Goal: Information Seeking & Learning: Learn about a topic

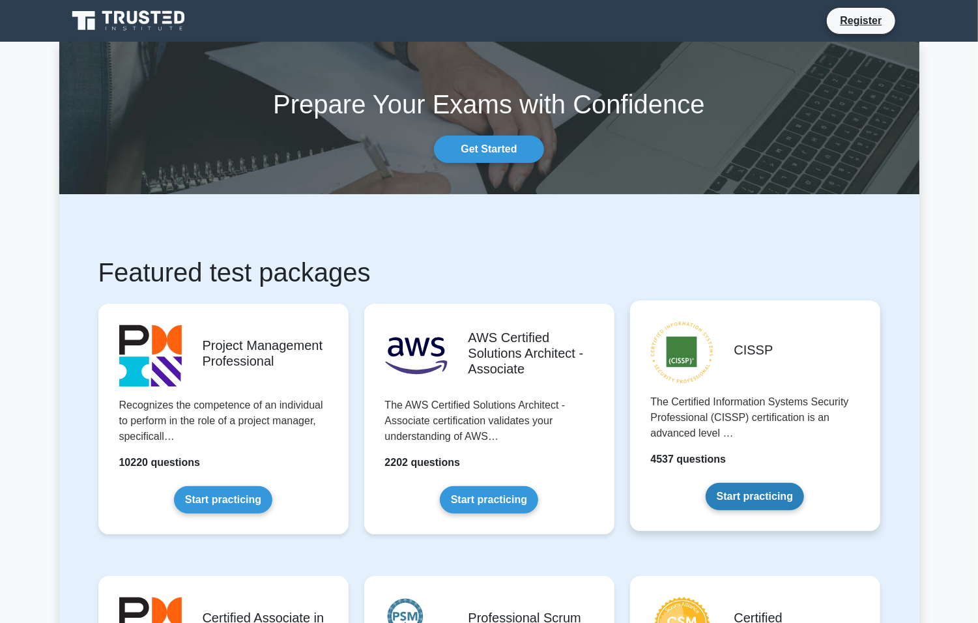
click at [766, 507] on link "Start practicing" at bounding box center [754, 496] width 98 height 27
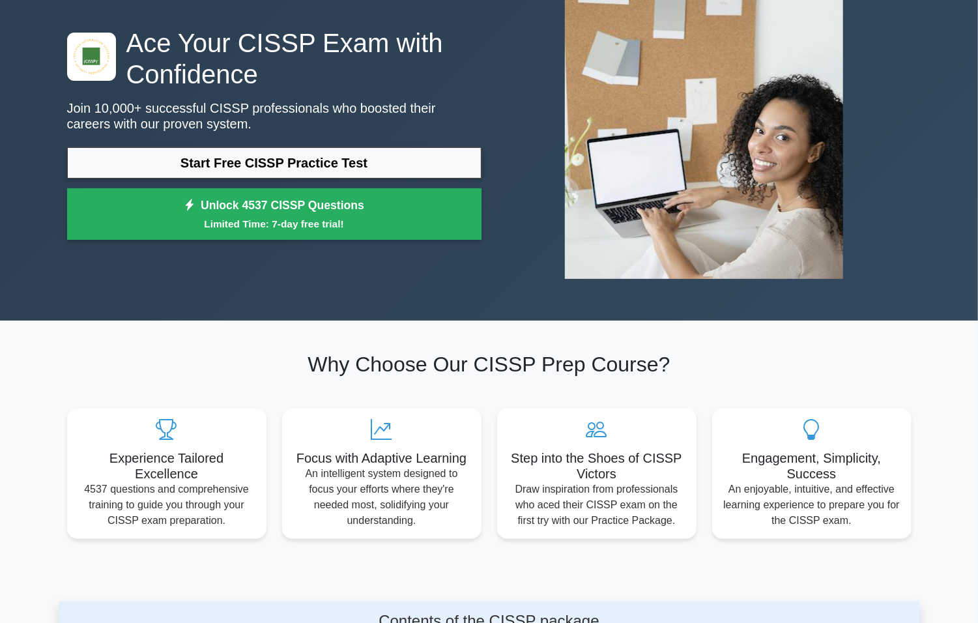
scroll to position [130, 0]
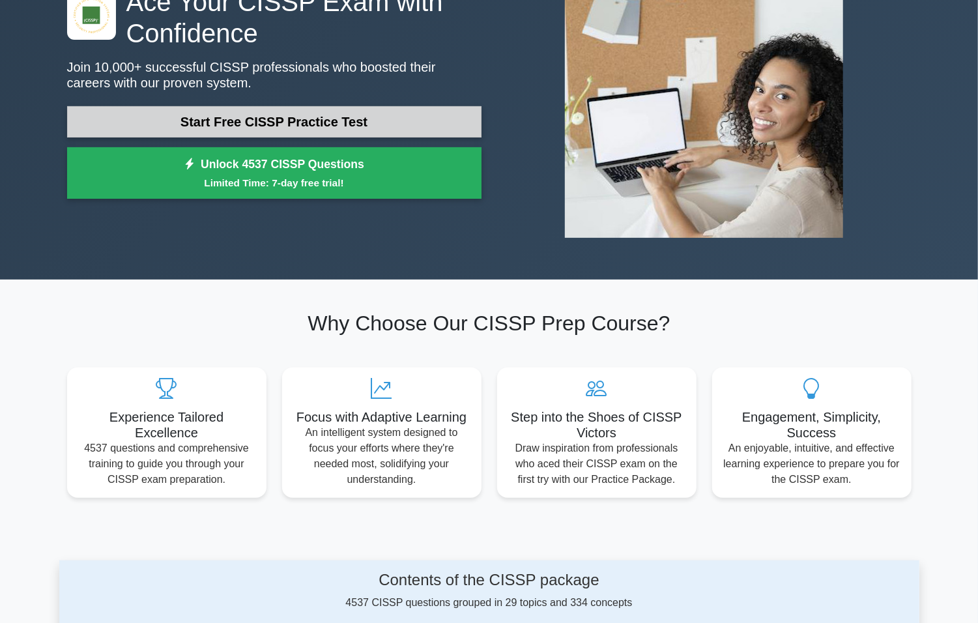
click at [350, 109] on link "Start Free CISSP Practice Test" at bounding box center [274, 121] width 414 height 31
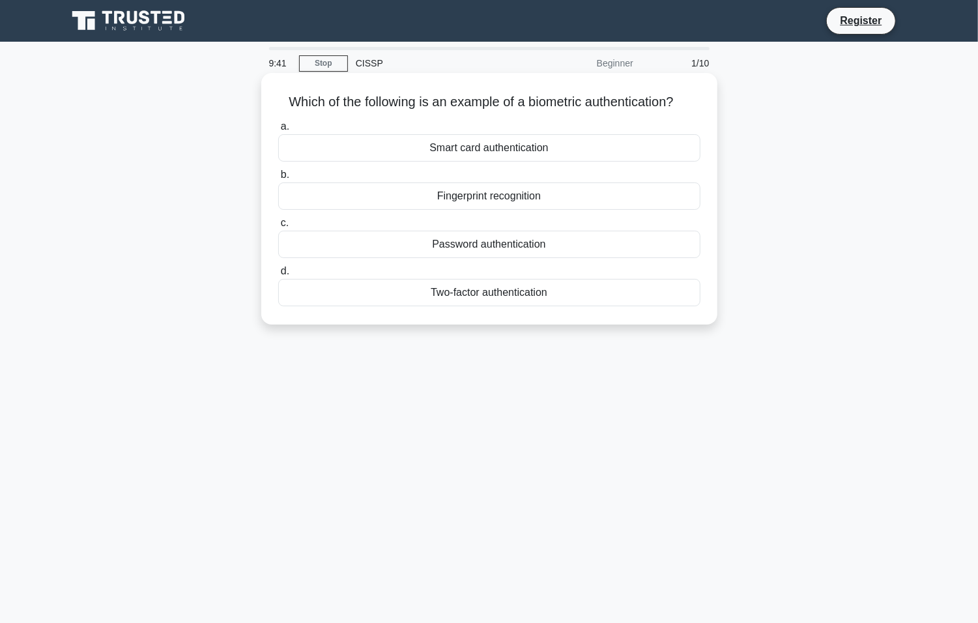
click at [613, 193] on div "Fingerprint recognition" at bounding box center [489, 195] width 422 height 27
click at [278, 179] on input "b. Fingerprint recognition" at bounding box center [278, 175] width 0 height 8
click at [521, 213] on div "a. Encryption b. Authentication c. d." at bounding box center [489, 212] width 438 height 193
click at [518, 193] on div "Authentication" at bounding box center [489, 195] width 422 height 27
click at [278, 179] on input "b. Authentication" at bounding box center [278, 175] width 0 height 8
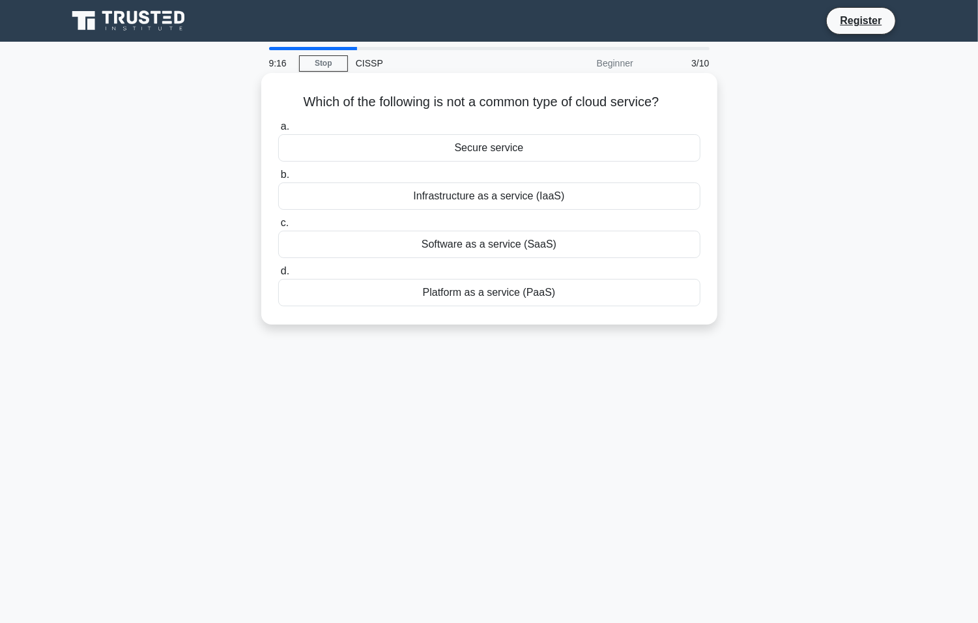
click at [483, 160] on div "Secure service" at bounding box center [489, 147] width 422 height 27
click at [278, 131] on input "a. Secure service" at bounding box center [278, 126] width 0 height 8
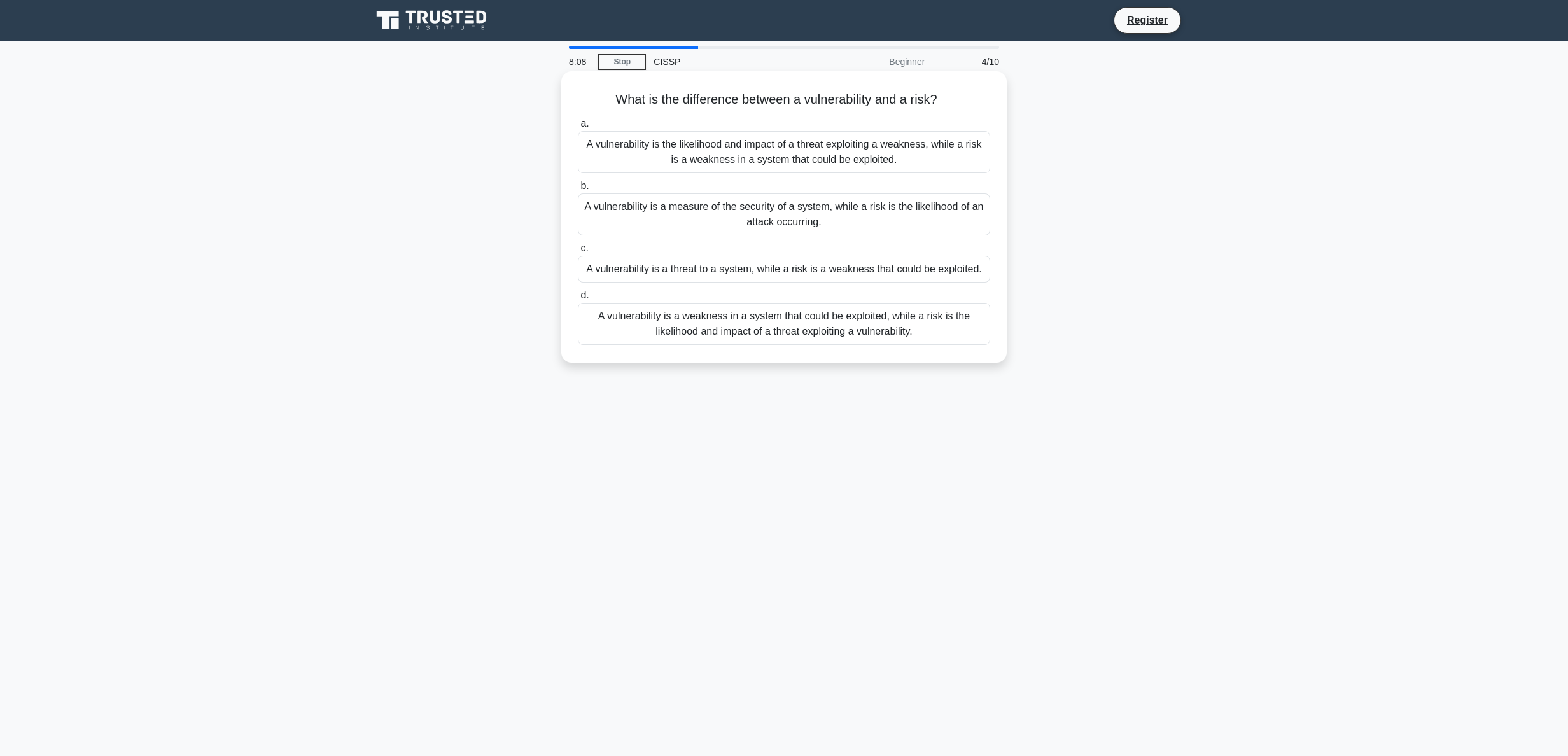
click at [826, 326] on div "A vulnerability is a weakness in a system that could be exploited, while a risk…" at bounding box center [784, 323] width 412 height 42
click at [577, 300] on input "d. A vulnerability is a weakness in a system that could be exploited, while a r…" at bounding box center [577, 295] width 0 height 8
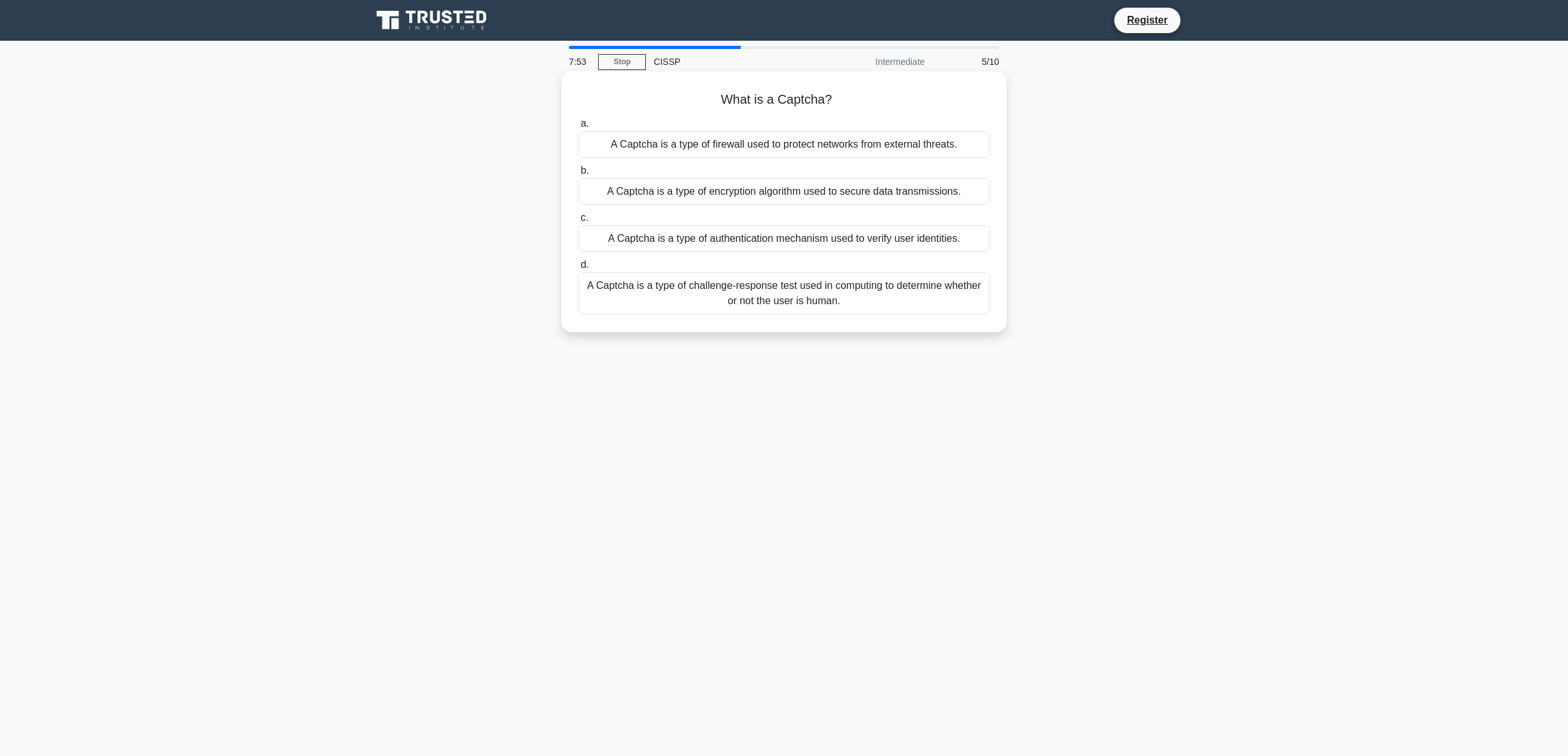
click at [827, 284] on div "A Captcha is a type of challenge-response test used in computing to determine w…" at bounding box center [784, 293] width 412 height 42
click at [577, 270] on input "d. A Captcha is a type of challenge-response test used in computing to determin…" at bounding box center [577, 265] width 0 height 8
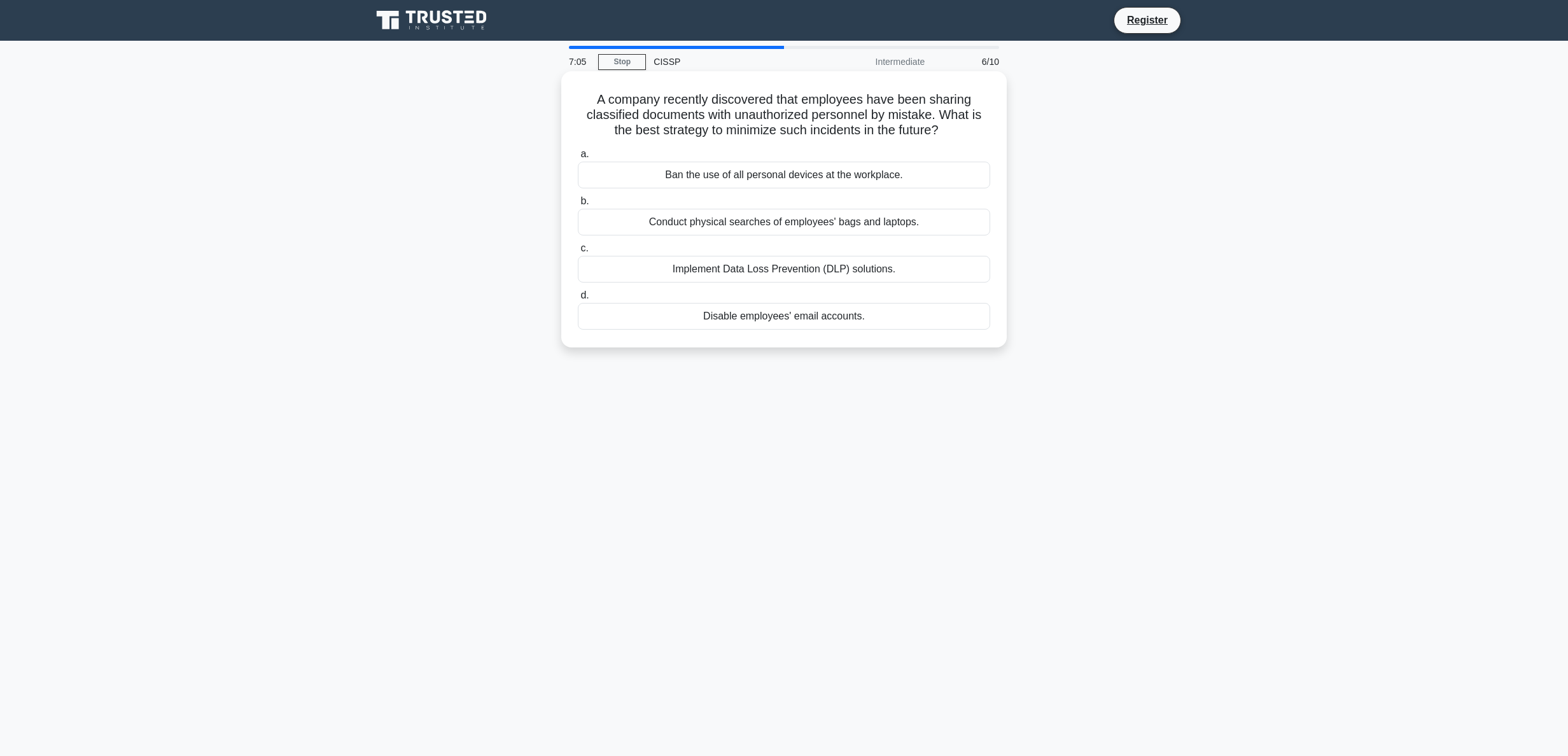
click at [886, 172] on div "Ban the use of all personal devices at the workplace." at bounding box center [784, 174] width 412 height 26
click at [577, 158] on input "a. Ban the use of all personal devices at the workplace." at bounding box center [577, 154] width 0 height 8
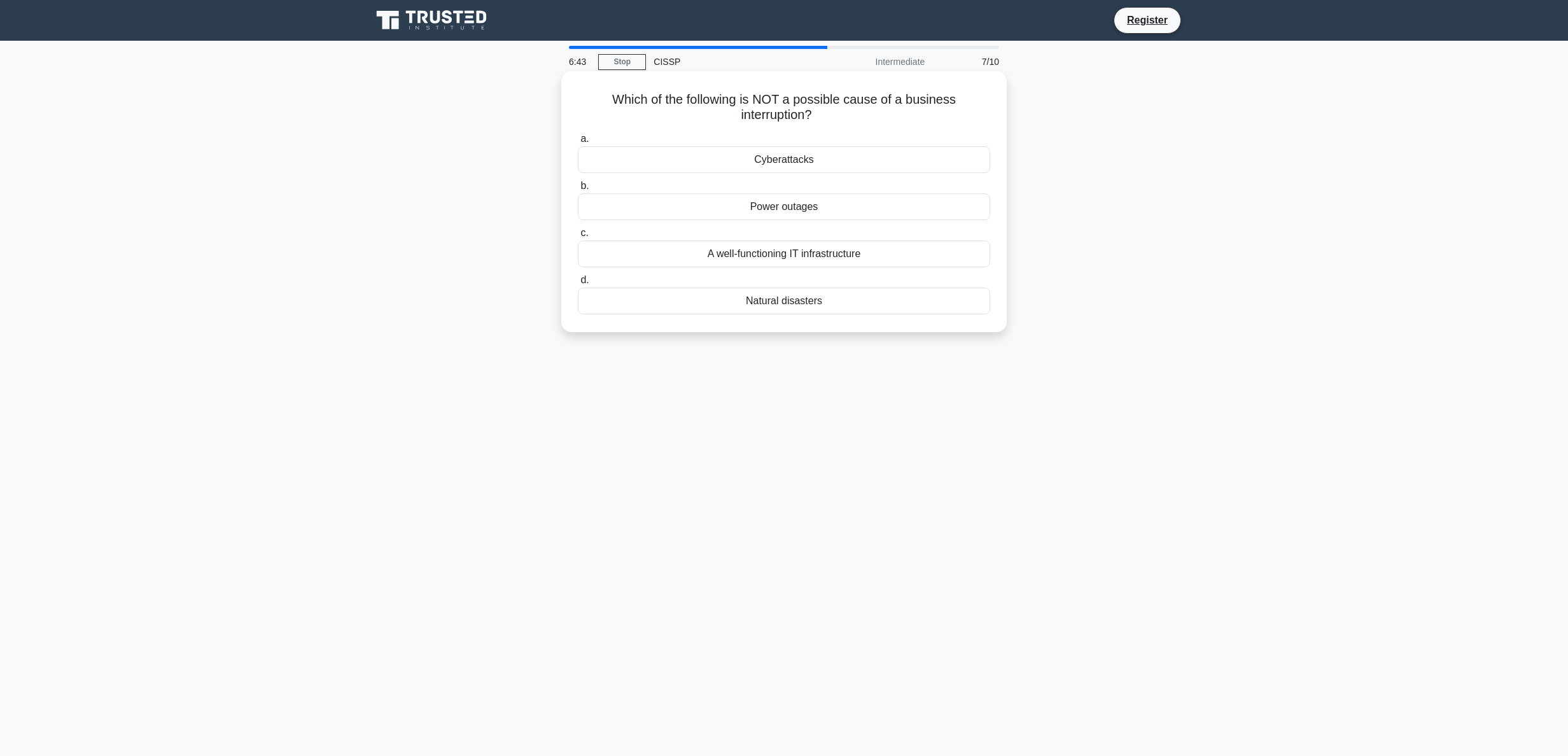
click at [877, 260] on div "A well-functioning IT infrastructure" at bounding box center [784, 253] width 412 height 26
click at [577, 237] on input "c. A well-functioning IT infrastructure" at bounding box center [577, 232] width 0 height 8
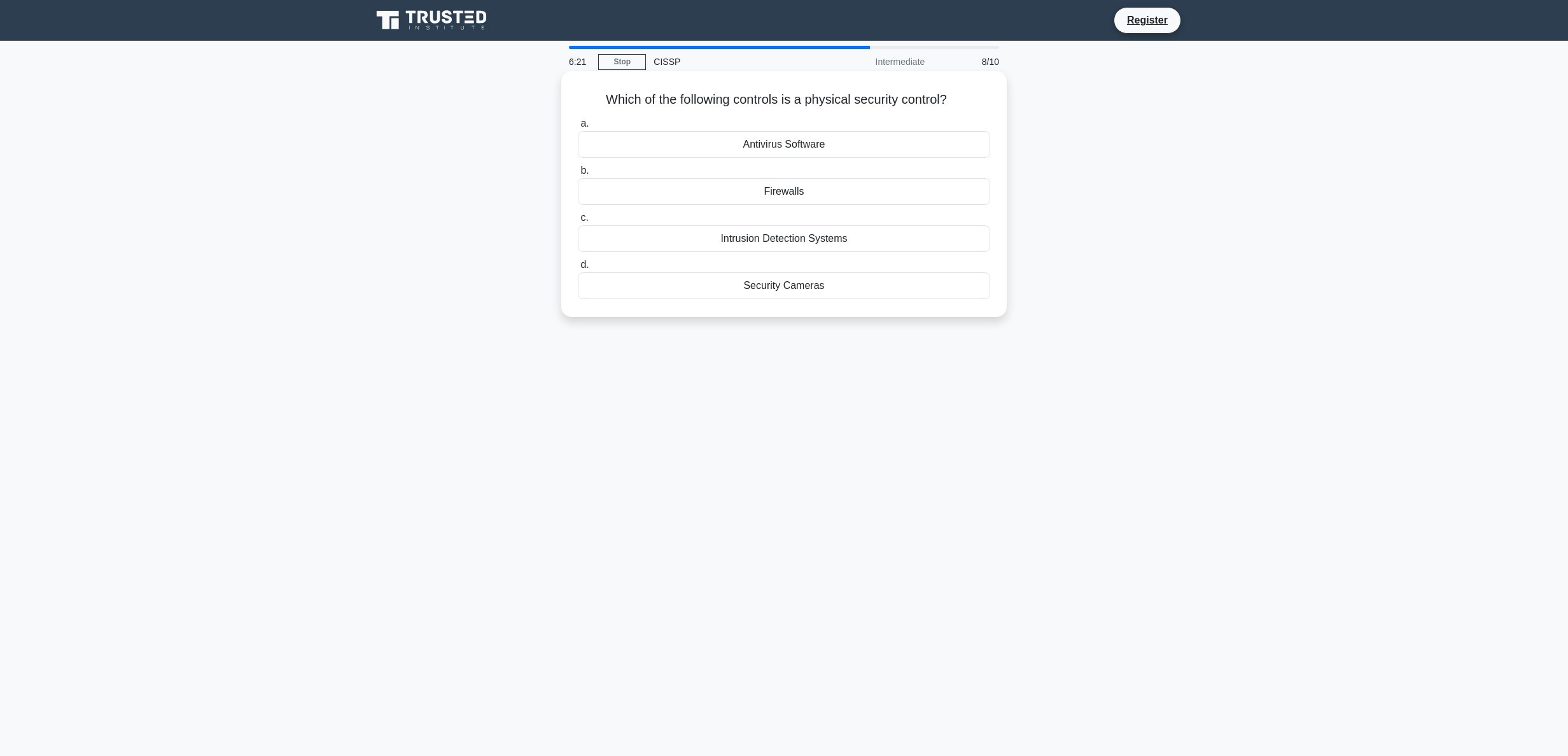
click at [803, 291] on div "Security Cameras" at bounding box center [784, 285] width 412 height 26
click at [577, 270] on input "d. Security Cameras" at bounding box center [577, 265] width 0 height 8
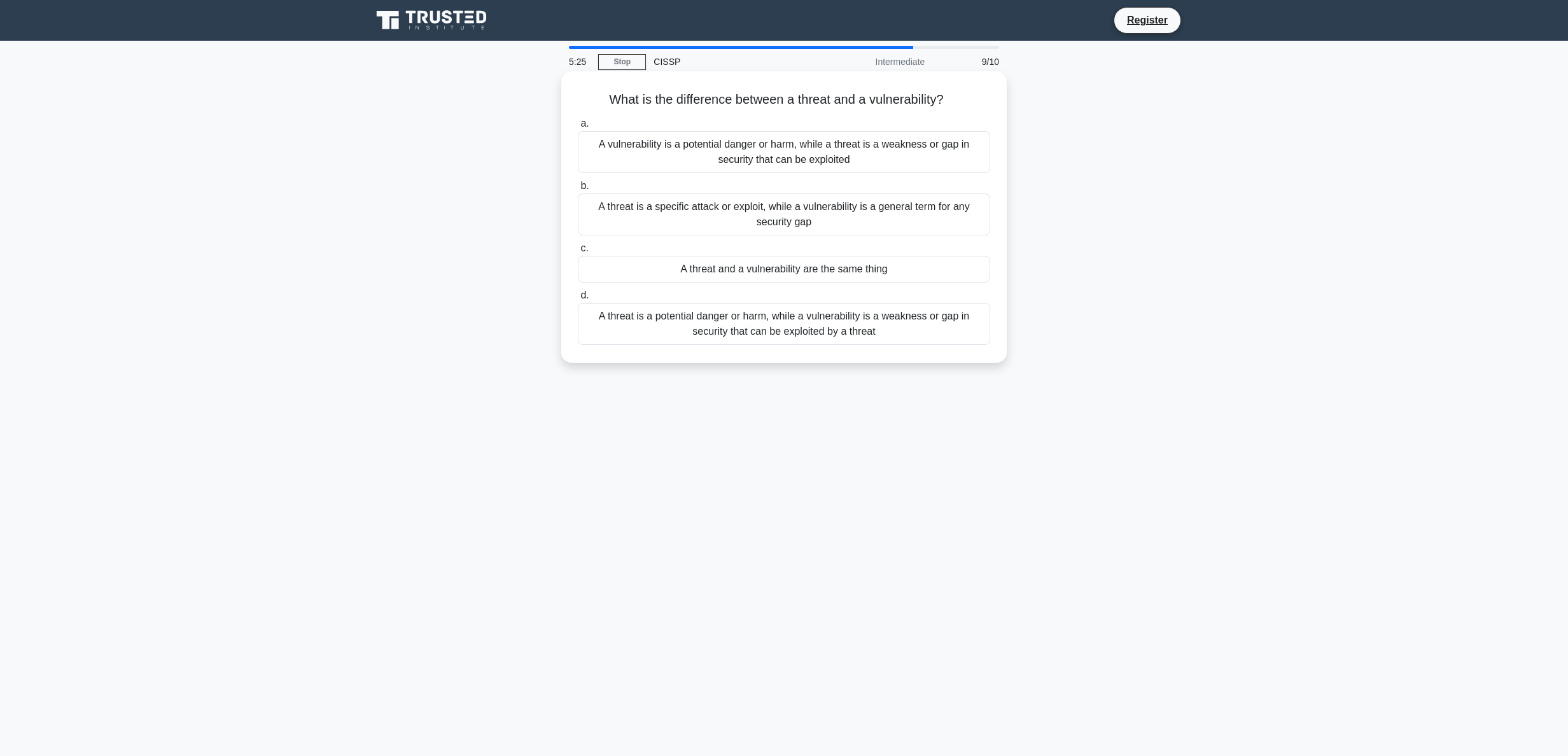
click at [832, 329] on div "A threat is a potential danger or harm, while a vulnerability is a weakness or …" at bounding box center [784, 323] width 412 height 42
click at [577, 300] on input "d. A threat is a potential danger or harm, while a vulnerability is a weakness …" at bounding box center [577, 295] width 0 height 8
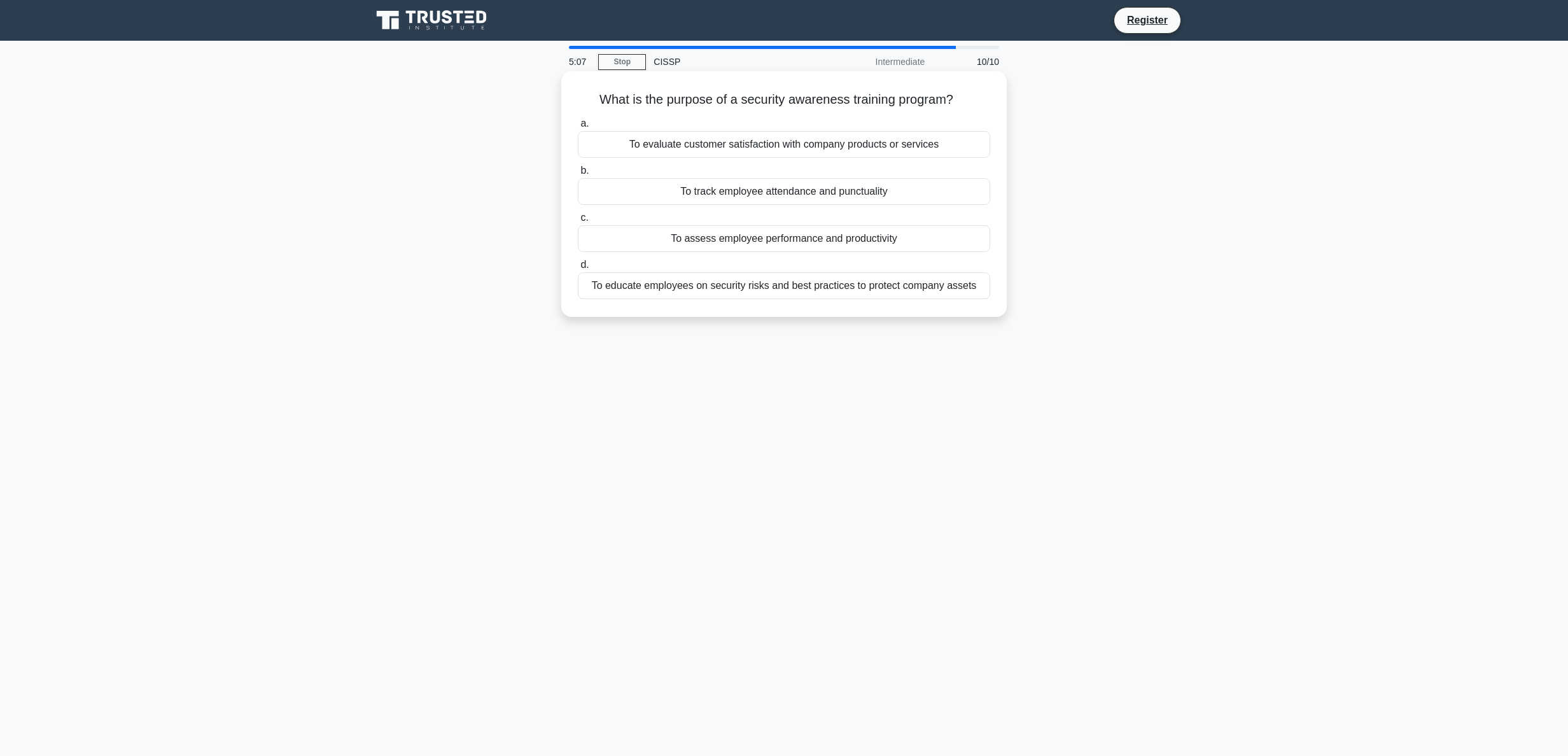
click at [838, 284] on div "To educate employees on security risks and best practices to protect company as…" at bounding box center [784, 285] width 412 height 26
click at [577, 270] on input "d. To educate employees on security risks and best practices to protect company…" at bounding box center [577, 265] width 0 height 8
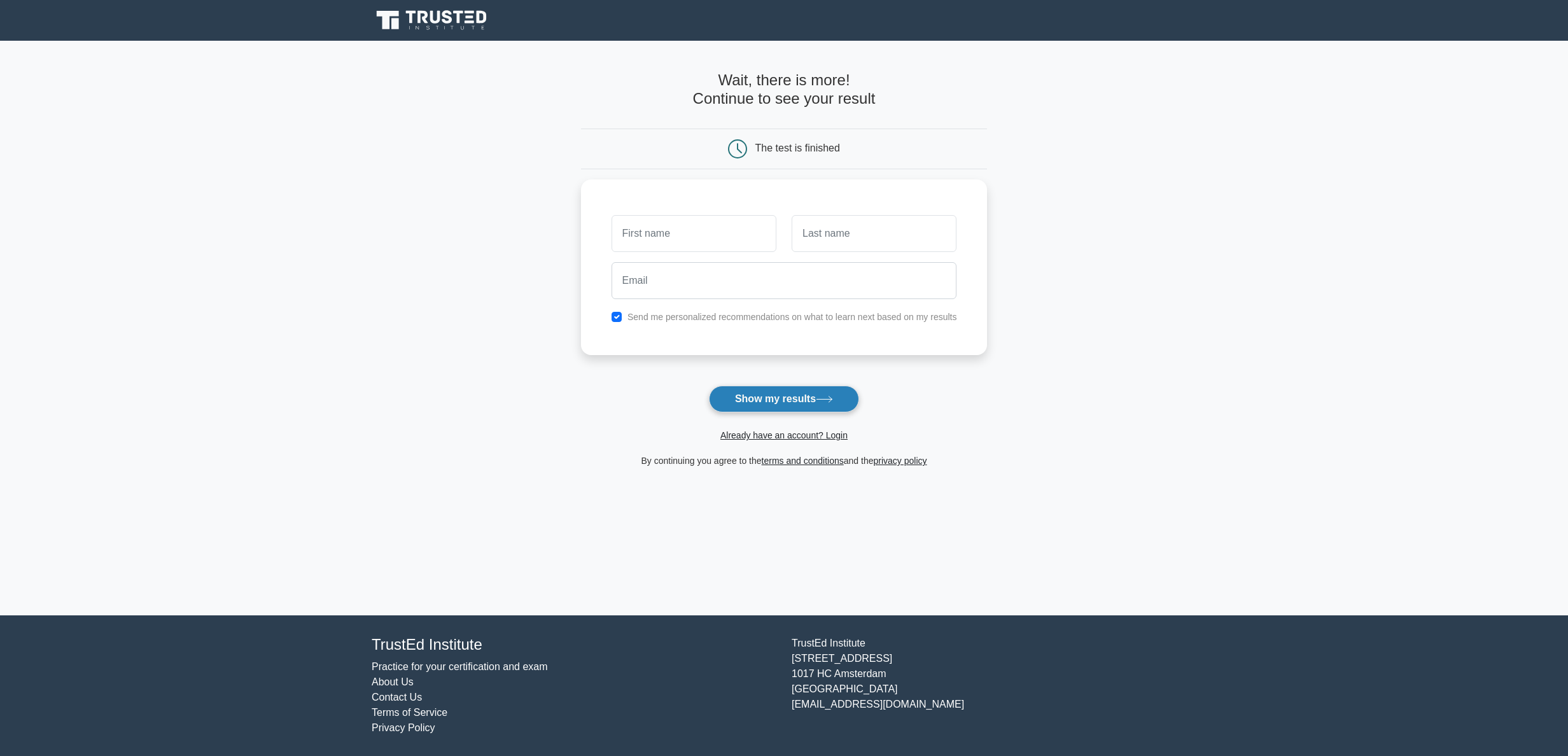
click at [810, 396] on button "Show my results" at bounding box center [784, 399] width 150 height 26
click at [815, 439] on link "Already have an account? Login" at bounding box center [784, 435] width 127 height 10
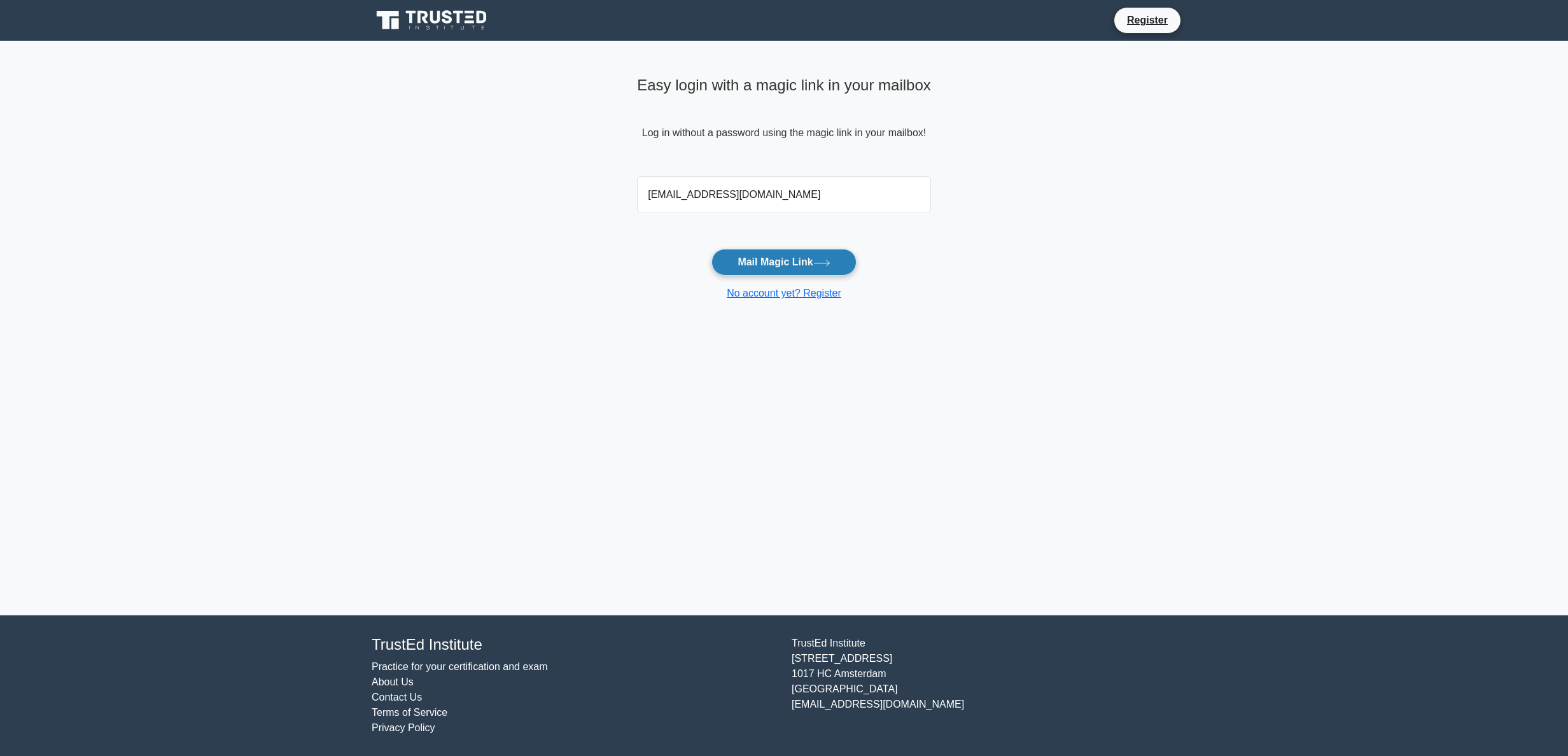
type input "[EMAIL_ADDRESS][DOMAIN_NAME]"
click at [823, 257] on button "Mail Magic Link" at bounding box center [784, 262] width 145 height 26
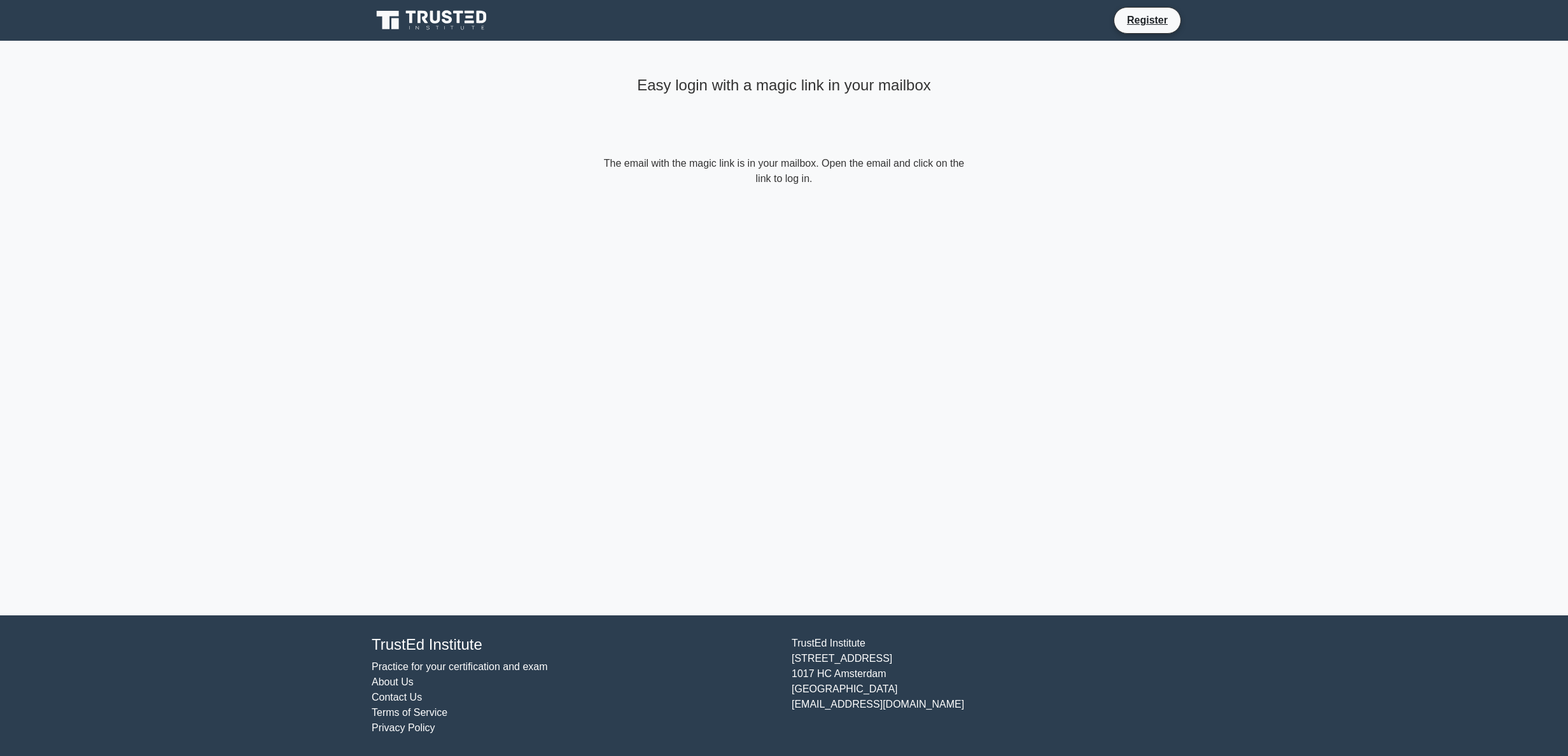
click at [805, 247] on div "Easy login with a magic link in your mailbox The email with the magic link is i…" at bounding box center [784, 328] width 382 height 574
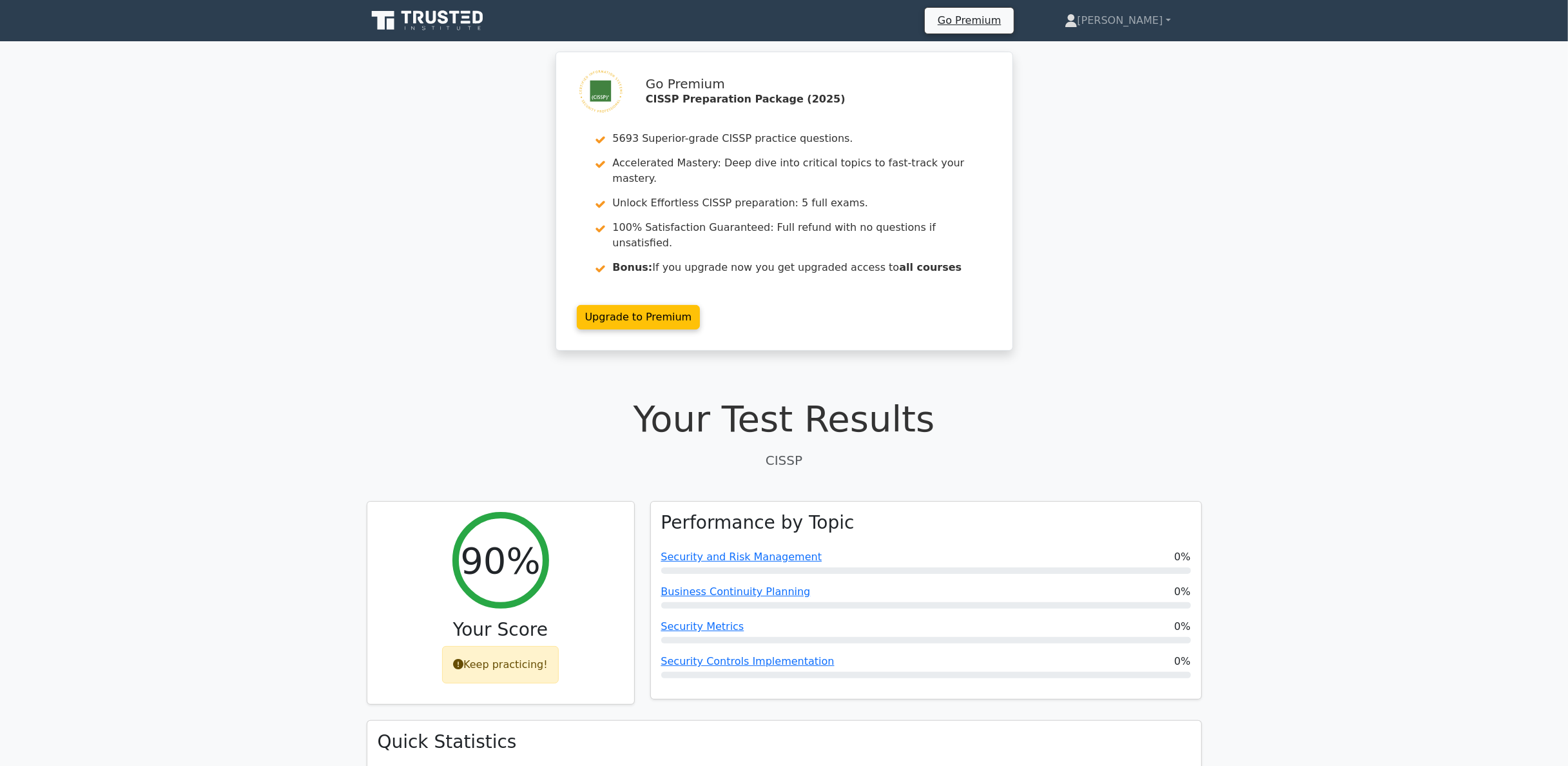
click at [1045, 266] on div "Go Premium CISSP Preparation Package (2025) 5693 Superior-grade CISSP practice …" at bounding box center [784, 209] width 1568 height 315
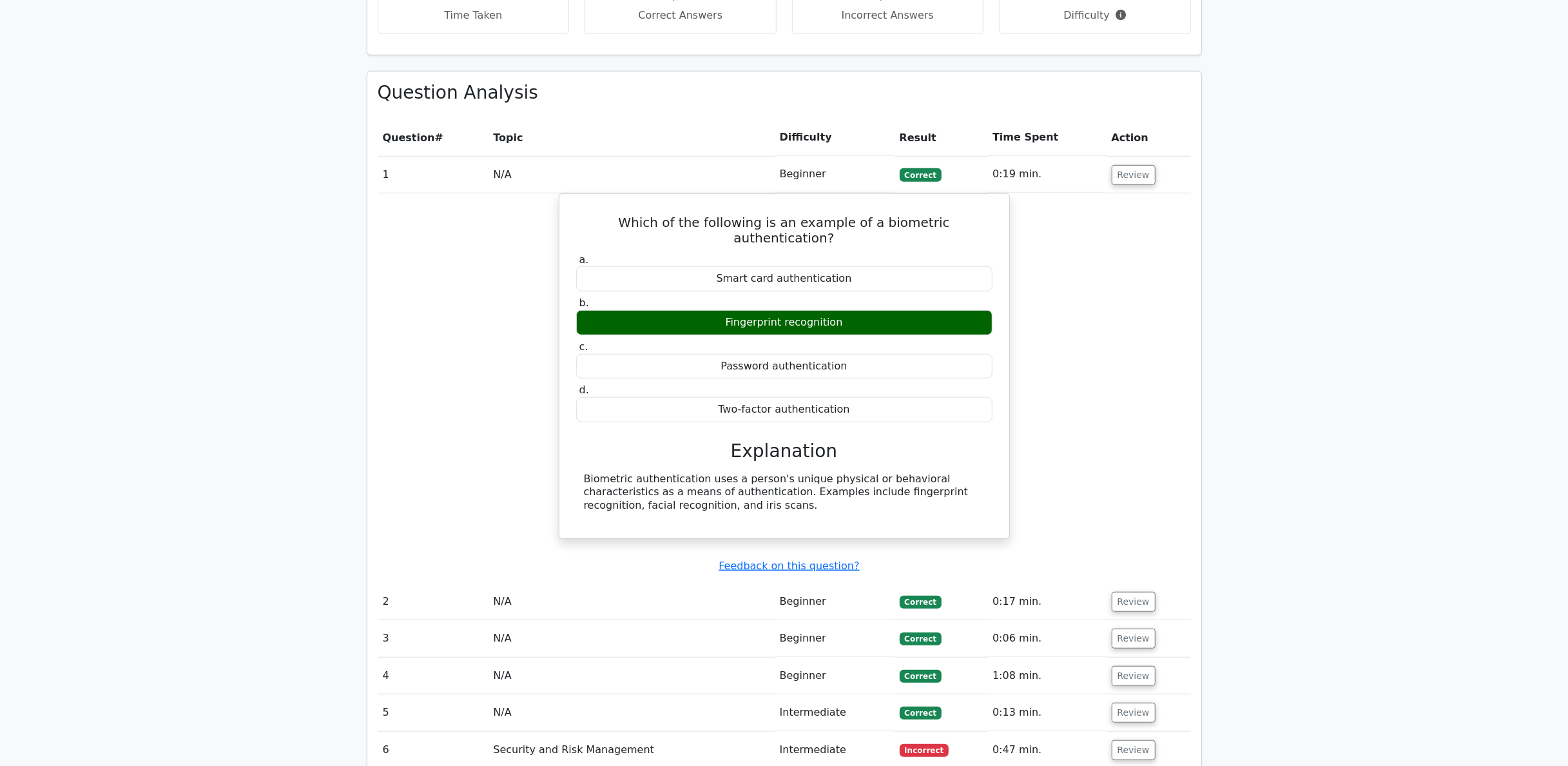
scroll to position [1031, 0]
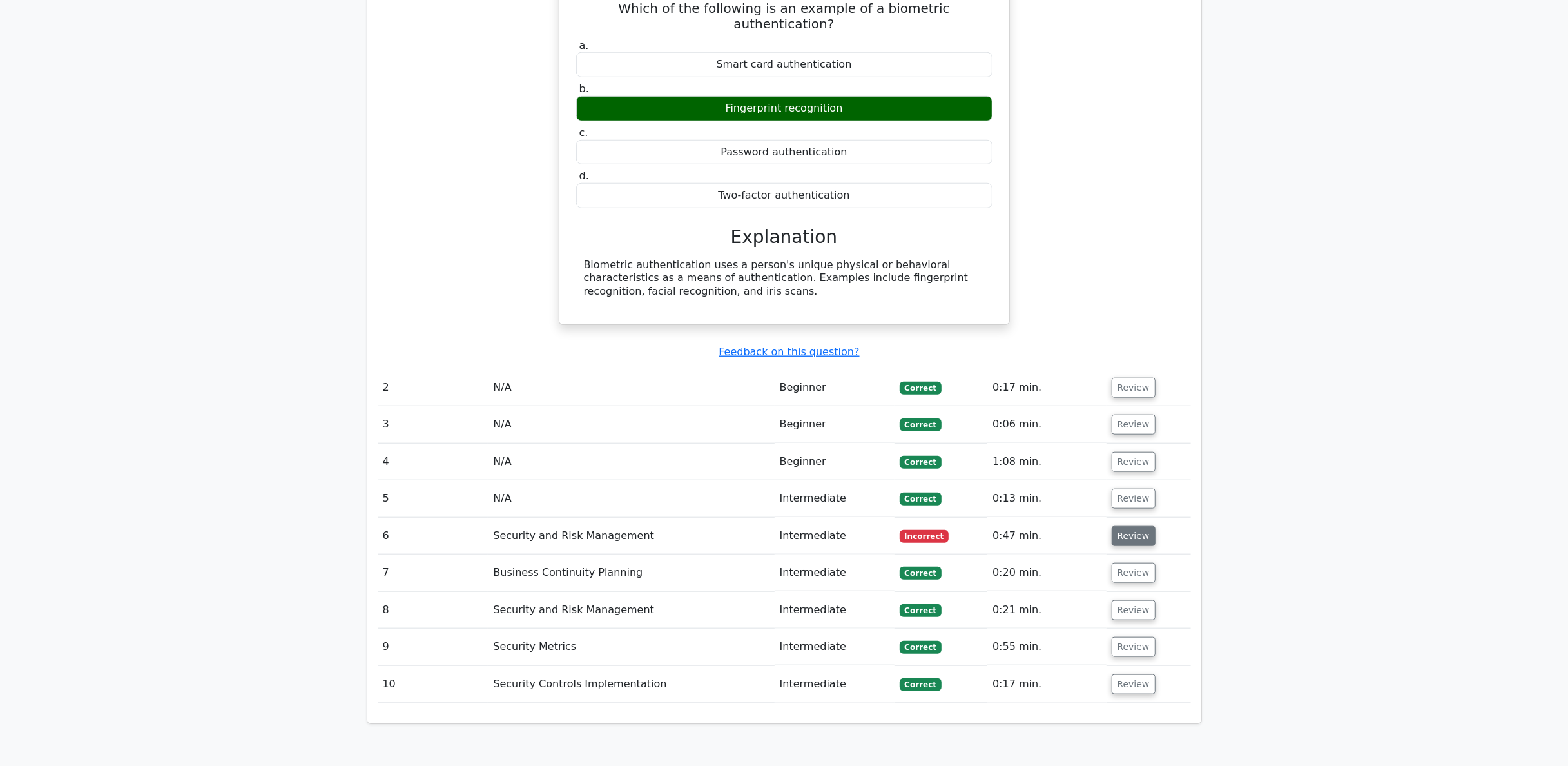
click at [1045, 510] on button "Review" at bounding box center [1134, 536] width 44 height 20
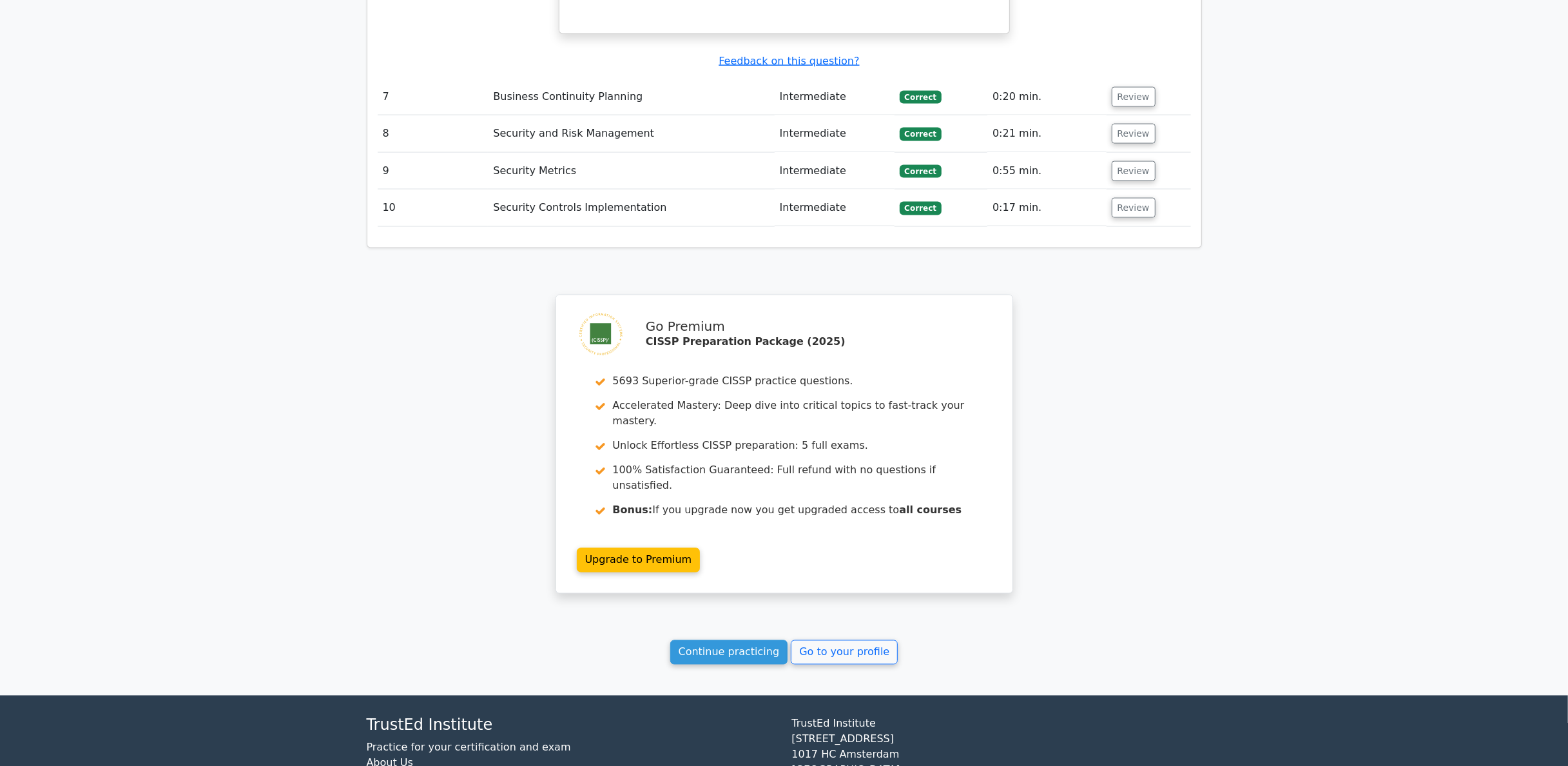
scroll to position [2082, 0]
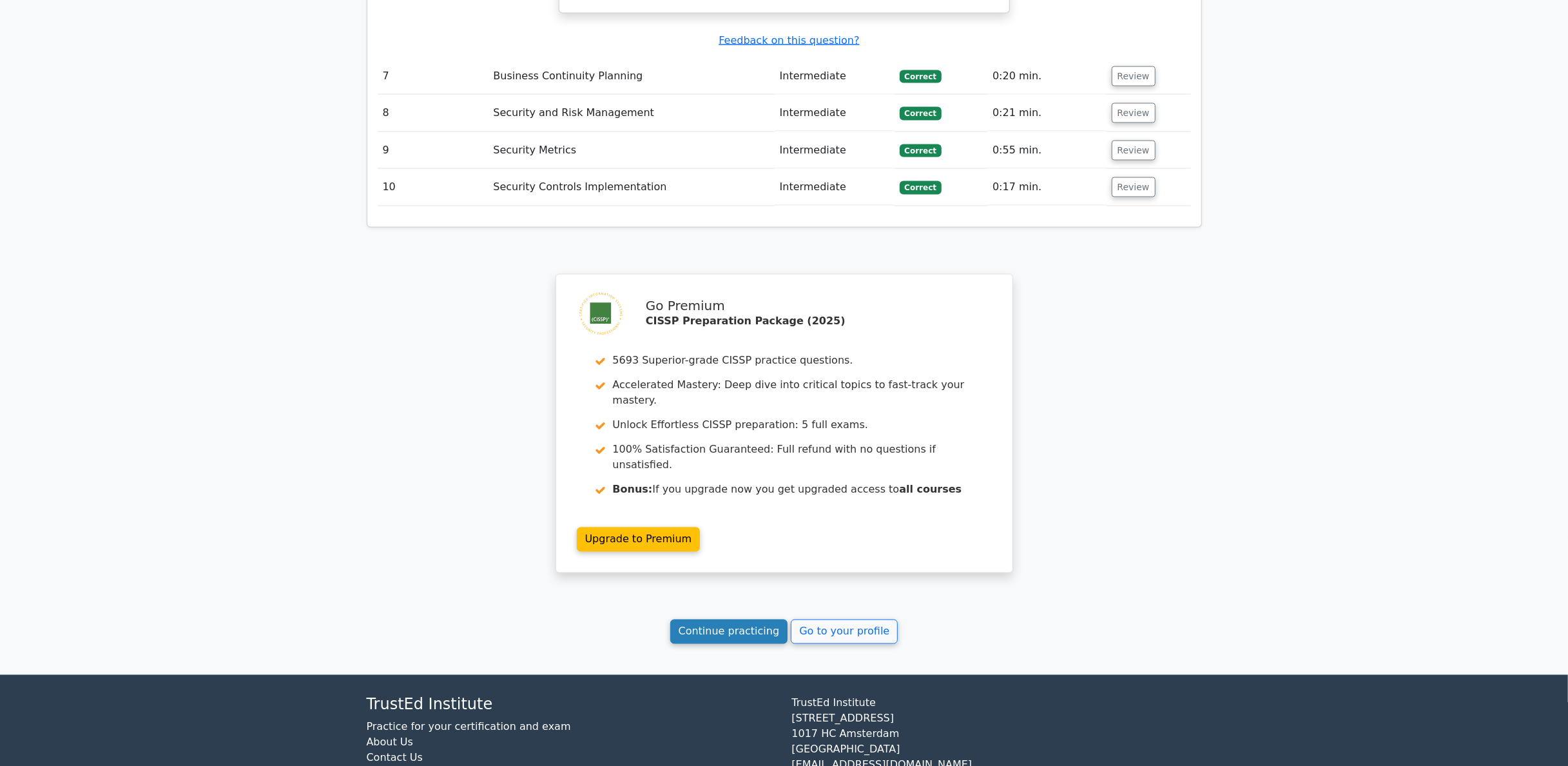
click at [766, 510] on link "Continue practicing" at bounding box center [728, 631] width 118 height 25
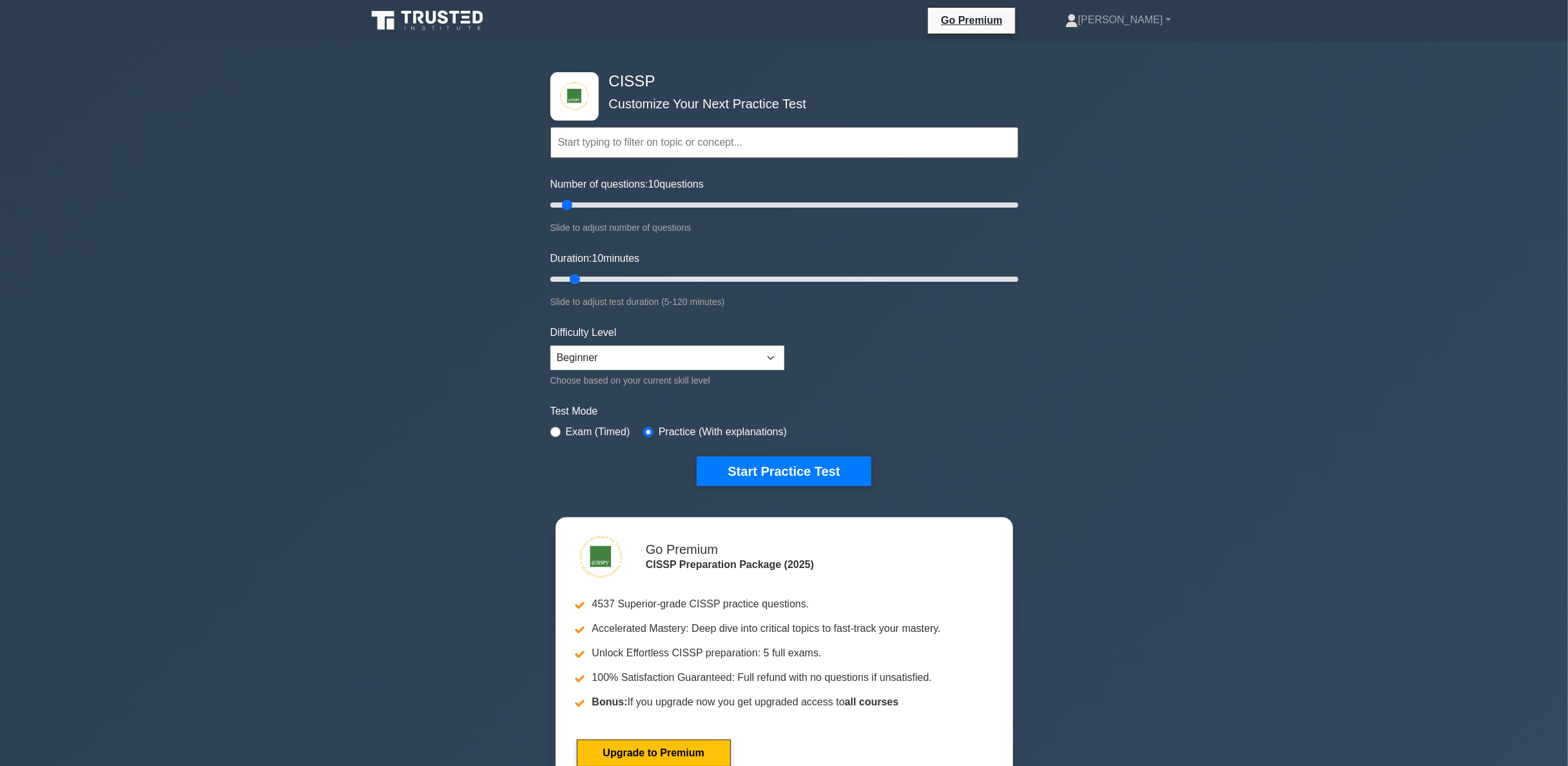
click at [1109, 336] on div "CISSP Customize Your Next Practice Test Topics Security and Risk Management Ass…" at bounding box center [784, 423] width 1568 height 762
click at [929, 152] on input "text" at bounding box center [784, 142] width 468 height 31
click at [920, 144] on input "text" at bounding box center [784, 142] width 468 height 31
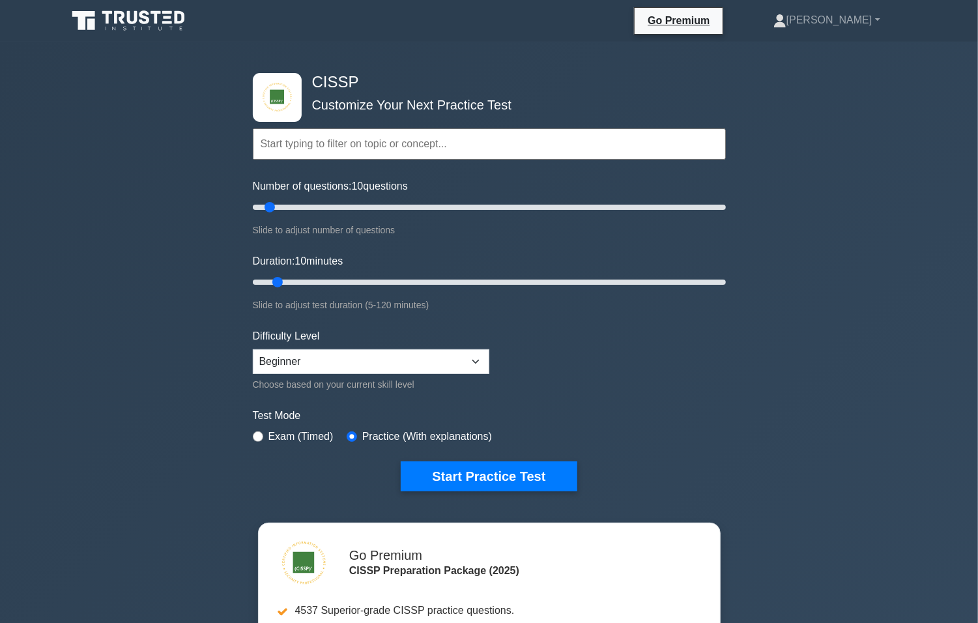
click at [521, 149] on input "text" at bounding box center [489, 143] width 473 height 31
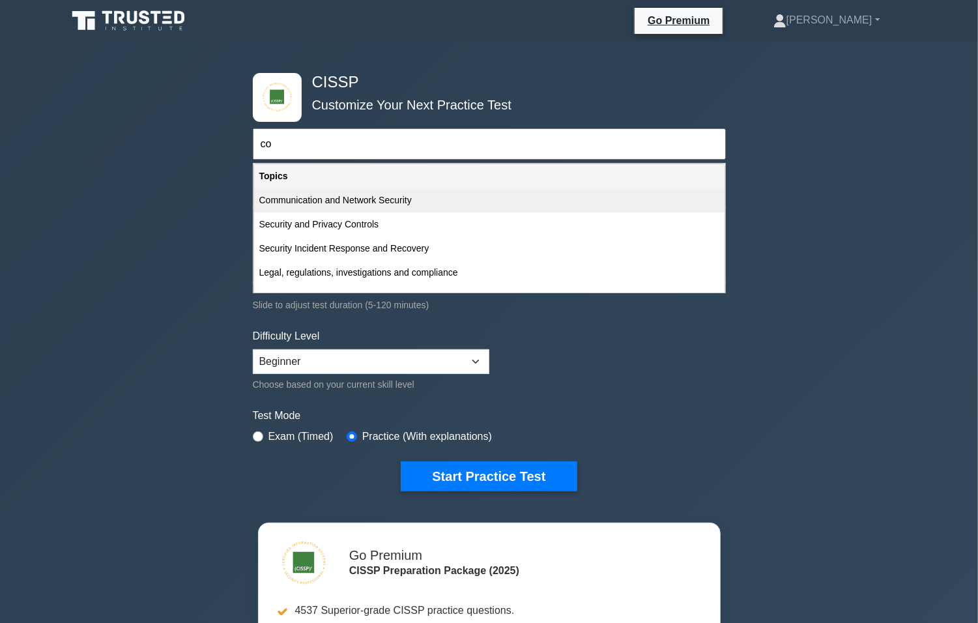
type input "c"
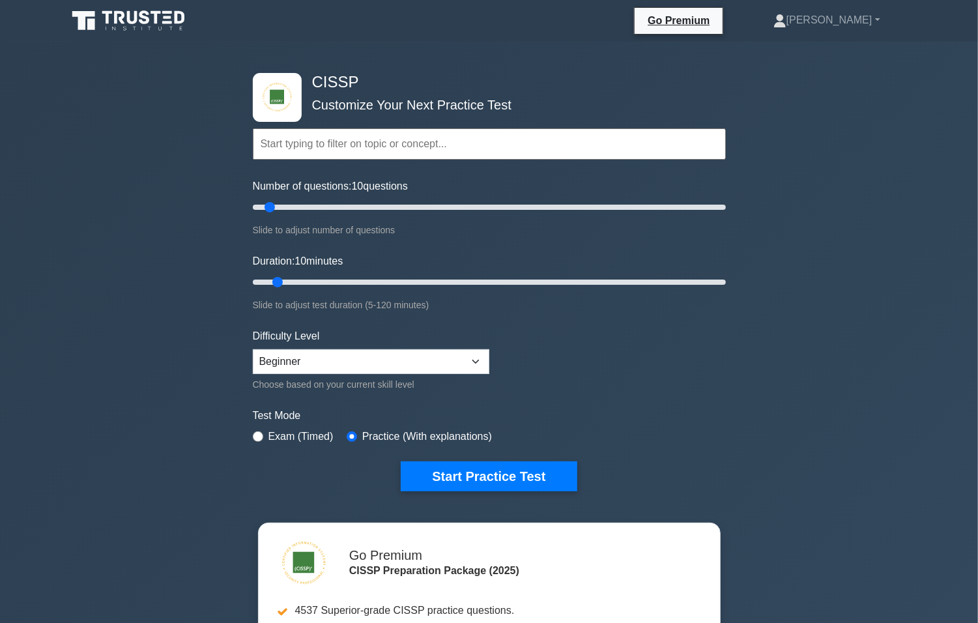
type input "a"
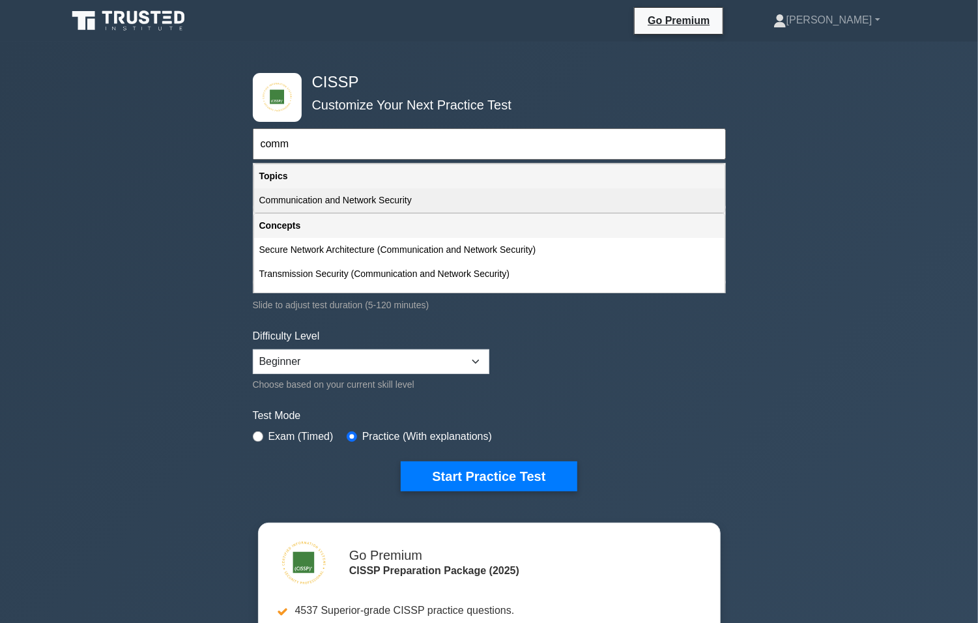
click at [464, 190] on div "Communication and Network Security" at bounding box center [489, 200] width 470 height 24
type input "Communication and Network Security"
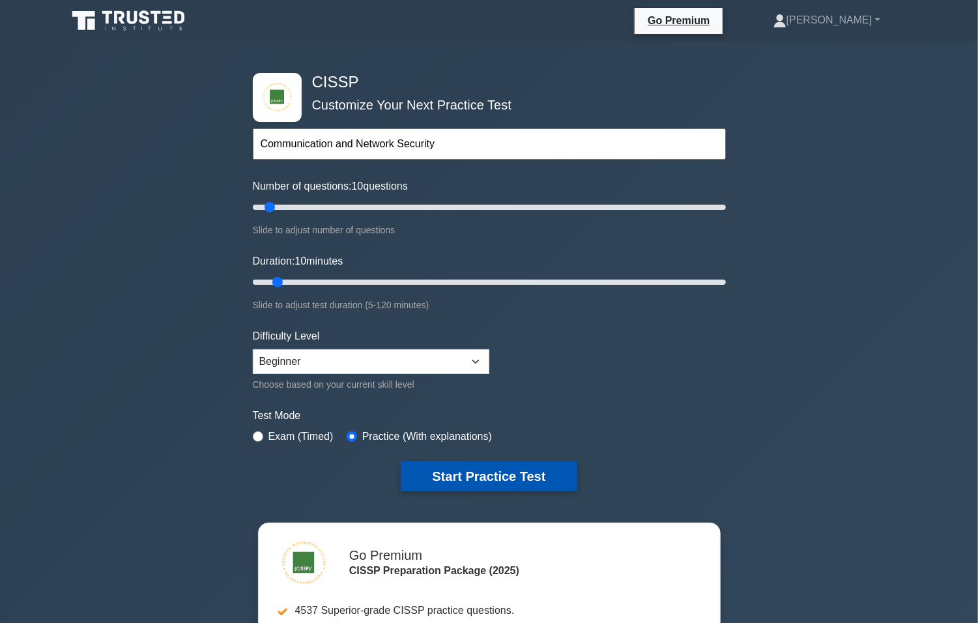
click at [541, 471] on button "Start Practice Test" at bounding box center [489, 476] width 176 height 30
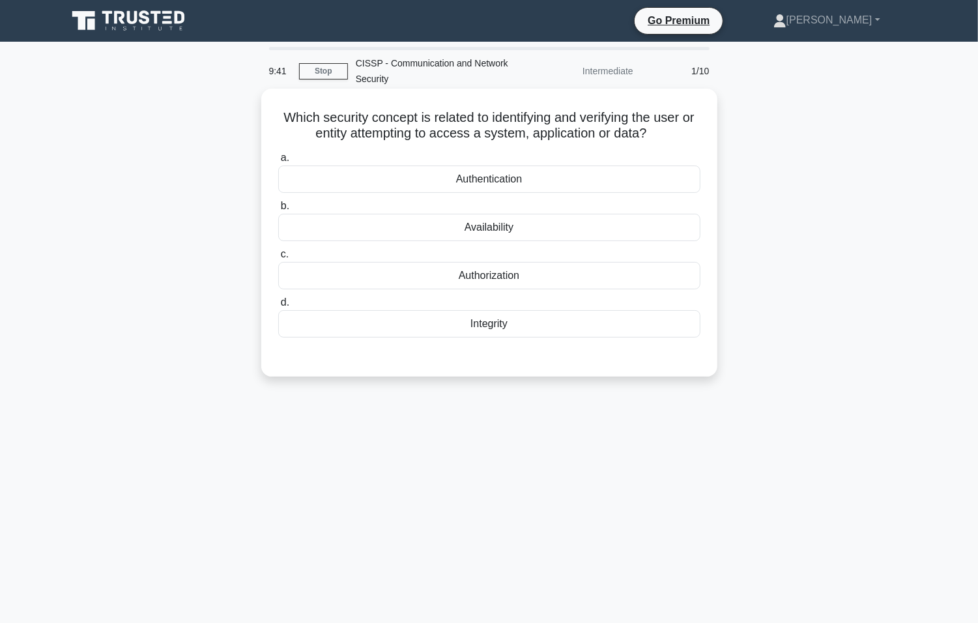
click at [593, 177] on div "Authentication" at bounding box center [489, 178] width 422 height 27
click at [278, 162] on input "a. Authentication" at bounding box center [278, 158] width 0 height 8
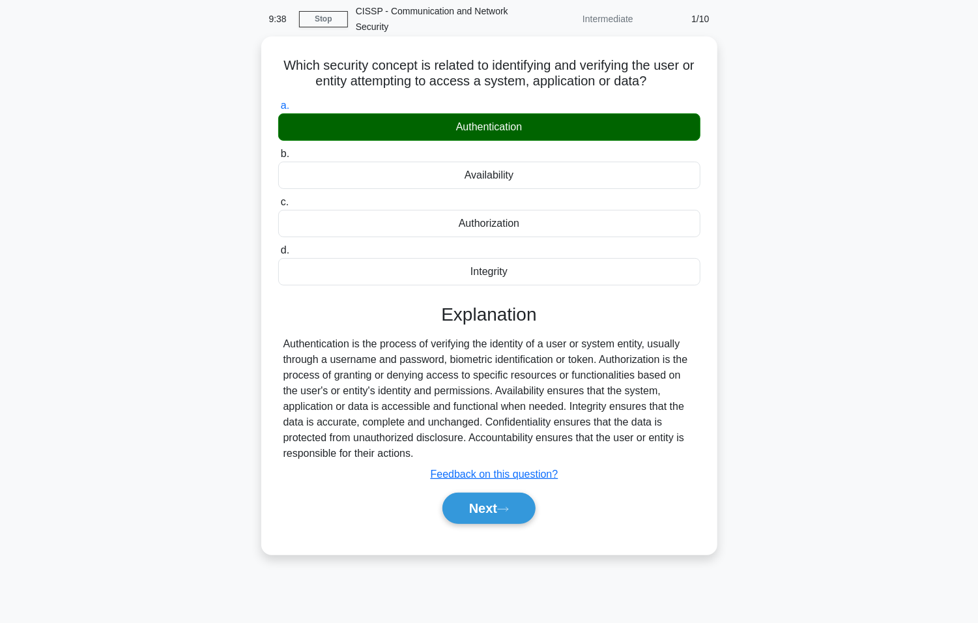
scroll to position [81, 0]
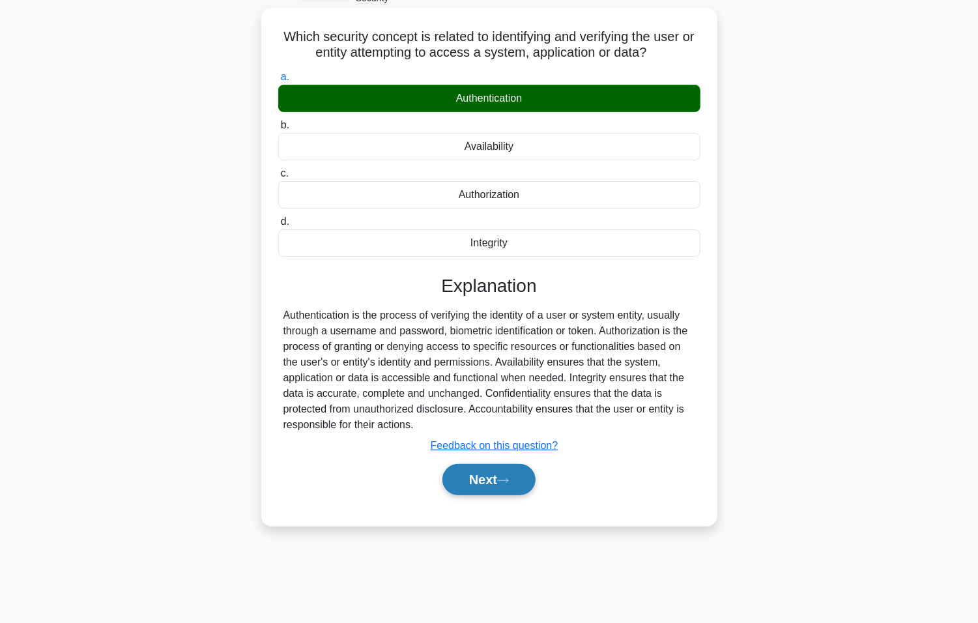
click at [515, 479] on button "Next" at bounding box center [488, 479] width 93 height 31
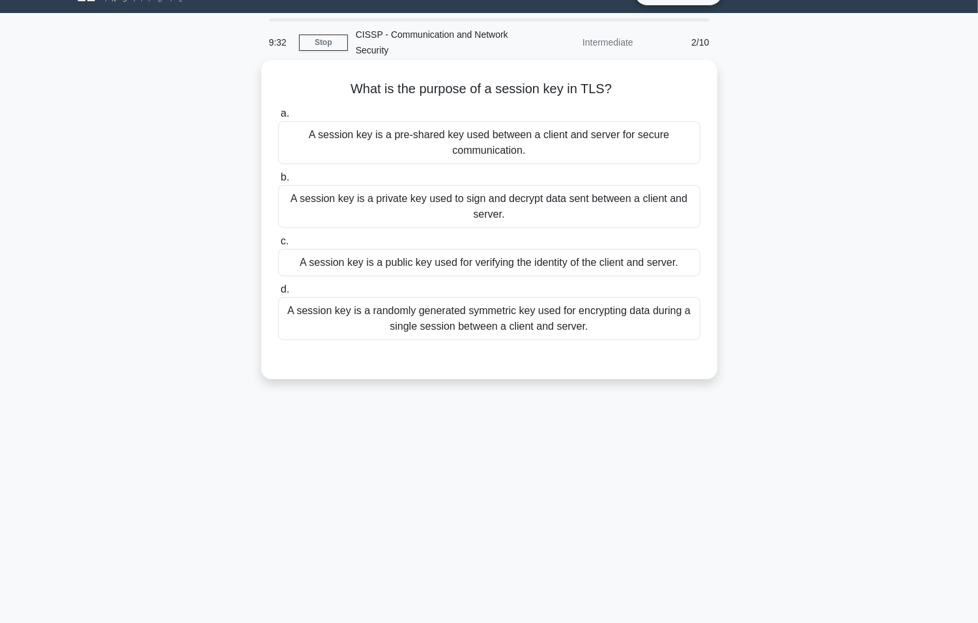
scroll to position [0, 0]
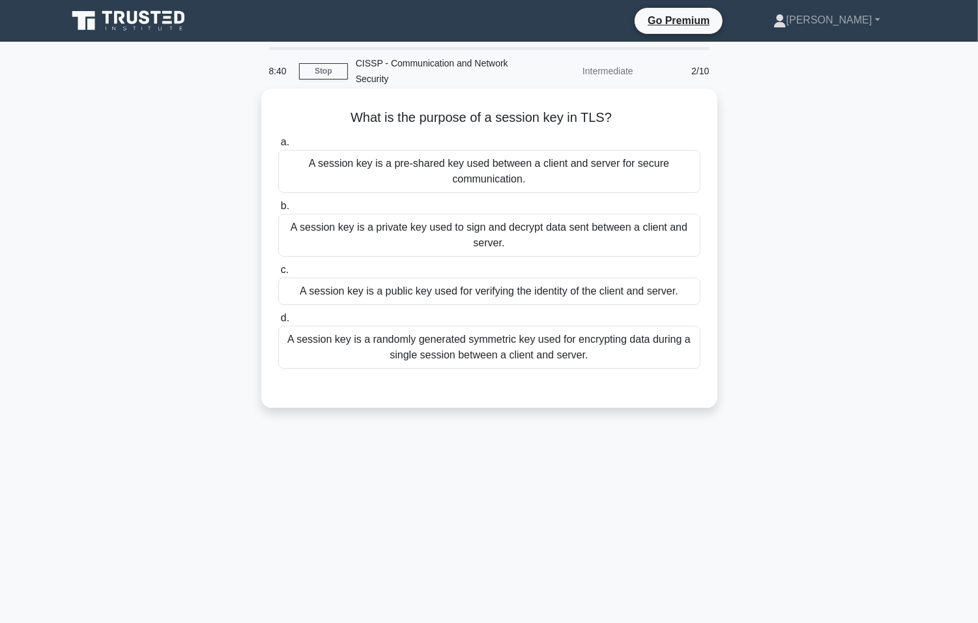
click at [546, 347] on div "A session key is a randomly generated symmetric key used for encrypting data du…" at bounding box center [489, 347] width 422 height 43
click at [278, 322] on input "d. A session key is a randomly generated symmetric key used for encrypting data…" at bounding box center [278, 318] width 0 height 8
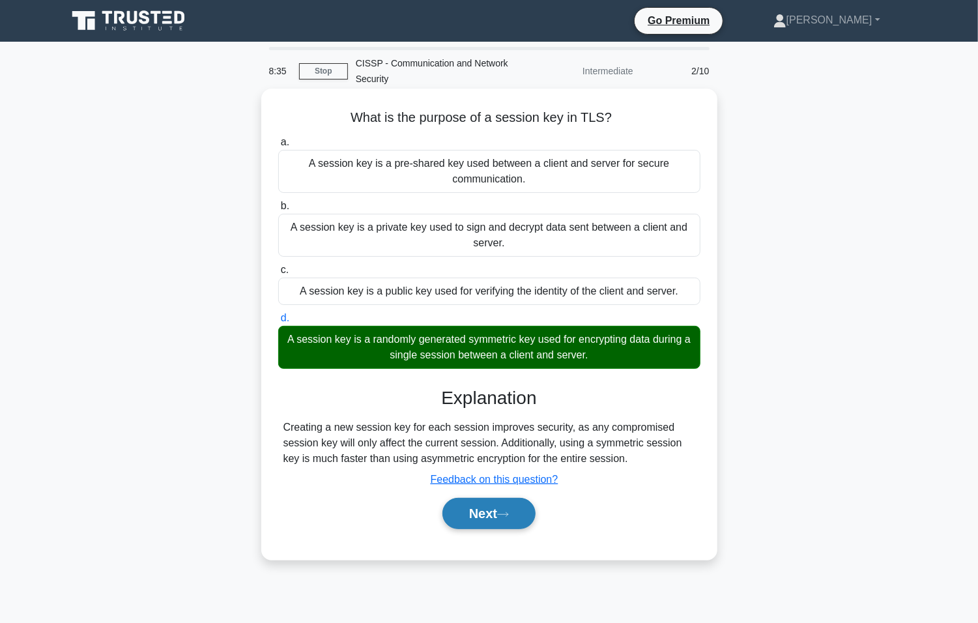
click at [502, 521] on button "Next" at bounding box center [488, 513] width 93 height 31
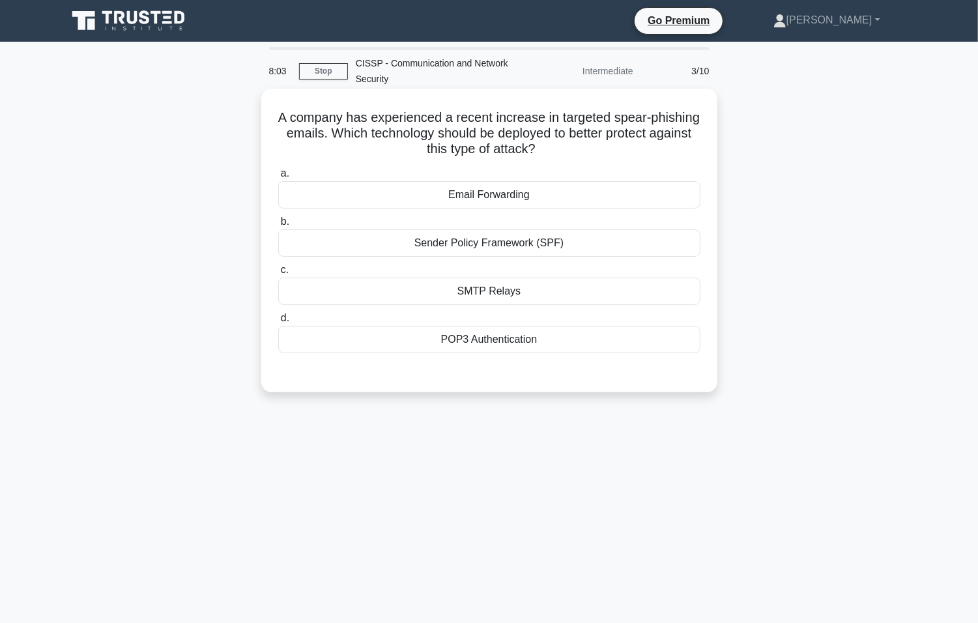
click at [610, 250] on div "Sender Policy Framework (SPF)" at bounding box center [489, 242] width 422 height 27
click at [278, 226] on input "b. Sender Policy Framework (SPF)" at bounding box center [278, 222] width 0 height 8
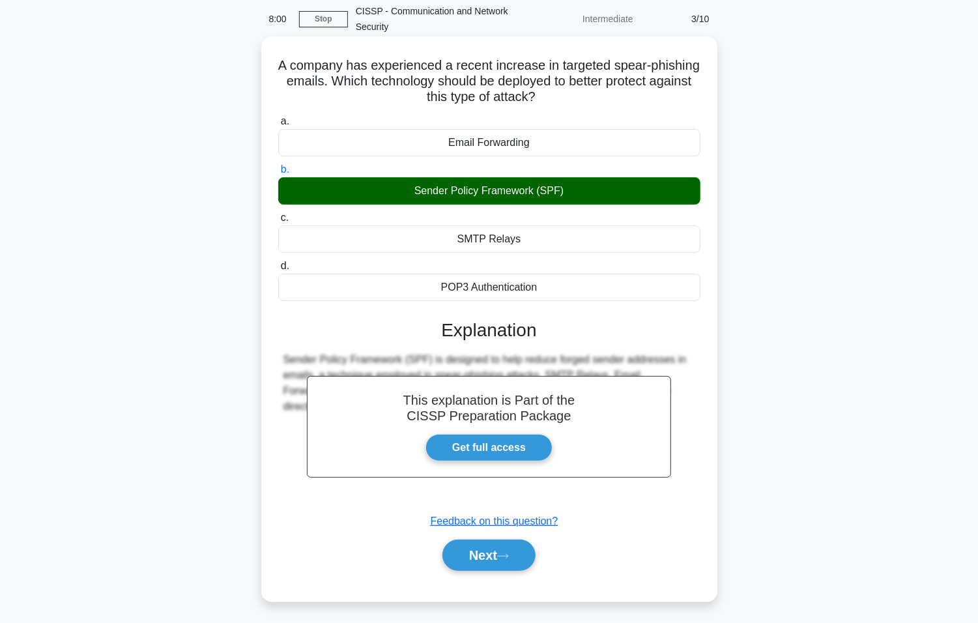
scroll to position [81, 0]
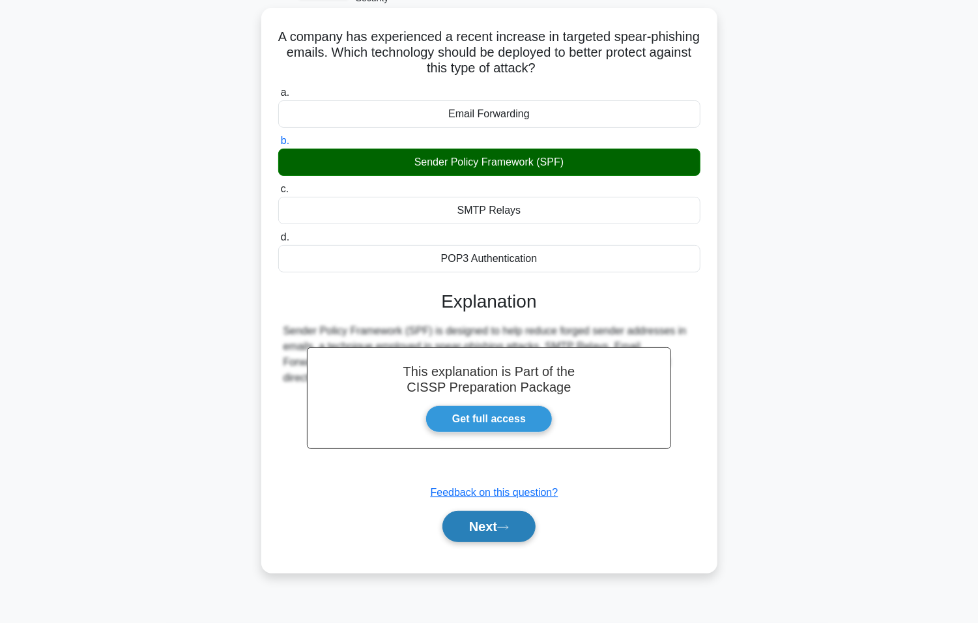
click at [504, 526] on icon at bounding box center [503, 527] width 12 height 7
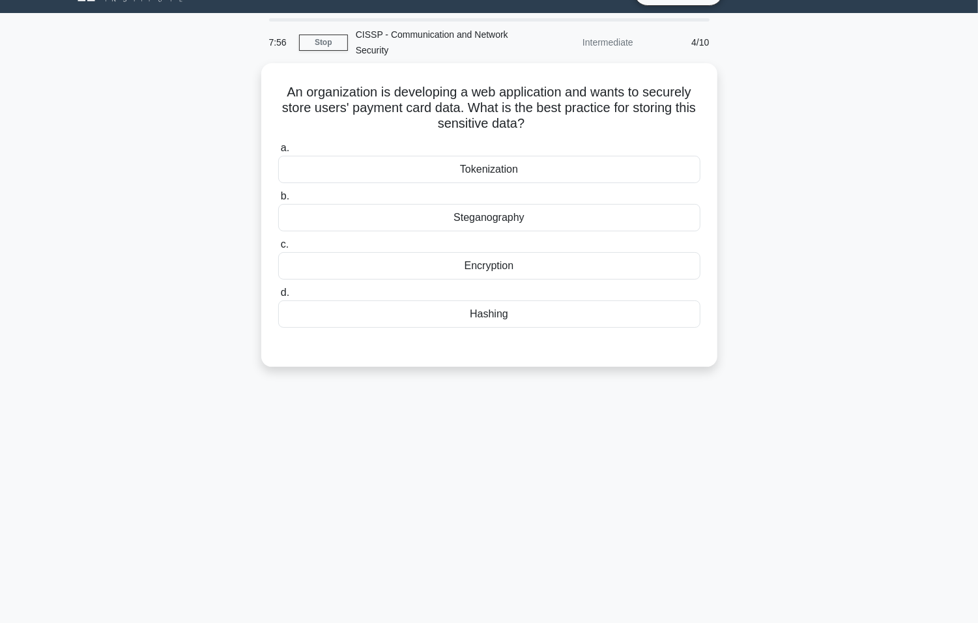
scroll to position [0, 0]
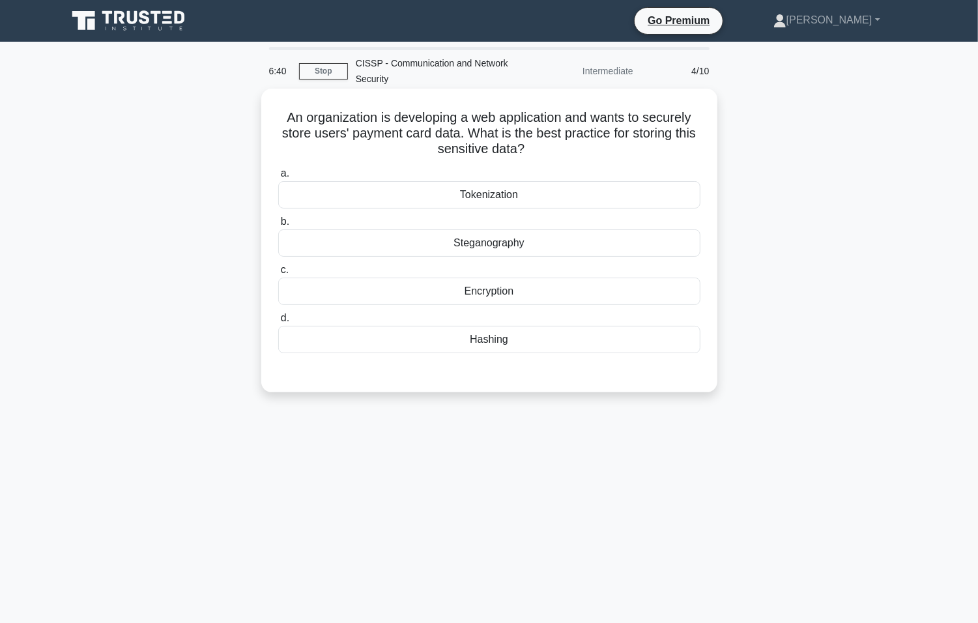
click at [490, 291] on div "Encryption" at bounding box center [489, 290] width 422 height 27
click at [278, 274] on input "c. Encryption" at bounding box center [278, 270] width 0 height 8
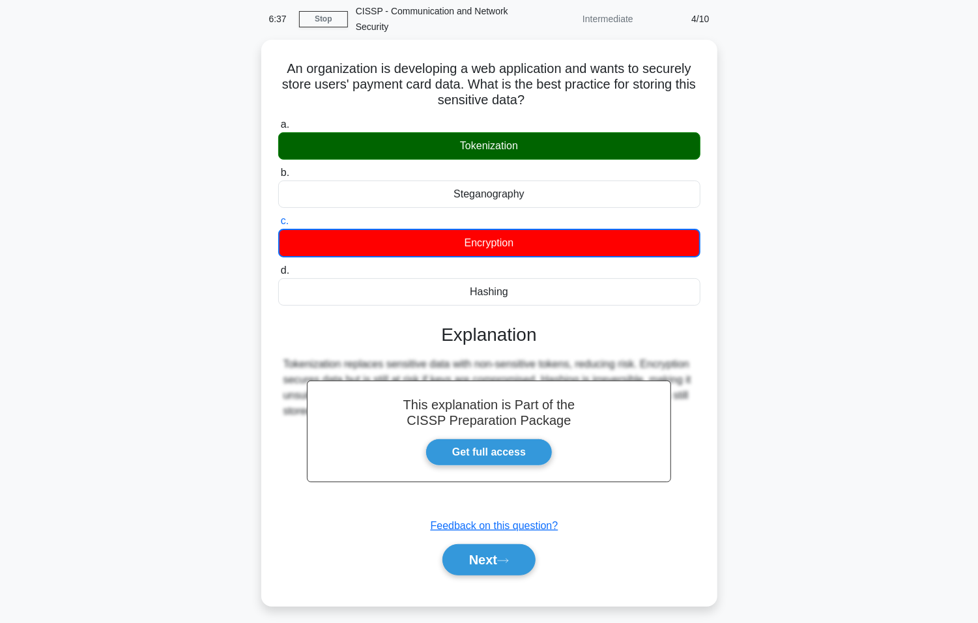
scroll to position [81, 0]
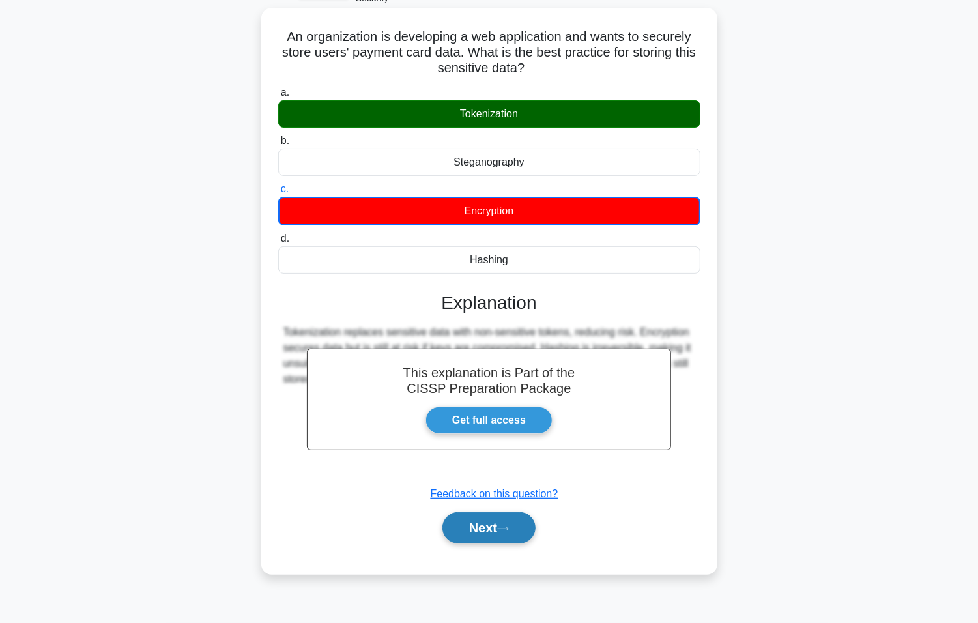
click at [504, 530] on icon at bounding box center [503, 528] width 12 height 7
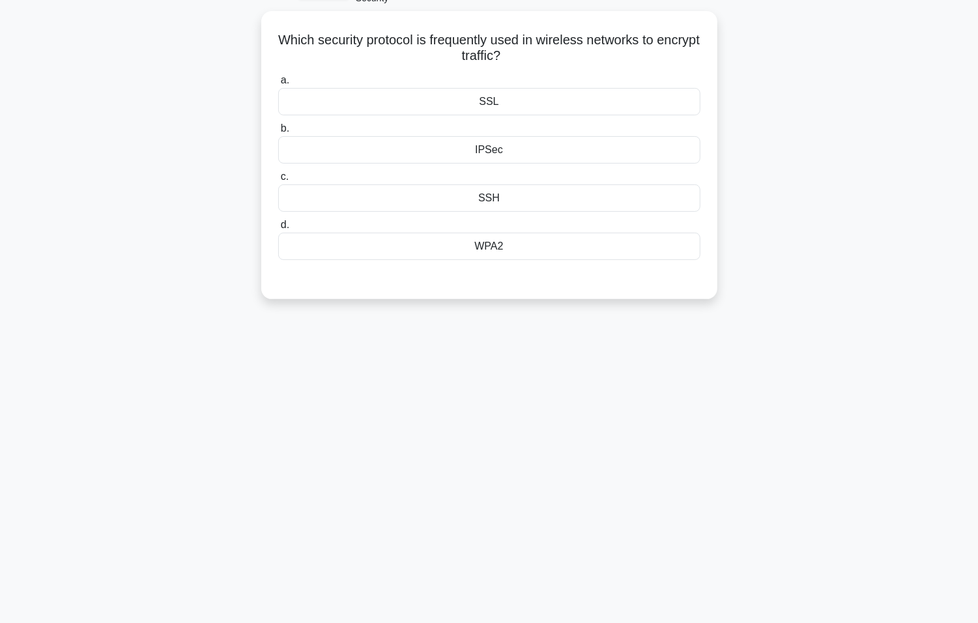
scroll to position [0, 0]
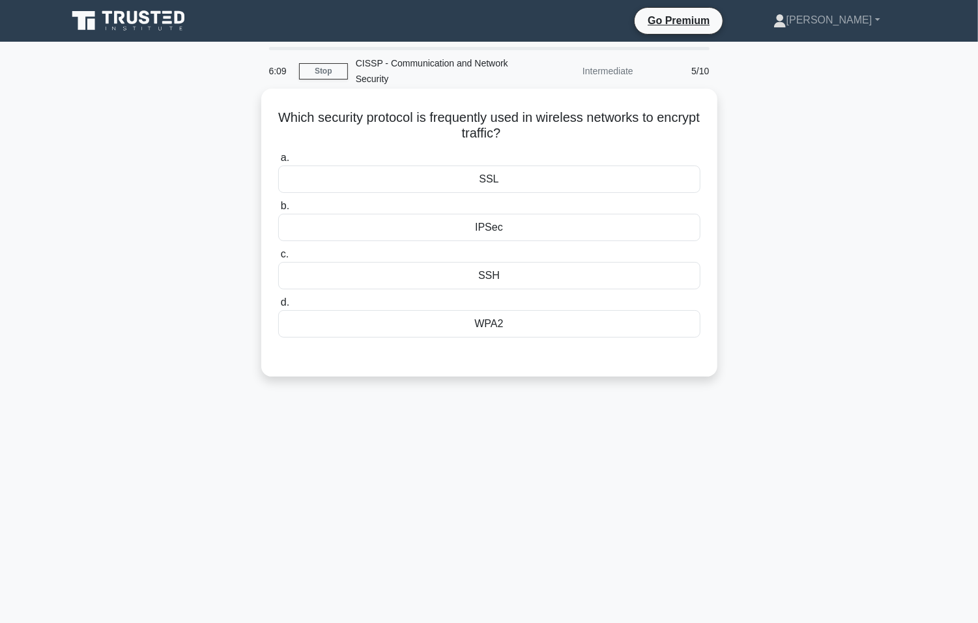
click at [486, 328] on div "WPA2" at bounding box center [489, 323] width 422 height 27
click at [278, 307] on input "d. WPA2" at bounding box center [278, 302] width 0 height 8
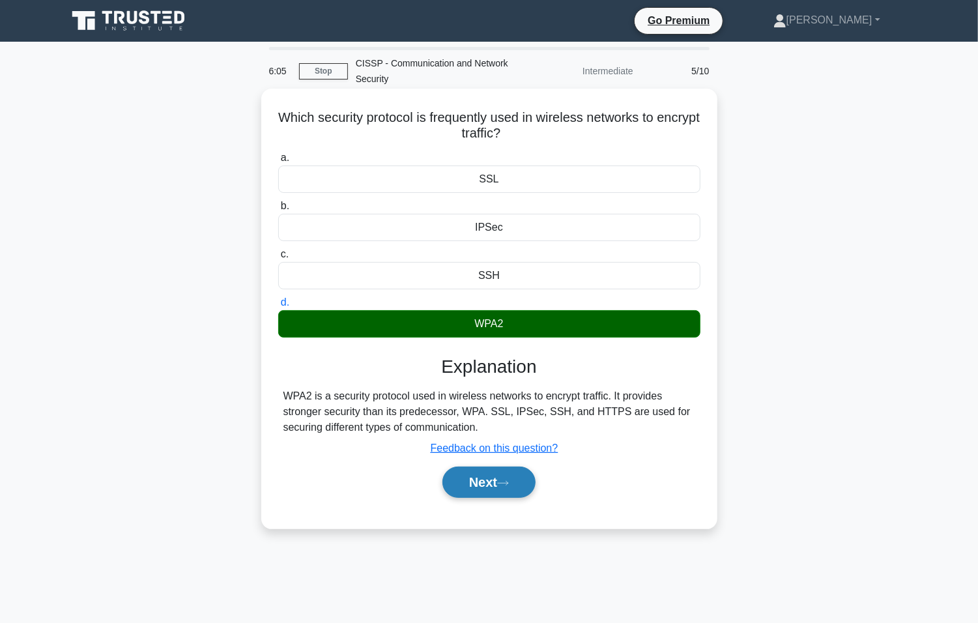
click at [515, 476] on button "Next" at bounding box center [488, 481] width 93 height 31
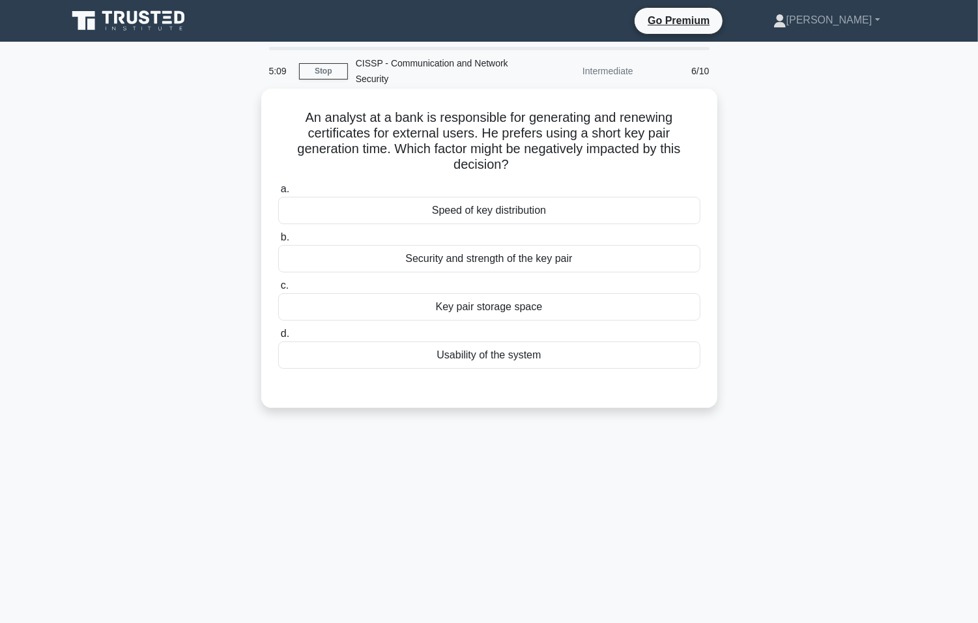
click at [540, 261] on div "Security and strength of the key pair" at bounding box center [489, 258] width 422 height 27
click at [278, 242] on input "b. Security and strength of the key pair" at bounding box center [278, 237] width 0 height 8
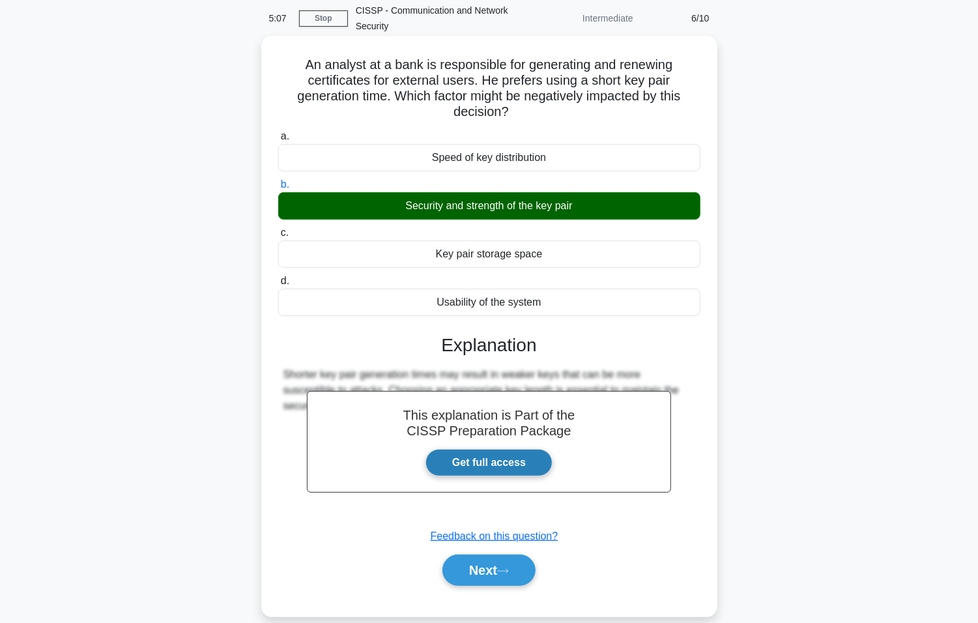
scroll to position [81, 0]
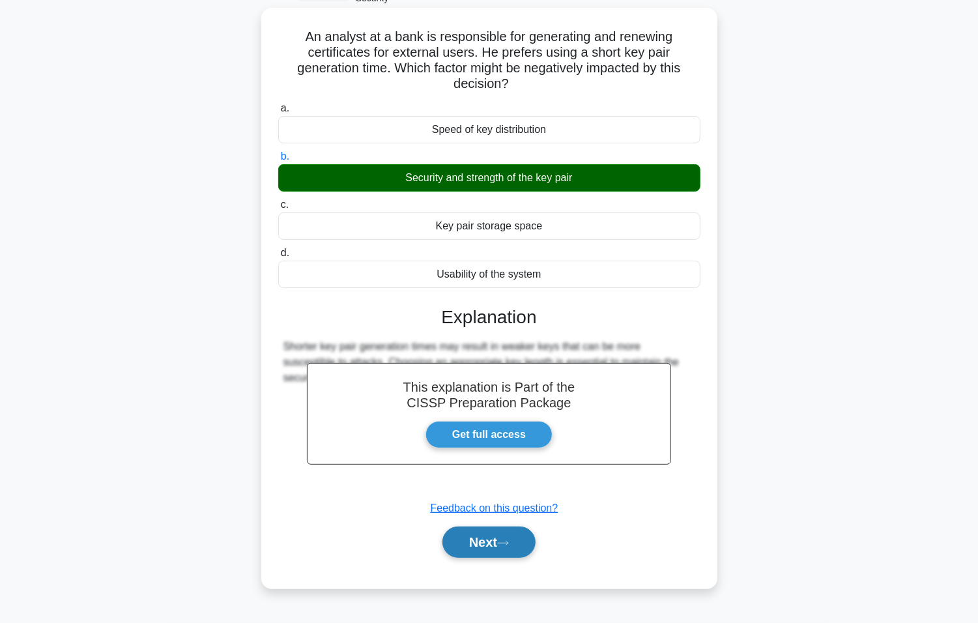
click at [509, 544] on icon at bounding box center [503, 542] width 12 height 7
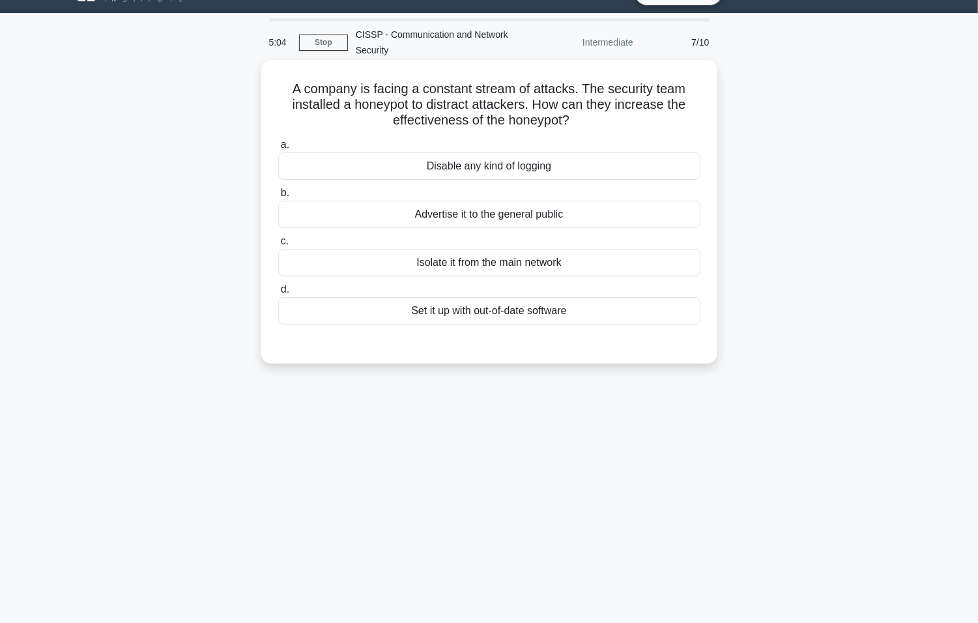
scroll to position [0, 0]
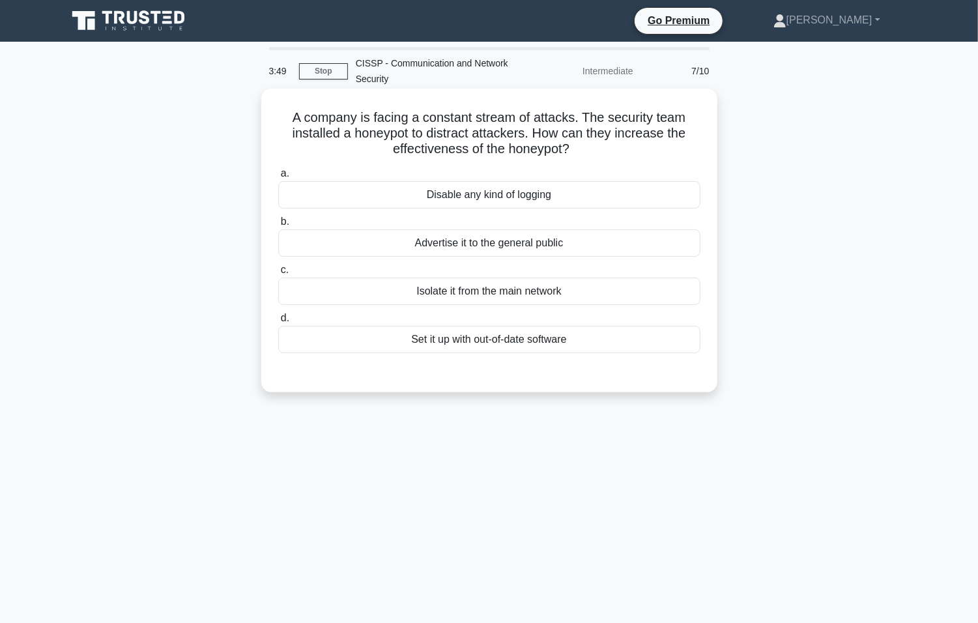
click at [535, 296] on div "Isolate it from the main network" at bounding box center [489, 290] width 422 height 27
click at [278, 274] on input "c. Isolate it from the main network" at bounding box center [278, 270] width 0 height 8
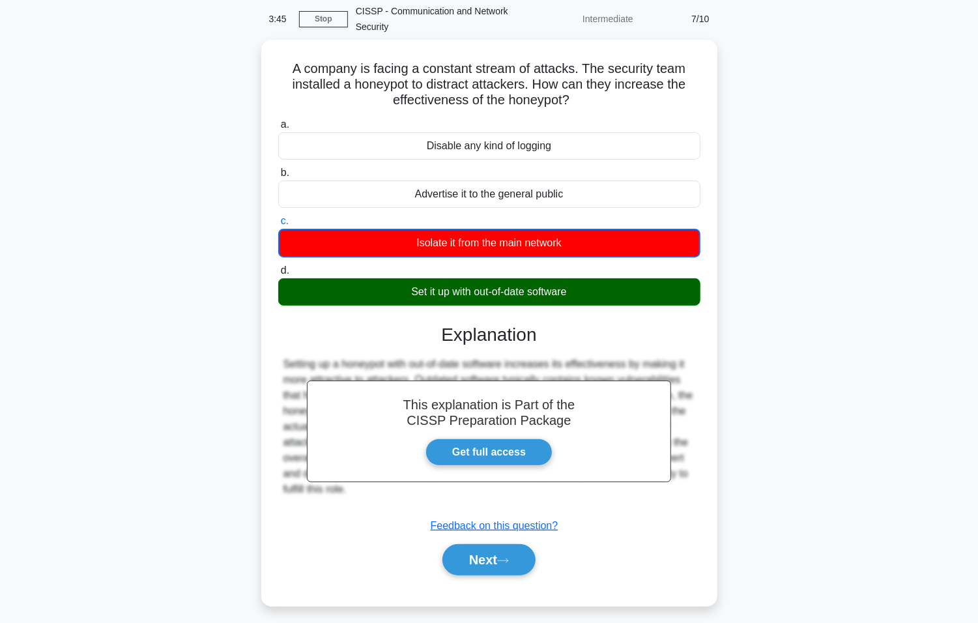
scroll to position [81, 0]
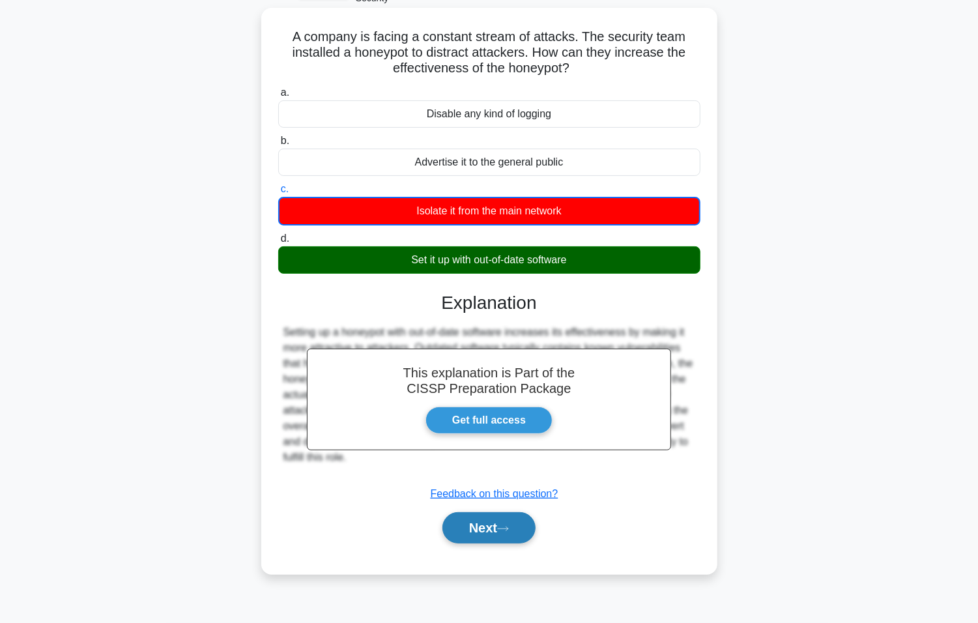
click at [500, 528] on button "Next" at bounding box center [488, 527] width 93 height 31
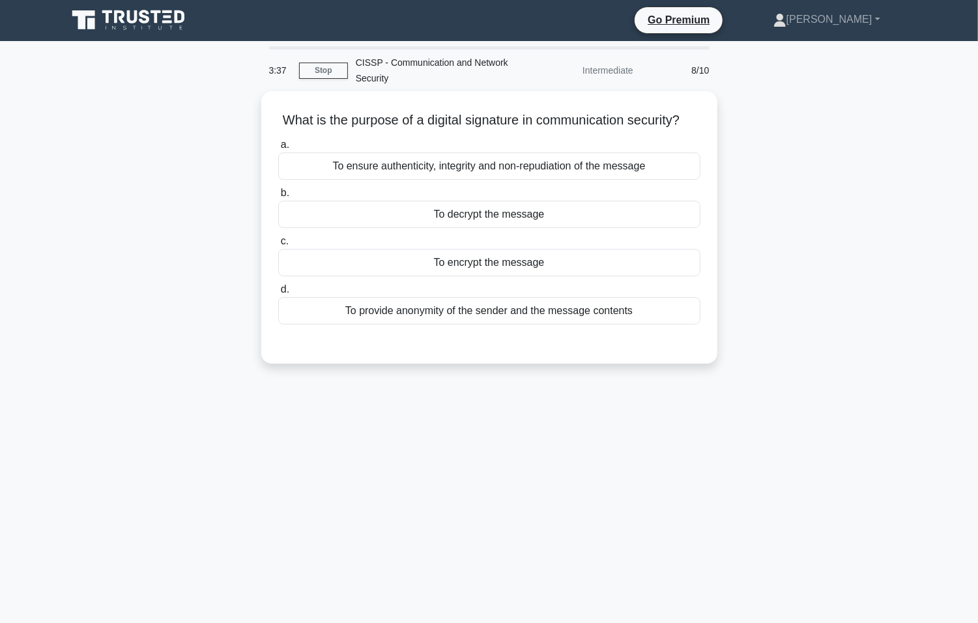
scroll to position [0, 0]
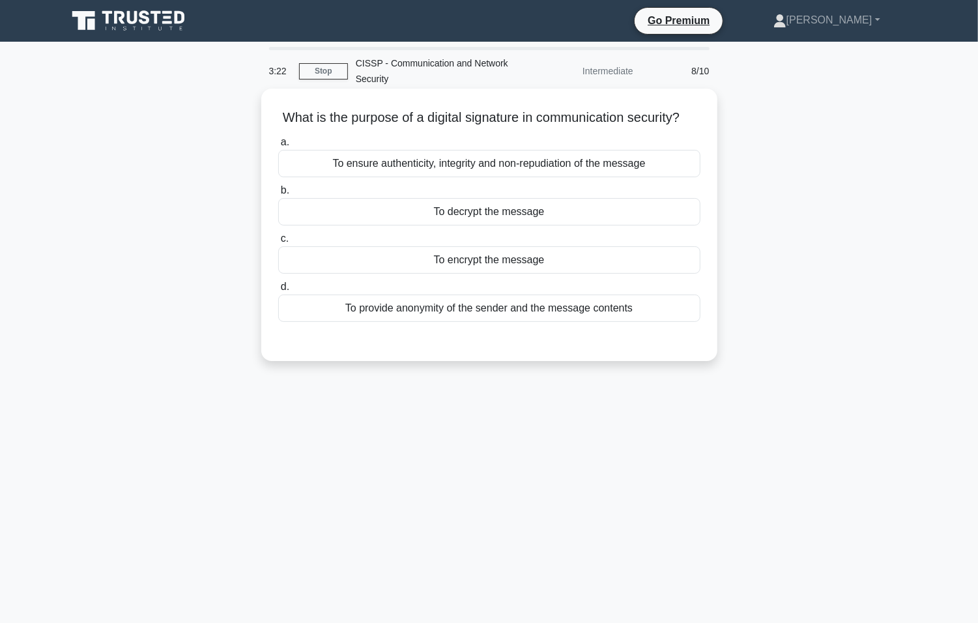
click at [584, 177] on div "To ensure authenticity, integrity and non-repudiation of the message" at bounding box center [489, 163] width 422 height 27
click at [278, 147] on input "a. To ensure authenticity, integrity and non-repudiation of the message" at bounding box center [278, 142] width 0 height 8
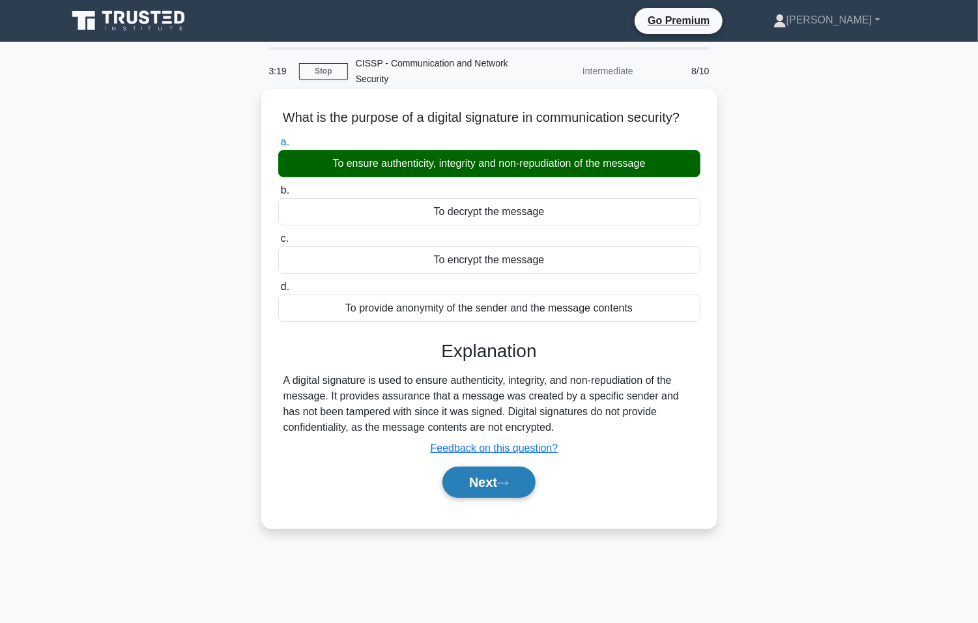
click at [499, 498] on button "Next" at bounding box center [488, 481] width 93 height 31
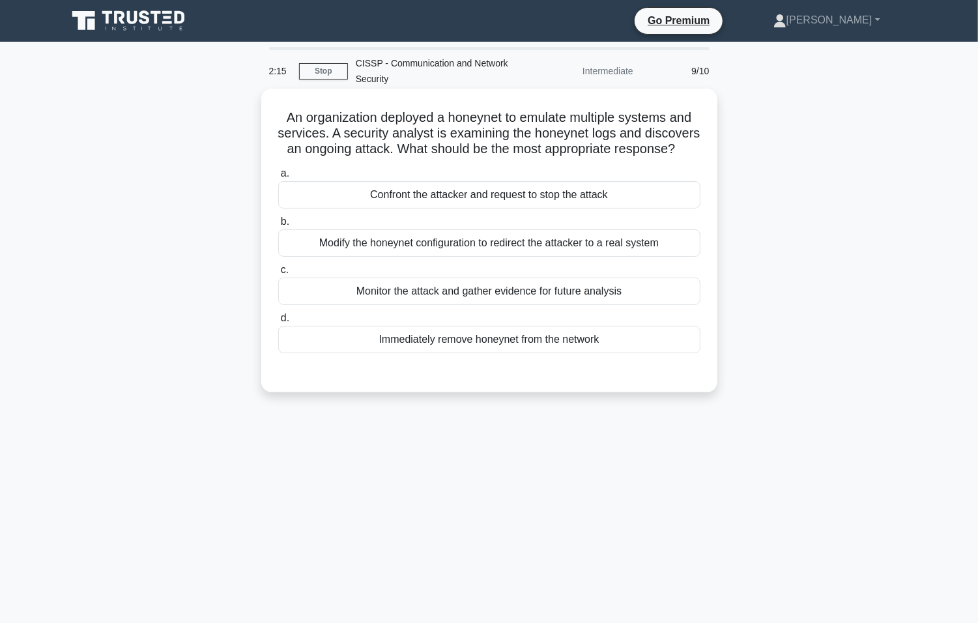
click at [556, 305] on div "Monitor the attack and gather evidence for future analysis" at bounding box center [489, 290] width 422 height 27
click at [278, 274] on input "c. Monitor the attack and gather evidence for future analysis" at bounding box center [278, 270] width 0 height 8
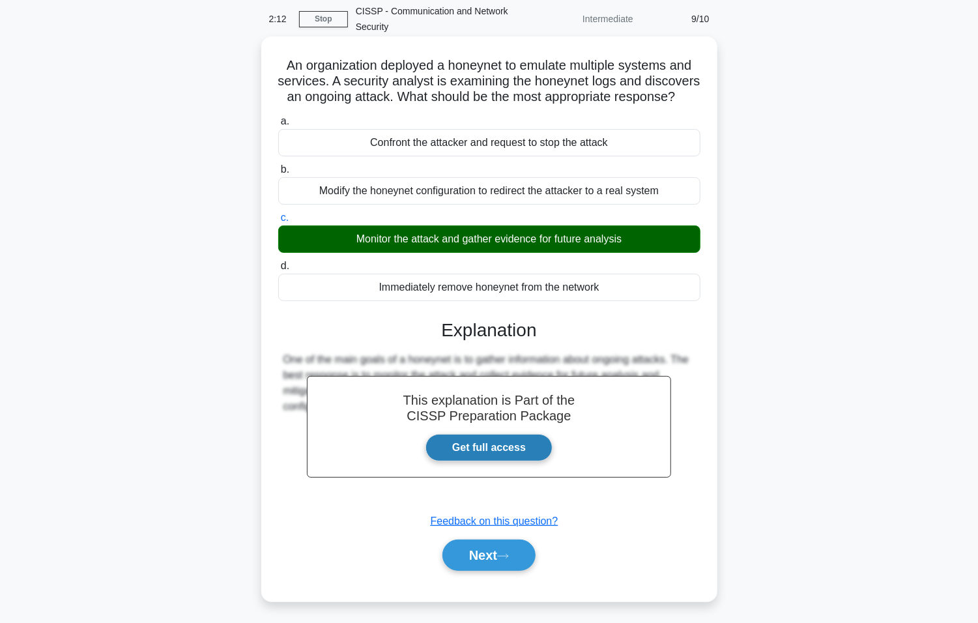
scroll to position [81, 0]
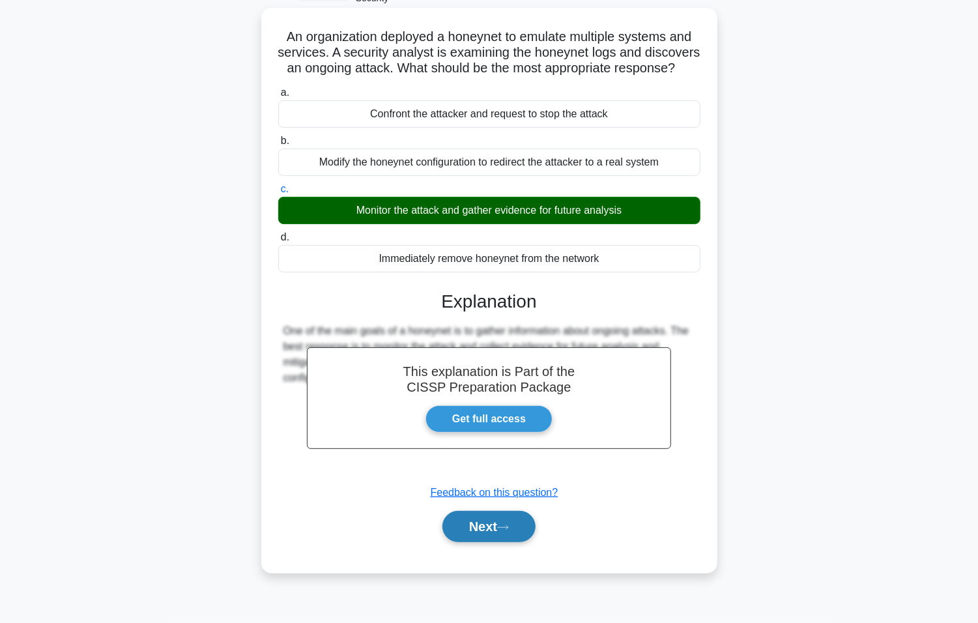
click at [486, 542] on button "Next" at bounding box center [488, 526] width 93 height 31
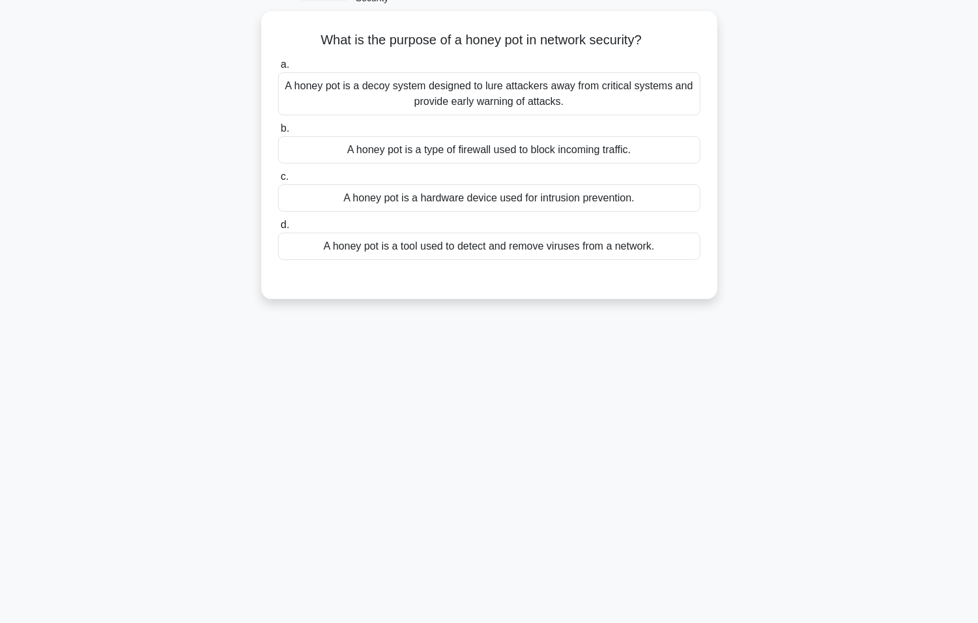
scroll to position [0, 0]
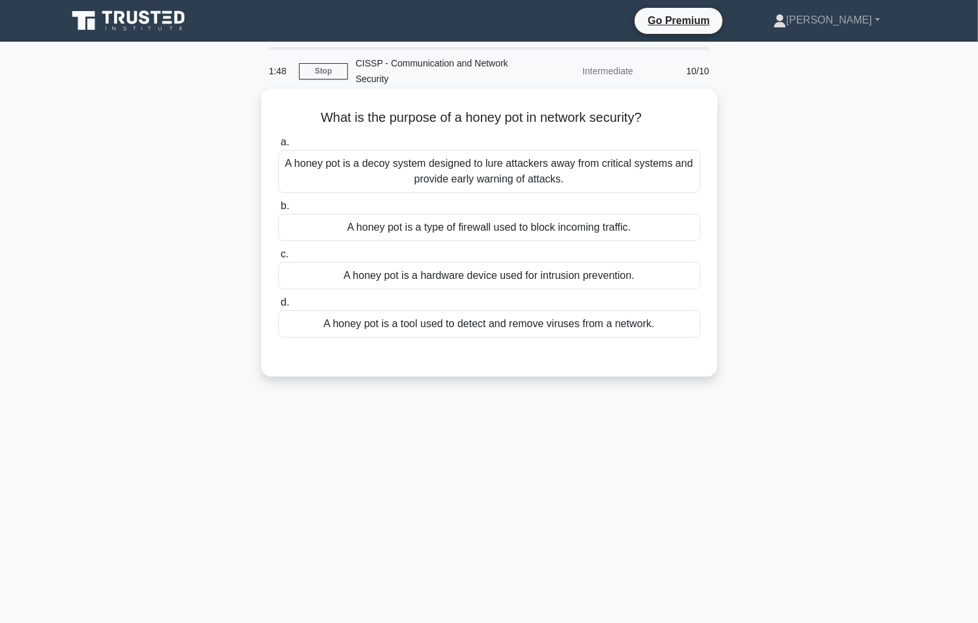
click at [543, 174] on div "A honey pot is a decoy system designed to lure attackers away from critical sys…" at bounding box center [489, 171] width 422 height 43
click at [278, 147] on input "a. A honey pot is a decoy system designed to lure attackers away from critical …" at bounding box center [278, 142] width 0 height 8
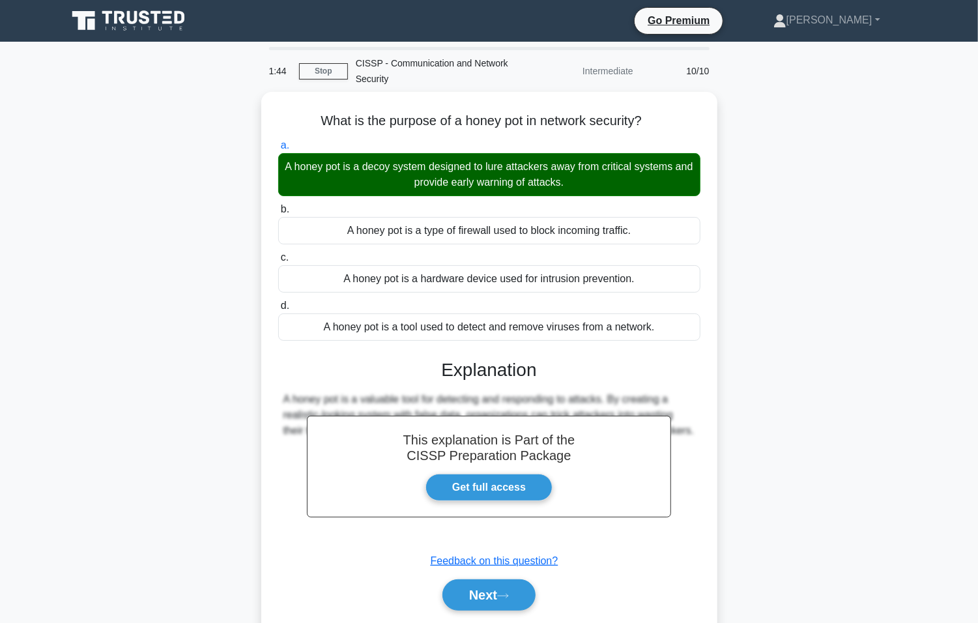
scroll to position [81, 0]
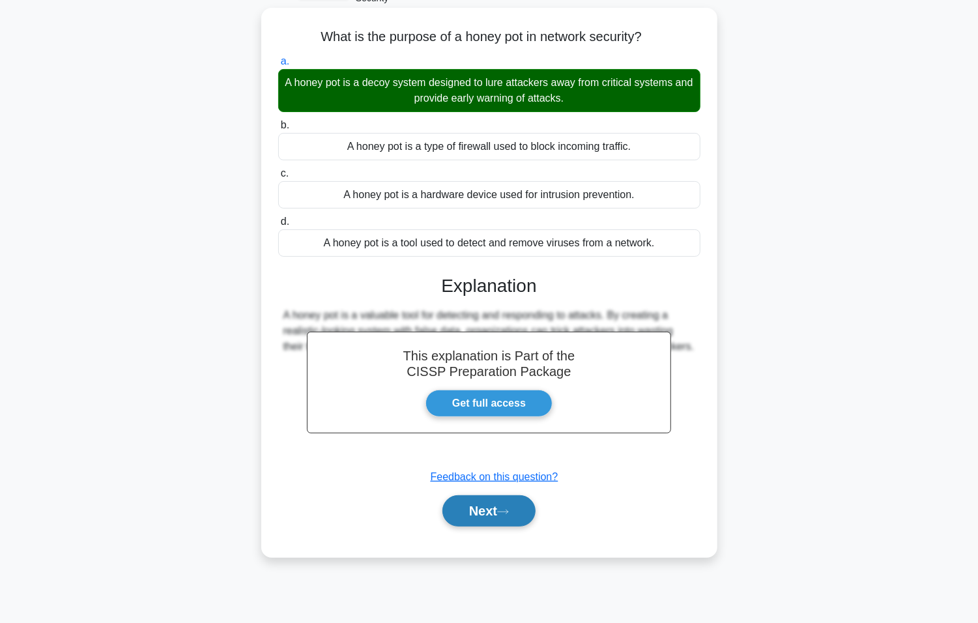
click at [482, 505] on button "Next" at bounding box center [488, 510] width 93 height 31
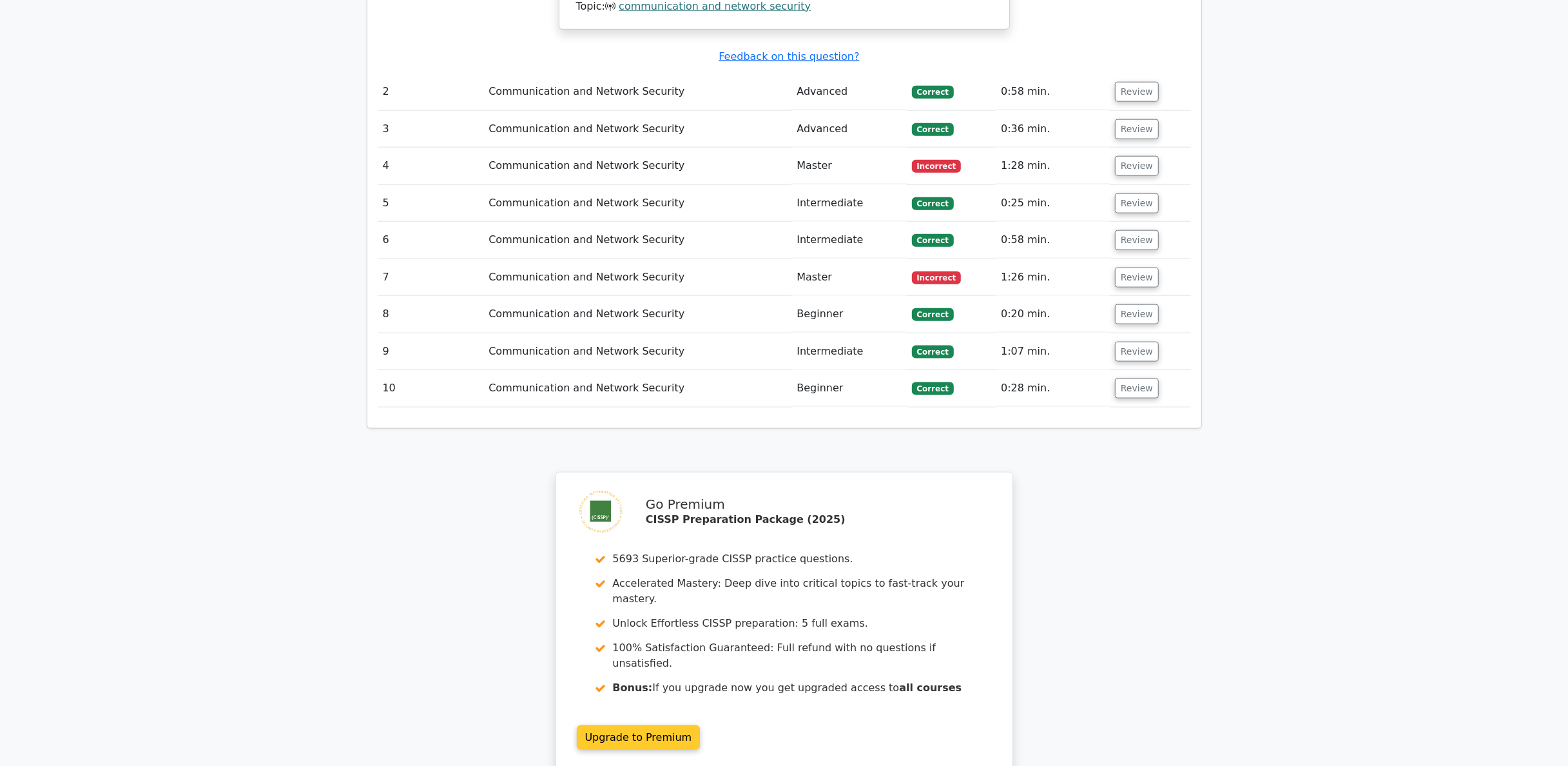
scroll to position [1290, 0]
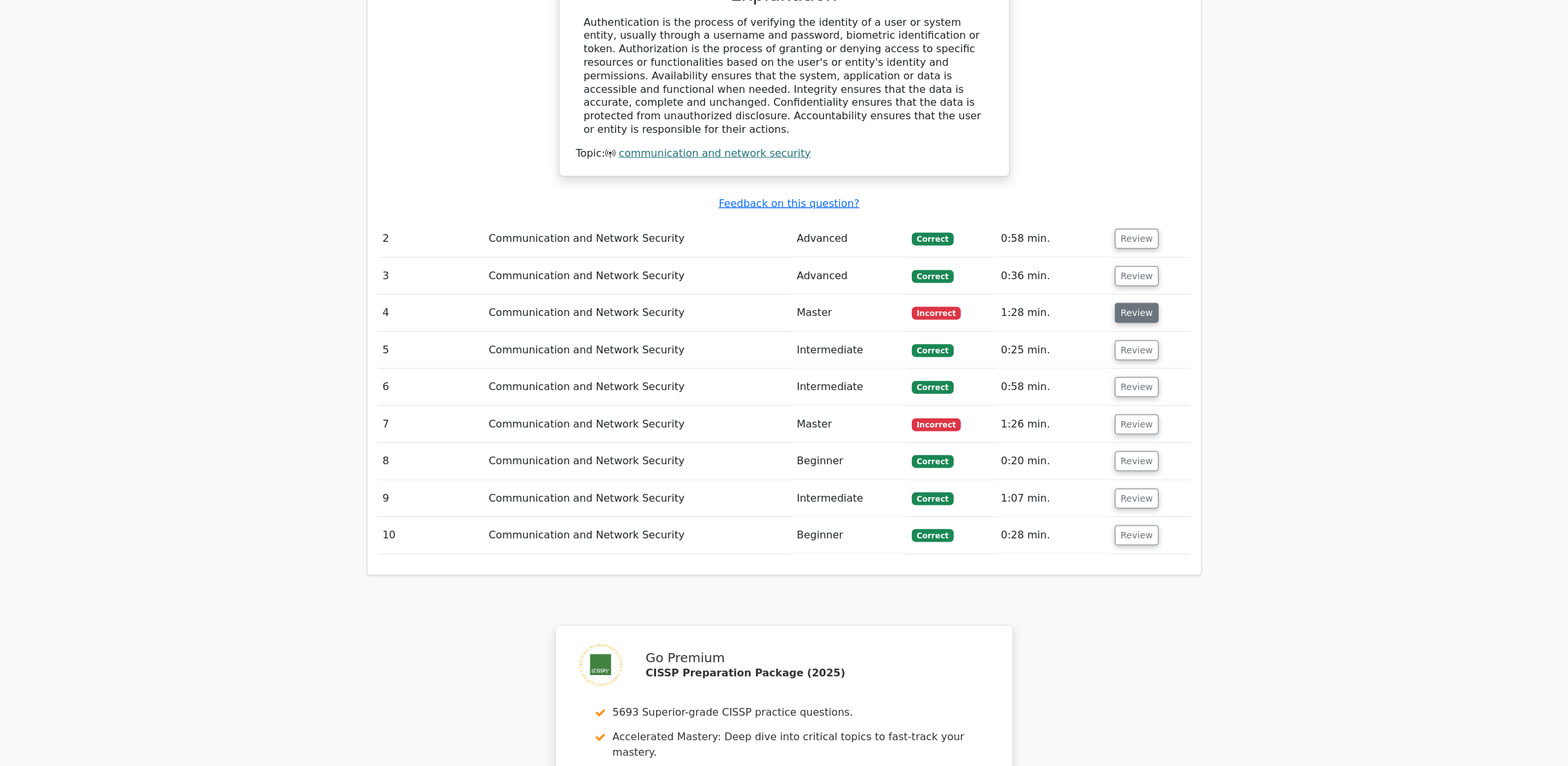
click at [967, 303] on button "Review" at bounding box center [1137, 313] width 44 height 20
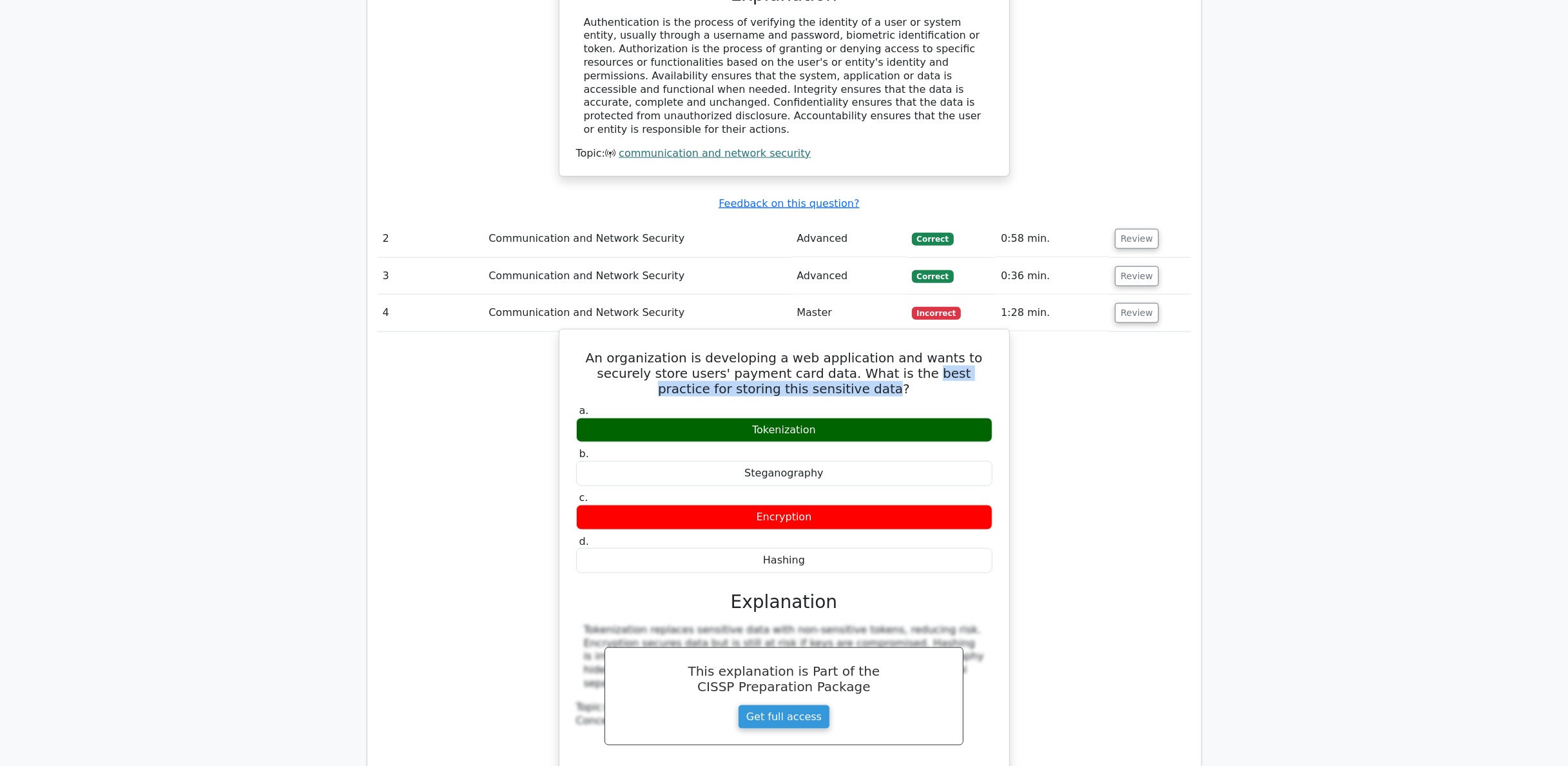
drag, startPoint x: 841, startPoint y: 316, endPoint x: 830, endPoint y: 333, distance: 20.2
click at [830, 350] on h5 "An organization is developing a web application and wants to securely store use…" at bounding box center [784, 373] width 418 height 47
drag, startPoint x: 830, startPoint y: 333, endPoint x: 843, endPoint y: 335, distance: 13.2
click at [843, 350] on h5 "An organization is developing a web application and wants to securely store use…" at bounding box center [784, 373] width 418 height 47
copy h5 "What is the best practice for storing this sensitive data?"
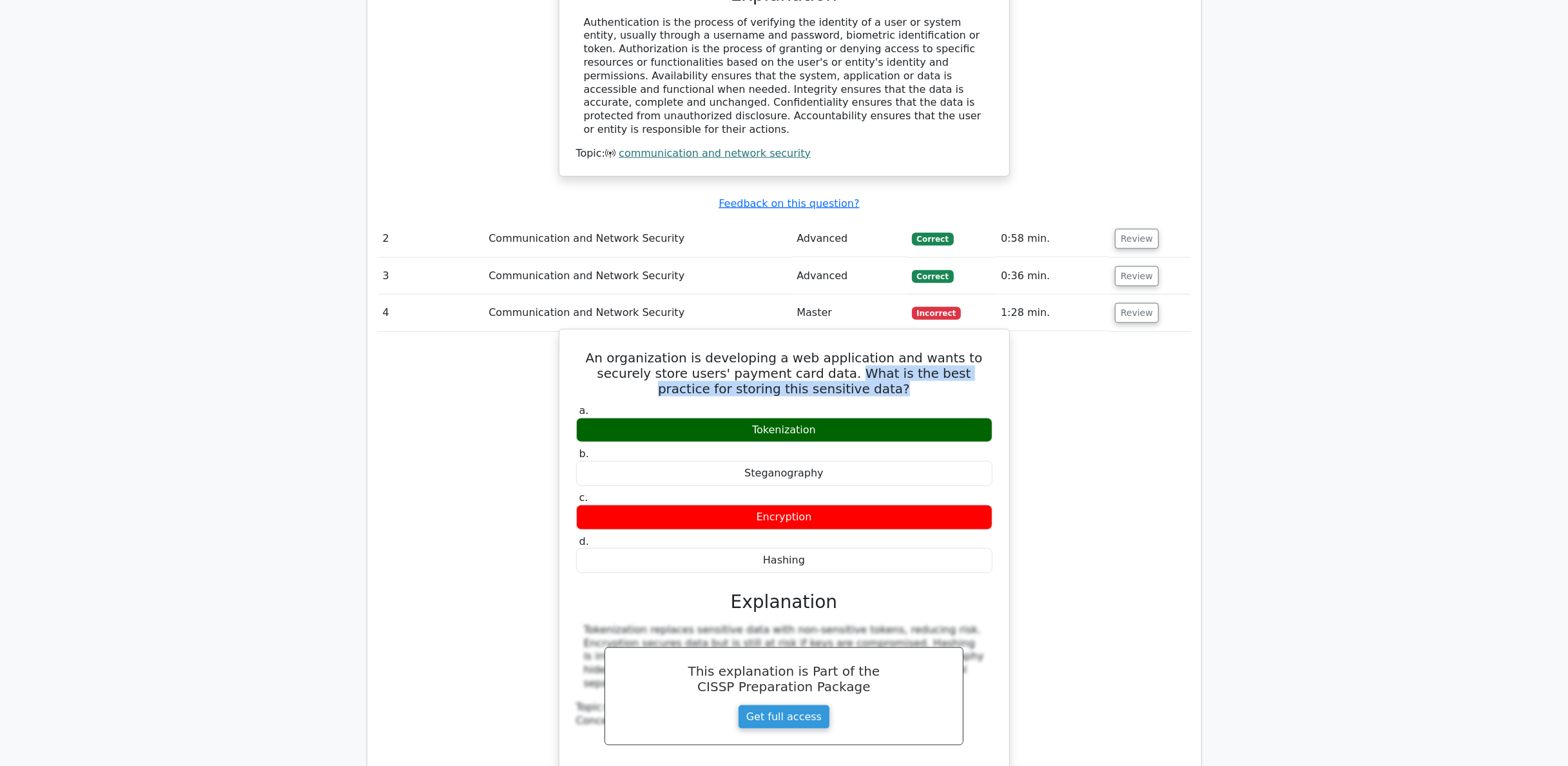
click at [807, 350] on h5 "An organization is developing a web application and wants to securely store use…" at bounding box center [784, 373] width 418 height 47
drag, startPoint x: 580, startPoint y: 304, endPoint x: 854, endPoint y: 333, distance: 275.5
click at [854, 350] on h5 "An organization is developing a web application and wants to securely store use…" at bounding box center [784, 373] width 418 height 47
copy h5 "An organization is developing a web application and wants to securely store use…"
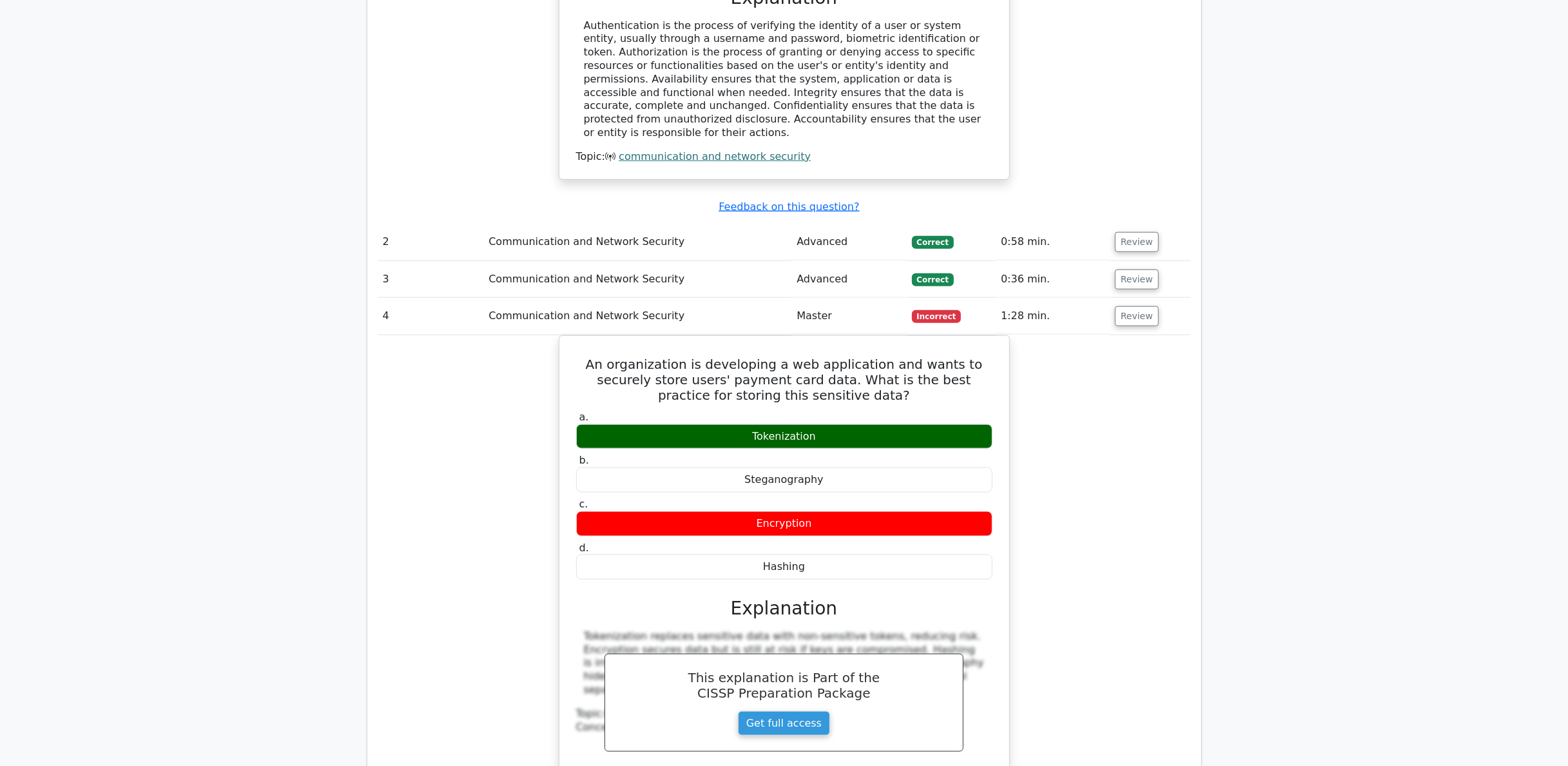
click at [112, 438] on main "Go Premium CISSP Preparation Package (2025) 5693 Superior-grade CISSP practice …" at bounding box center [784, 156] width 1568 height 2810
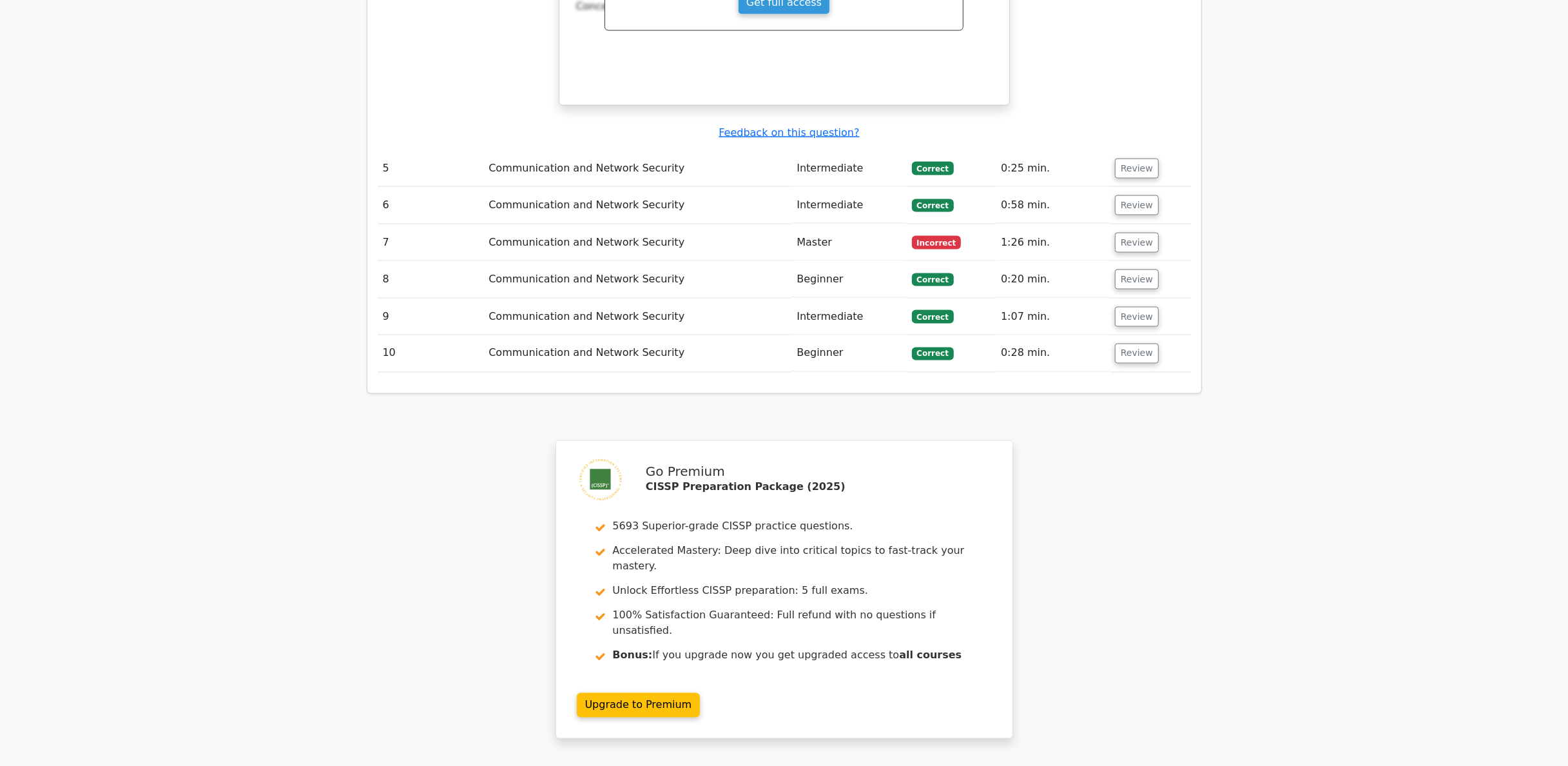
scroll to position [2062, 0]
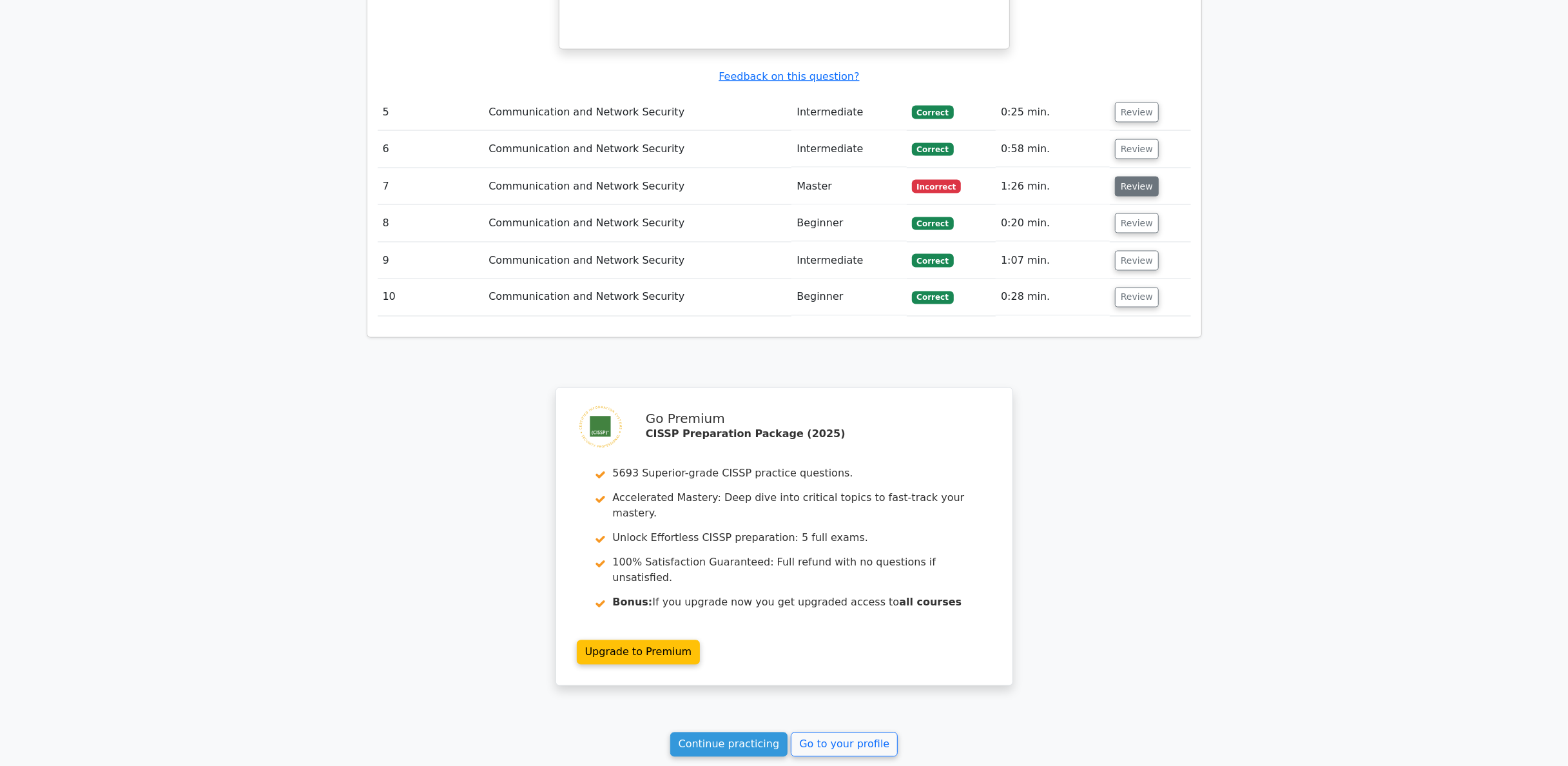
click at [967, 176] on button "Review" at bounding box center [1137, 186] width 44 height 20
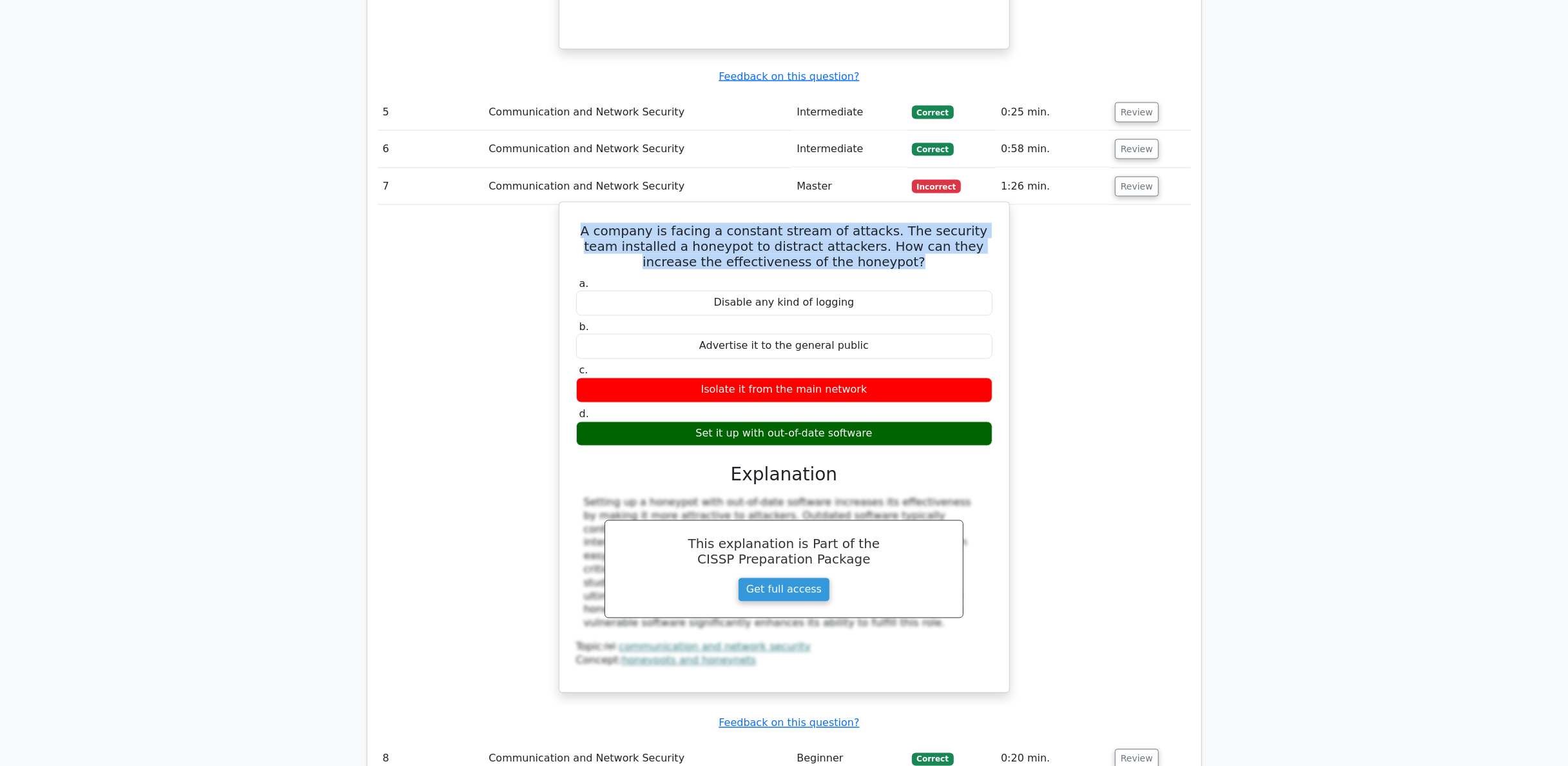
drag, startPoint x: 894, startPoint y: 218, endPoint x: 566, endPoint y: 178, distance: 330.4
click at [566, 208] on div "A company is facing a constant stream of attacks. The security team installed a…" at bounding box center [784, 447] width 439 height 480
copy h5 "A company is facing a constant stream of attacks. The security team installed a…"
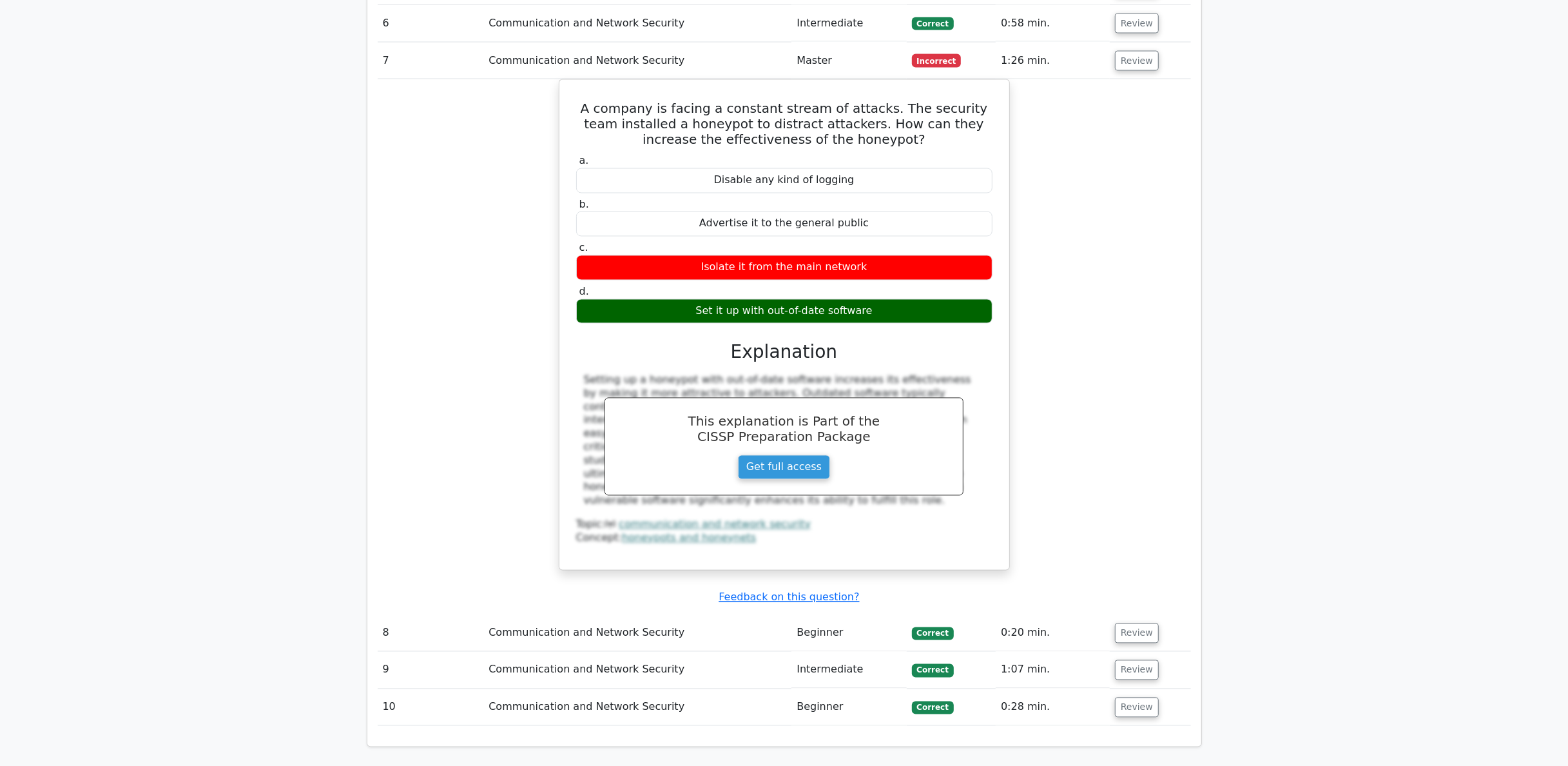
scroll to position [2716, 0]
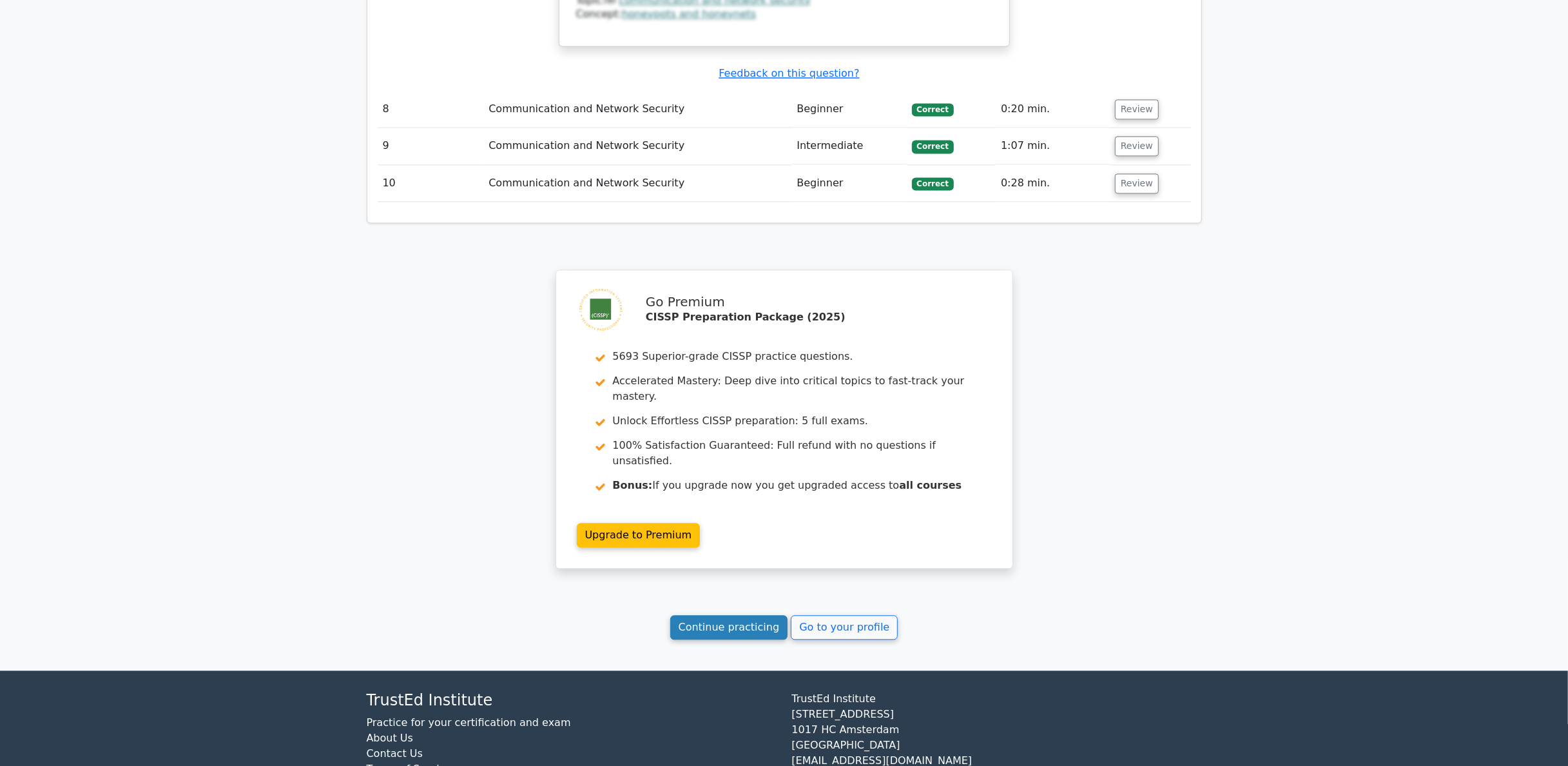
click at [738, 615] on link "Continue practicing" at bounding box center [728, 626] width 118 height 25
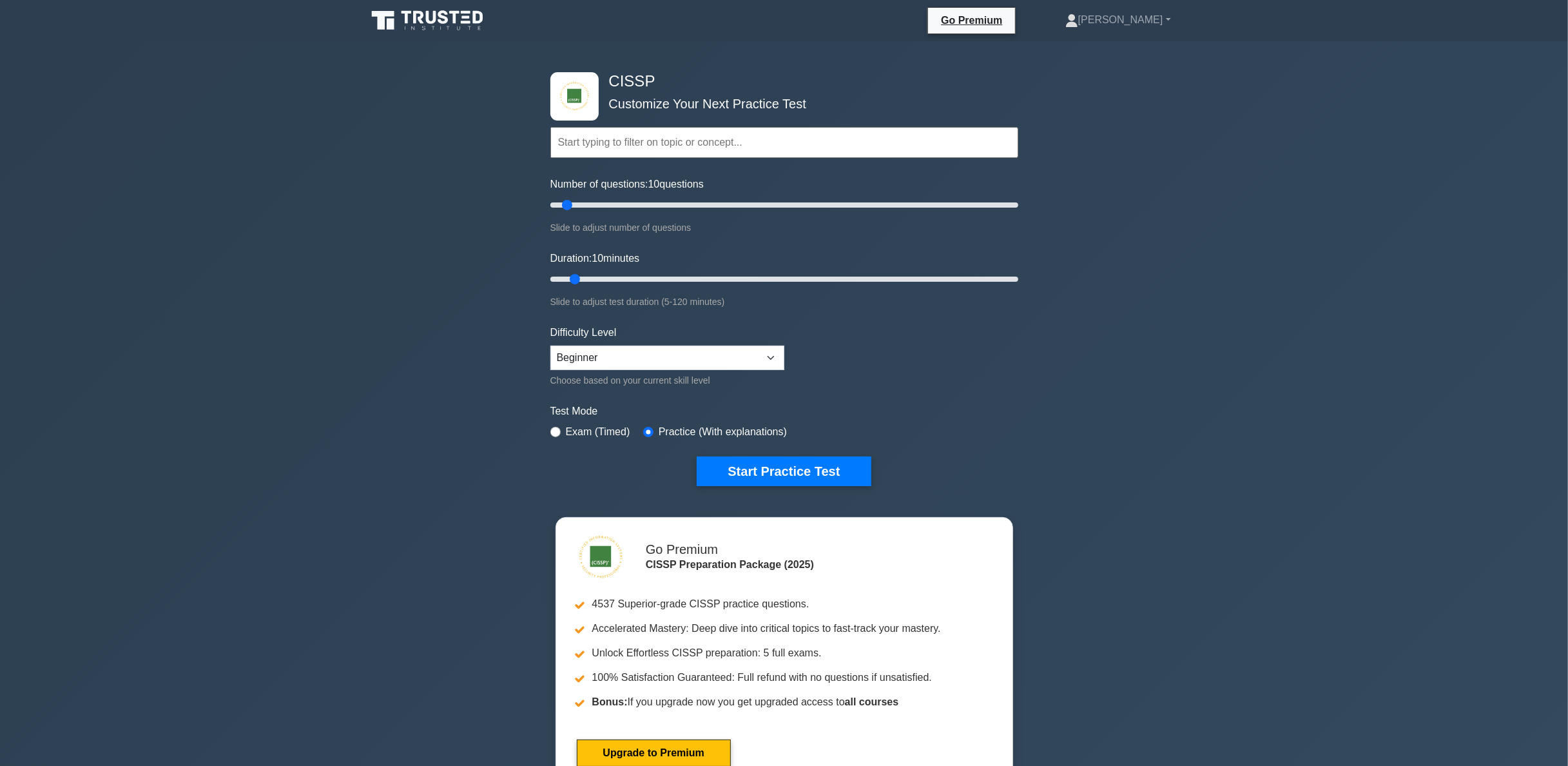
click at [794, 152] on input "text" at bounding box center [784, 142] width 468 height 31
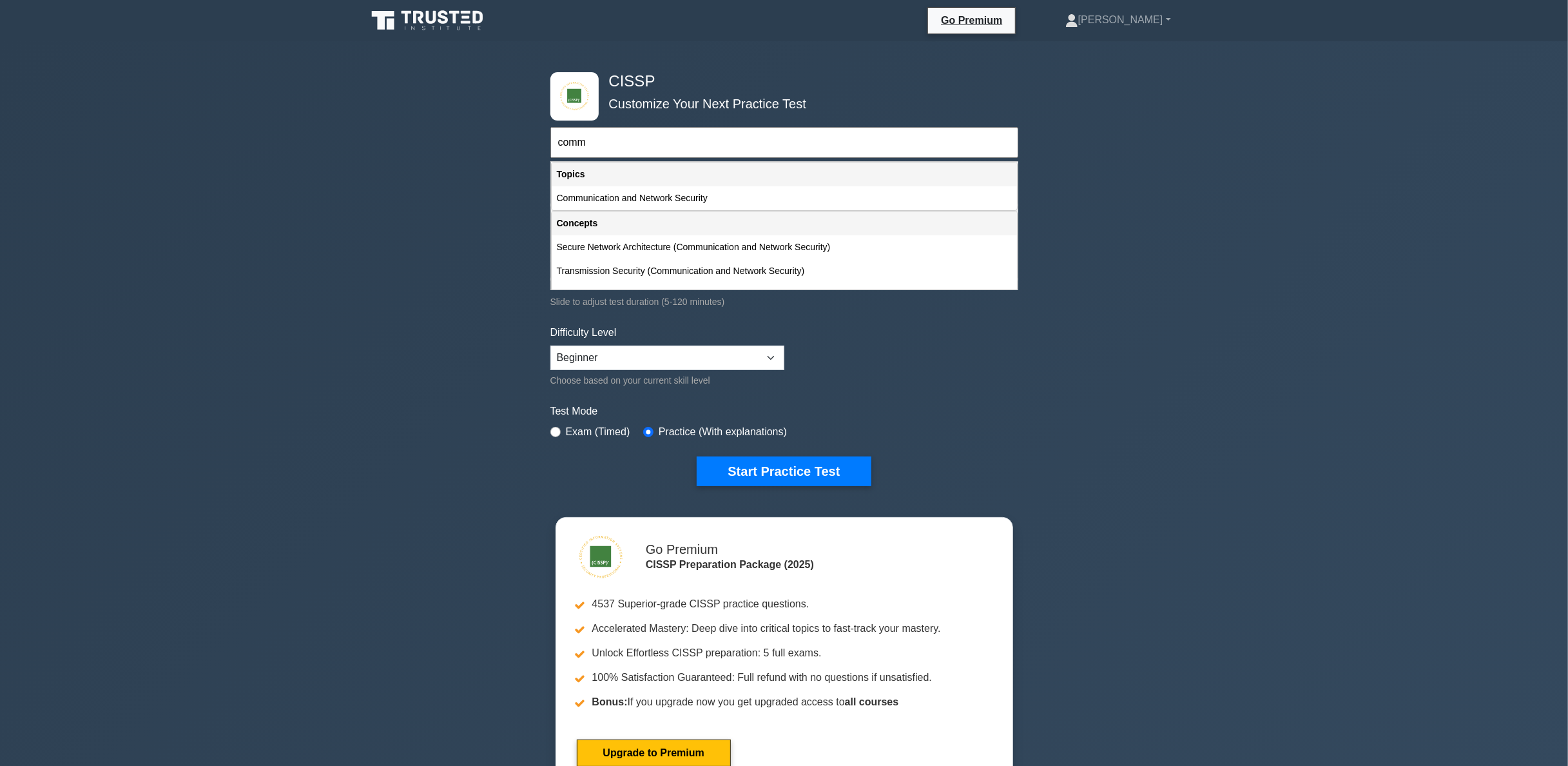
click at [810, 180] on div "Topics" at bounding box center [784, 174] width 465 height 24
click at [748, 190] on div "Communication and Network Security" at bounding box center [784, 198] width 465 height 24
type input "Communication and Network Security"
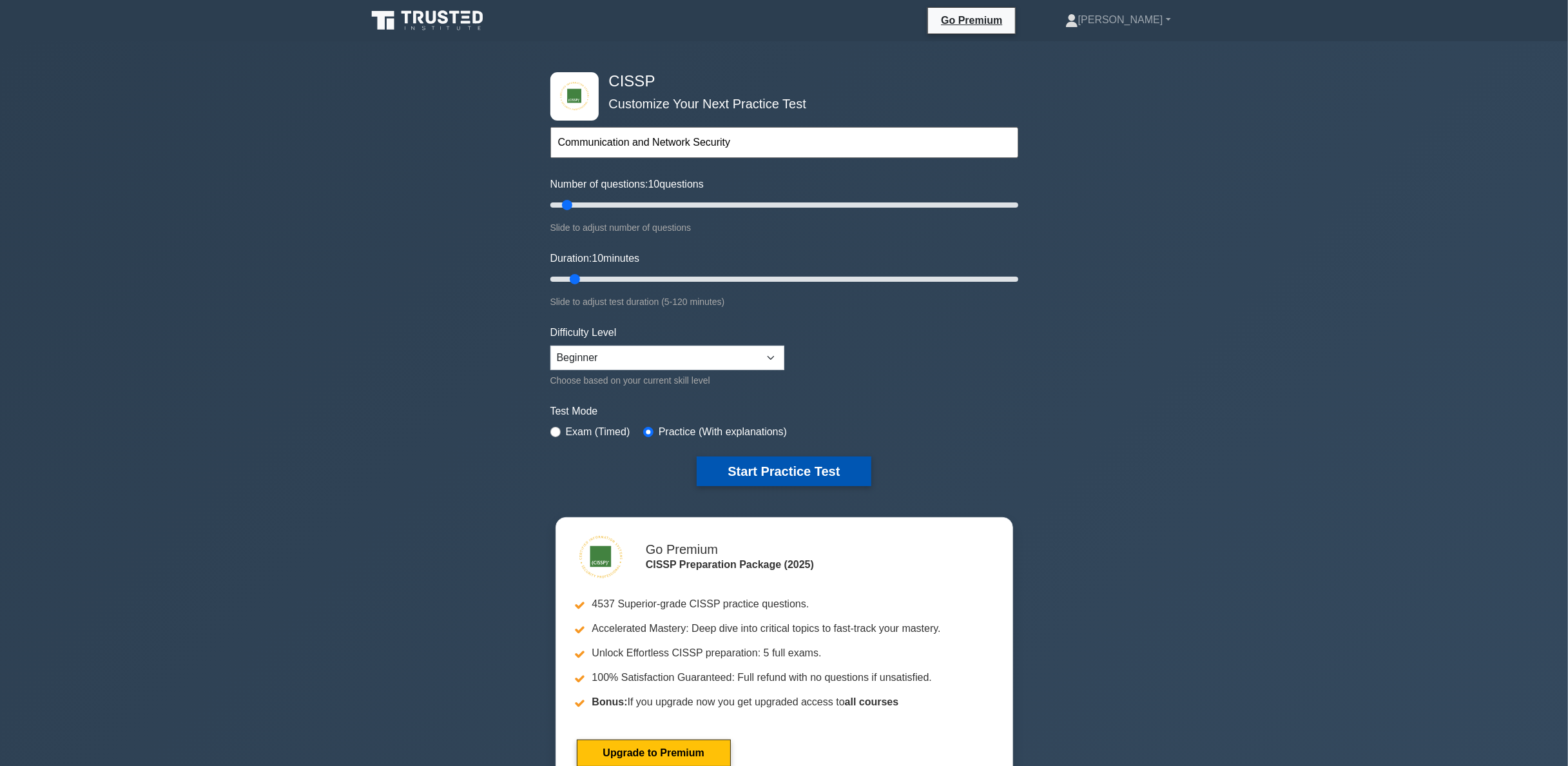
click at [833, 470] on button "Start Practice Test" at bounding box center [784, 471] width 174 height 30
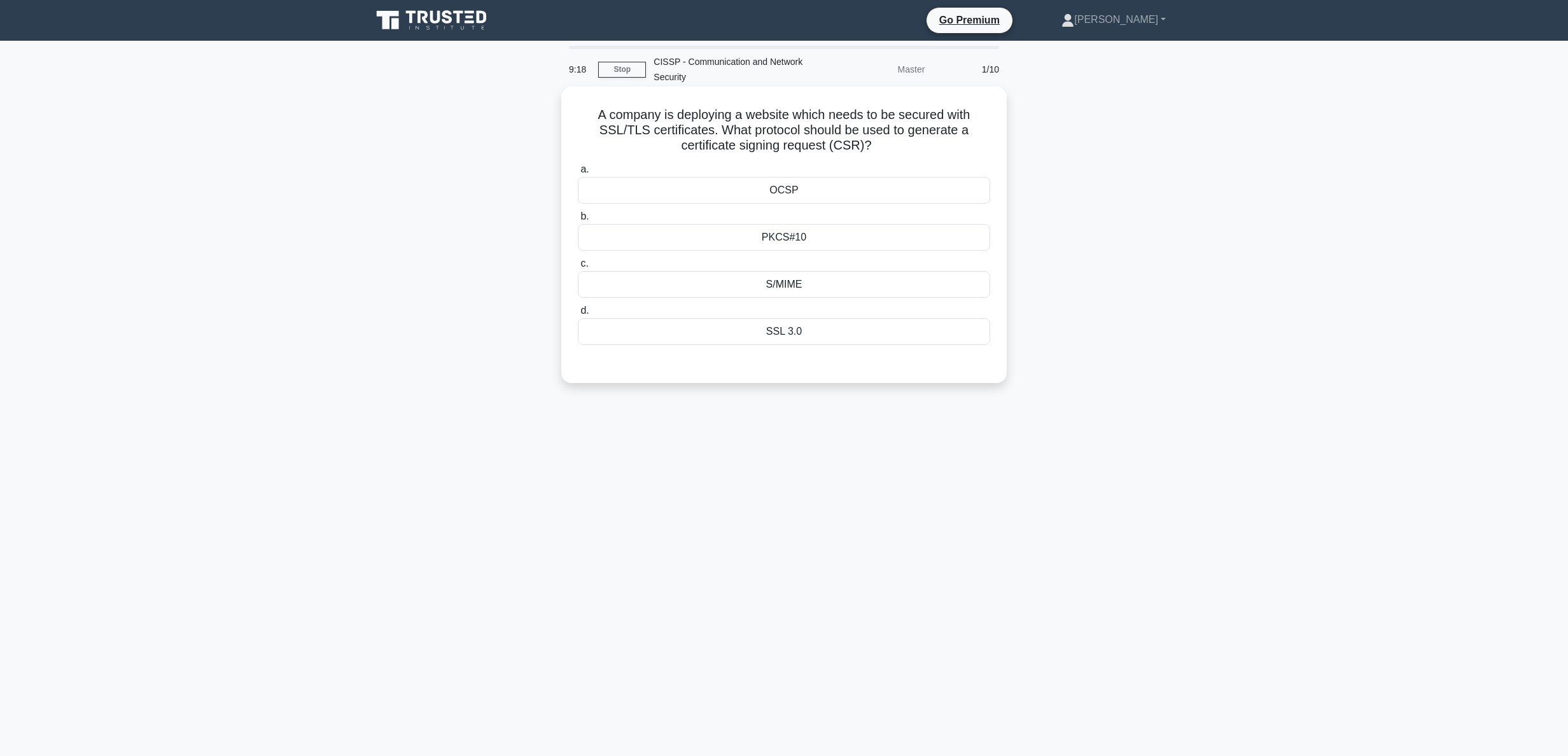
click at [879, 239] on div "PKCS#10" at bounding box center [784, 236] width 412 height 26
click at [577, 221] on input "b. PKCS#10" at bounding box center [577, 217] width 0 height 8
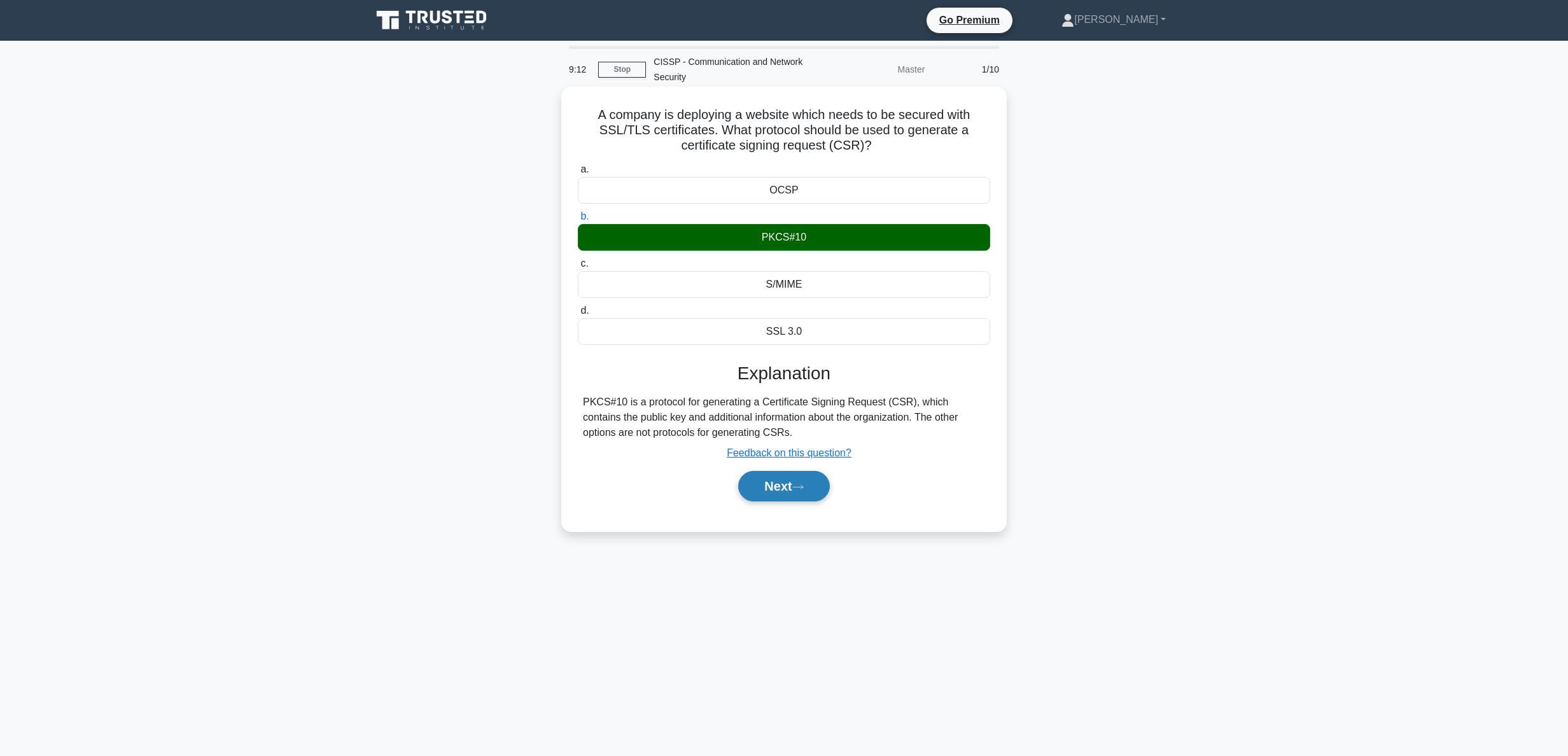
click at [800, 490] on icon at bounding box center [798, 486] width 12 height 7
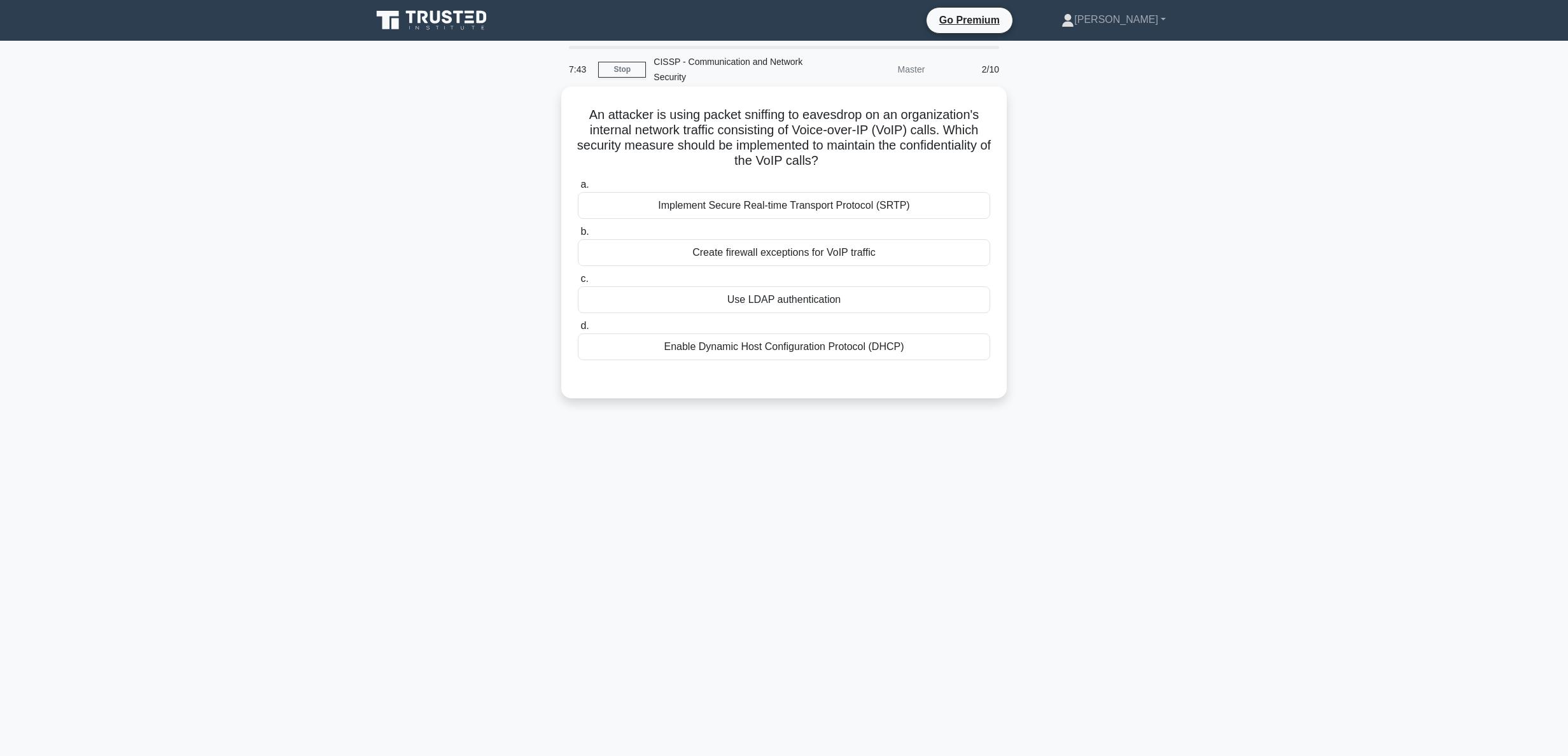
click at [849, 251] on div "Create firewall exceptions for VoIP traffic" at bounding box center [784, 252] width 412 height 26
click at [577, 236] on input "b. Create firewall exceptions for VoIP traffic" at bounding box center [577, 231] width 0 height 8
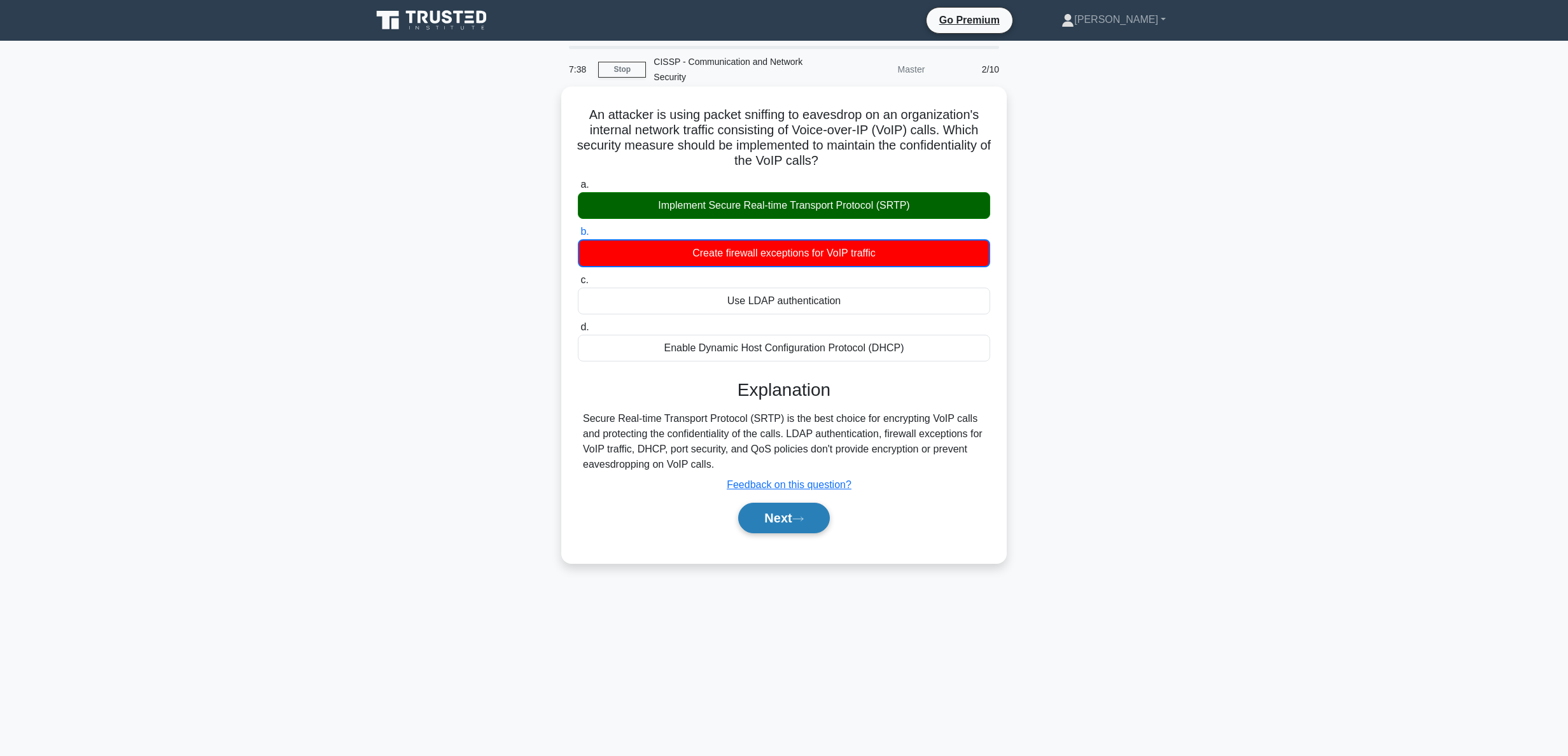
click at [821, 521] on button "Next" at bounding box center [784, 518] width 91 height 30
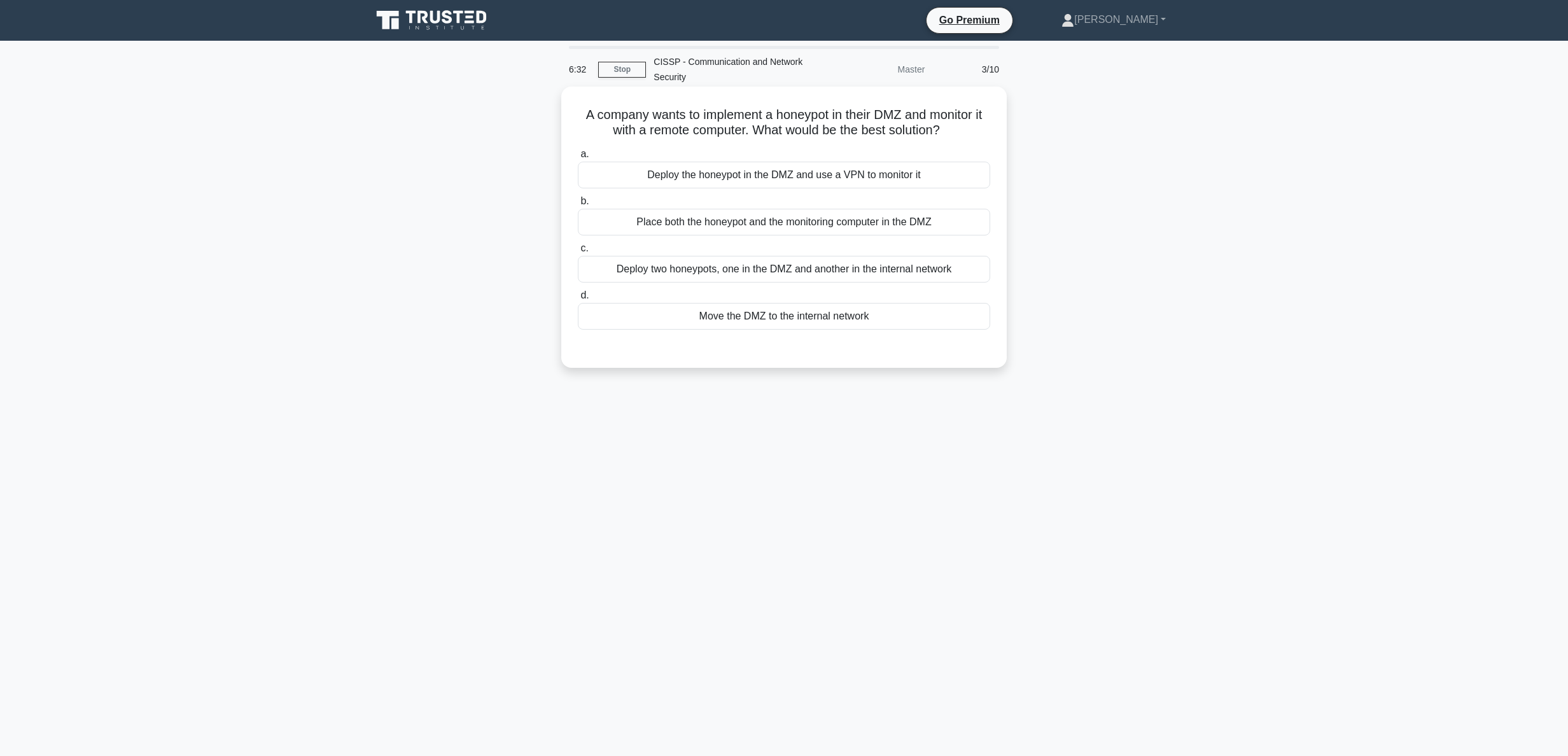
click at [879, 176] on div "Deploy the honeypot in the DMZ and use a VPN to monitor it" at bounding box center [784, 174] width 412 height 26
click at [577, 158] on input "a. Deploy the honeypot in the DMZ and use a VPN to monitor it" at bounding box center [577, 154] width 0 height 8
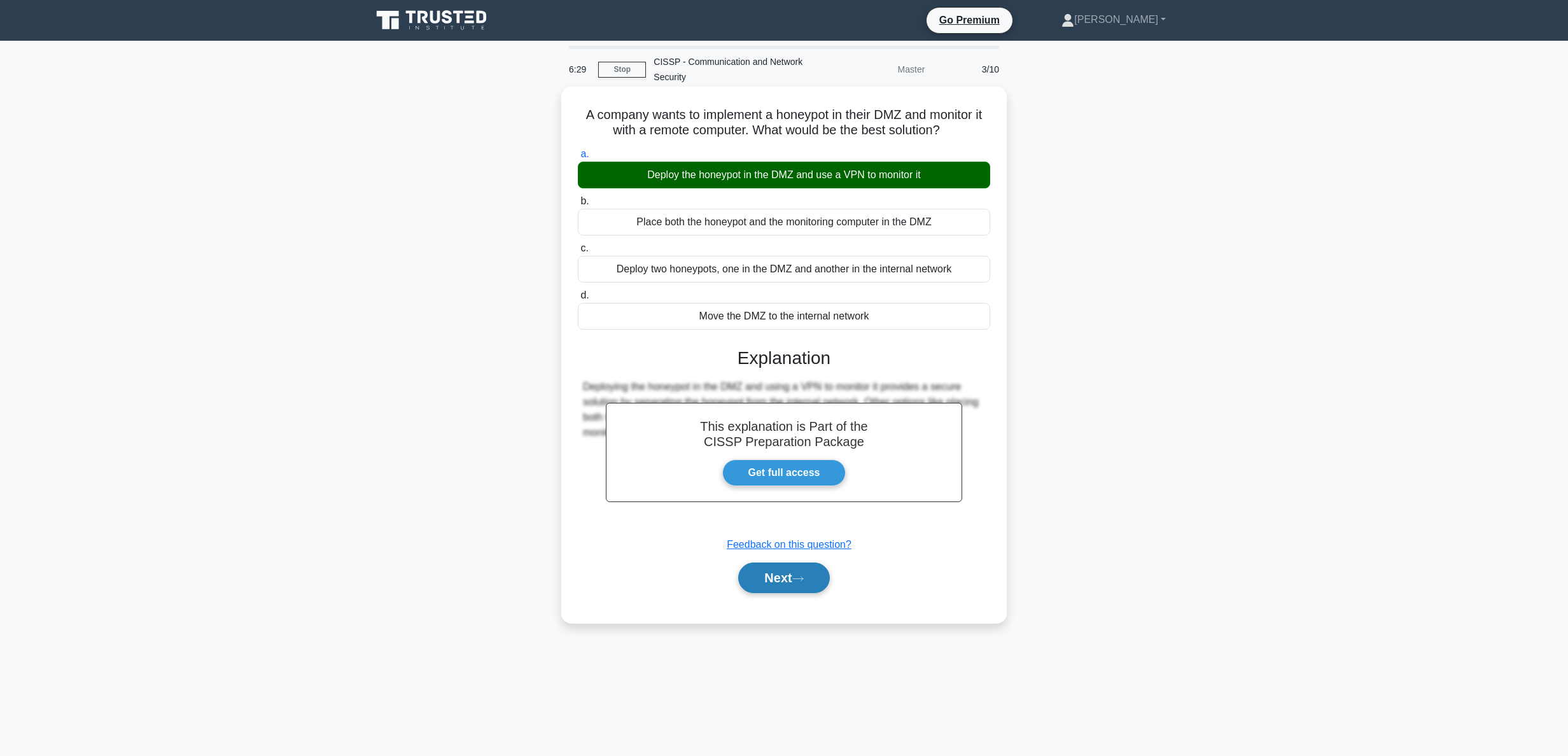
click at [783, 589] on button "Next" at bounding box center [784, 577] width 91 height 30
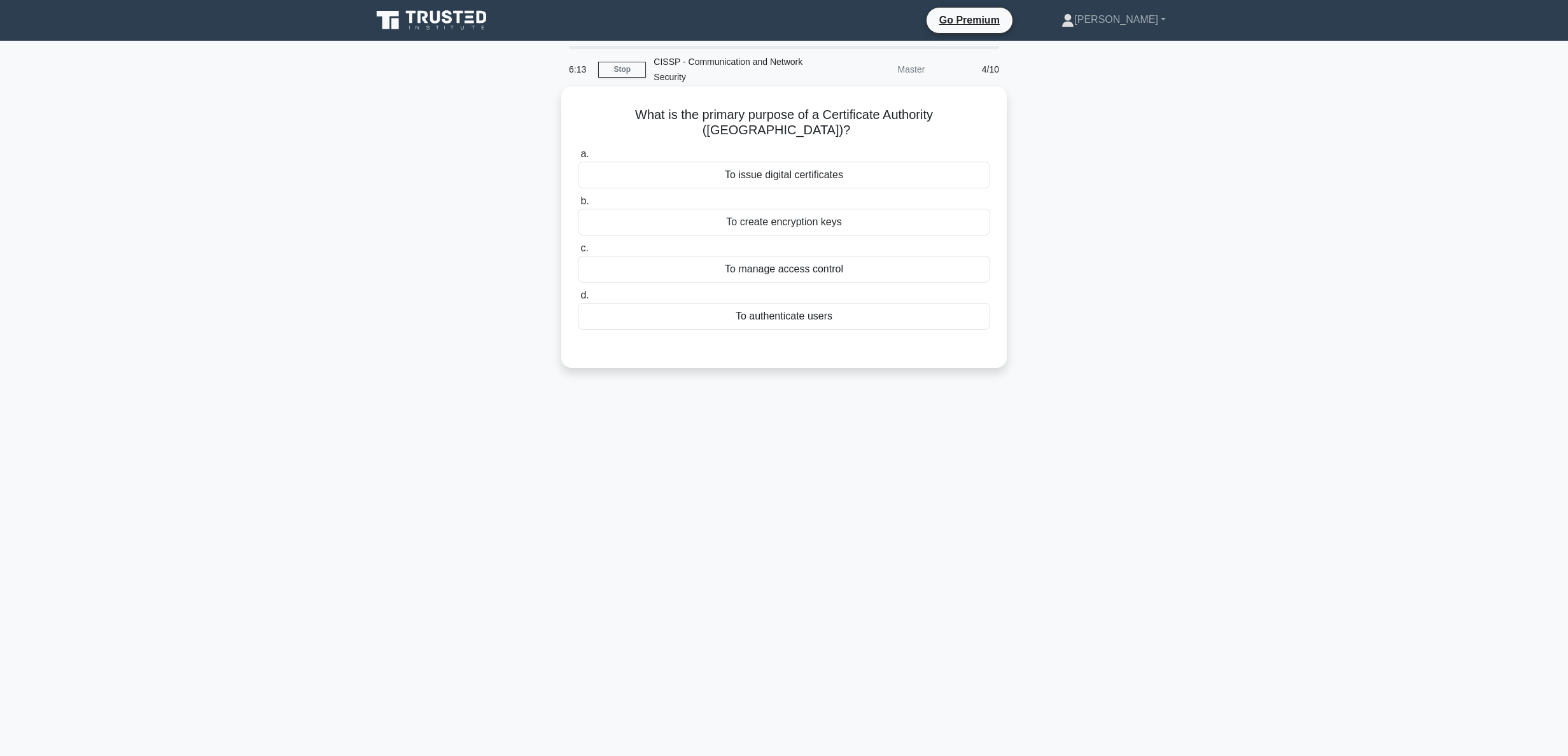
click at [819, 161] on div "To issue digital certificates" at bounding box center [784, 174] width 412 height 26
click at [577, 158] on input "a. To issue digital certificates" at bounding box center [577, 154] width 0 height 8
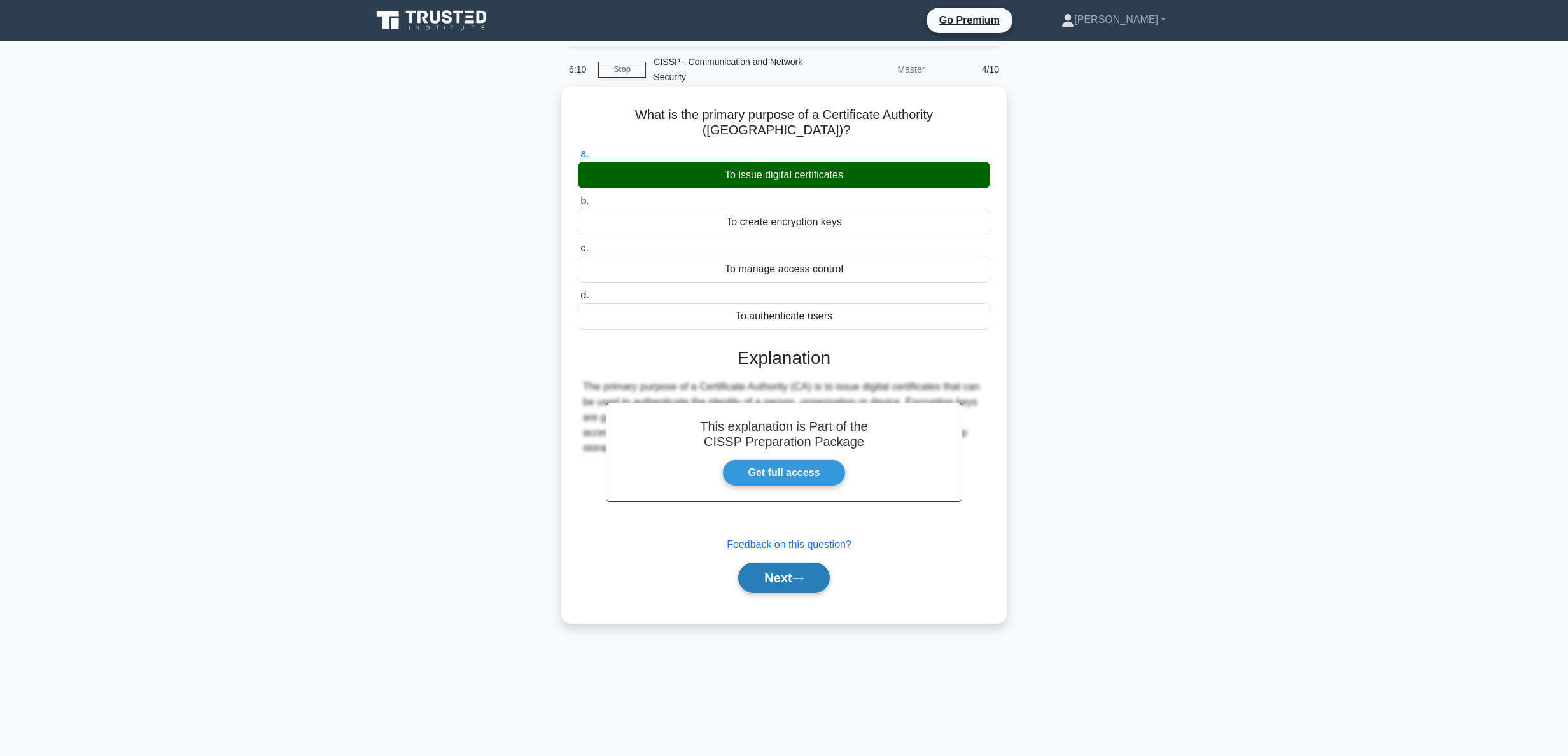
click at [792, 571] on button "Next" at bounding box center [784, 577] width 91 height 30
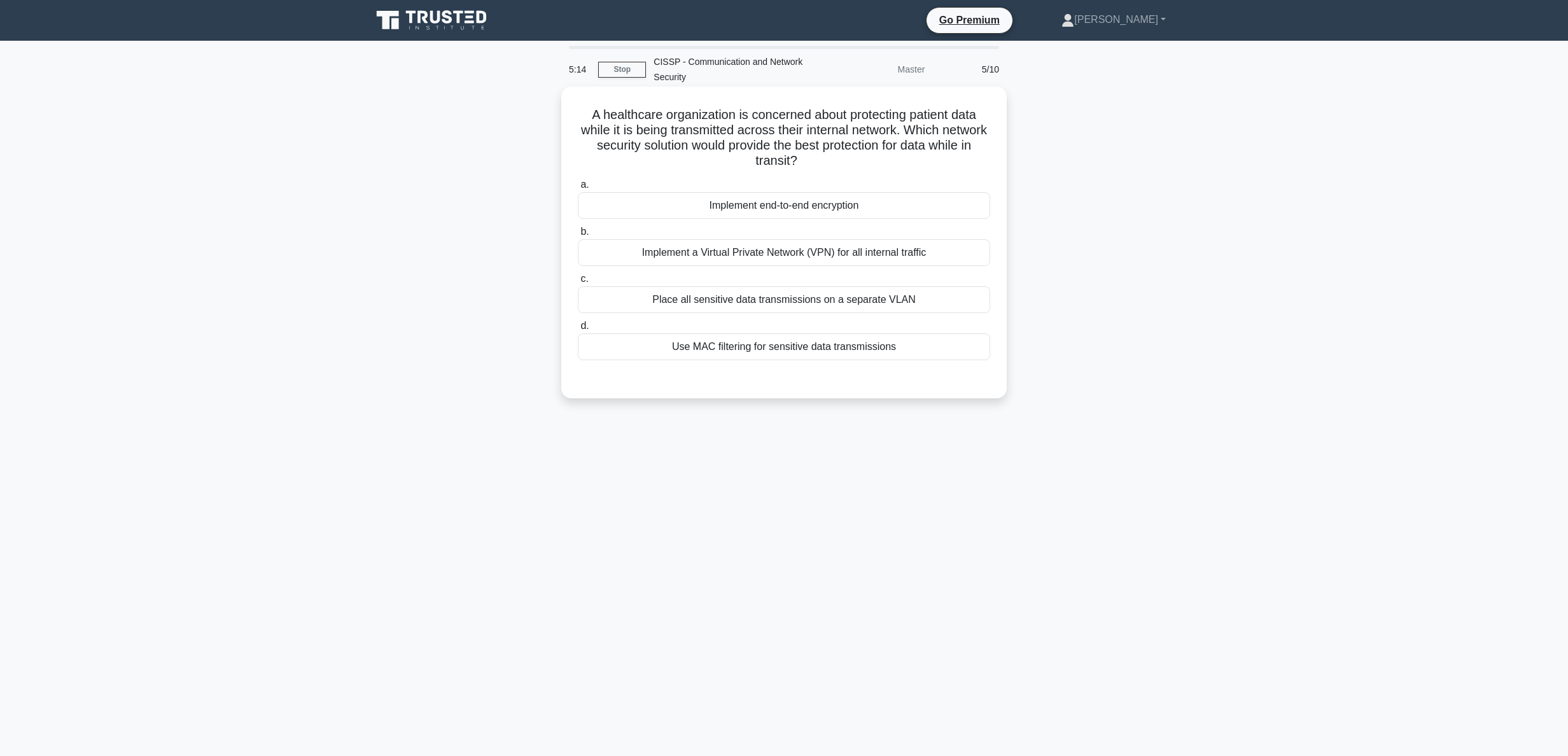
click at [762, 209] on div "Implement end-to-end encryption" at bounding box center [784, 205] width 412 height 26
click at [577, 189] on input "a. Implement end-to-end encryption" at bounding box center [577, 185] width 0 height 8
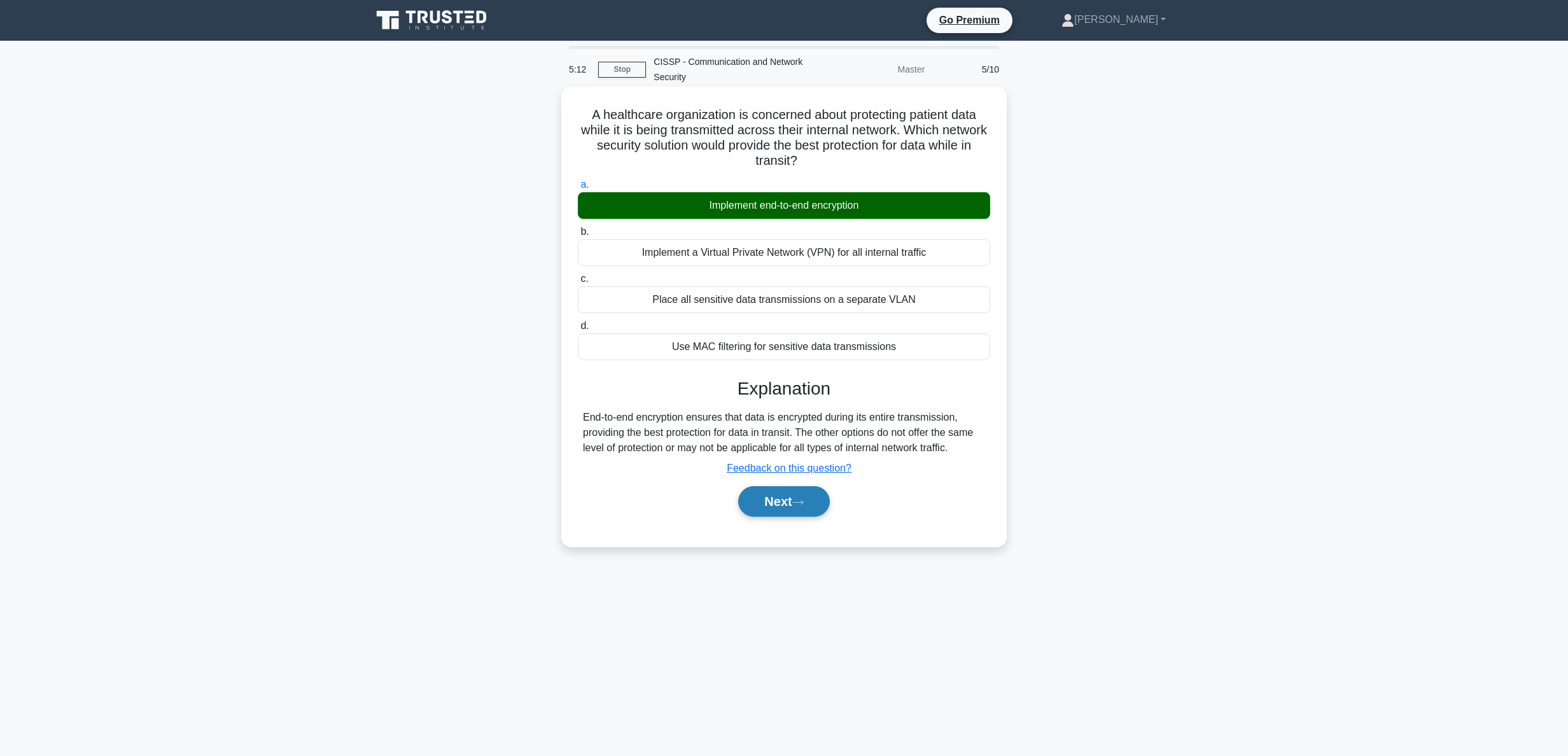
click at [792, 512] on button "Next" at bounding box center [784, 501] width 91 height 30
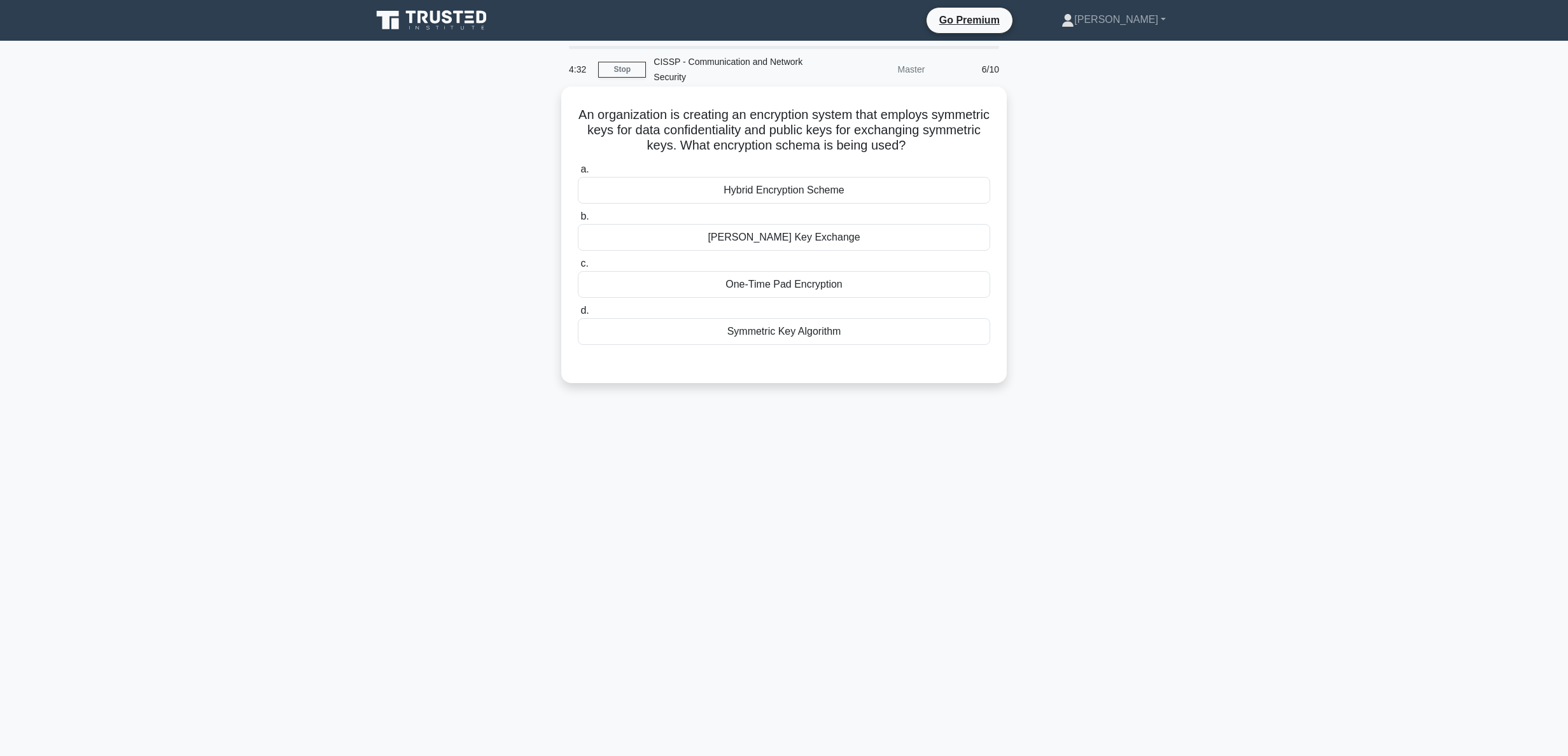
click at [826, 336] on div "Symmetric Key Algorithm" at bounding box center [784, 331] width 412 height 26
click at [577, 315] on input "d. Symmetric Key Algorithm" at bounding box center [577, 311] width 0 height 8
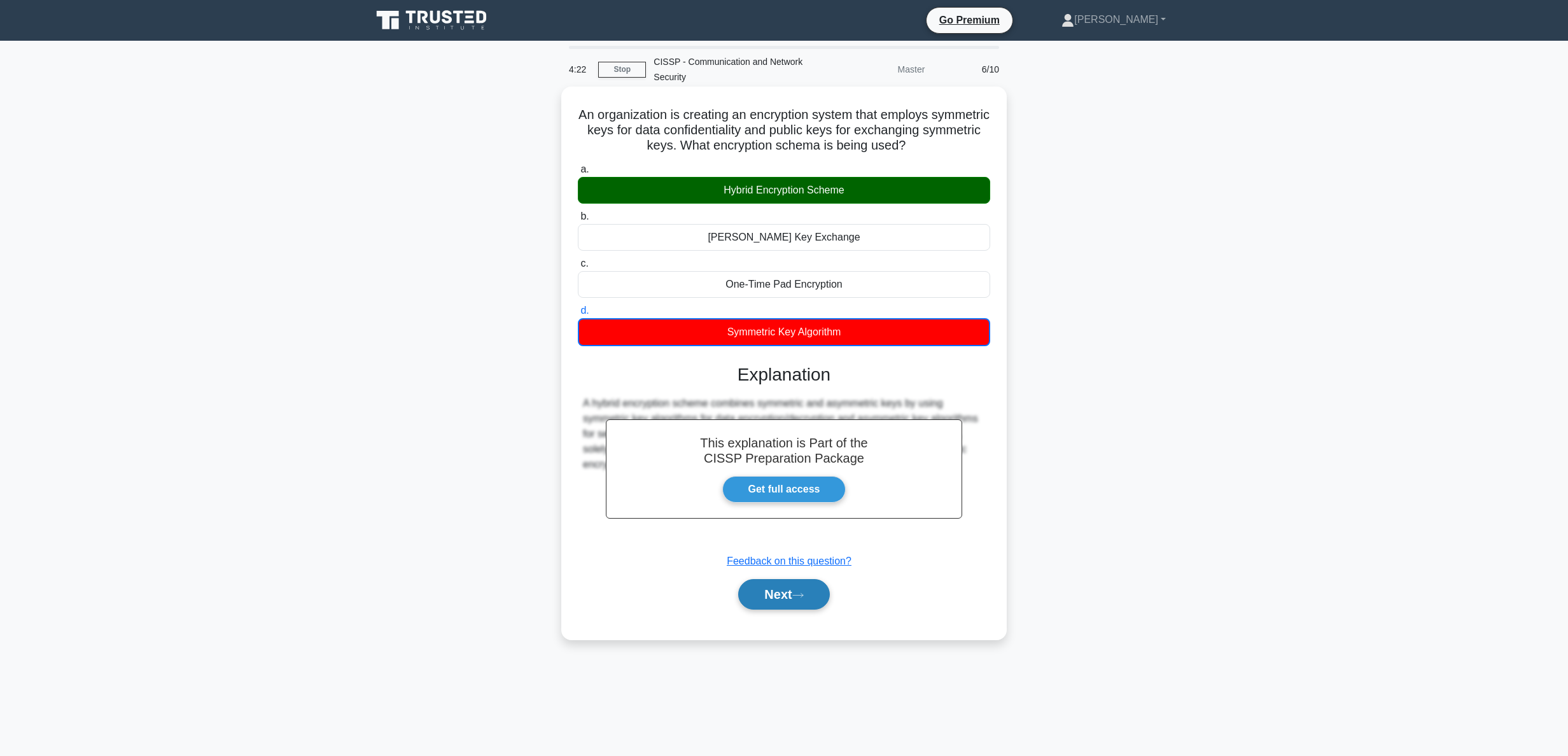
click at [777, 602] on button "Next" at bounding box center [784, 594] width 91 height 30
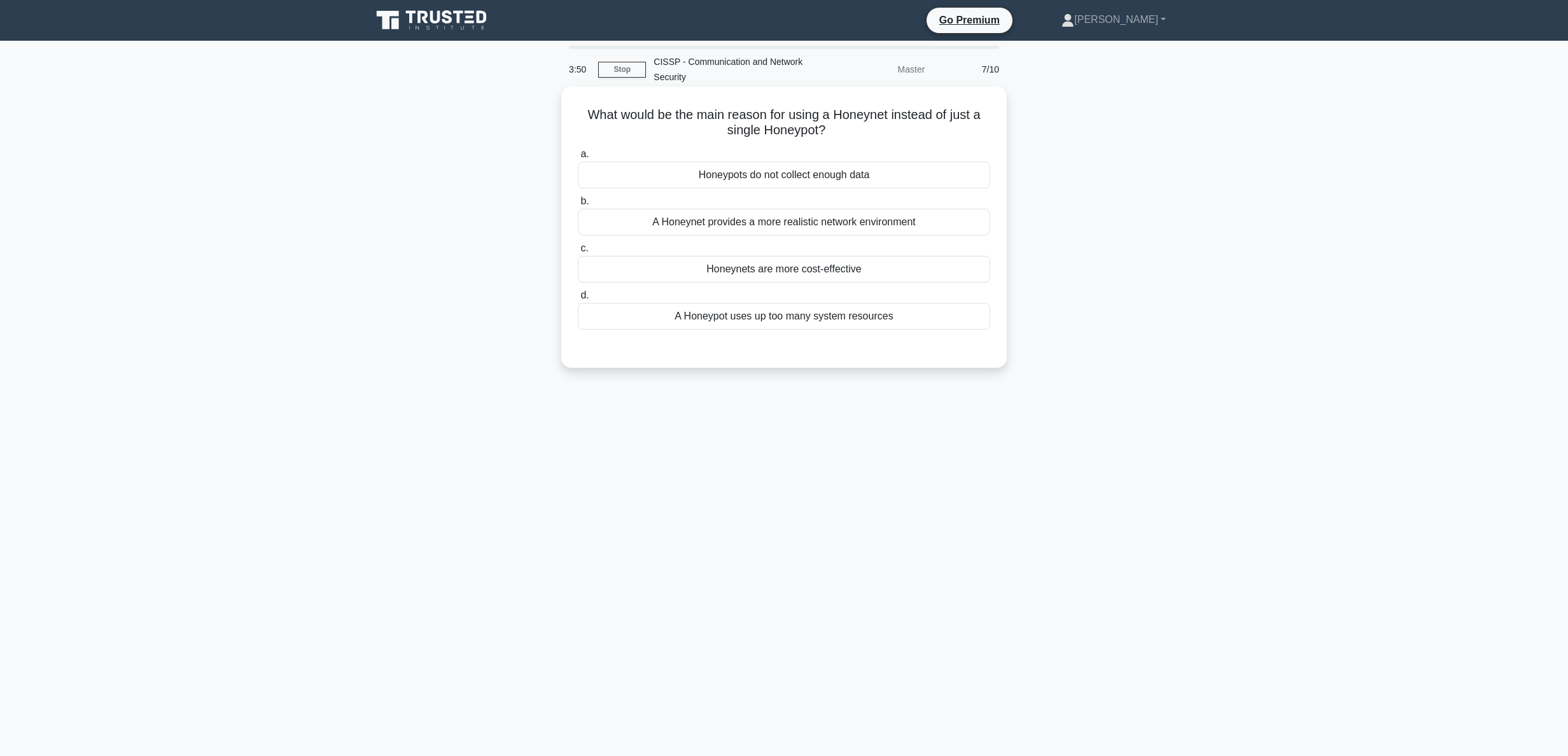
click at [871, 223] on div "A Honeynet provides a more realistic network environment" at bounding box center [784, 222] width 412 height 26
click at [577, 205] on input "b. A Honeynet provides a more realistic network environment" at bounding box center [577, 201] width 0 height 8
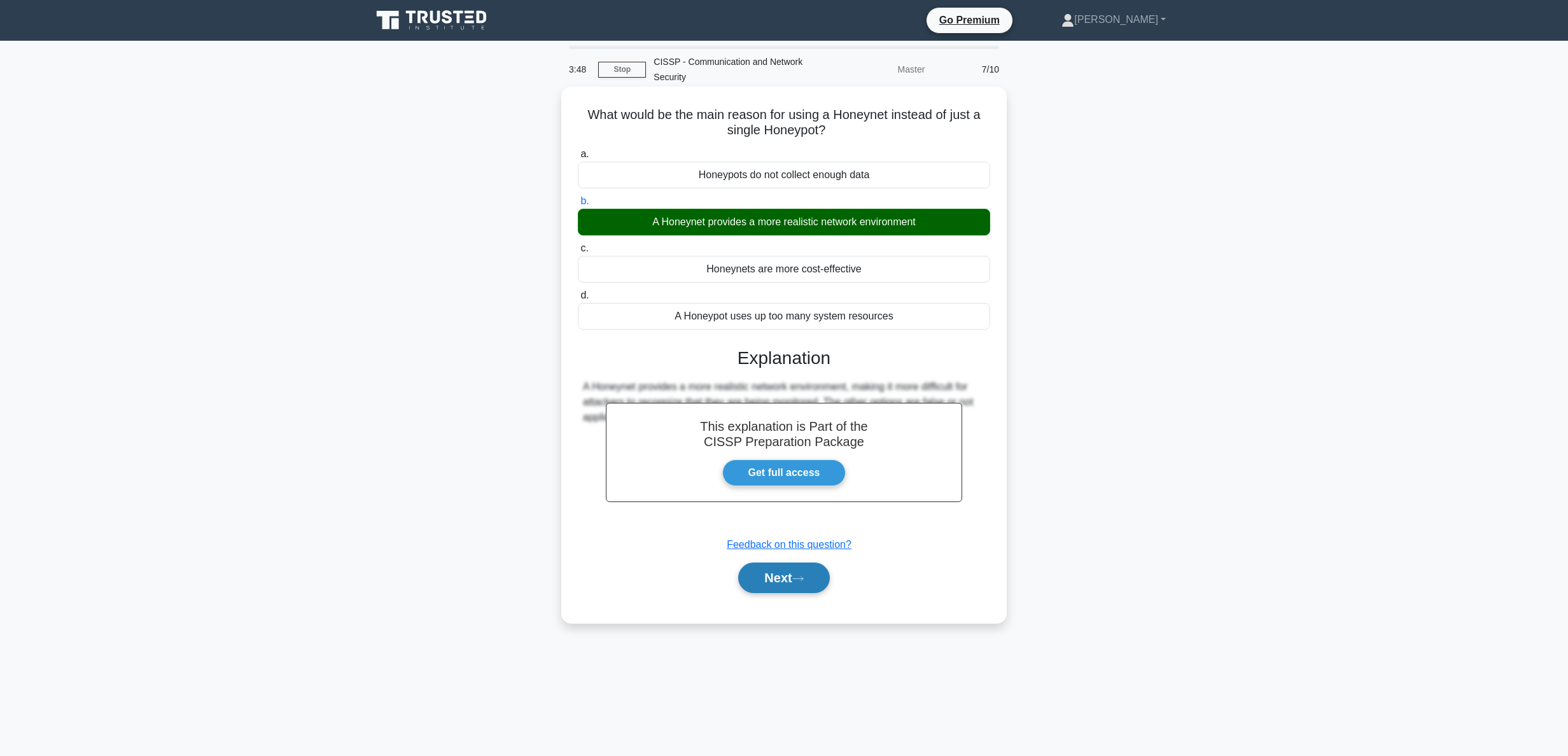
click at [783, 586] on button "Next" at bounding box center [784, 577] width 91 height 30
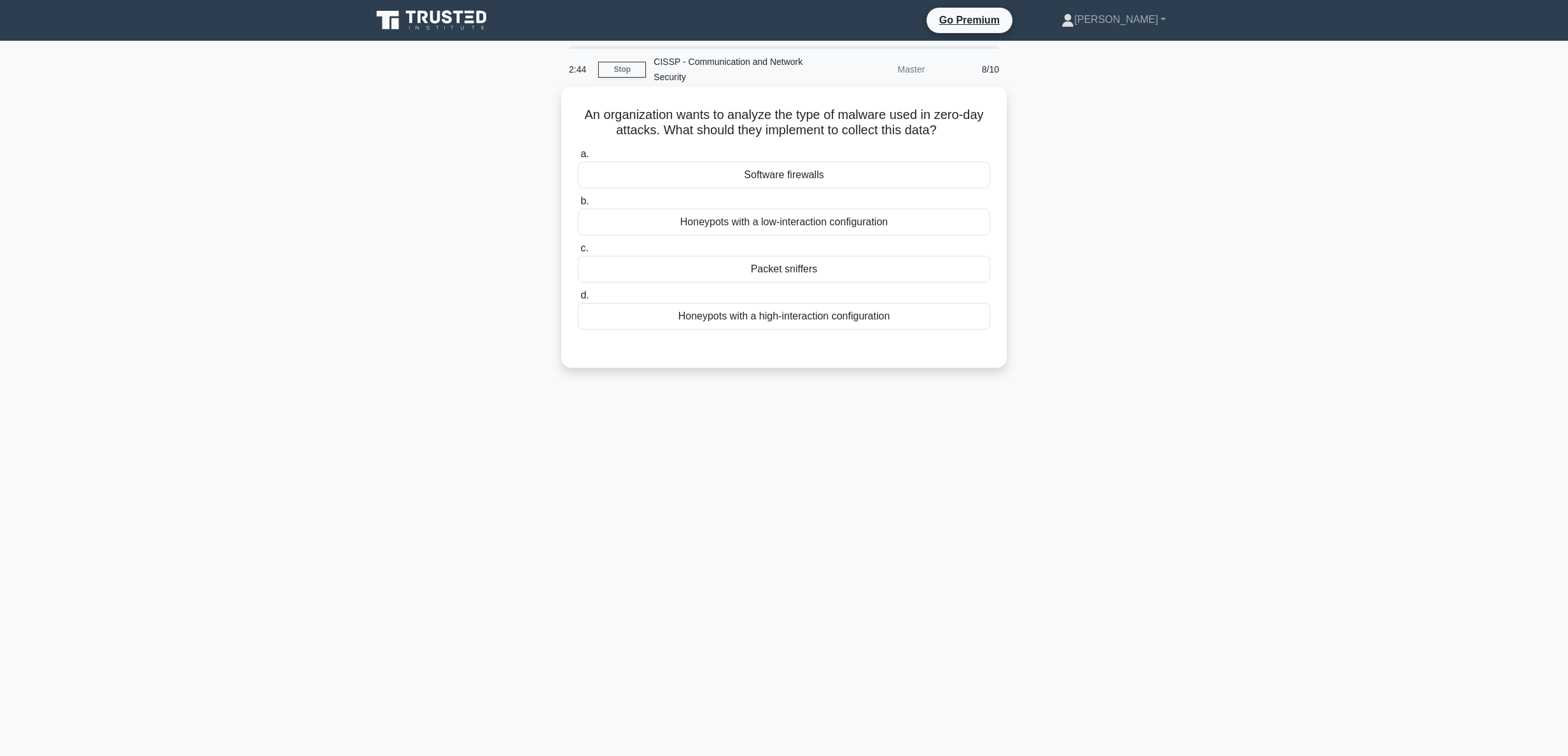
click at [855, 229] on div "Honeypots with a low-interaction configuration" at bounding box center [784, 222] width 412 height 26
click at [577, 205] on input "b. Honeypots with a low-interaction configuration" at bounding box center [577, 201] width 0 height 8
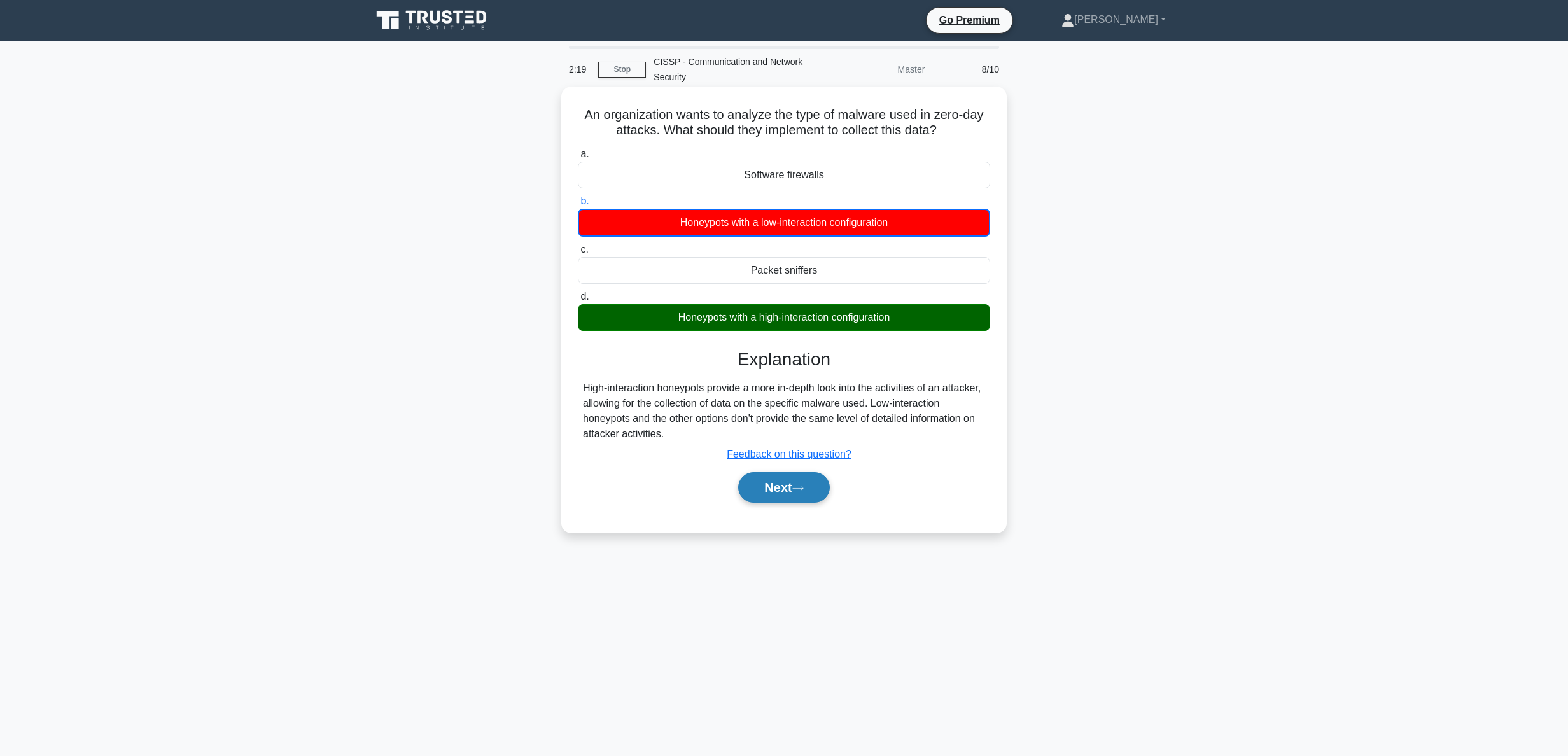
click at [797, 492] on icon at bounding box center [798, 487] width 12 height 7
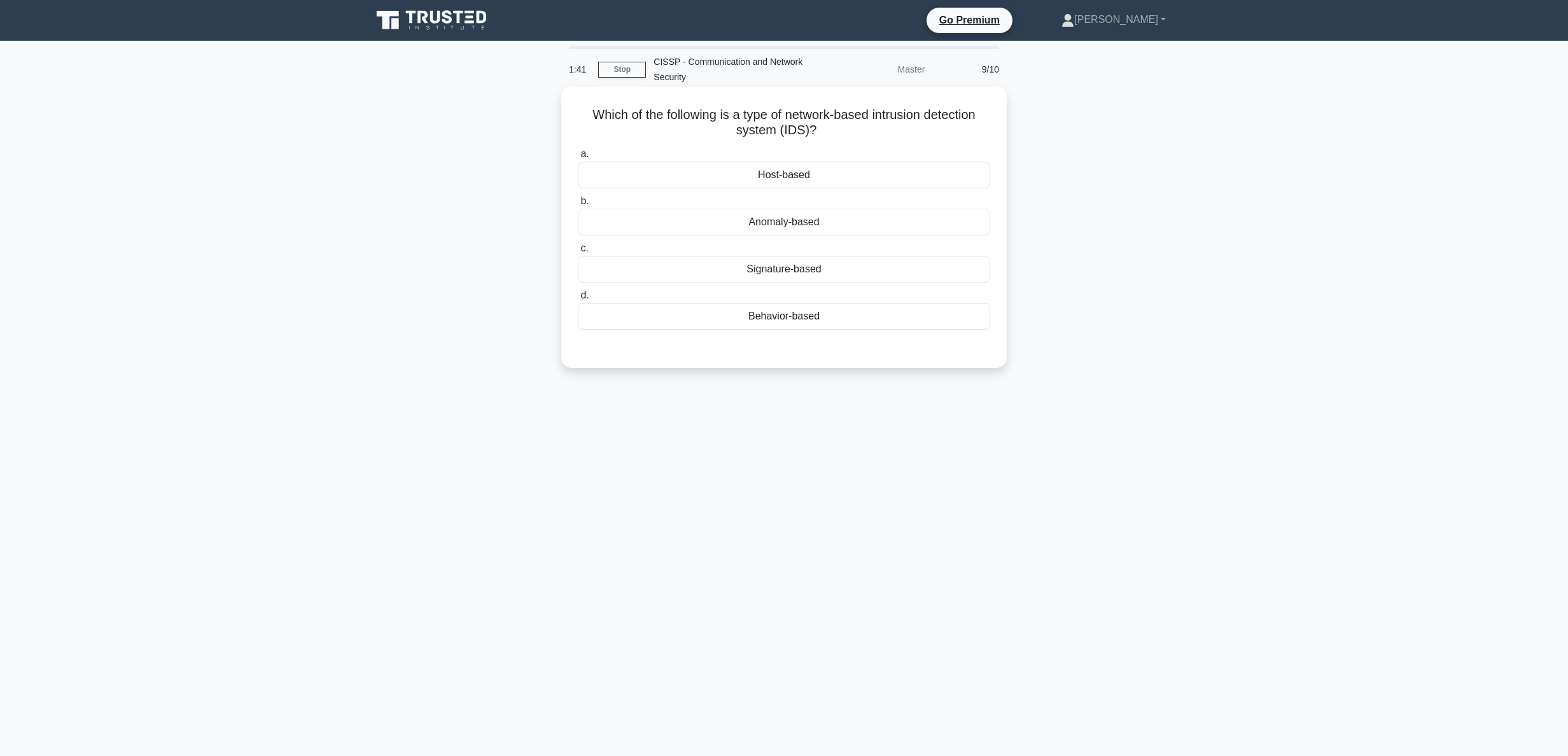
click at [767, 171] on div "Host-based" at bounding box center [784, 174] width 412 height 26
click at [577, 158] on input "a. Host-based" at bounding box center [577, 154] width 0 height 8
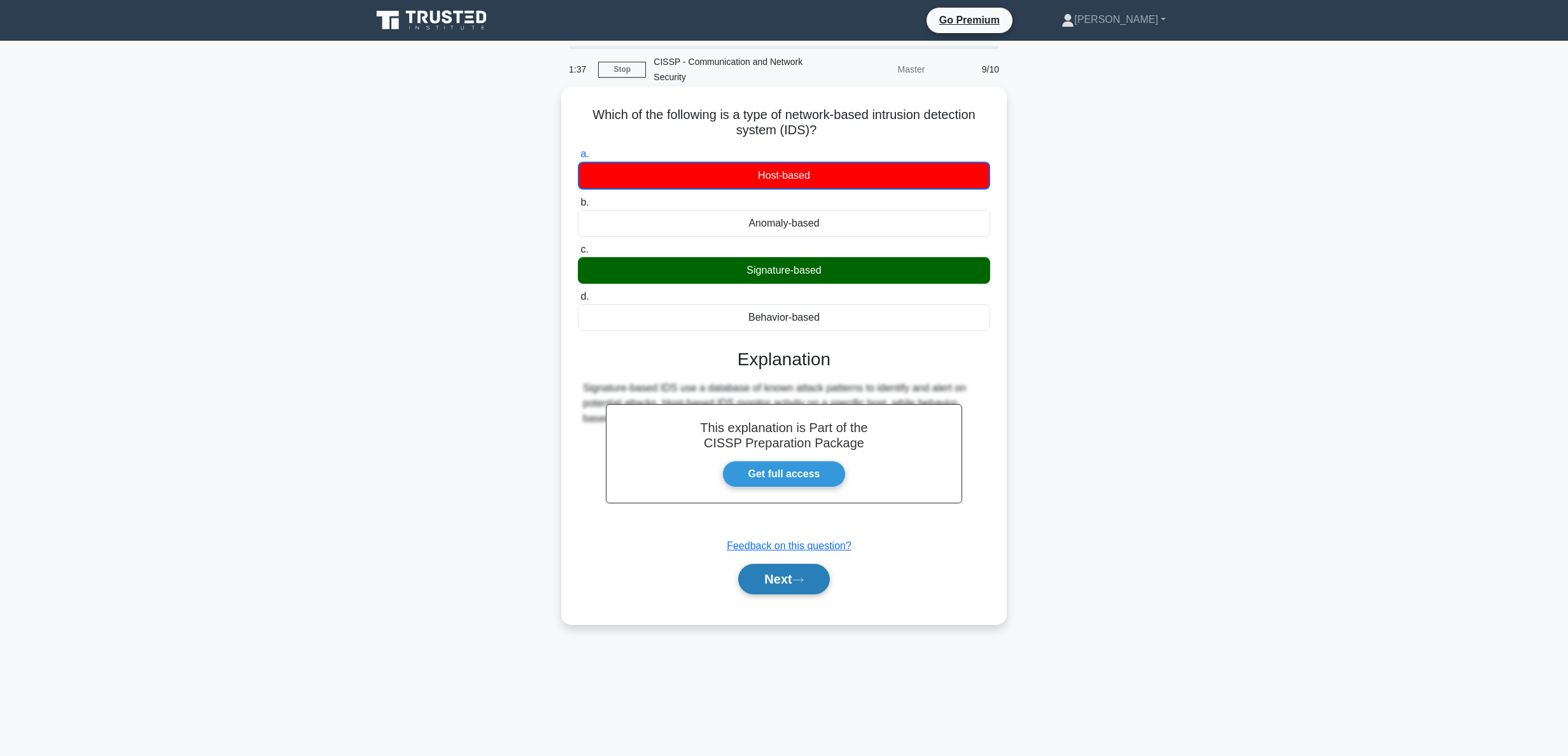
click at [781, 590] on button "Next" at bounding box center [784, 578] width 91 height 30
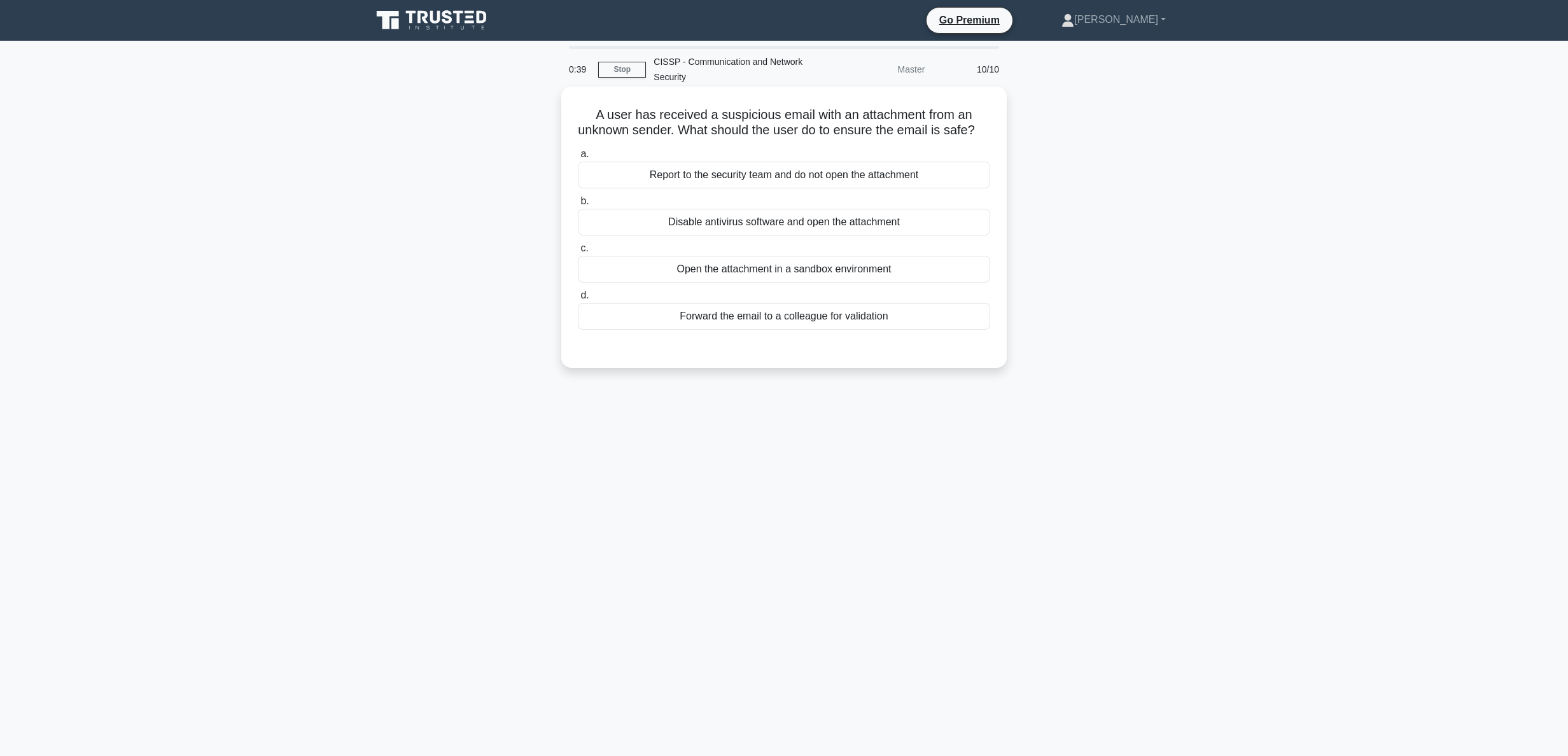
click at [871, 189] on div "Report to the security team and do not open the attachment" at bounding box center [784, 174] width 412 height 26
click at [577, 158] on input "a. Report to the security team and do not open the attachment" at bounding box center [577, 154] width 0 height 8
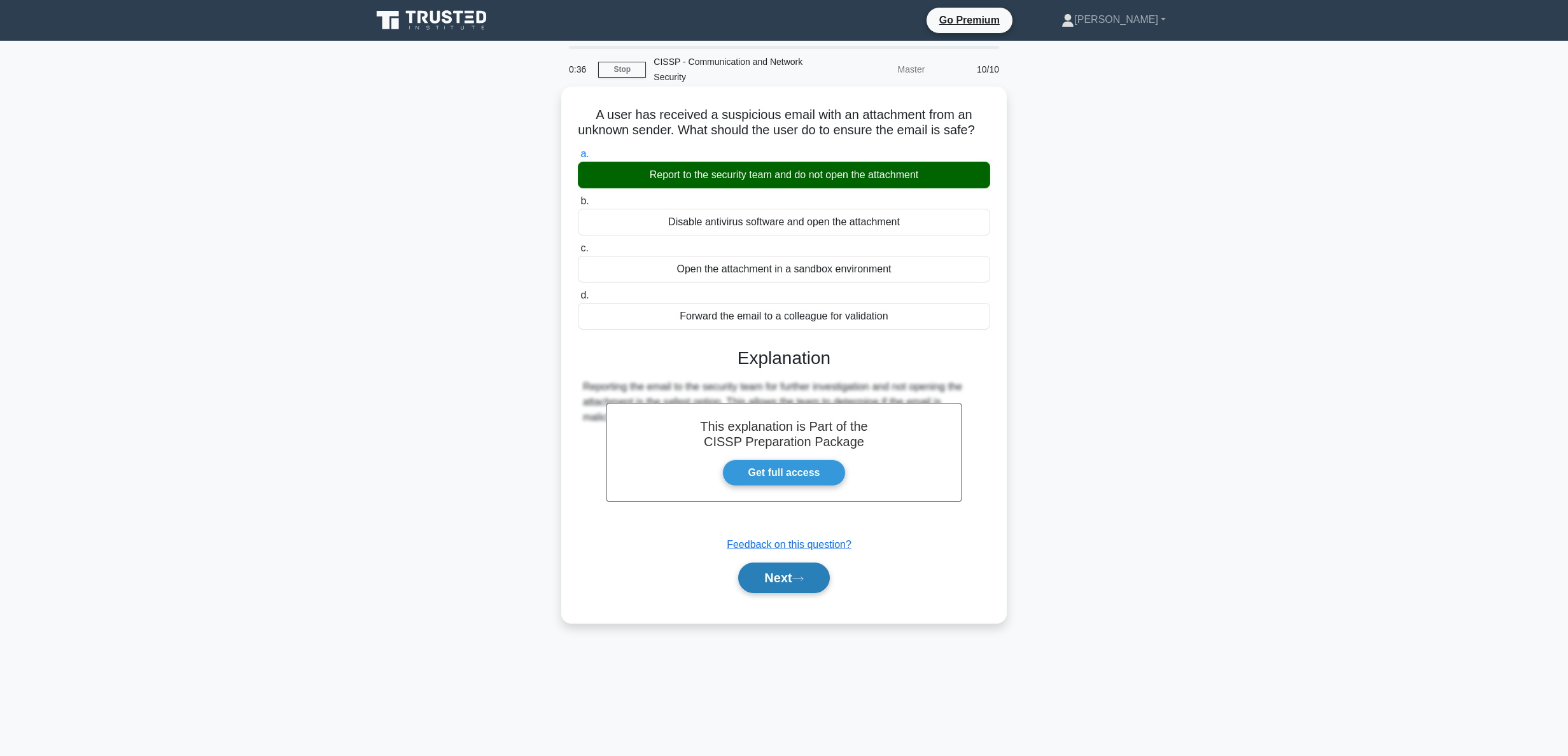
click at [772, 593] on button "Next" at bounding box center [784, 577] width 91 height 30
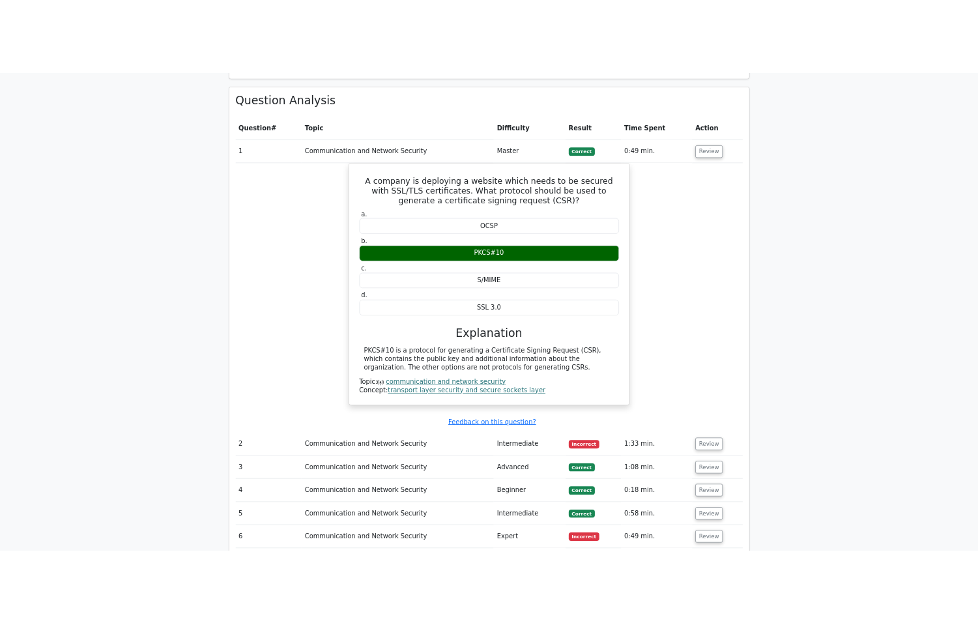
scroll to position [1172, 0]
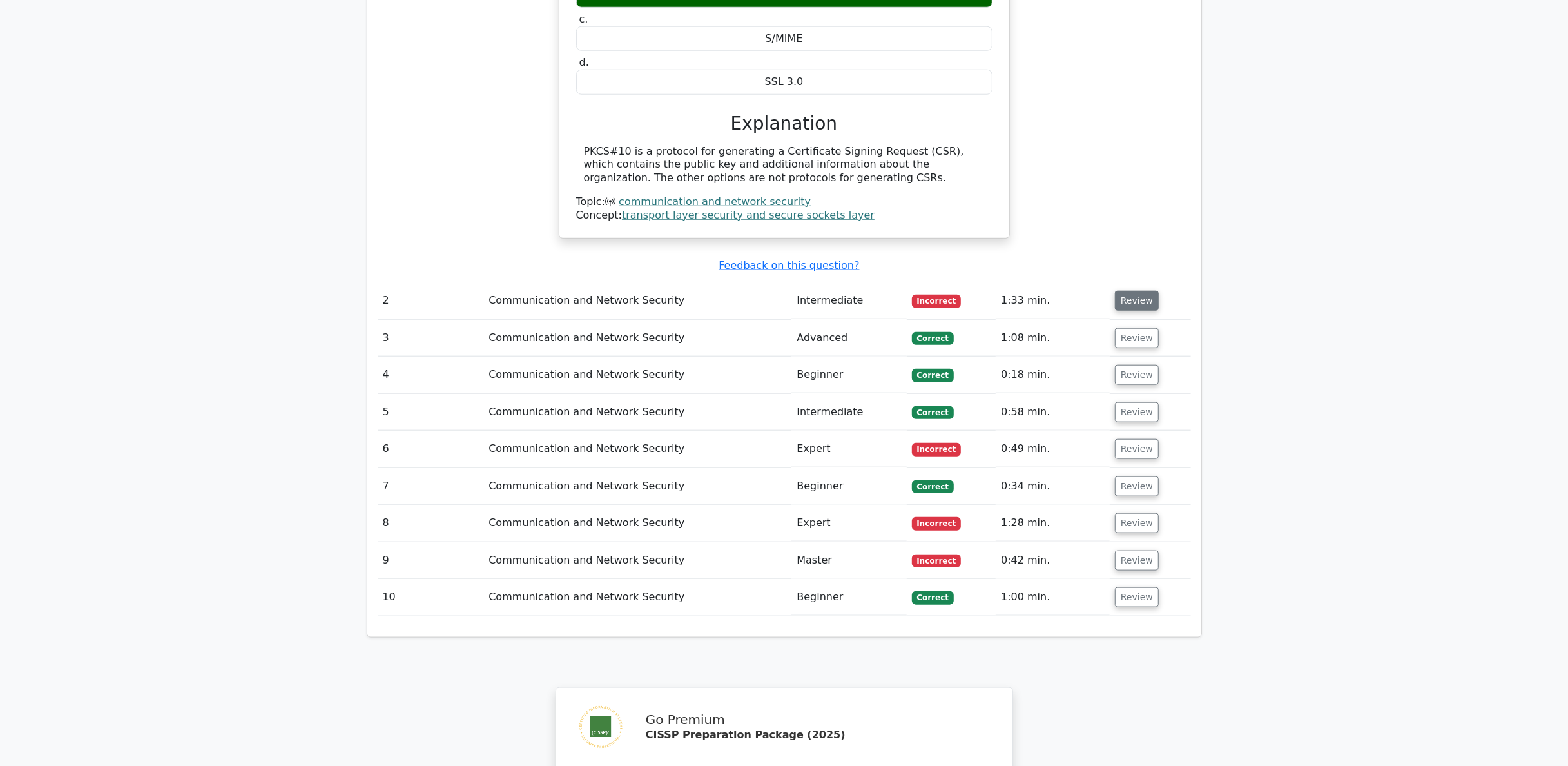
click at [1124, 291] on button "Review" at bounding box center [1137, 301] width 44 height 20
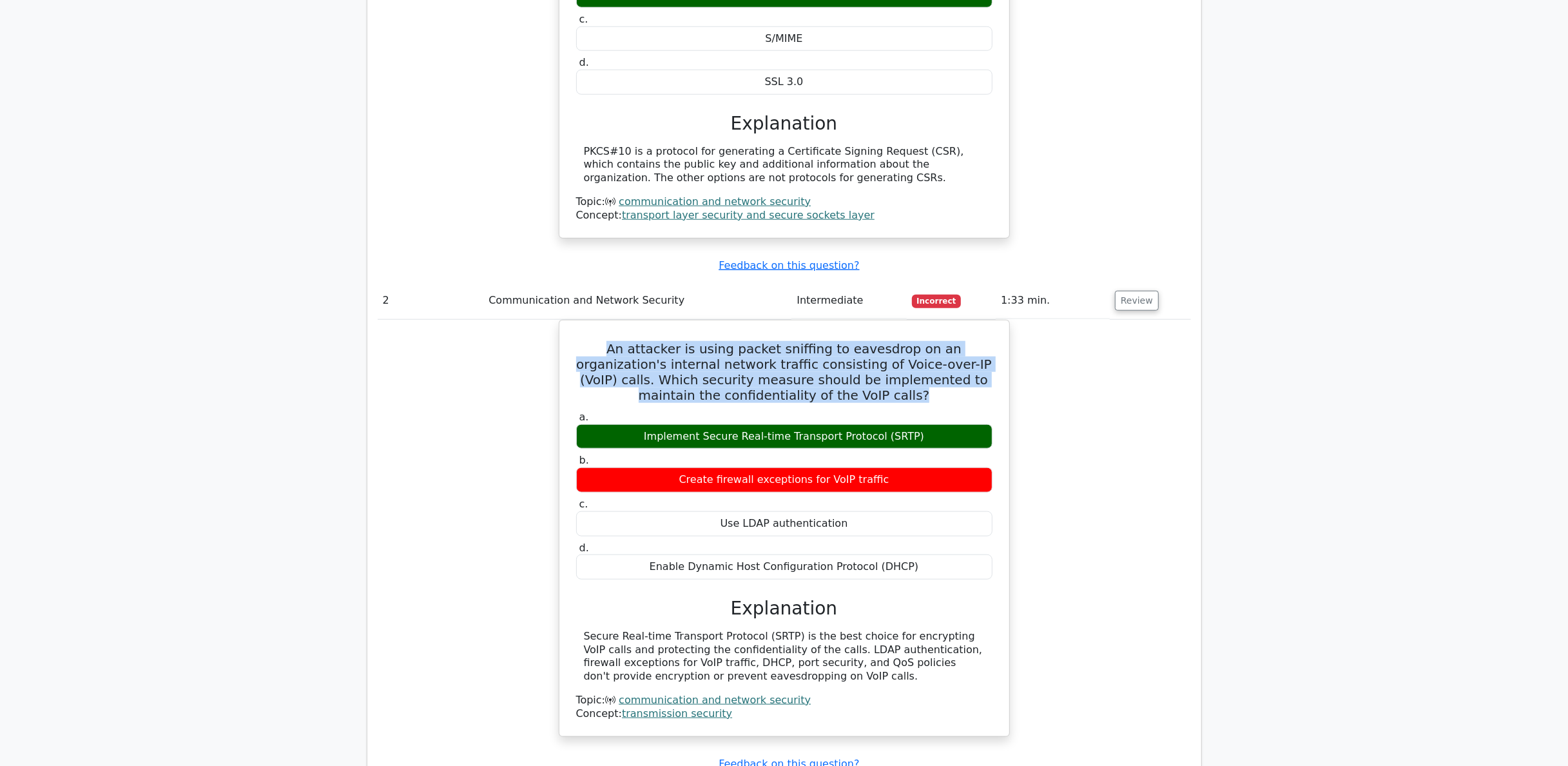
drag, startPoint x: 882, startPoint y: 362, endPoint x: 527, endPoint y: 321, distance: 357.4
click at [527, 321] on div "An attacker is using packet sniffing to eavesdrop on an organization's internal…" at bounding box center [784, 535] width 813 height 432
copy h5 "An attacker is using packet sniffing to eavesdrop on an organization's internal…"
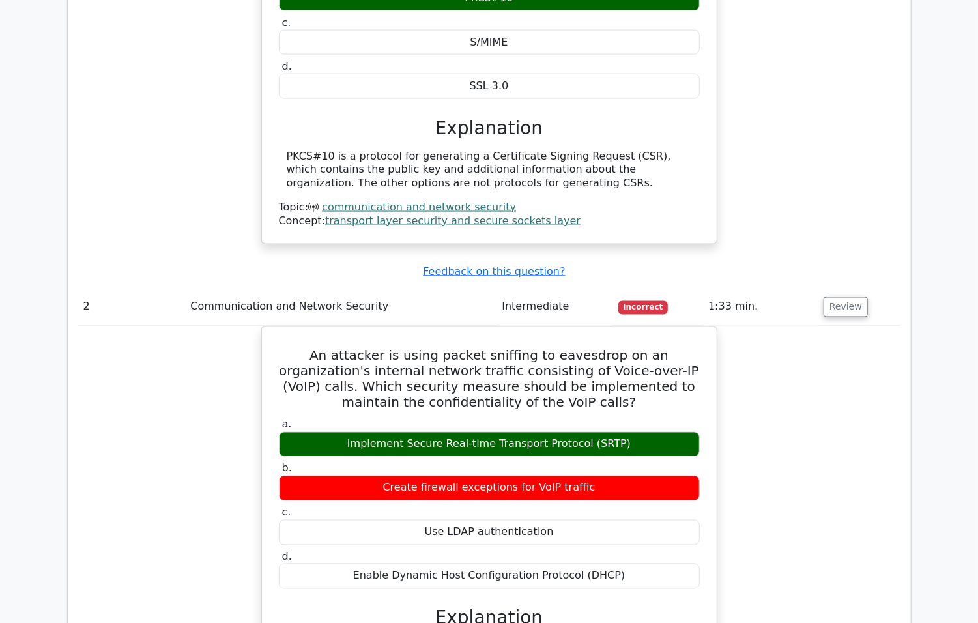
click at [933, 146] on main "Go Premium CISSP Preparation Package (2025) 5693 Superior-grade CISSP practice …" at bounding box center [489, 217] width 978 height 2696
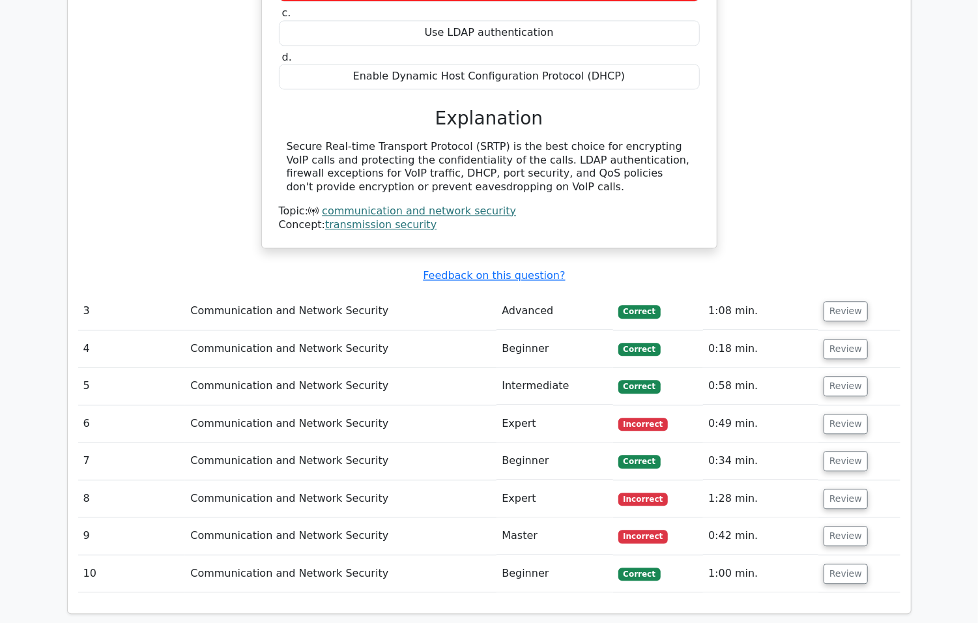
scroll to position [1694, 0]
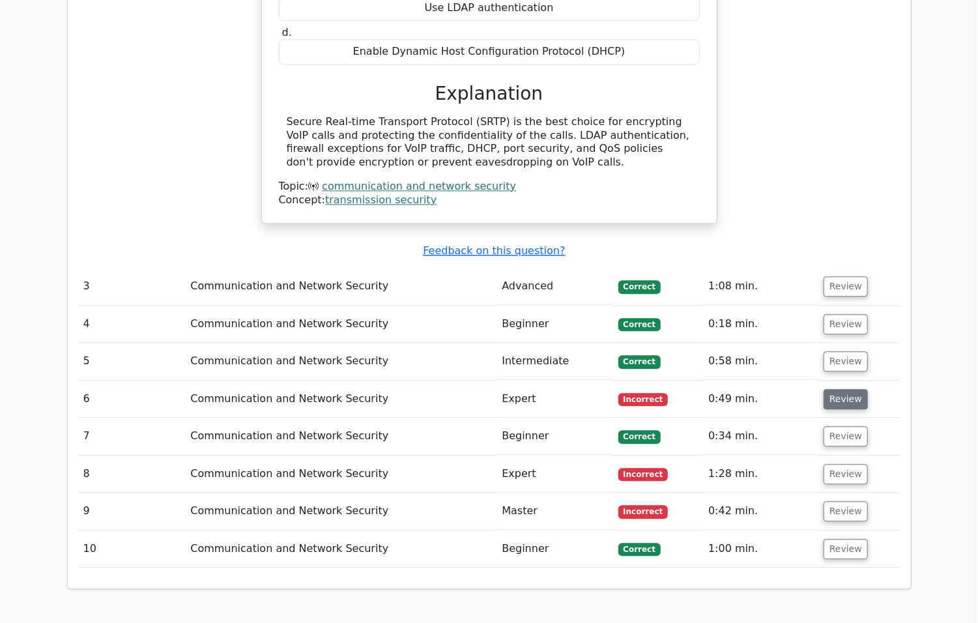
click at [847, 389] on button "Review" at bounding box center [845, 399] width 44 height 20
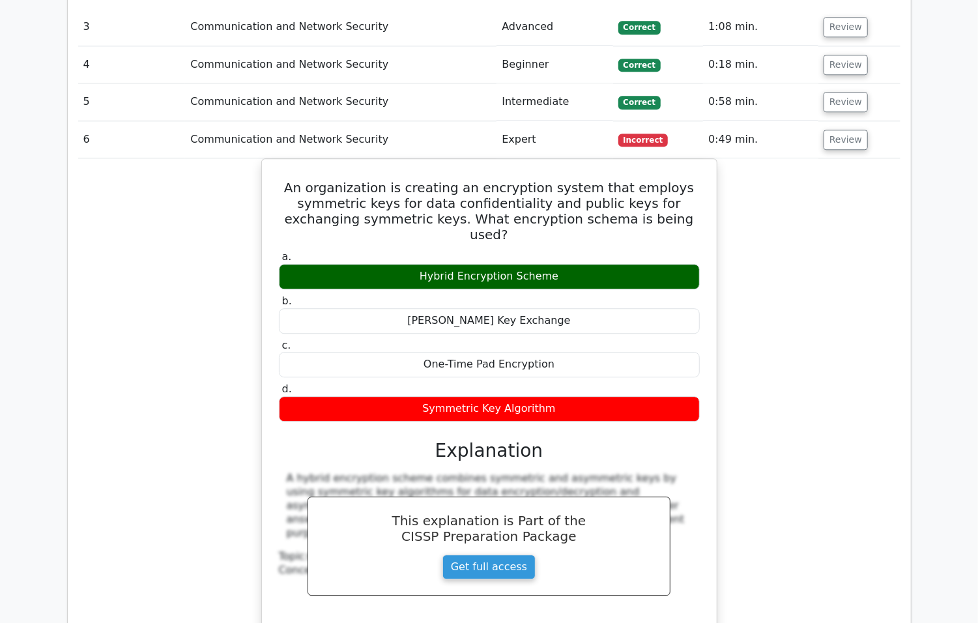
scroll to position [2084, 0]
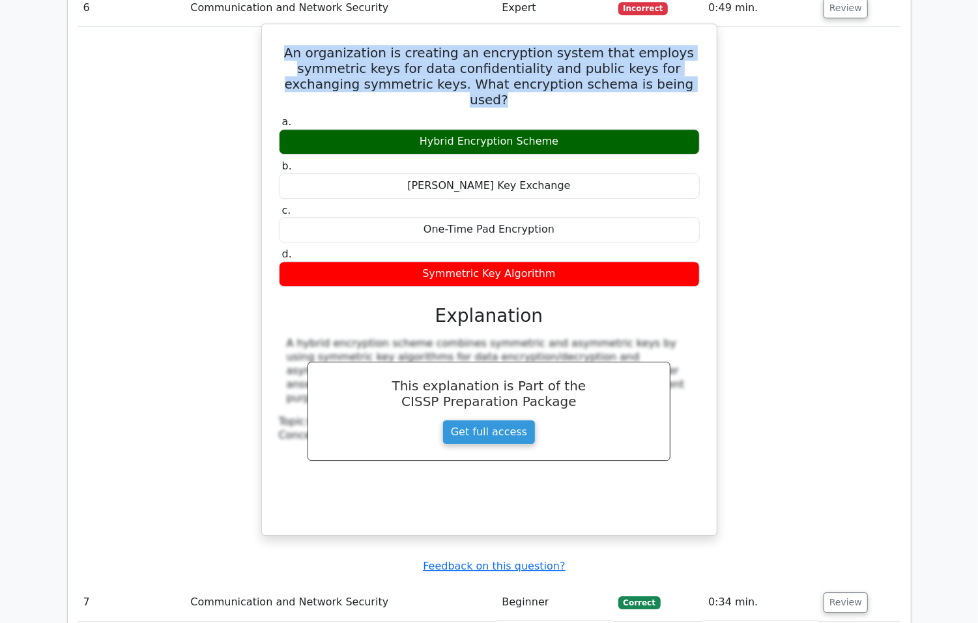
drag, startPoint x: 307, startPoint y: 25, endPoint x: 684, endPoint y: 72, distance: 379.4
click at [684, 72] on div "An organization is creating an encryption system that employs symmetric keys fo…" at bounding box center [489, 279] width 444 height 500
copy h5 "An organization is creating an encryption system that employs symmetric keys fo…"
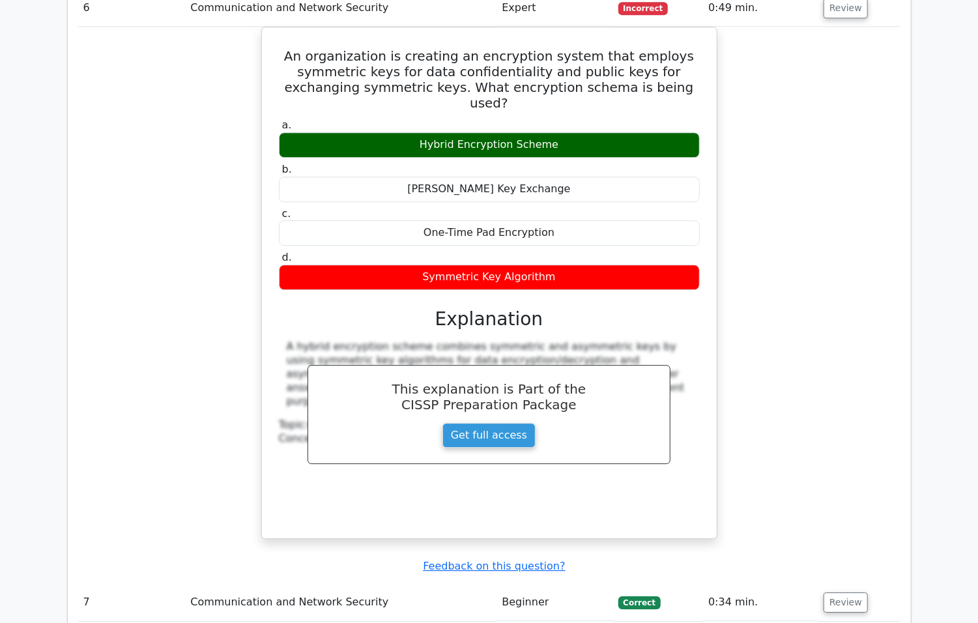
click at [797, 340] on div "An organization is creating an encryption system that employs symmetric keys fo…" at bounding box center [489, 291] width 822 height 528
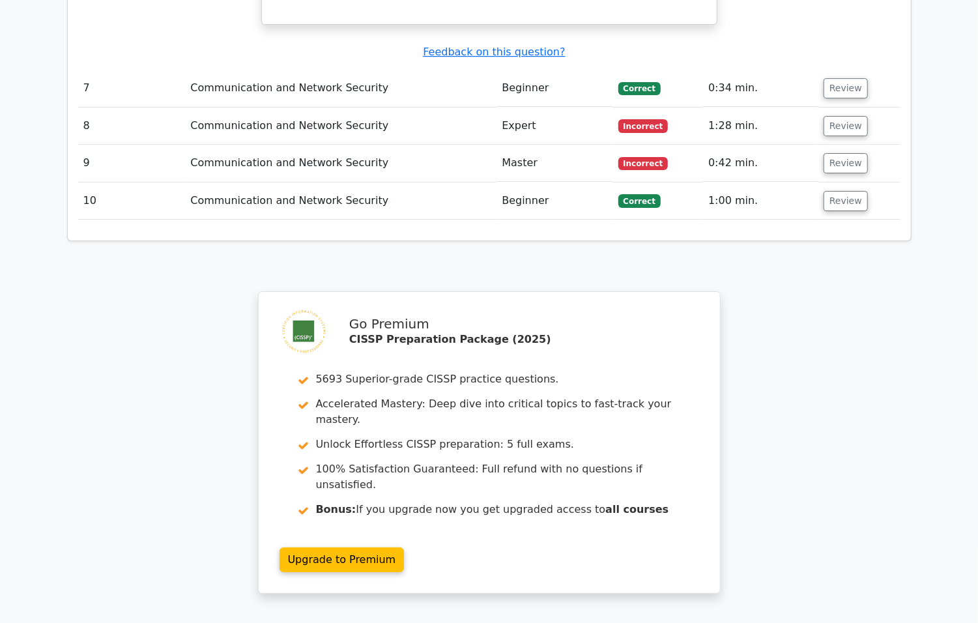
scroll to position [2605, 0]
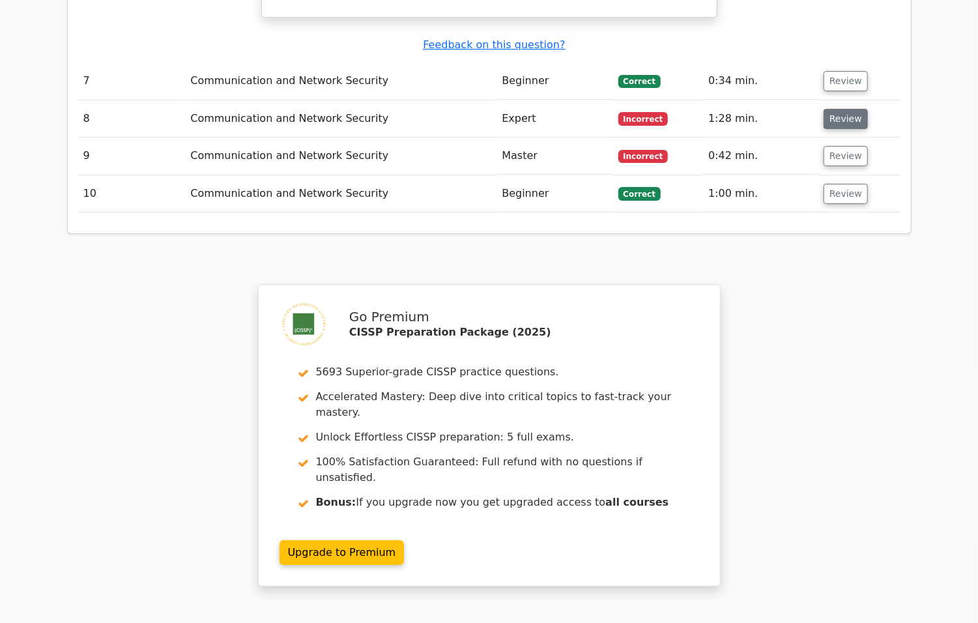
click at [839, 109] on button "Review" at bounding box center [845, 119] width 44 height 20
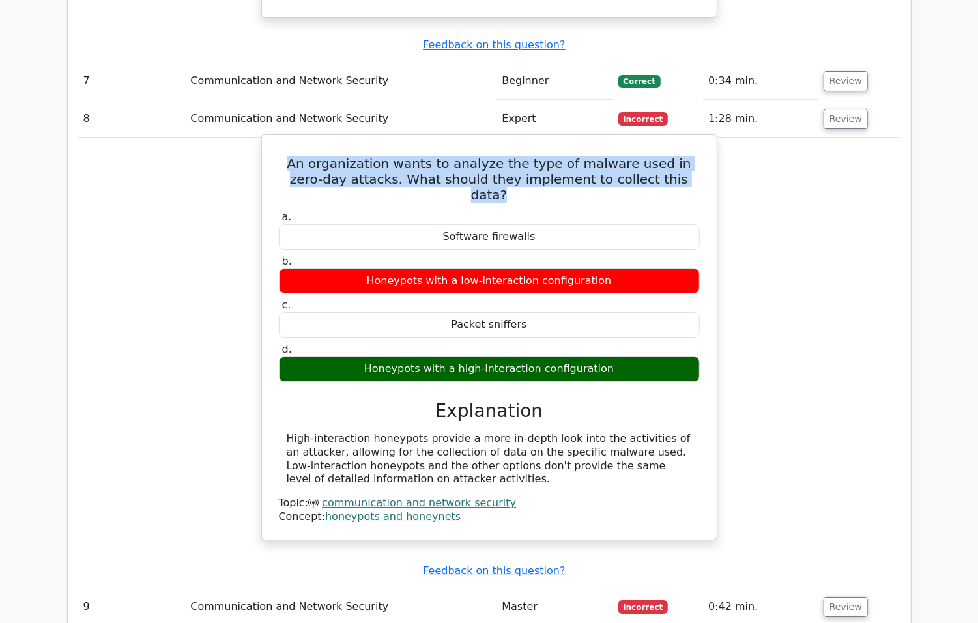
drag, startPoint x: 277, startPoint y: 124, endPoint x: 700, endPoint y: 138, distance: 423.0
click at [700, 156] on h5 "An organization wants to analyze the type of malware used in zero-day attacks. …" at bounding box center [488, 179] width 423 height 47
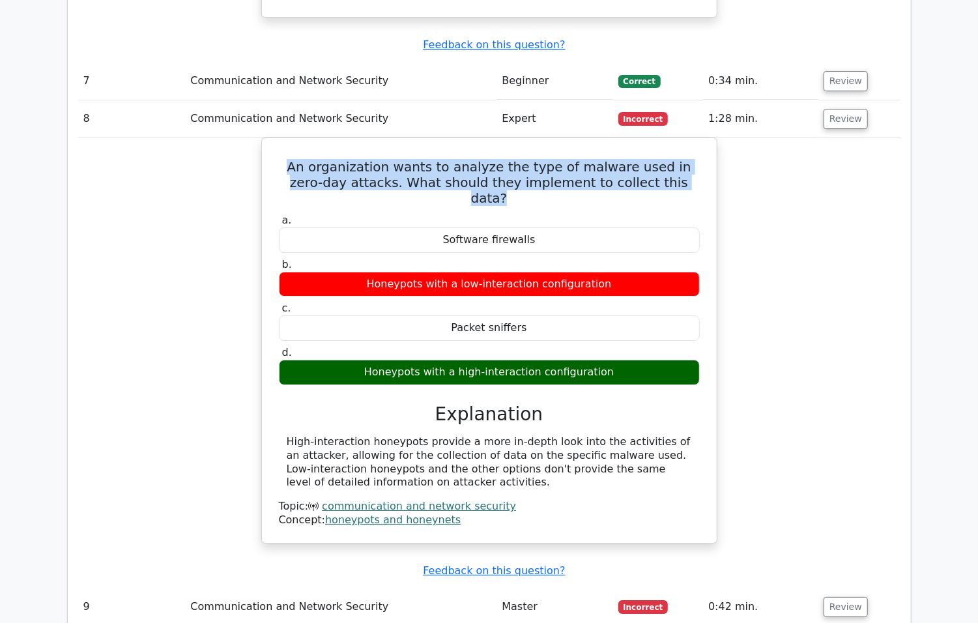
copy h5 "An organization wants to analyze the type of malware used in zero-day attacks. …"
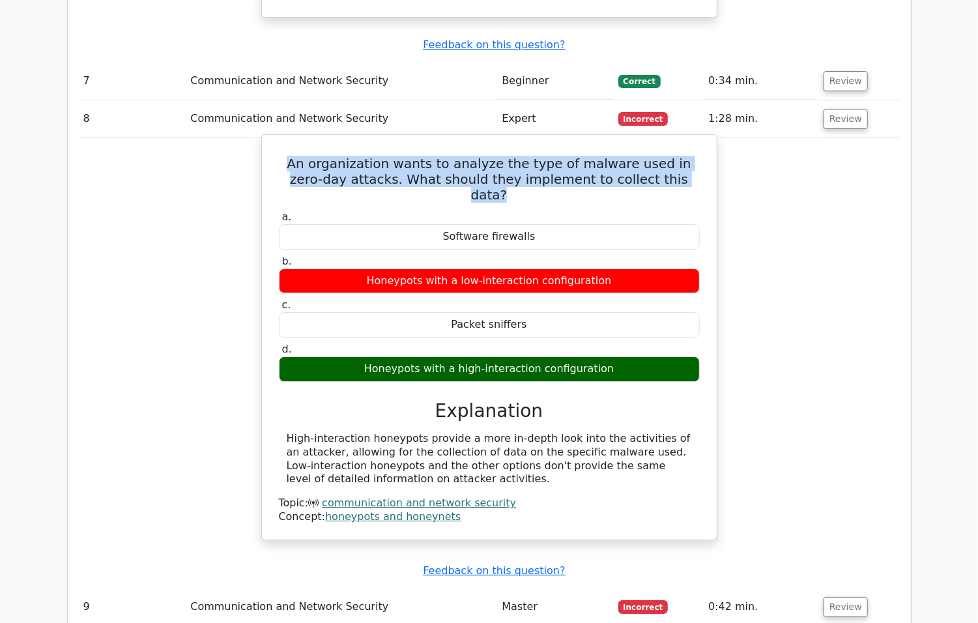
drag, startPoint x: 444, startPoint y: 434, endPoint x: 280, endPoint y: 395, distance: 168.6
click at [280, 432] on div "High-interaction honeypots provide a more in-depth look into the activities of …" at bounding box center [489, 459] width 421 height 54
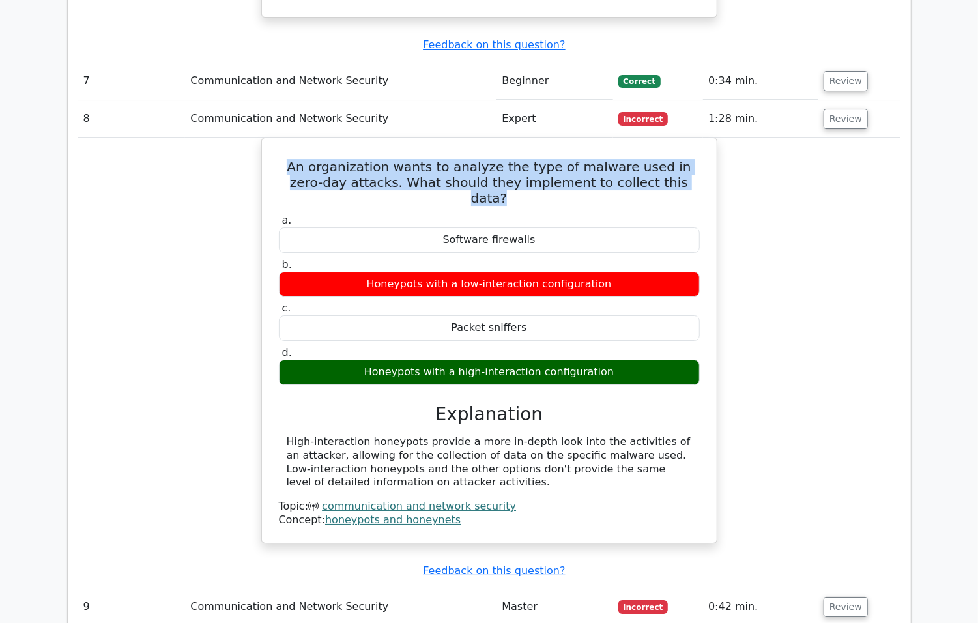
copy div "High-interaction honeypots provide a more in-depth look into the activities of …"
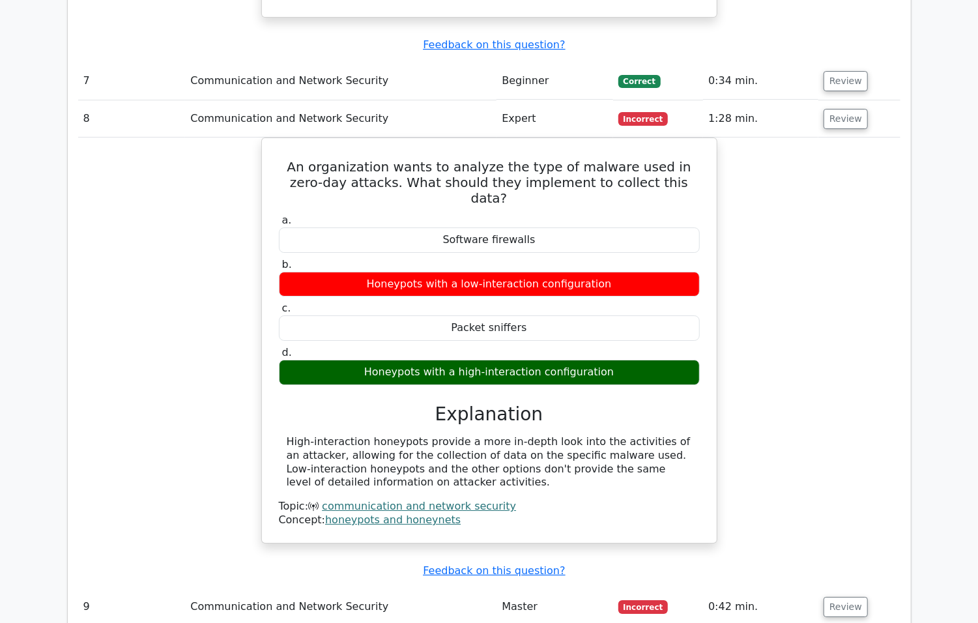
click at [810, 346] on div "An organization wants to analyze the type of malware used in zero-day attacks. …" at bounding box center [489, 347] width 822 height 421
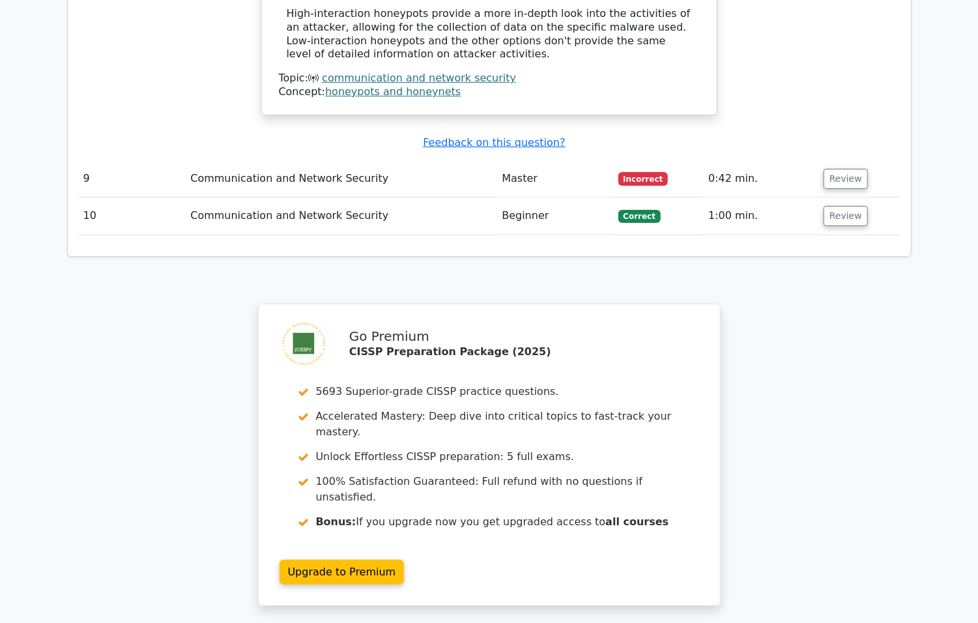
scroll to position [2996, 0]
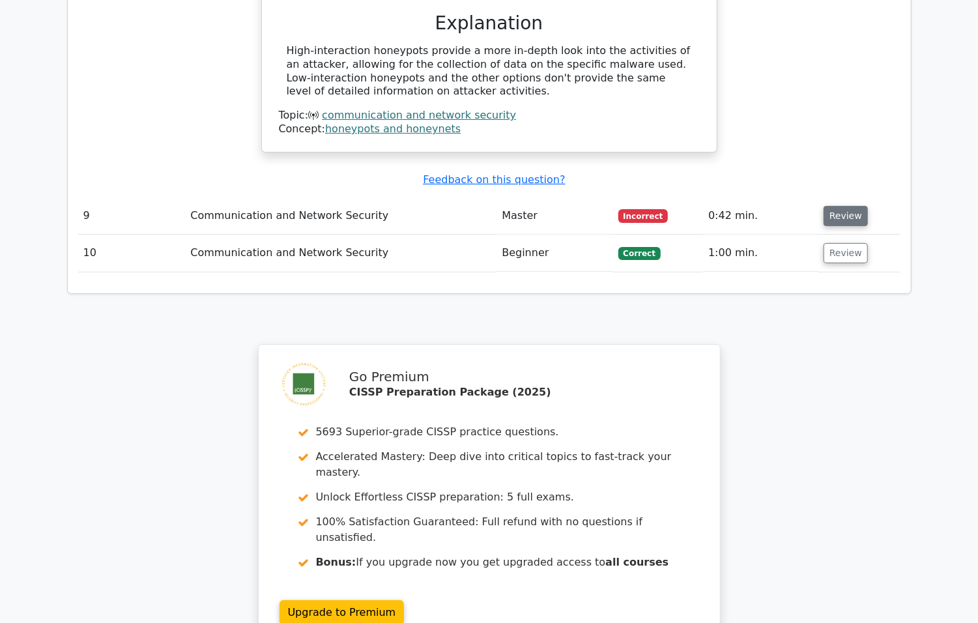
click at [842, 206] on button "Review" at bounding box center [845, 216] width 44 height 20
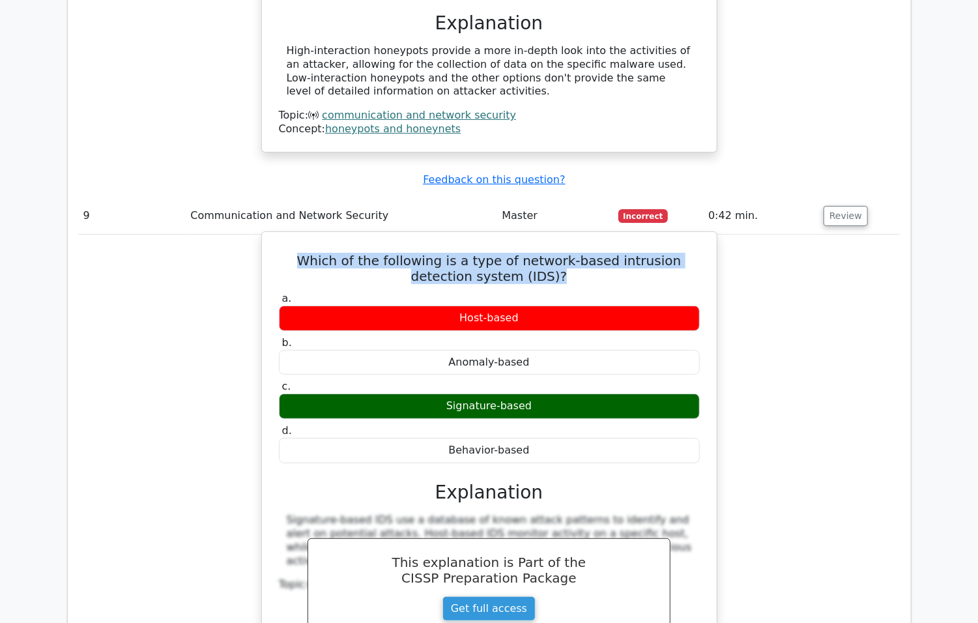
drag, startPoint x: 561, startPoint y: 229, endPoint x: 283, endPoint y: 211, distance: 278.7
click at [283, 253] on h5 "Which of the following is a type of network-based intrusion detection system (I…" at bounding box center [488, 268] width 423 height 31
copy h5 "Which of the following is a type of network-based intrusion detection system (I…"
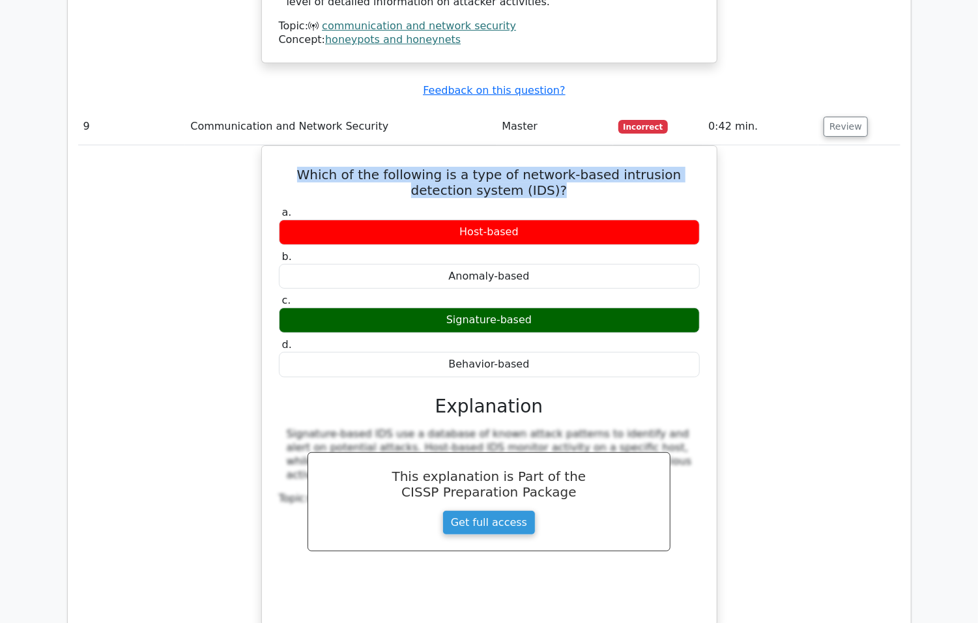
scroll to position [3127, 0]
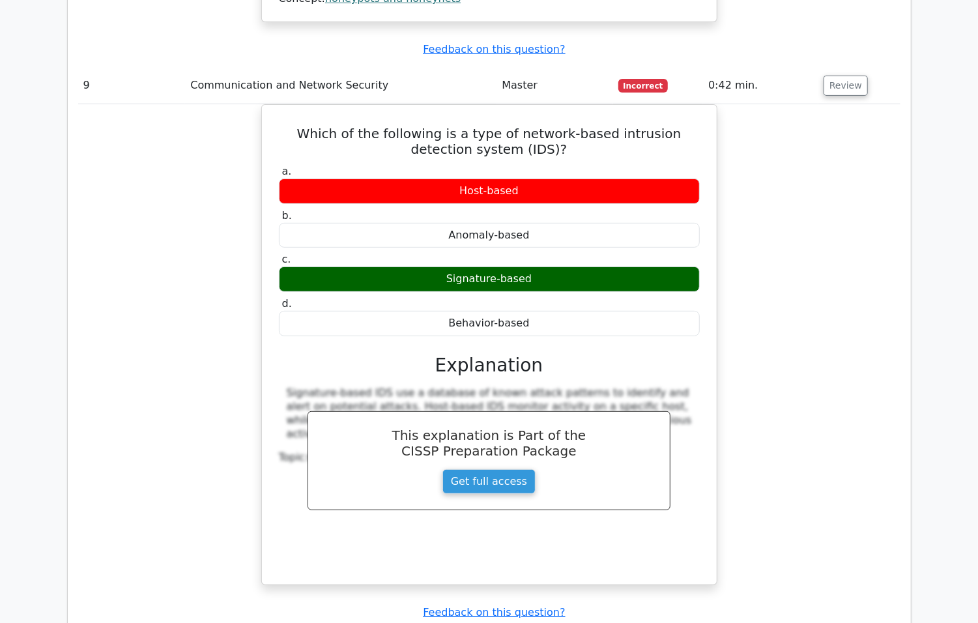
click at [774, 252] on div "Which of the following is a type of network-based intrusion detection system (I…" at bounding box center [489, 352] width 822 height 496
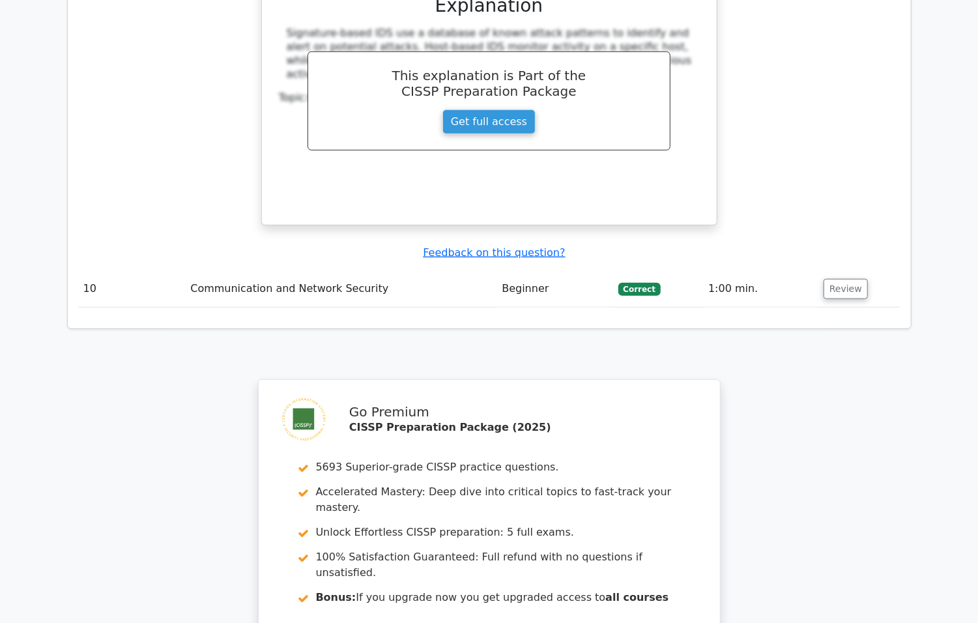
scroll to position [3747, 0]
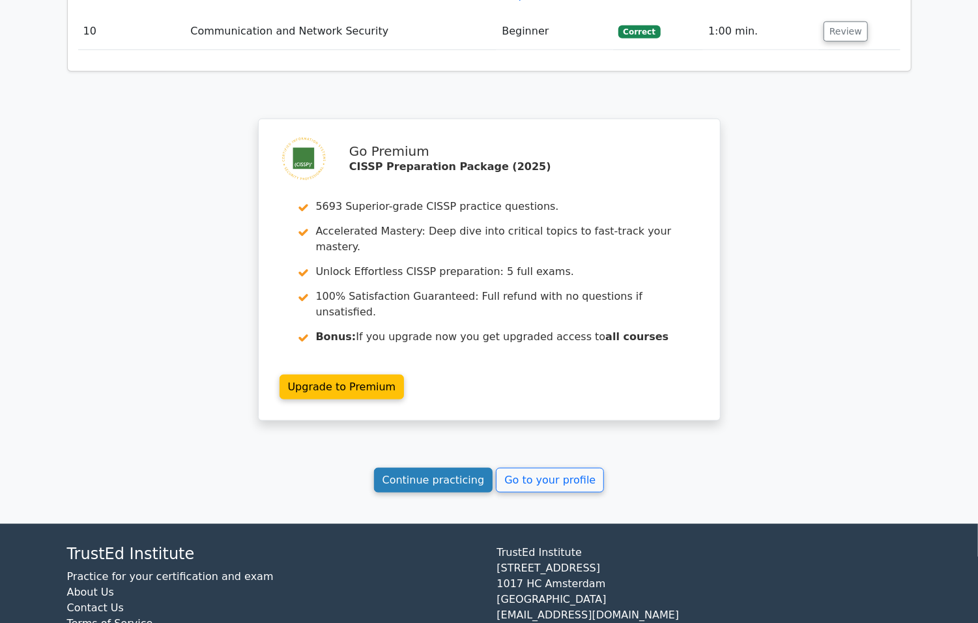
click at [453, 468] on link "Continue practicing" at bounding box center [433, 480] width 119 height 25
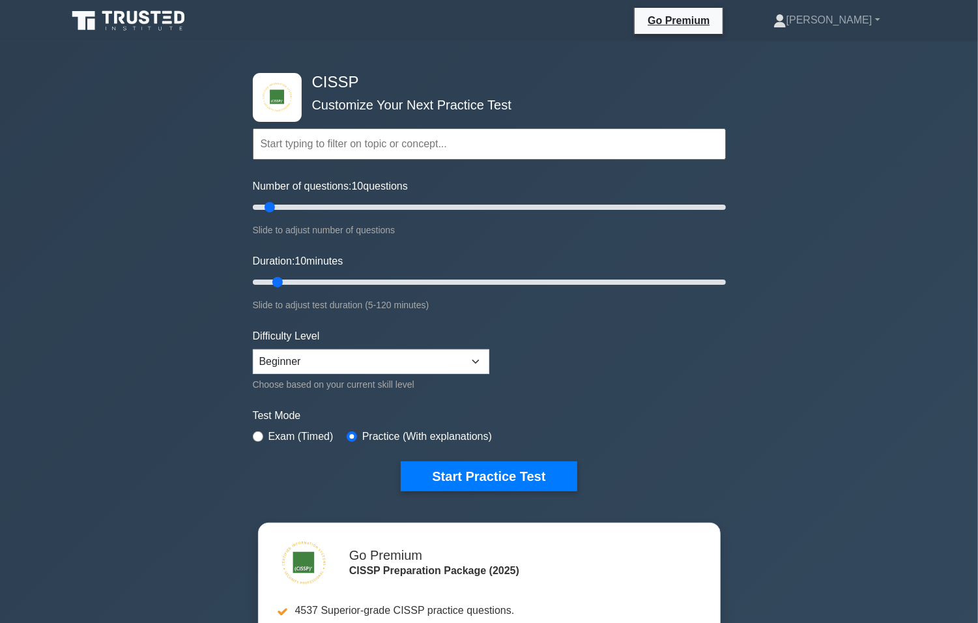
click at [586, 143] on input "text" at bounding box center [489, 143] width 473 height 31
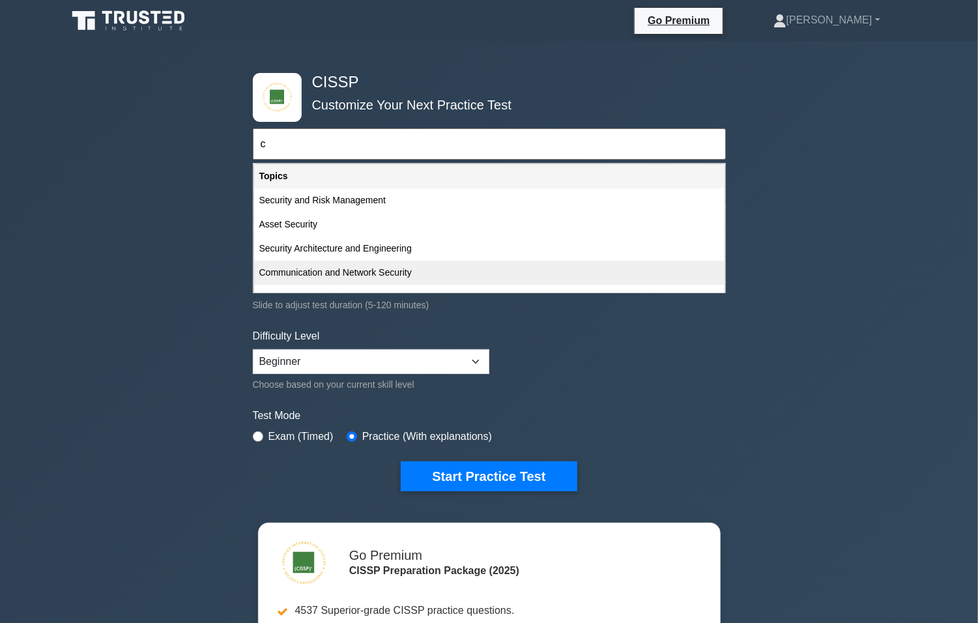
click at [336, 266] on div "Communication and Network Security" at bounding box center [489, 273] width 470 height 24
type input "Communication and Network Security"
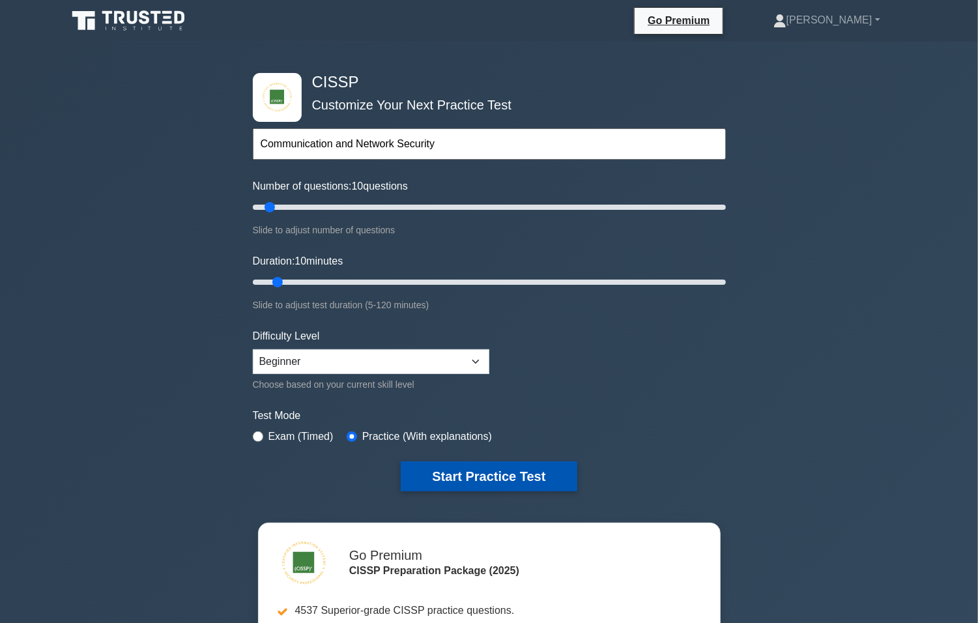
click at [470, 476] on button "Start Practice Test" at bounding box center [489, 476] width 176 height 30
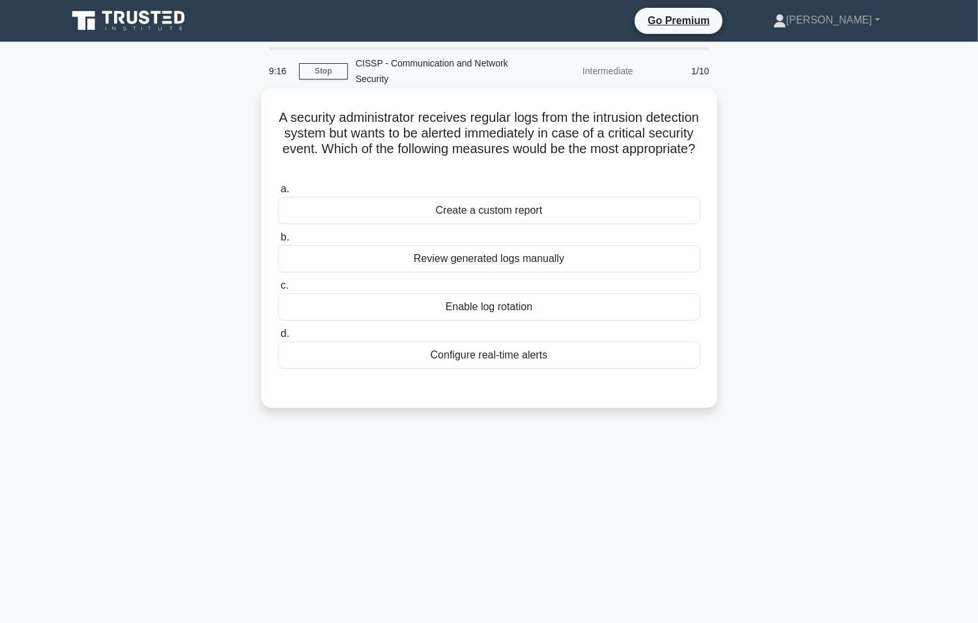
click at [499, 356] on div "Configure real-time alerts" at bounding box center [489, 354] width 422 height 27
click at [278, 338] on input "d. Configure real-time alerts" at bounding box center [278, 334] width 0 height 8
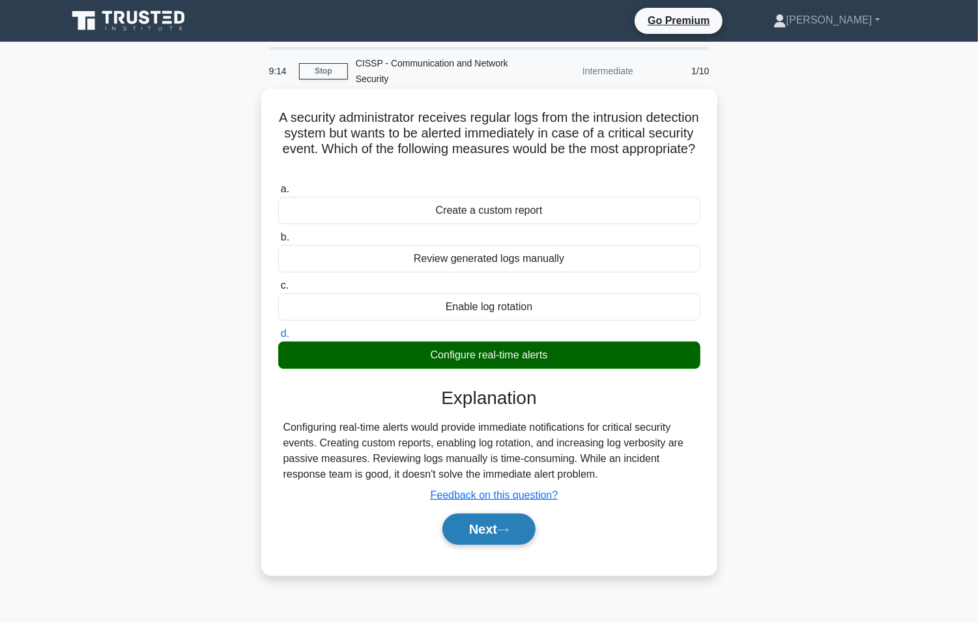
click at [480, 524] on button "Next" at bounding box center [488, 528] width 93 height 31
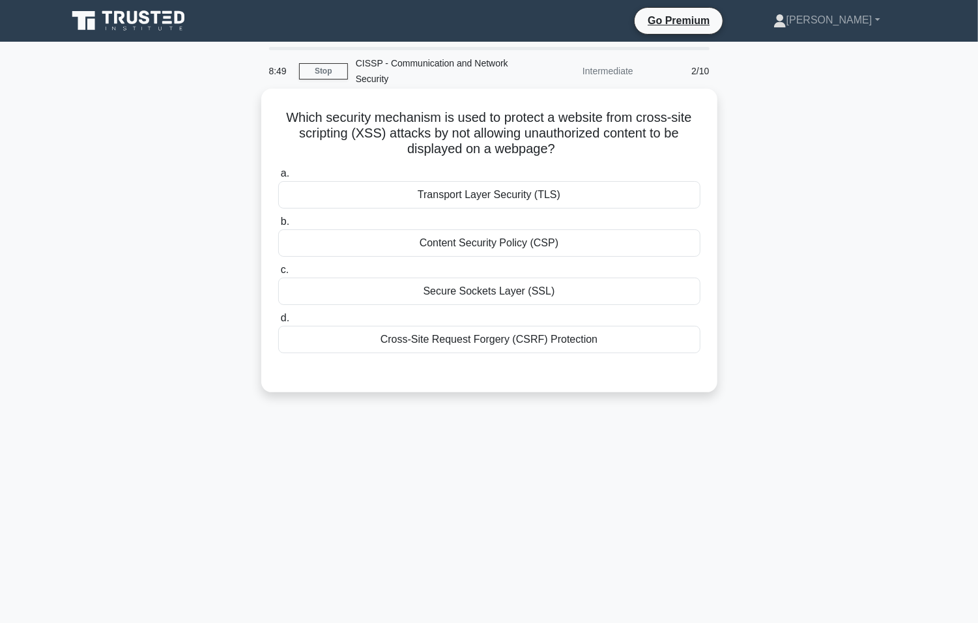
click at [548, 347] on div "Cross-Site Request Forgery (CSRF) Protection" at bounding box center [489, 339] width 422 height 27
click at [278, 322] on input "d. Cross-Site Request Forgery (CSRF) Protection" at bounding box center [278, 318] width 0 height 8
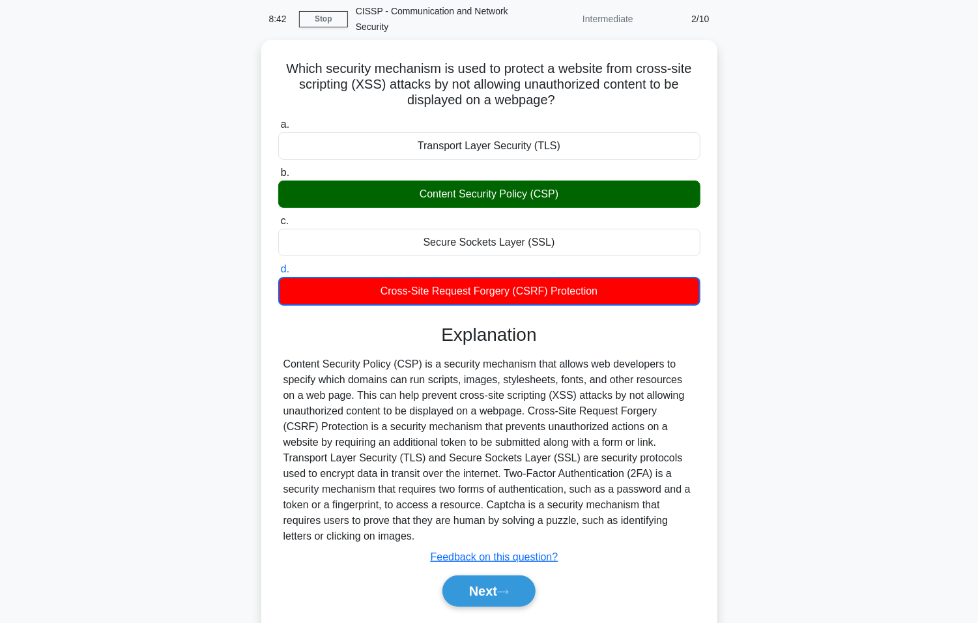
scroll to position [81, 0]
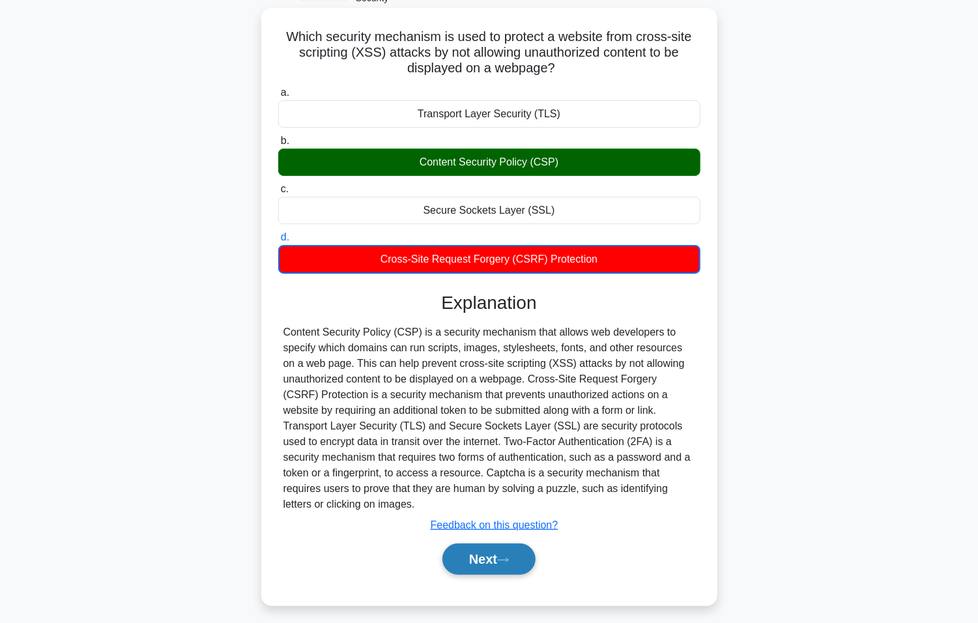
click at [483, 543] on button "Next" at bounding box center [488, 558] width 93 height 31
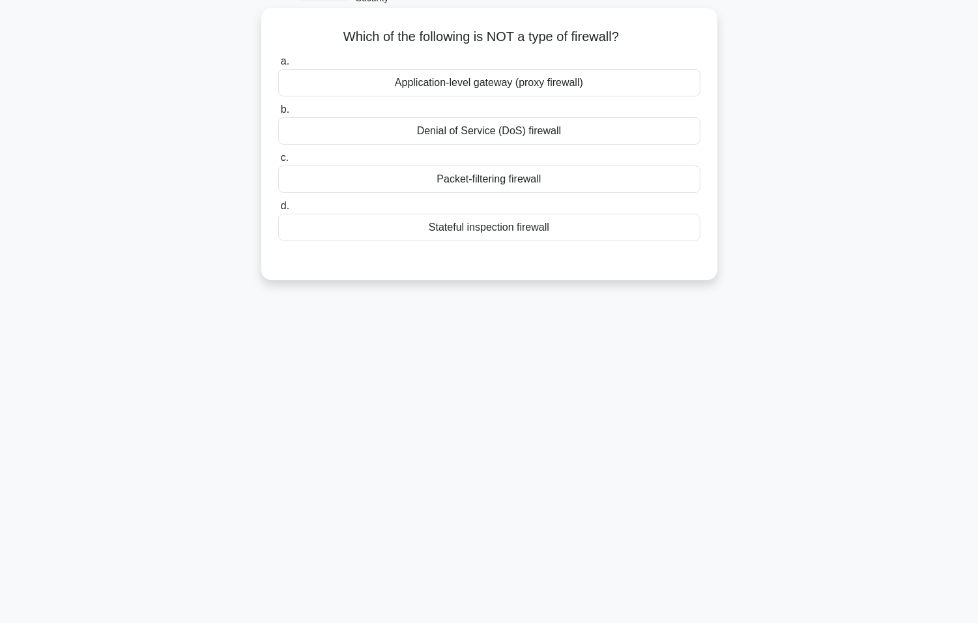
click at [605, 226] on div "Stateful inspection firewall" at bounding box center [489, 227] width 422 height 27
click at [278, 210] on input "d. Stateful inspection firewall" at bounding box center [278, 206] width 0 height 8
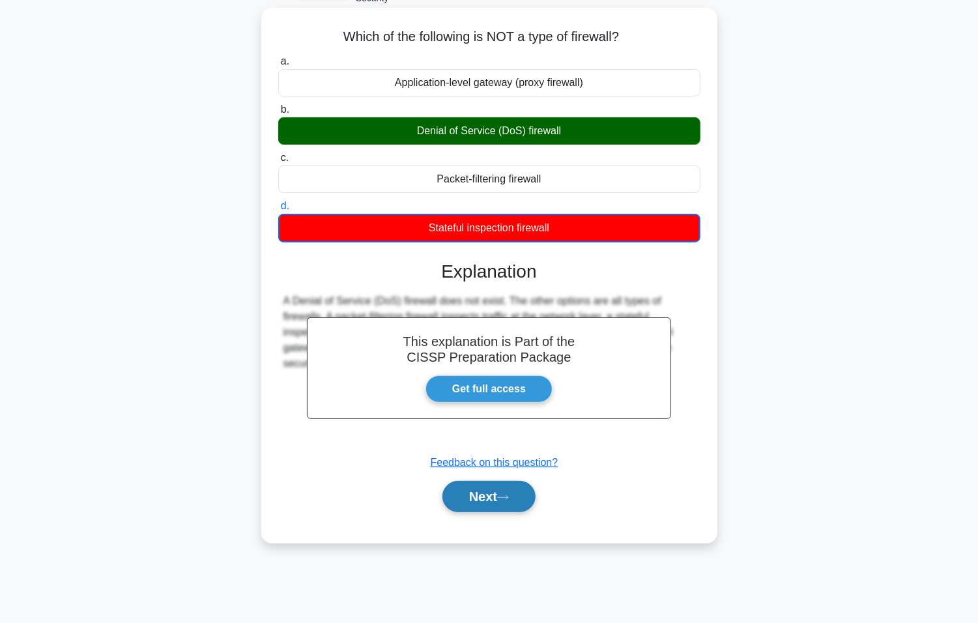
click at [505, 502] on button "Next" at bounding box center [488, 496] width 93 height 31
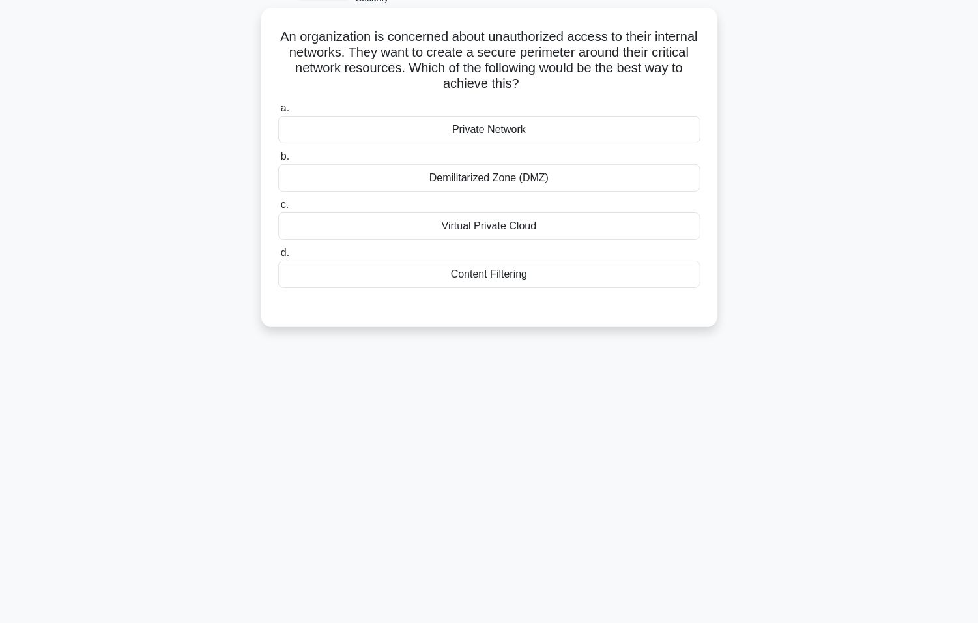
click at [555, 175] on div "Demilitarized Zone (DMZ)" at bounding box center [489, 177] width 422 height 27
click at [278, 161] on input "b. Demilitarized Zone (DMZ)" at bounding box center [278, 156] width 0 height 8
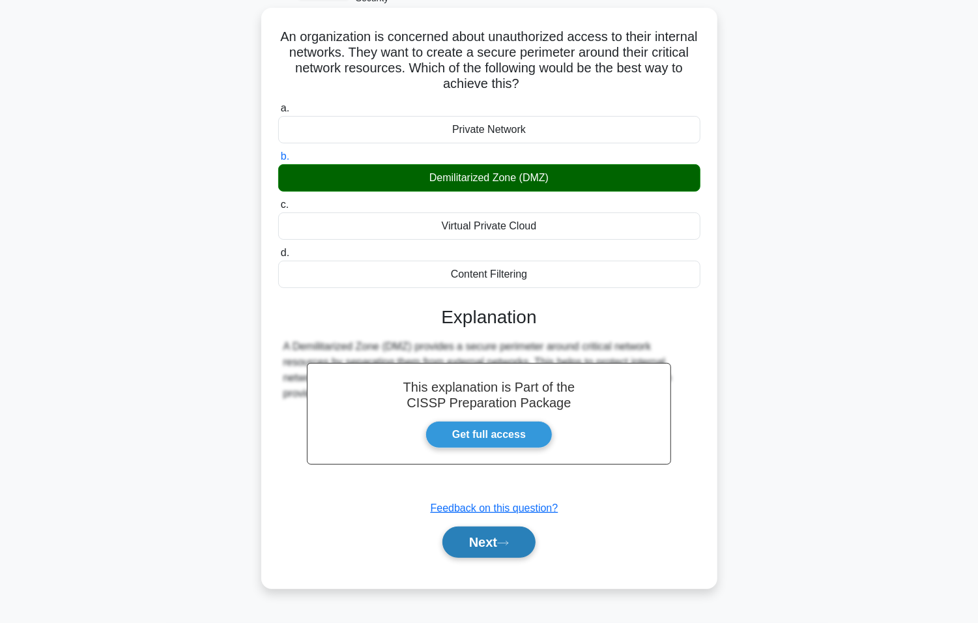
click at [500, 554] on button "Next" at bounding box center [488, 541] width 93 height 31
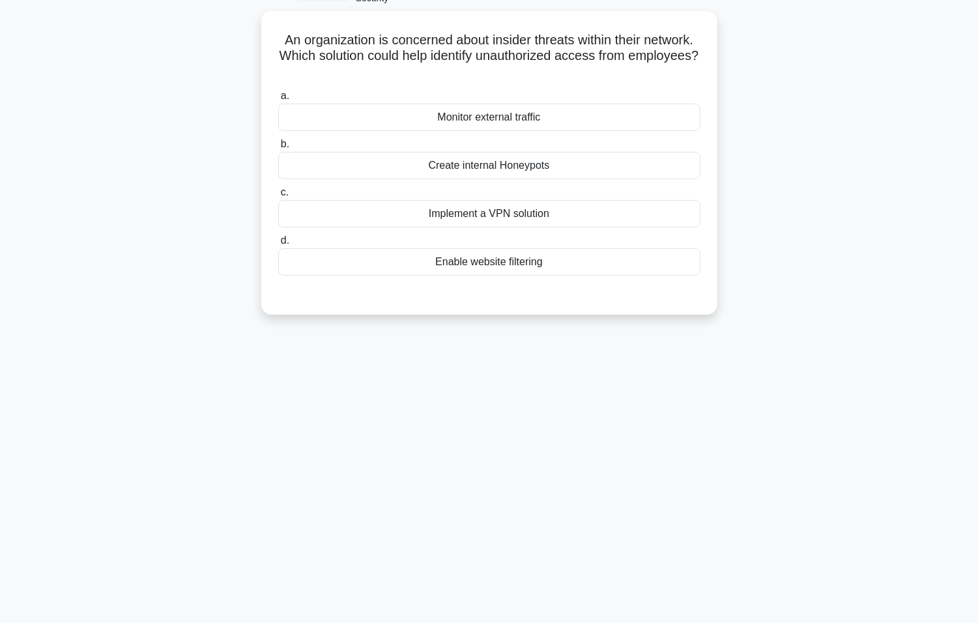
scroll to position [0, 0]
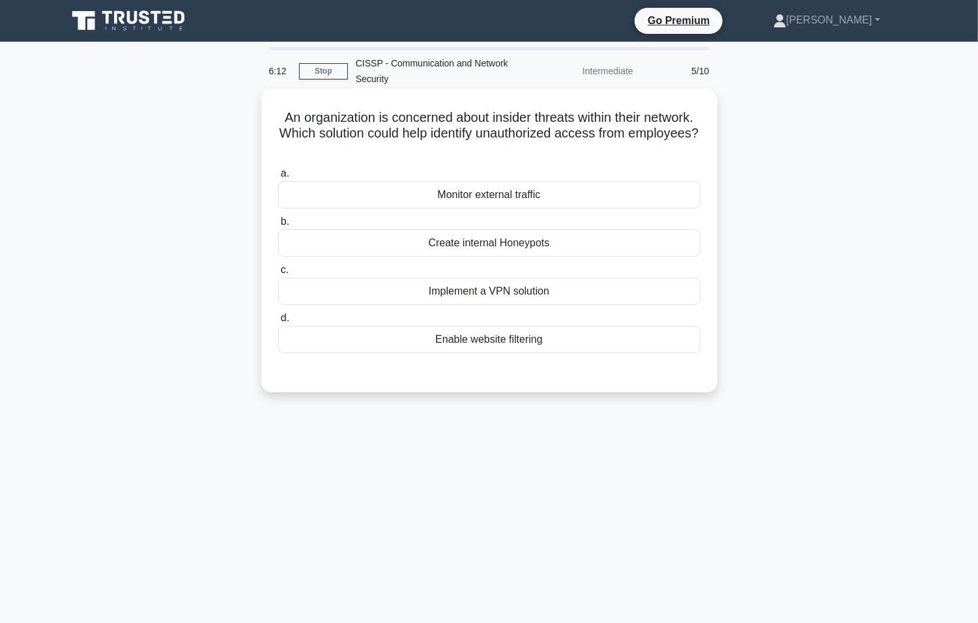
click at [519, 242] on div "Create internal Honeypots" at bounding box center [489, 242] width 422 height 27
click at [278, 226] on input "b. Create internal Honeypots" at bounding box center [278, 222] width 0 height 8
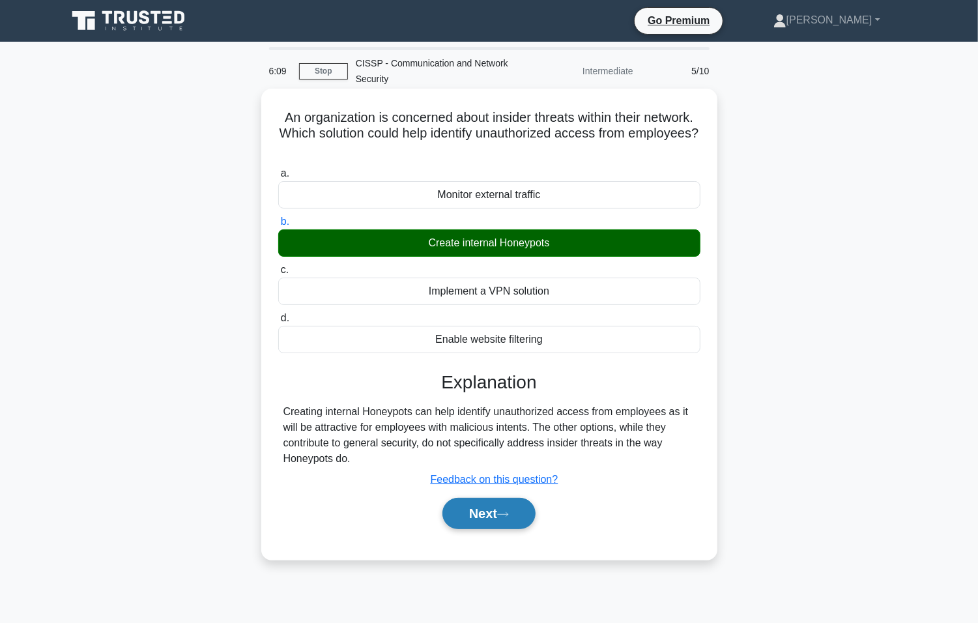
click at [483, 507] on button "Next" at bounding box center [488, 513] width 93 height 31
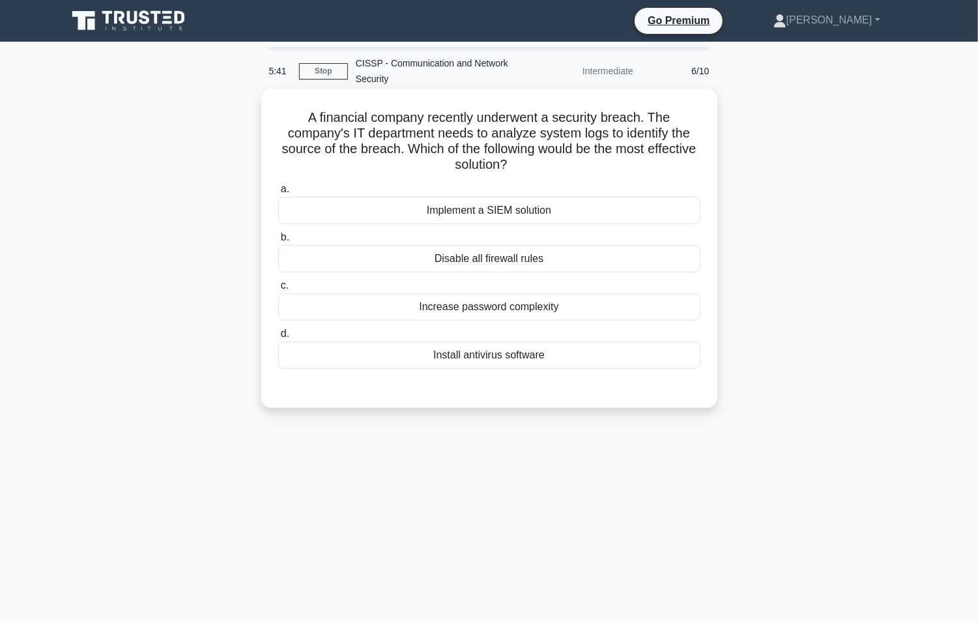
click at [513, 206] on div "Implement a SIEM solution" at bounding box center [489, 210] width 422 height 27
click at [278, 193] on input "a. Implement a SIEM solution" at bounding box center [278, 189] width 0 height 8
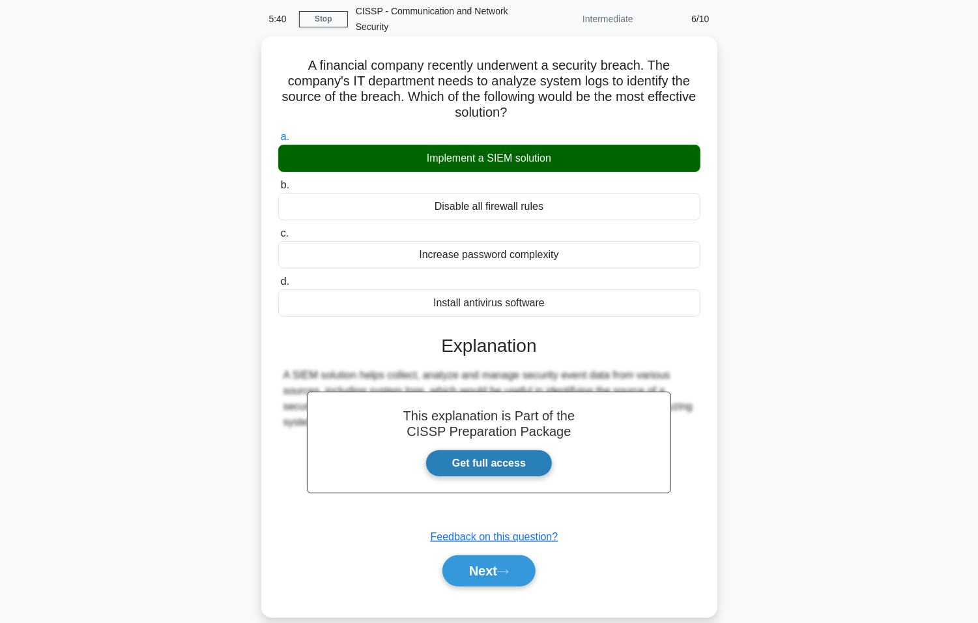
scroll to position [81, 0]
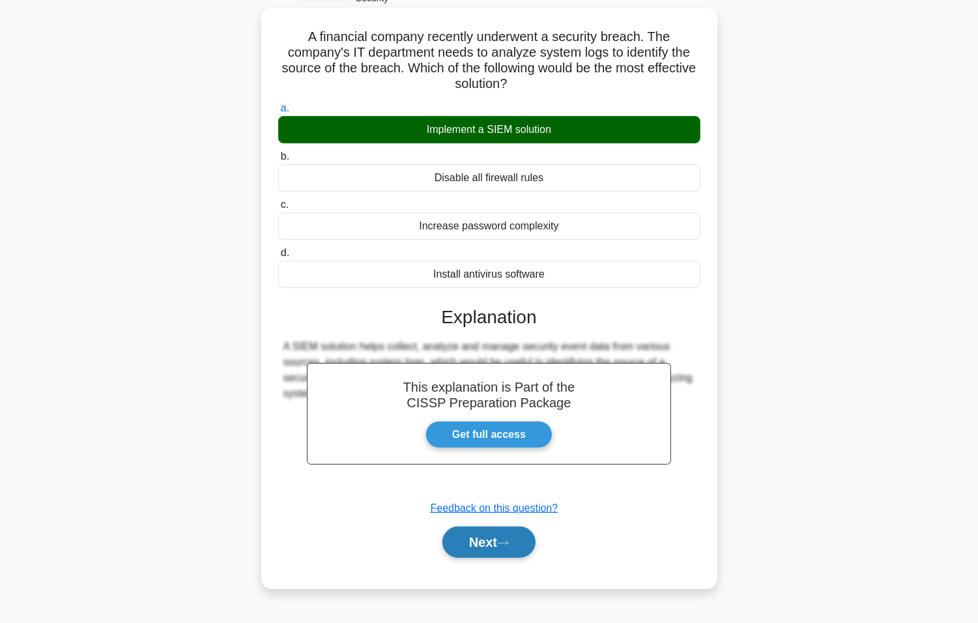
click at [488, 551] on button "Next" at bounding box center [488, 541] width 93 height 31
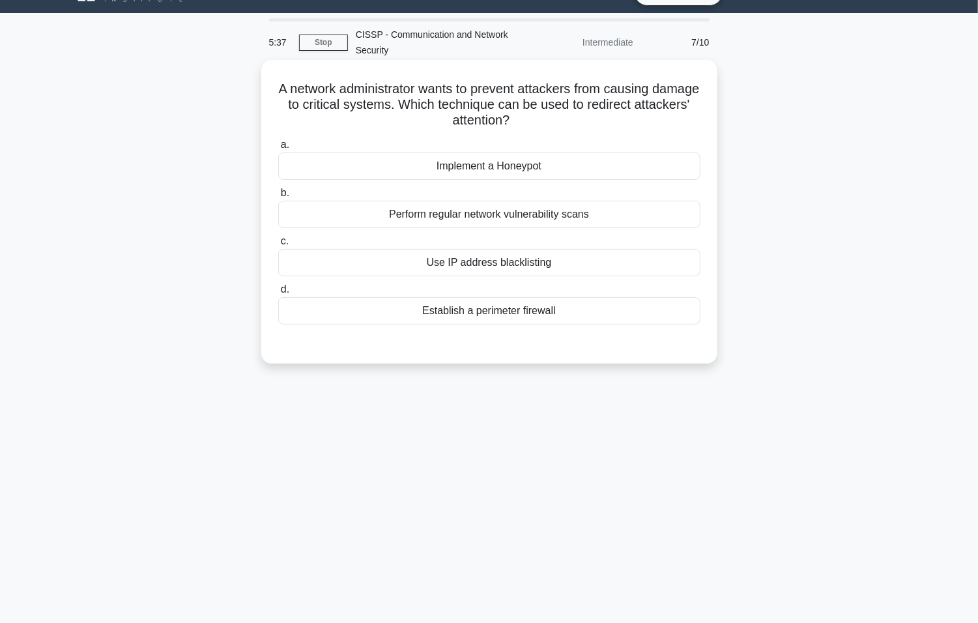
scroll to position [0, 0]
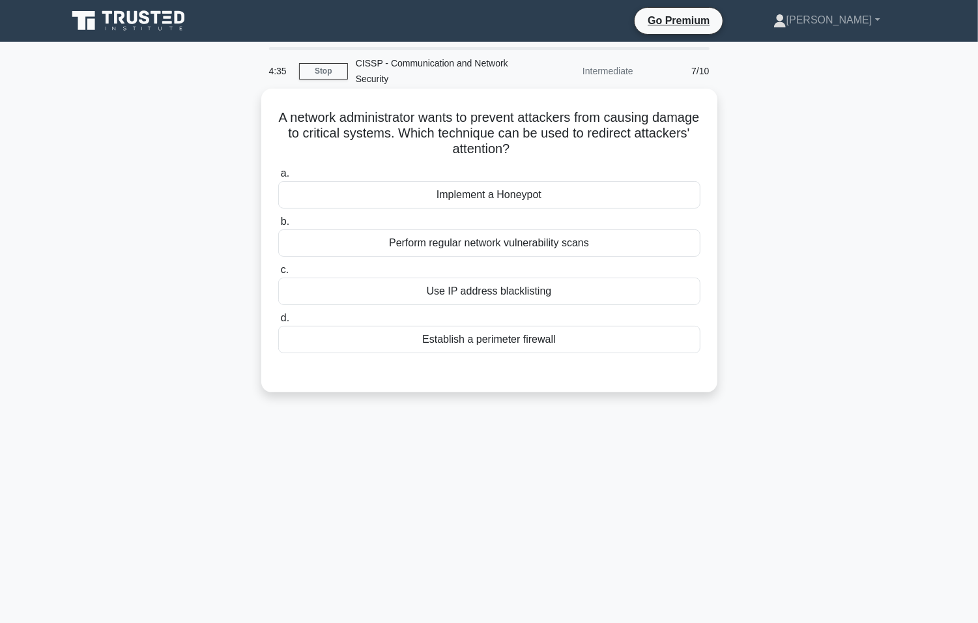
click at [580, 195] on div "Implement a Honeypot" at bounding box center [489, 194] width 422 height 27
click at [278, 178] on input "a. Implement a Honeypot" at bounding box center [278, 173] width 0 height 8
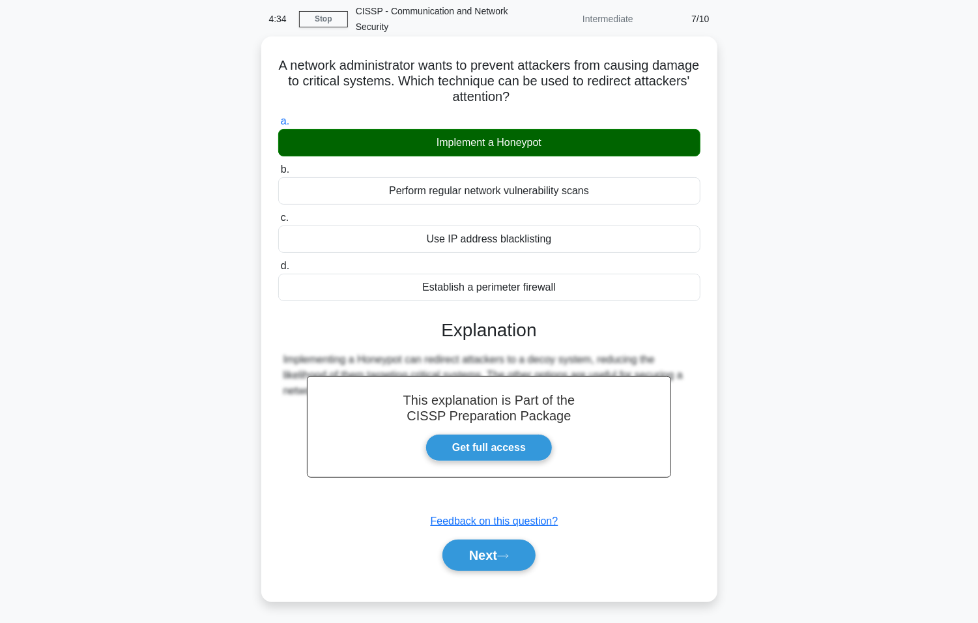
scroll to position [81, 0]
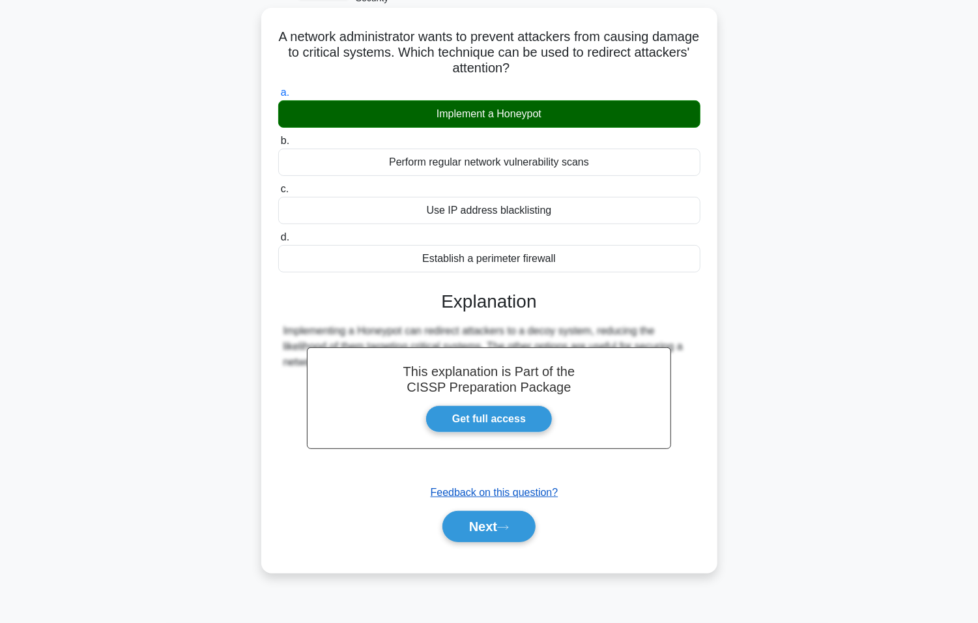
click at [480, 498] on u "Feedback on this question?" at bounding box center [495, 492] width 128 height 11
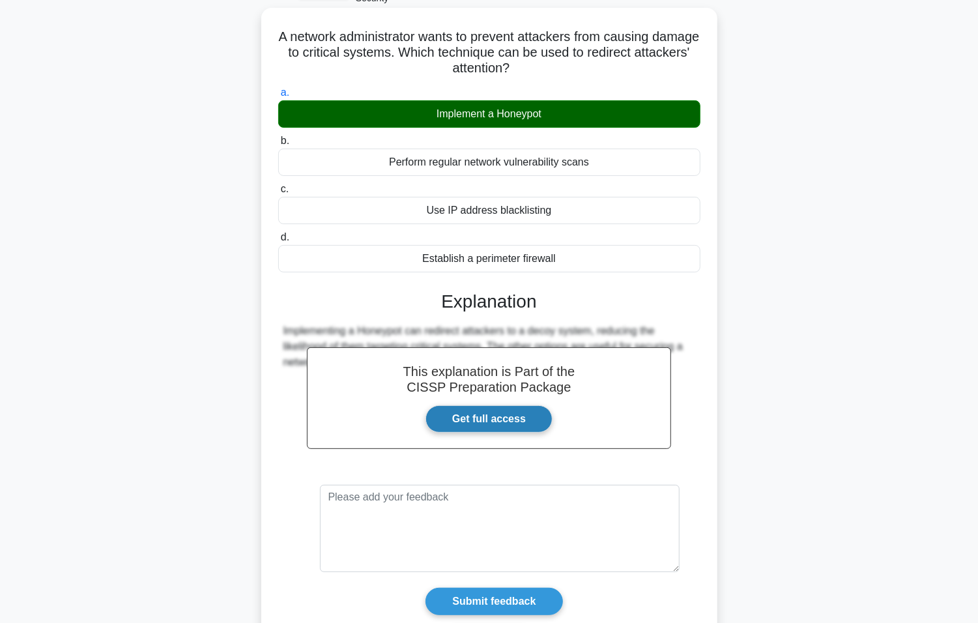
scroll to position [173, 0]
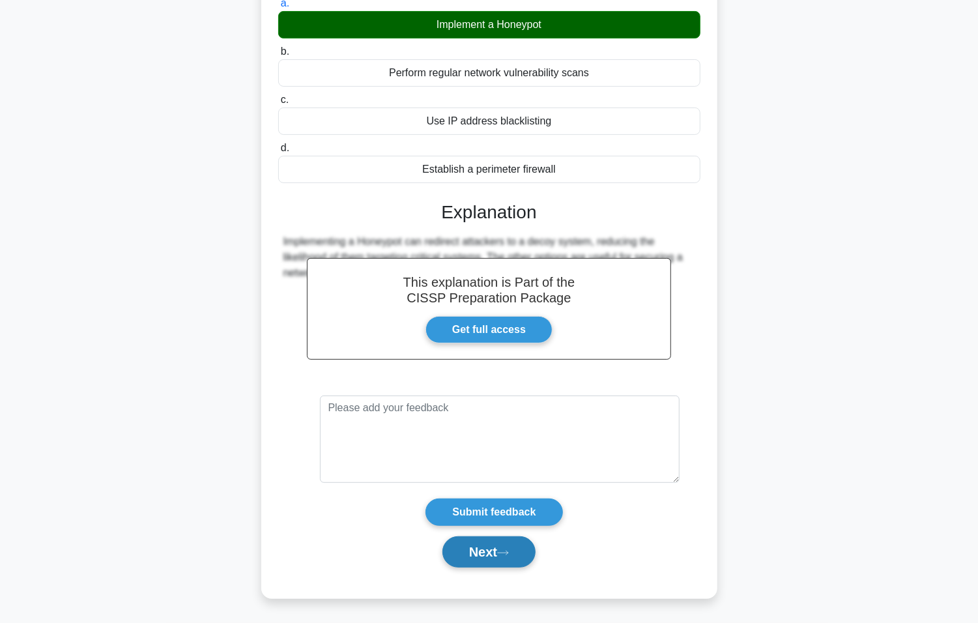
click at [511, 556] on button "Next" at bounding box center [488, 551] width 93 height 31
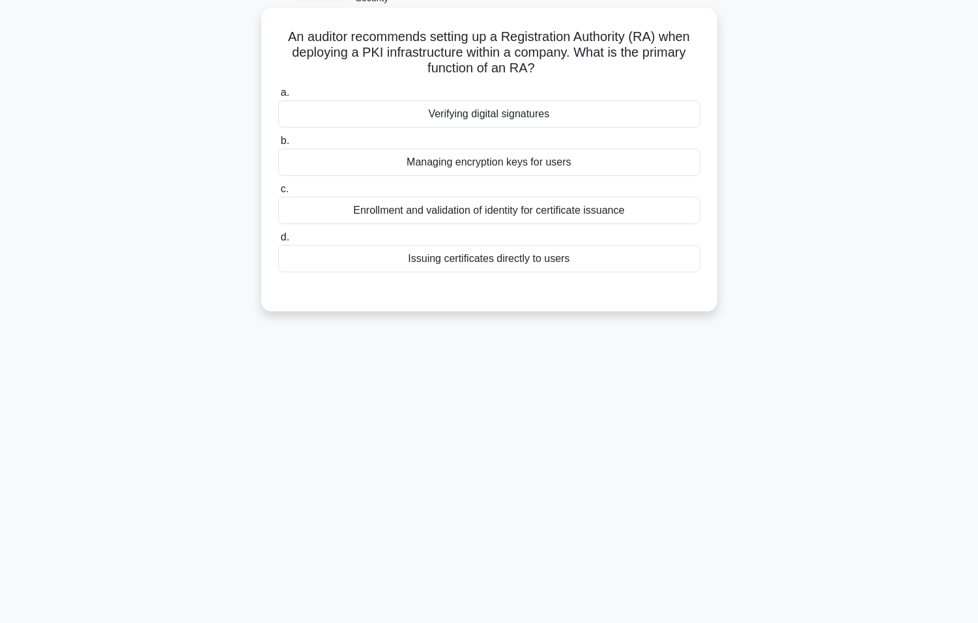
scroll to position [0, 0]
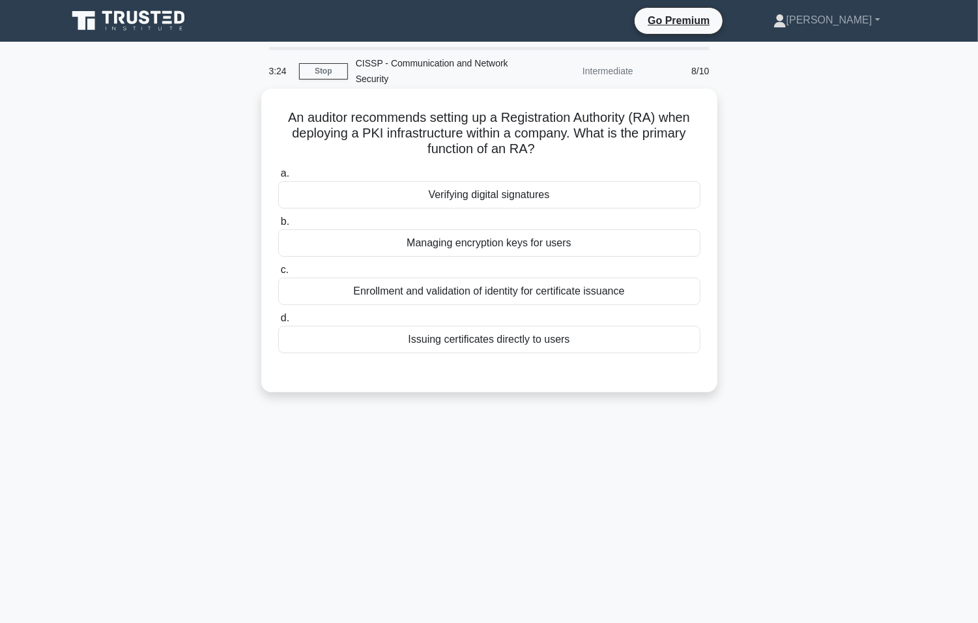
click at [506, 338] on div "Issuing certificates directly to users" at bounding box center [489, 339] width 422 height 27
click at [278, 322] on input "d. Issuing certificates directly to users" at bounding box center [278, 318] width 0 height 8
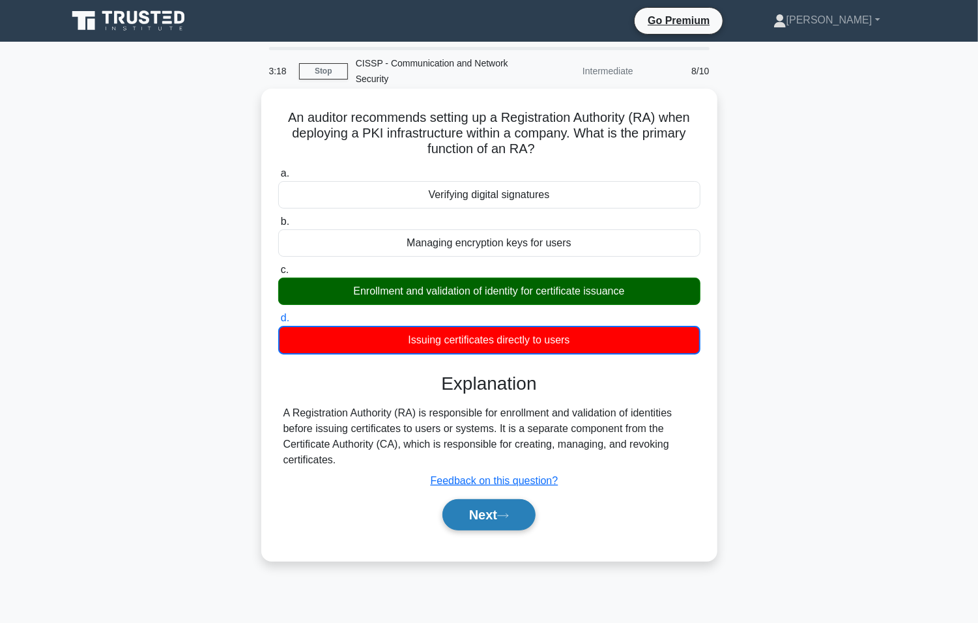
click at [493, 513] on button "Next" at bounding box center [488, 514] width 93 height 31
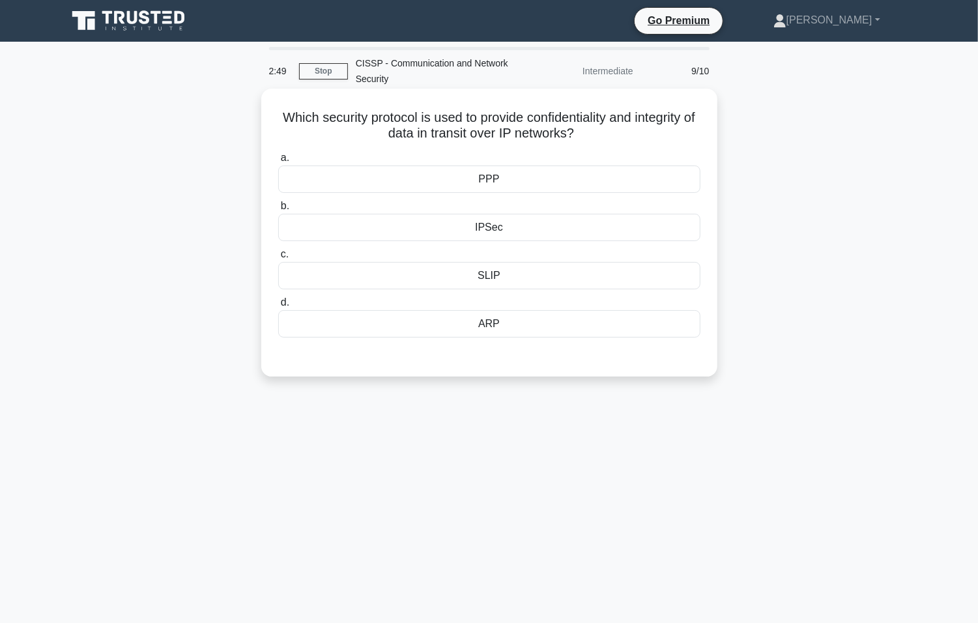
click at [655, 224] on div "IPSec" at bounding box center [489, 227] width 422 height 27
click at [278, 210] on input "b. IPSec" at bounding box center [278, 206] width 0 height 8
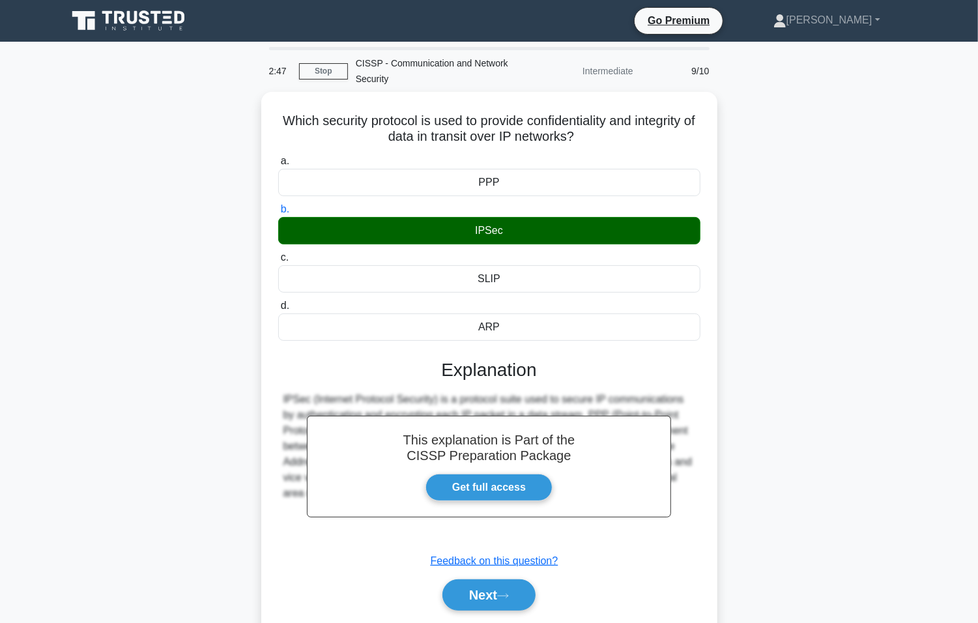
scroll to position [81, 0]
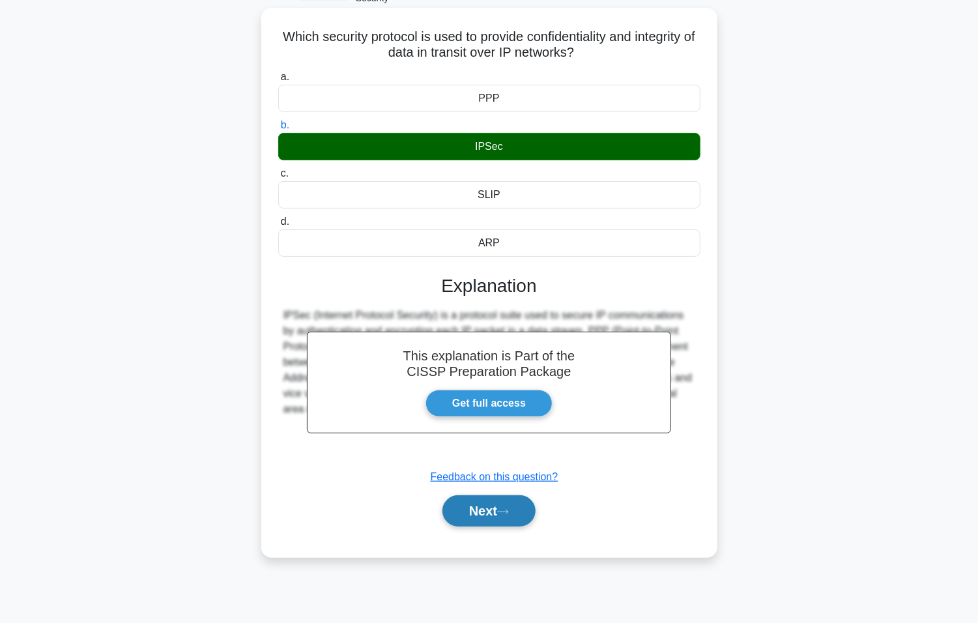
click at [508, 513] on icon at bounding box center [503, 511] width 10 height 4
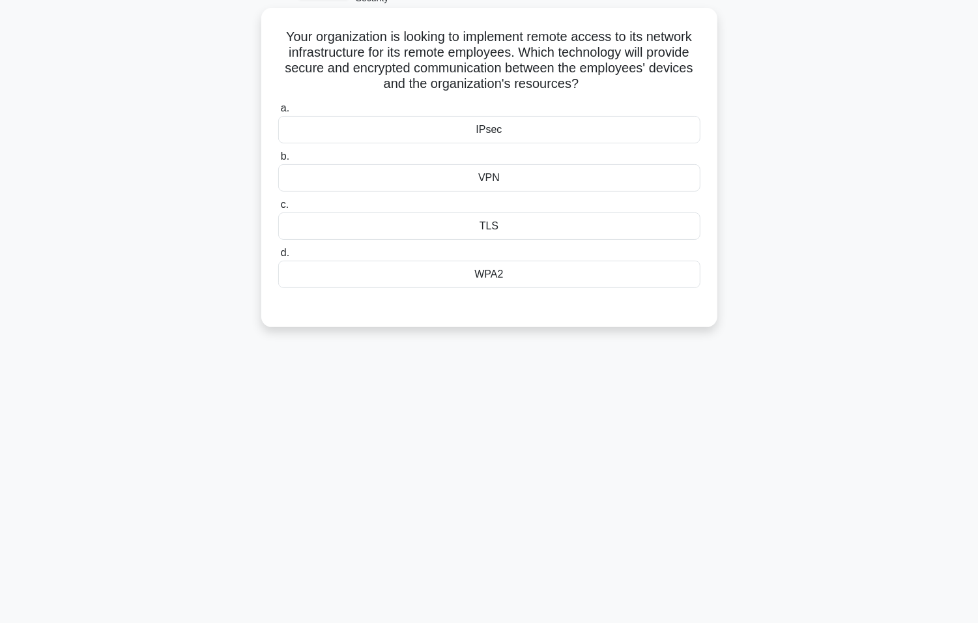
click at [579, 171] on div "VPN" at bounding box center [489, 177] width 422 height 27
click at [278, 161] on input "b. VPN" at bounding box center [278, 156] width 0 height 8
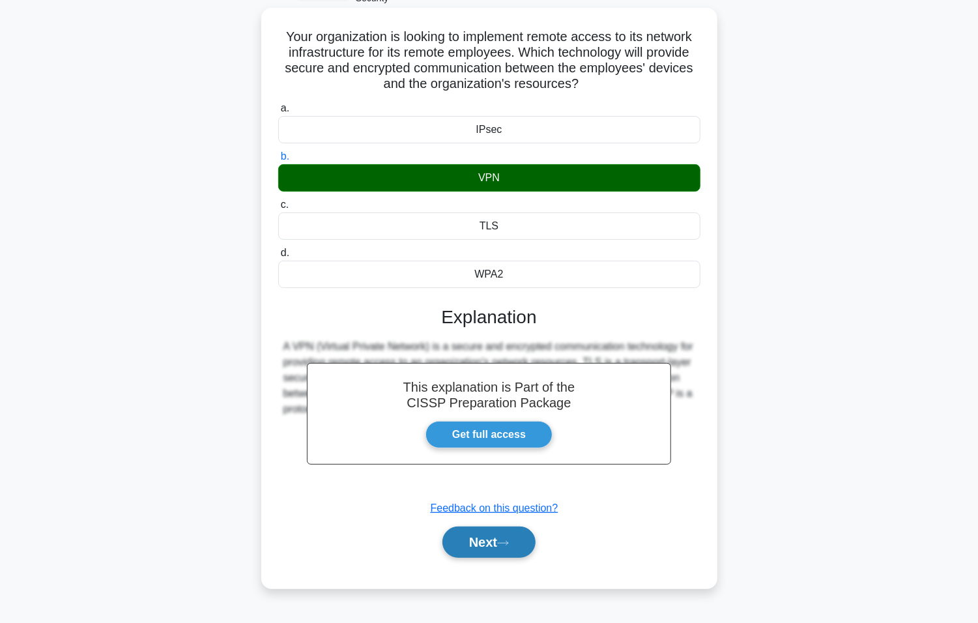
click at [500, 541] on button "Next" at bounding box center [488, 541] width 93 height 31
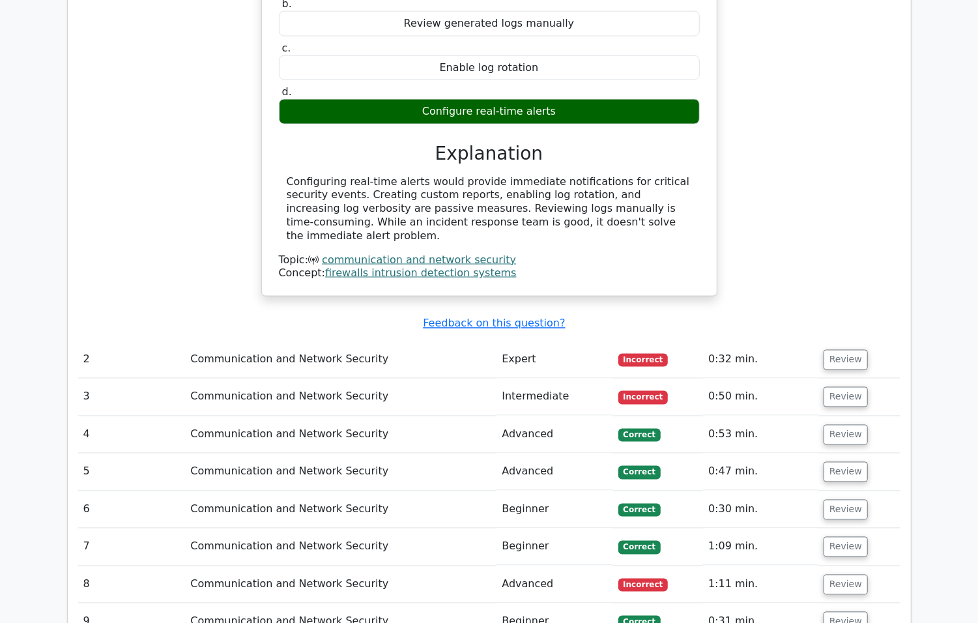
scroll to position [1172, 0]
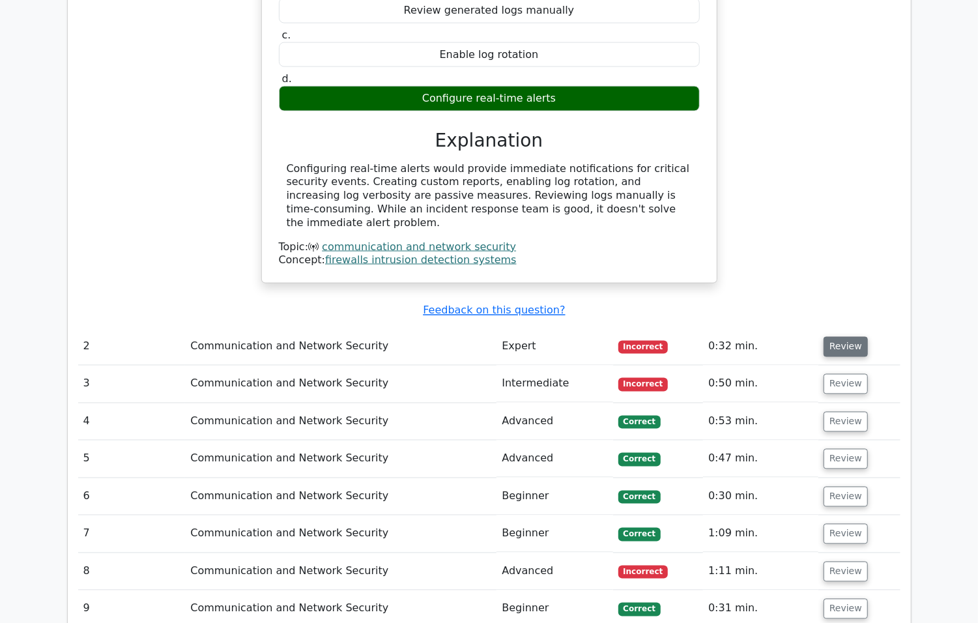
click at [844, 337] on button "Review" at bounding box center [845, 347] width 44 height 20
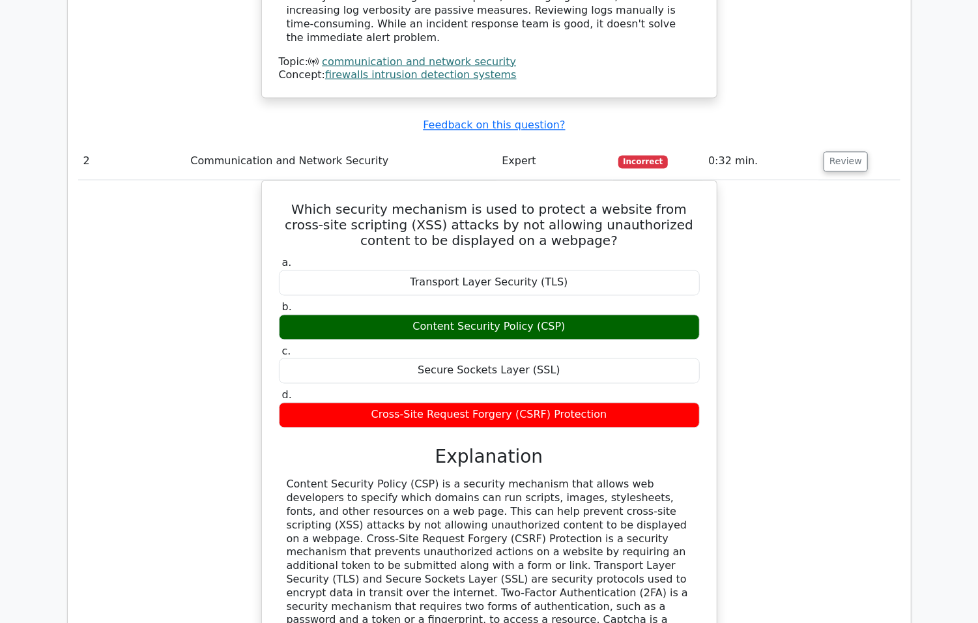
scroll to position [1303, 0]
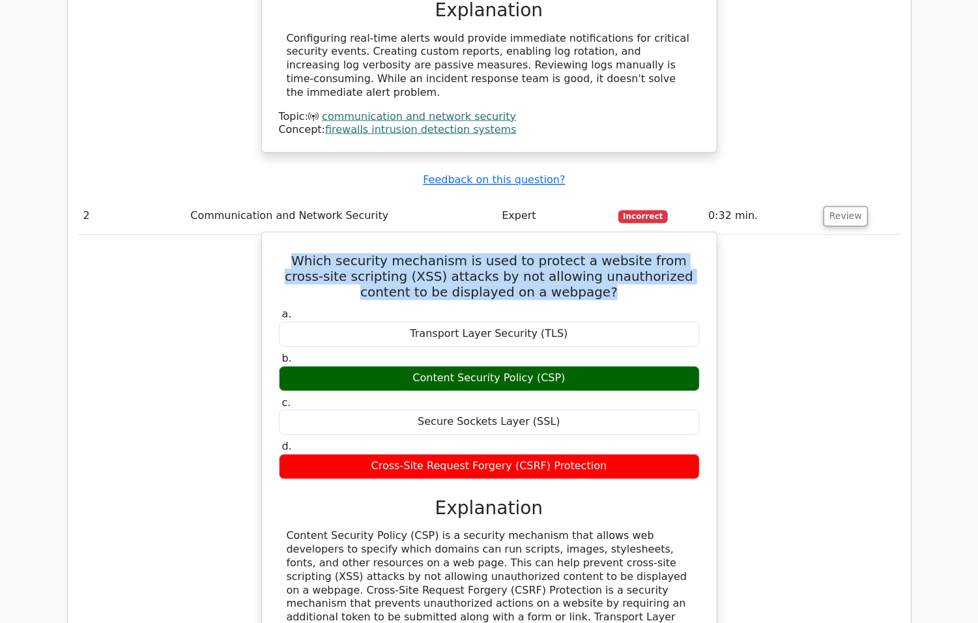
drag, startPoint x: 582, startPoint y: 260, endPoint x: 261, endPoint y: 205, distance: 325.1
click at [261, 232] on div "Which security mechanism is used to protect a website from cross-site scripting…" at bounding box center [489, 489] width 456 height 514
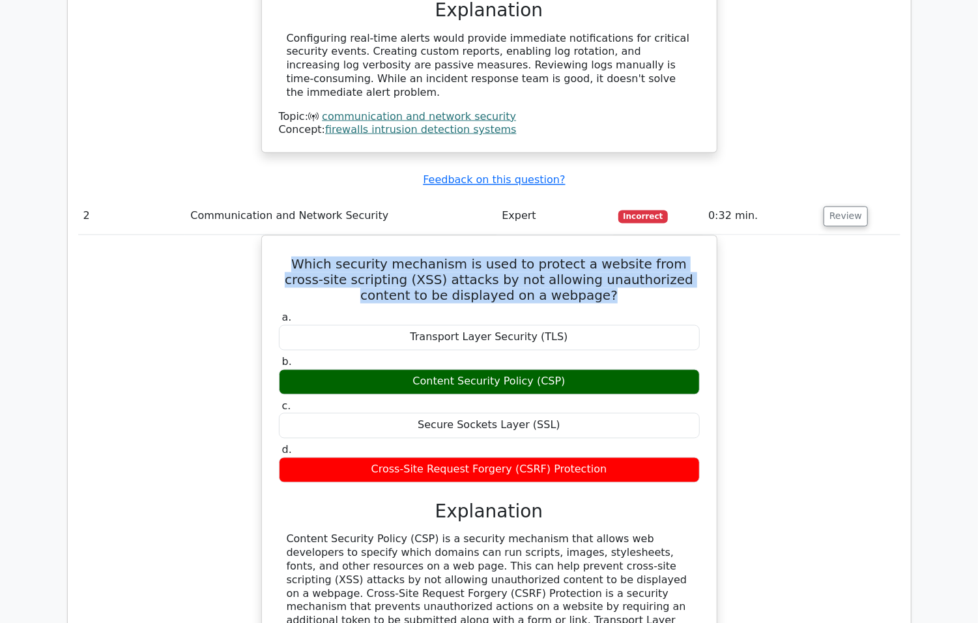
copy h5 "Which security mechanism is used to protect a website from cross-site scripting…"
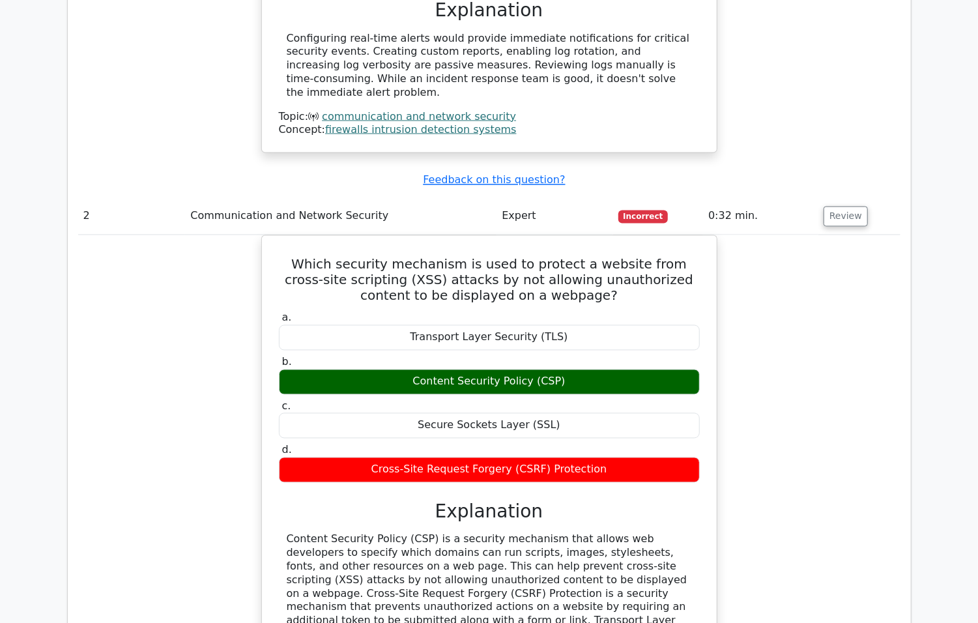
click at [769, 299] on div "Which security mechanism is used to protect a website from cross-site scripting…" at bounding box center [489, 500] width 822 height 530
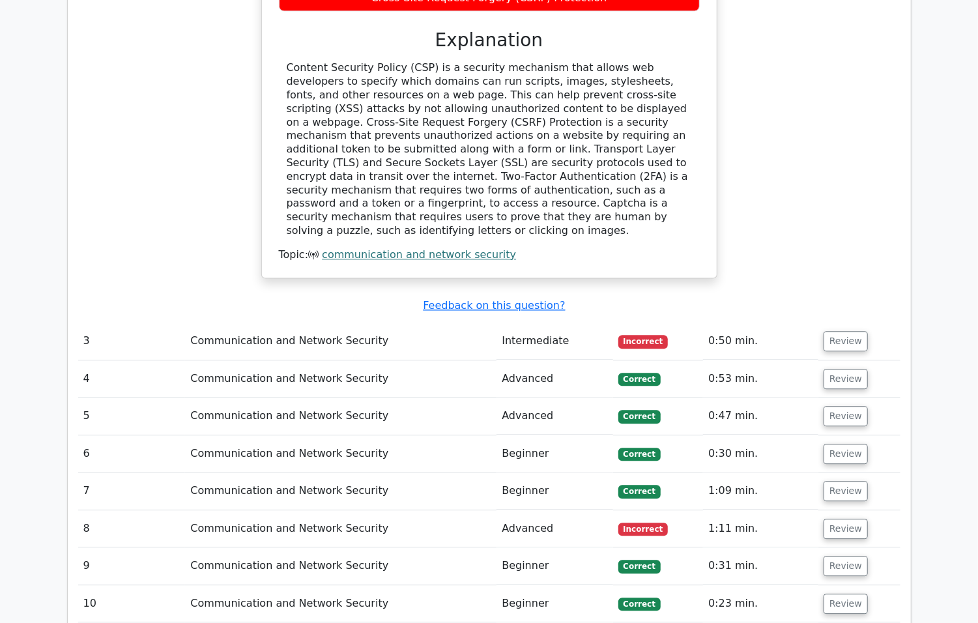
scroll to position [1824, 0]
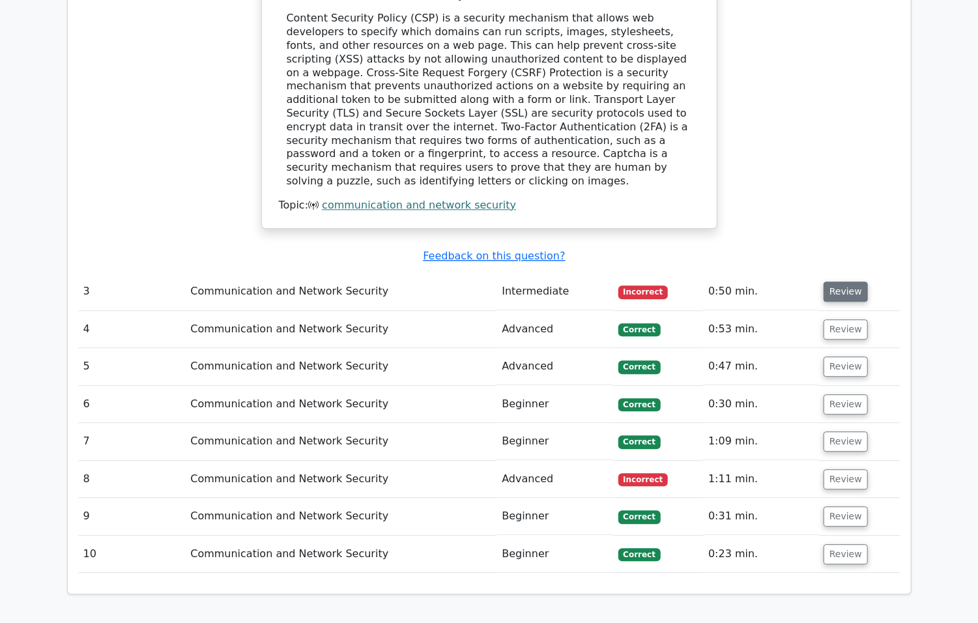
click at [827, 281] on button "Review" at bounding box center [845, 291] width 44 height 20
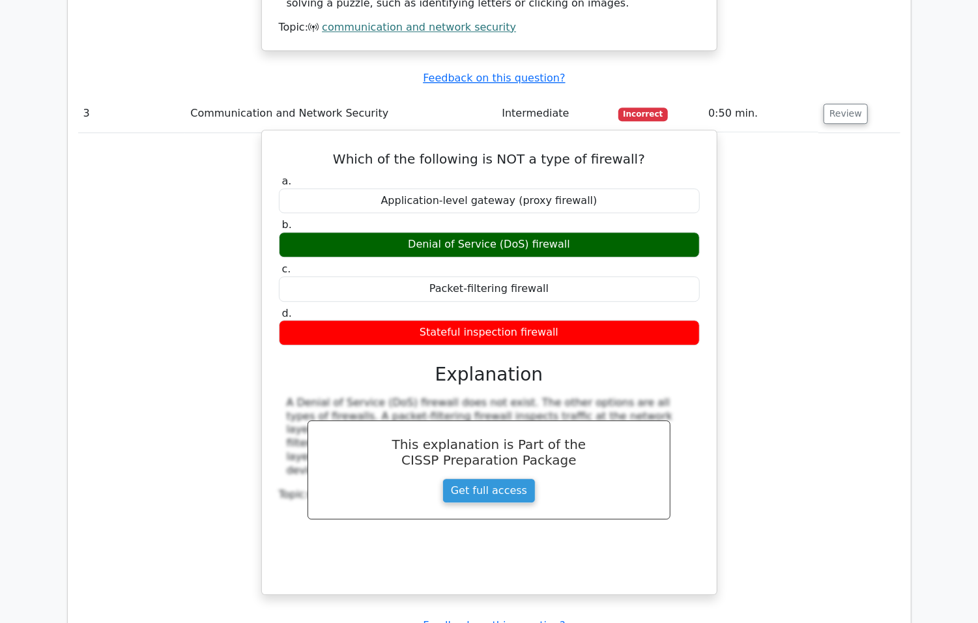
scroll to position [2084, 0]
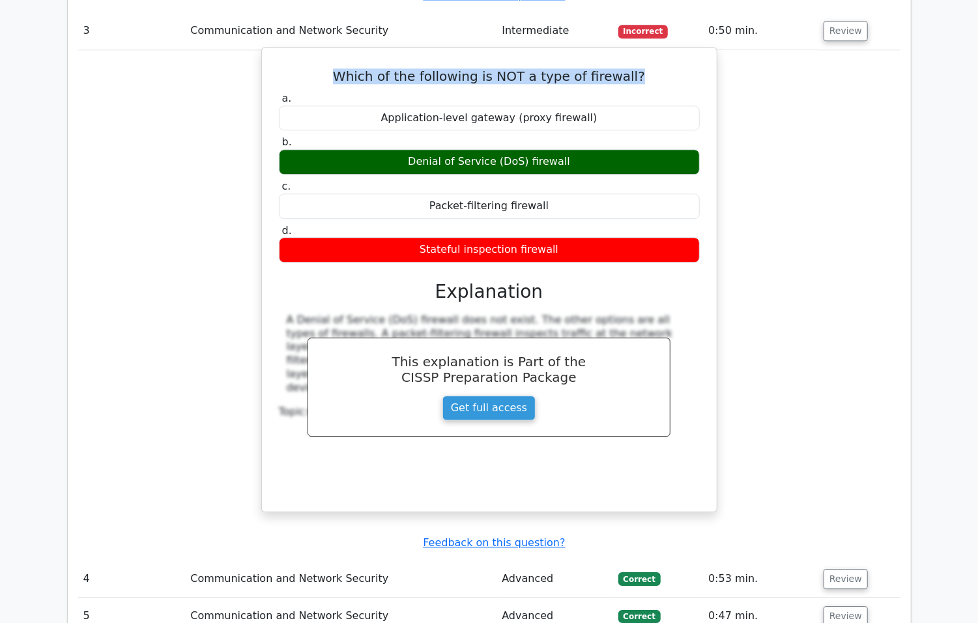
drag, startPoint x: 350, startPoint y: 27, endPoint x: 645, endPoint y: 27, distance: 295.1
click at [645, 68] on h5 "Which of the following is NOT a type of firewall?" at bounding box center [488, 76] width 423 height 16
copy h5 "Which of the following is NOT a type of firewall?"
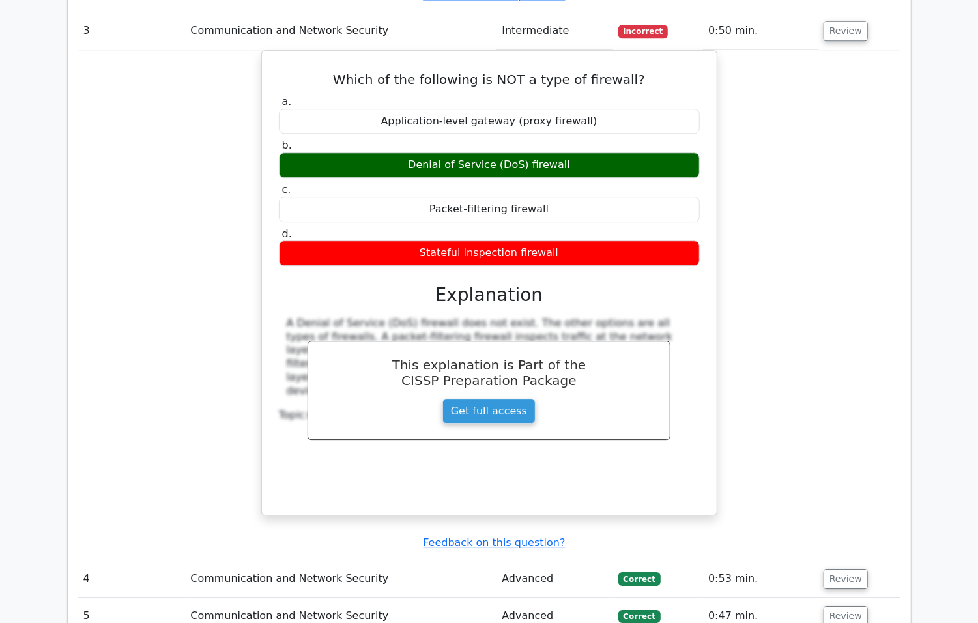
click at [788, 285] on div "Which of the following is NOT a type of firewall? a. Application-level gateway …" at bounding box center [489, 290] width 822 height 481
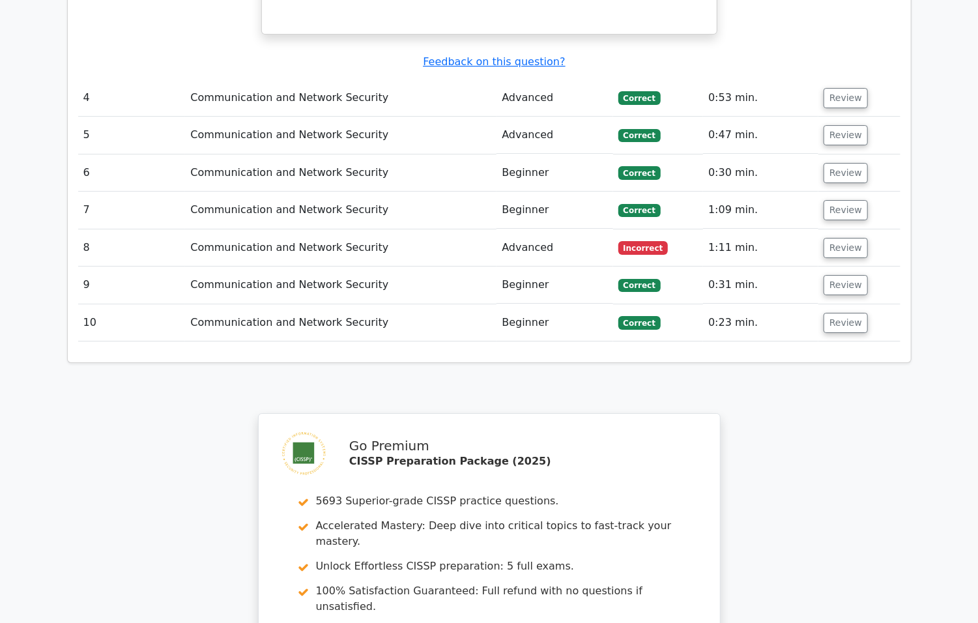
scroll to position [2605, 0]
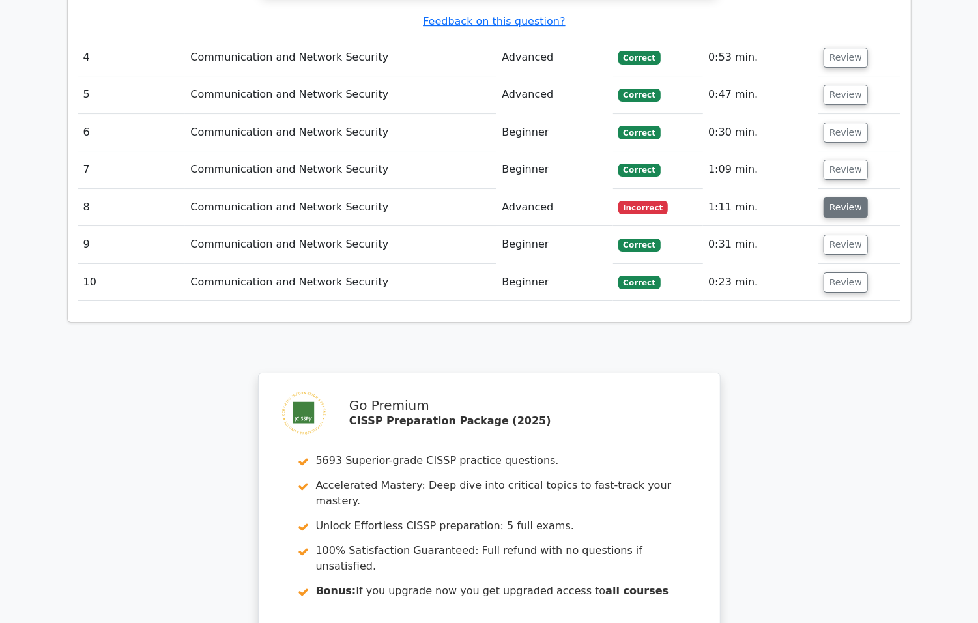
click at [824, 197] on button "Review" at bounding box center [845, 207] width 44 height 20
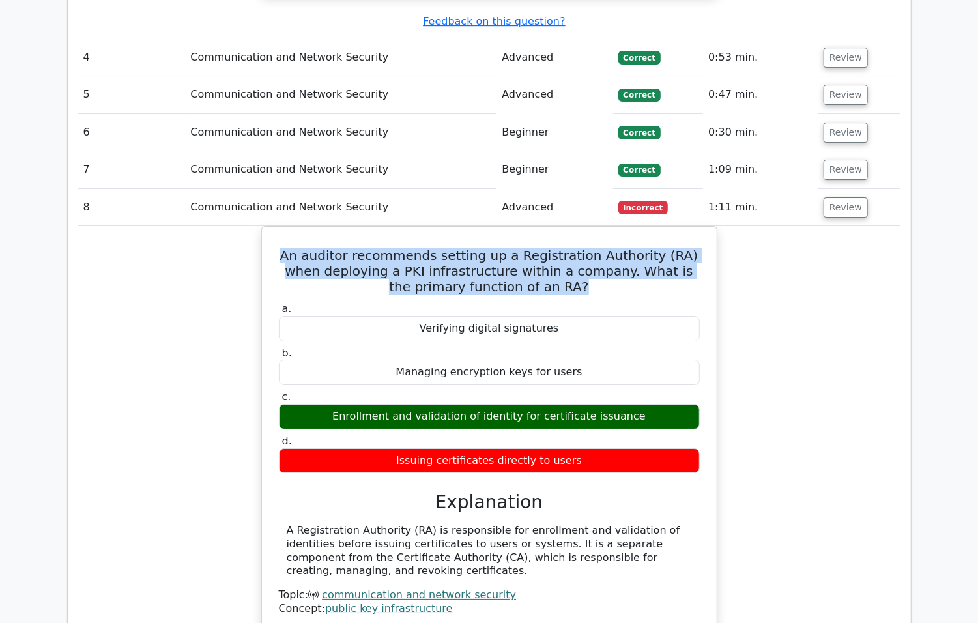
drag, startPoint x: 550, startPoint y: 237, endPoint x: 259, endPoint y: 214, distance: 291.5
click at [259, 226] on div "An auditor recommends setting up a Registration Authority (RA) when deploying a…" at bounding box center [489, 436] width 822 height 421
copy h5 "An auditor recommends setting up a Registration Authority (RA) when deploying a…"
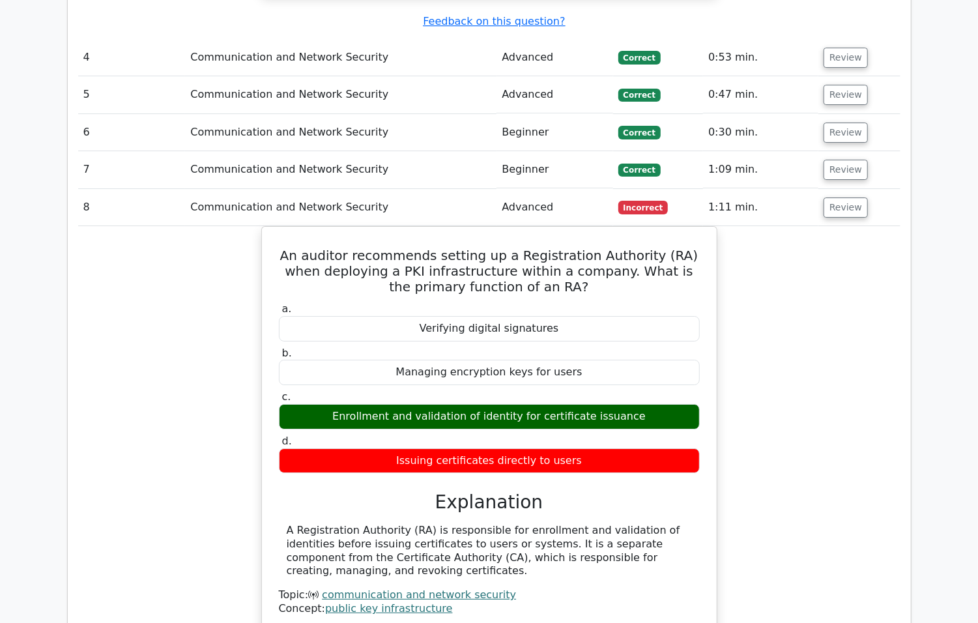
click at [741, 359] on div "An auditor recommends setting up a Registration Authority (RA) when deploying a…" at bounding box center [489, 436] width 822 height 421
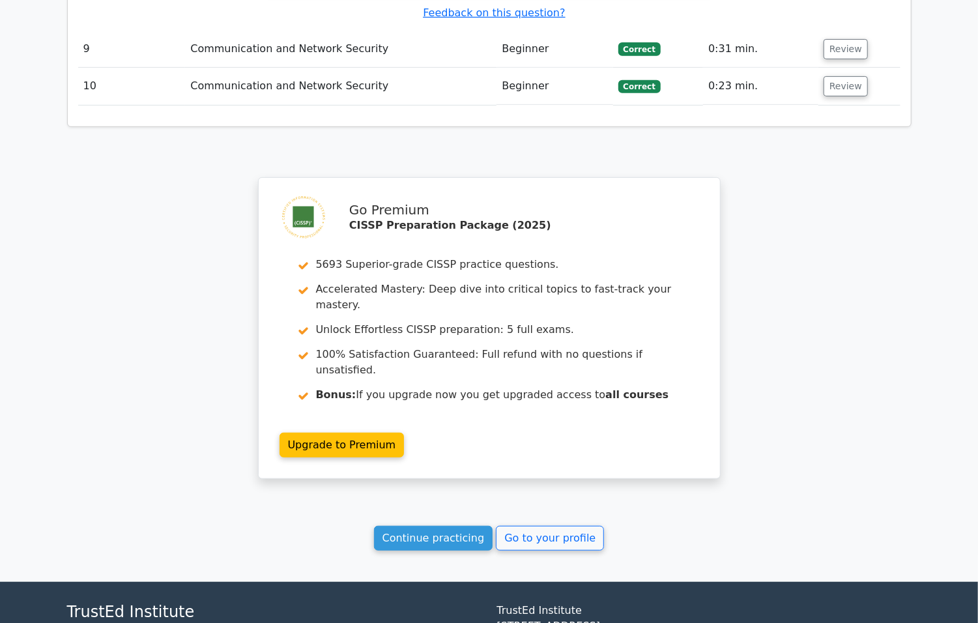
scroll to position [3257, 0]
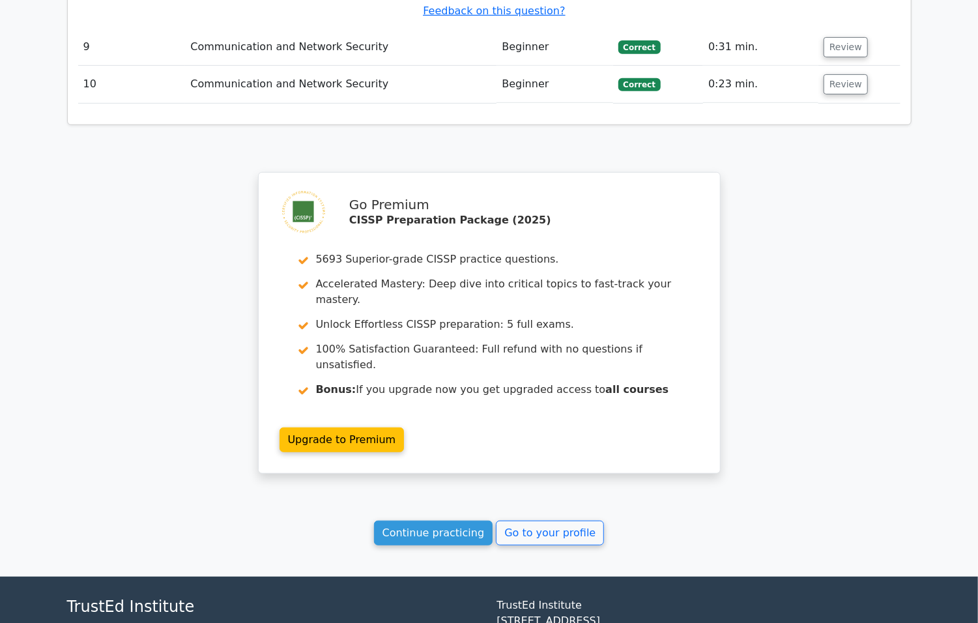
click at [451, 520] on link "Continue practicing" at bounding box center [433, 532] width 119 height 25
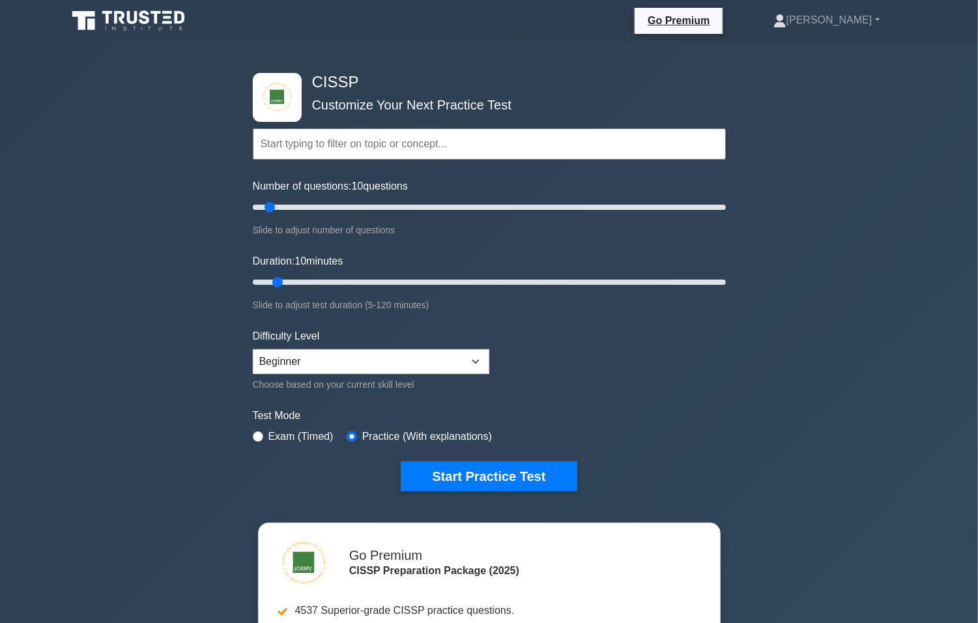
click at [541, 149] on input "text" at bounding box center [489, 143] width 473 height 31
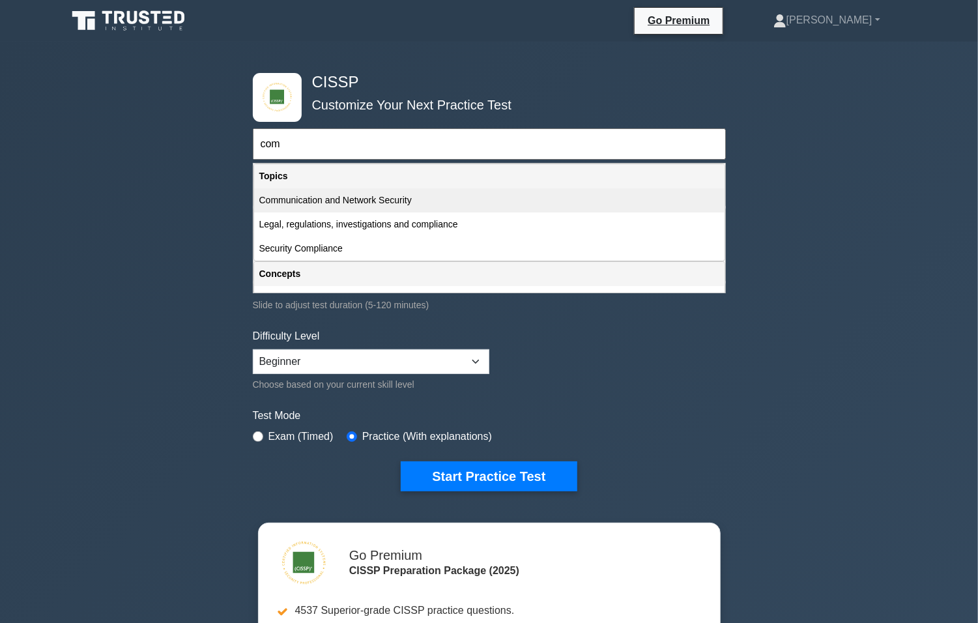
click at [407, 200] on div "Communication and Network Security" at bounding box center [489, 200] width 470 height 24
type input "Communication and Network Security"
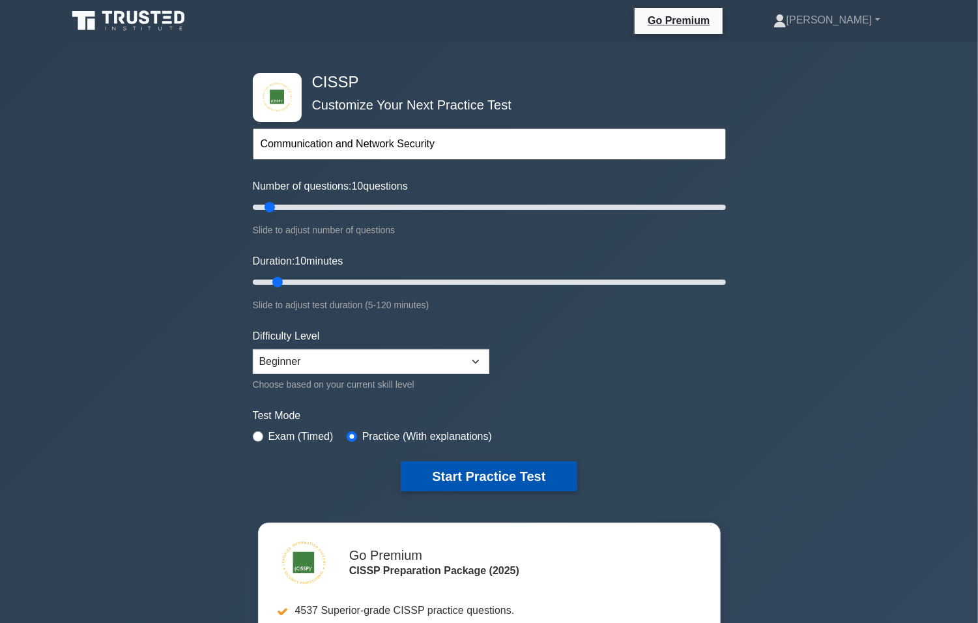
click at [460, 477] on button "Start Practice Test" at bounding box center [489, 476] width 176 height 30
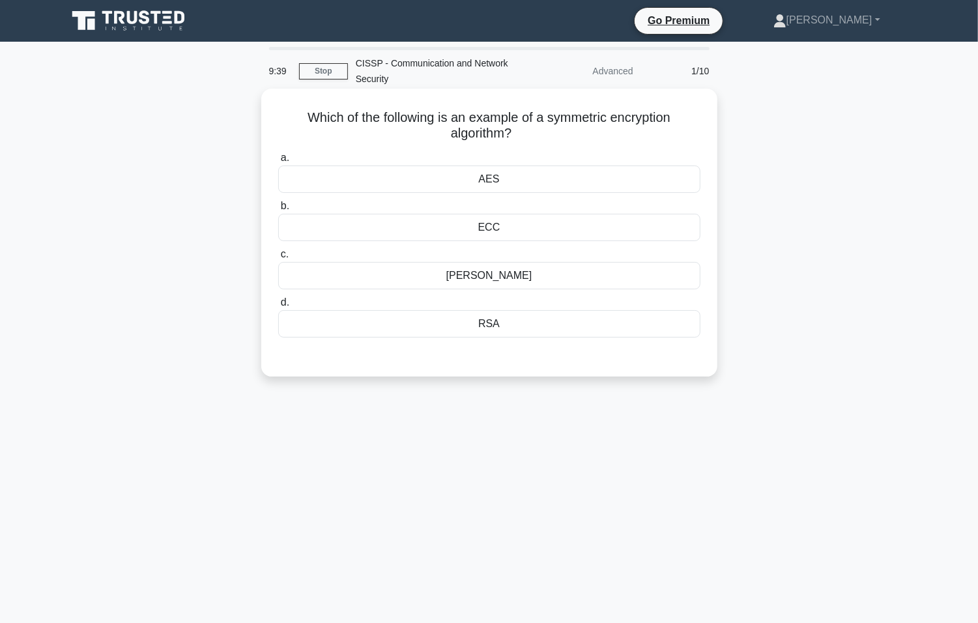
click at [530, 182] on div "AES" at bounding box center [489, 178] width 422 height 27
click at [278, 162] on input "a. AES" at bounding box center [278, 158] width 0 height 8
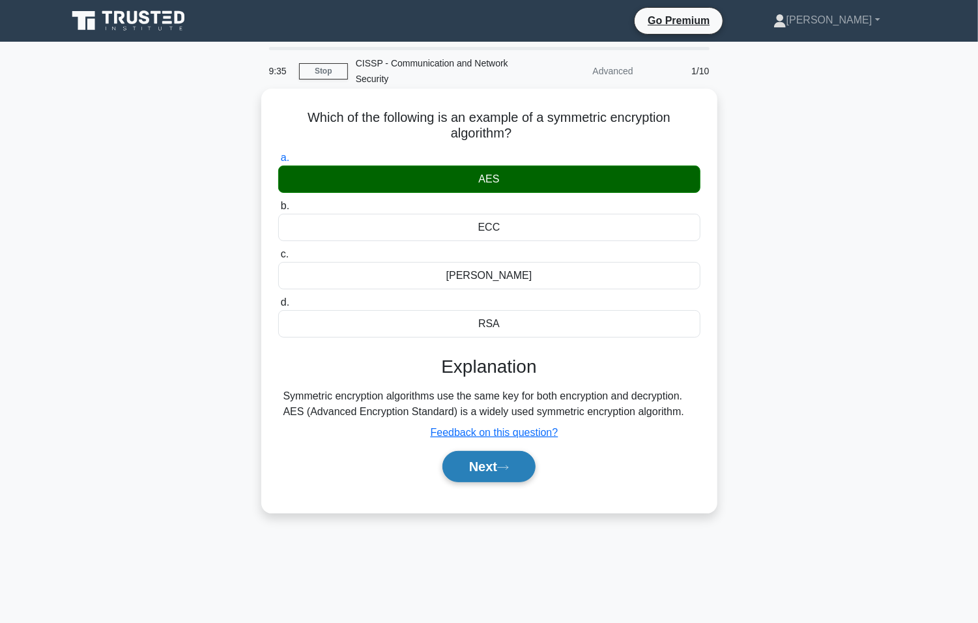
click at [494, 474] on button "Next" at bounding box center [488, 466] width 93 height 31
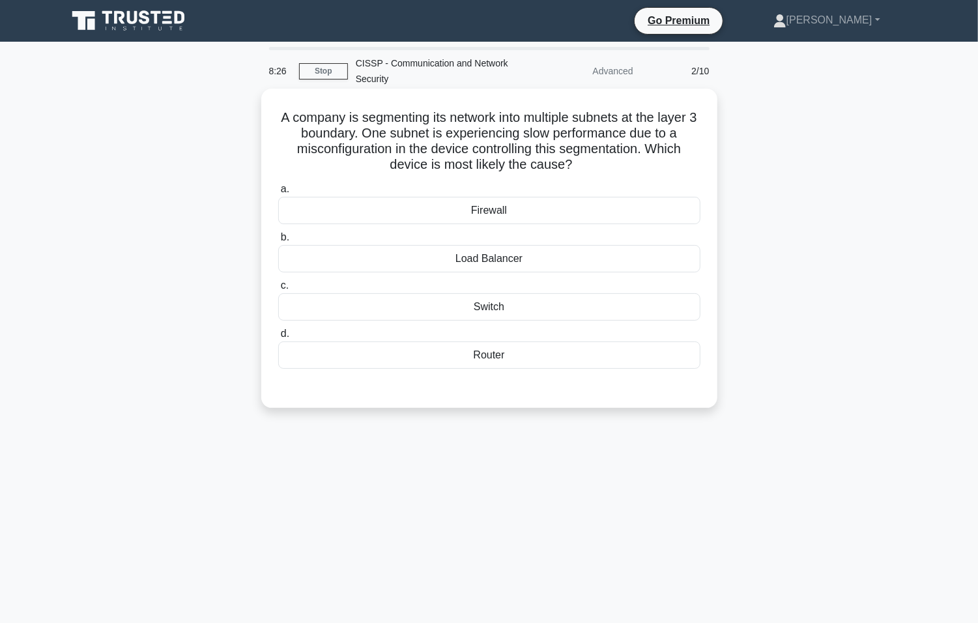
click at [522, 258] on div "Load Balancer" at bounding box center [489, 258] width 422 height 27
click at [278, 242] on input "b. Load Balancer" at bounding box center [278, 237] width 0 height 8
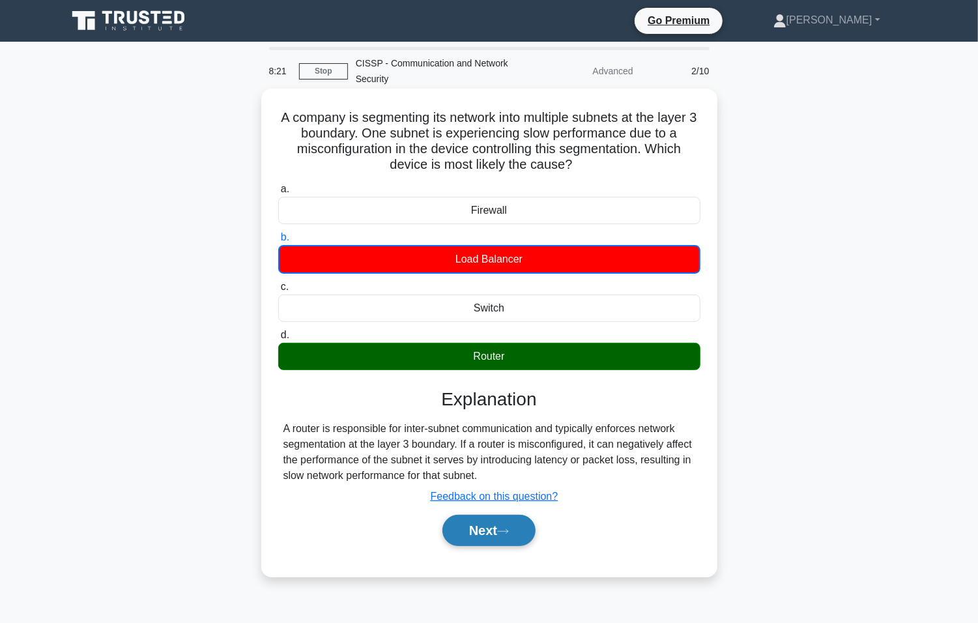
click at [513, 538] on button "Next" at bounding box center [488, 530] width 93 height 31
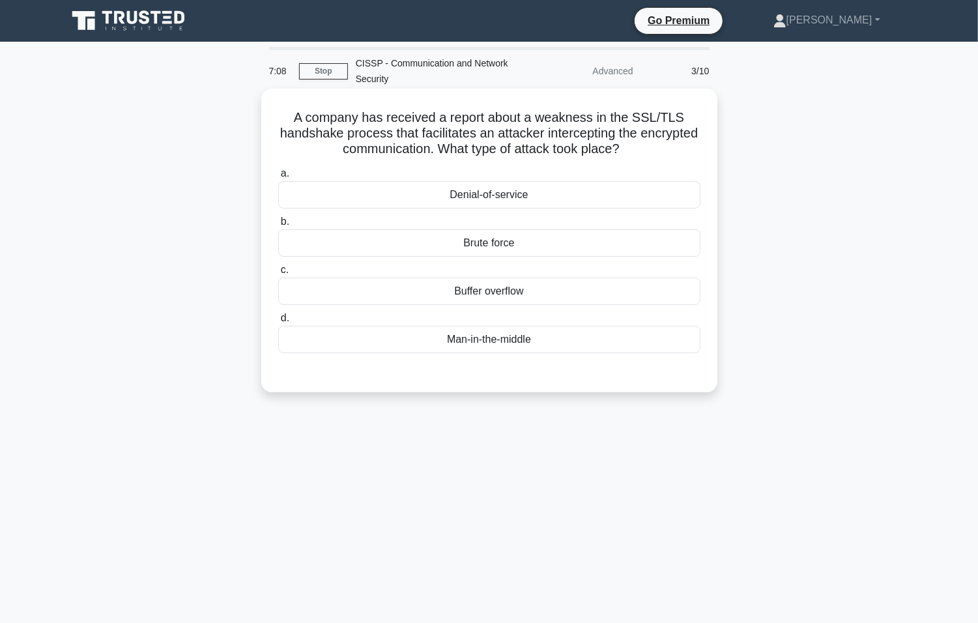
click at [585, 246] on div "Brute force" at bounding box center [489, 242] width 422 height 27
click at [278, 226] on input "b. Brute force" at bounding box center [278, 222] width 0 height 8
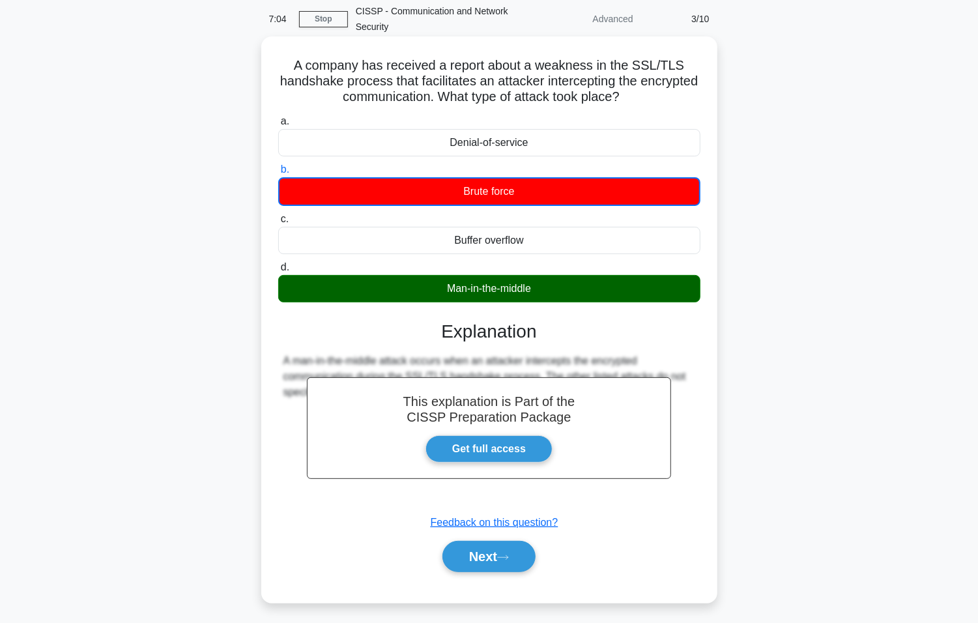
scroll to position [81, 0]
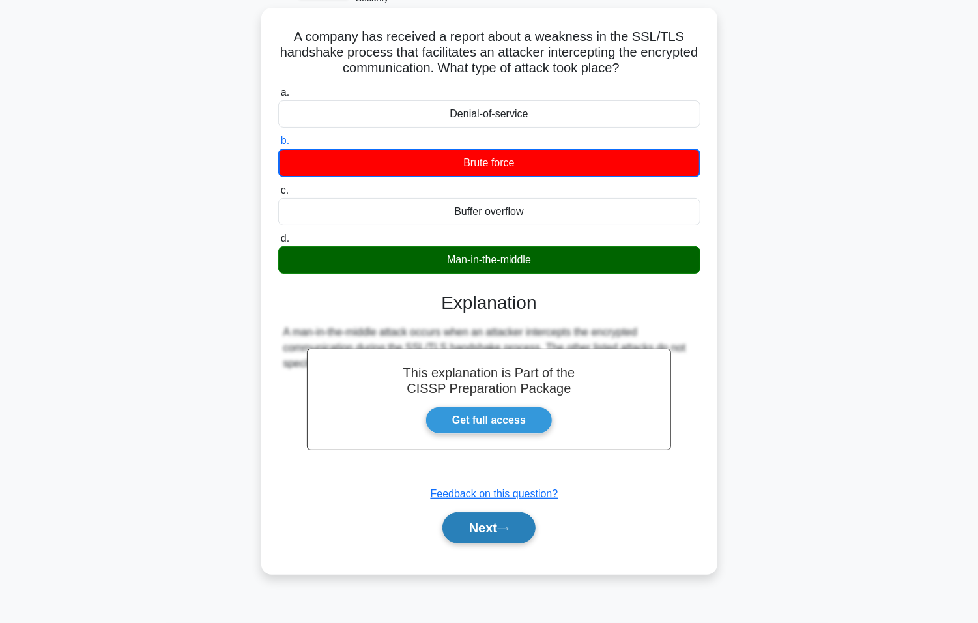
click at [488, 521] on button "Next" at bounding box center [488, 527] width 93 height 31
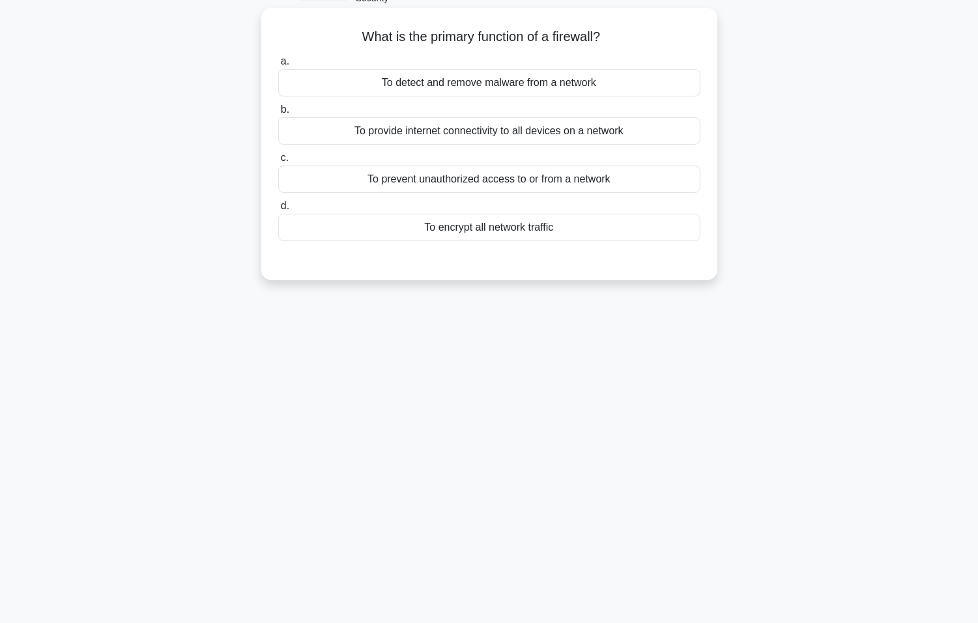
click at [593, 184] on div "To prevent unauthorized access to or from a network" at bounding box center [489, 178] width 422 height 27
click at [278, 162] on input "c. To prevent unauthorized access to or from a network" at bounding box center [278, 158] width 0 height 8
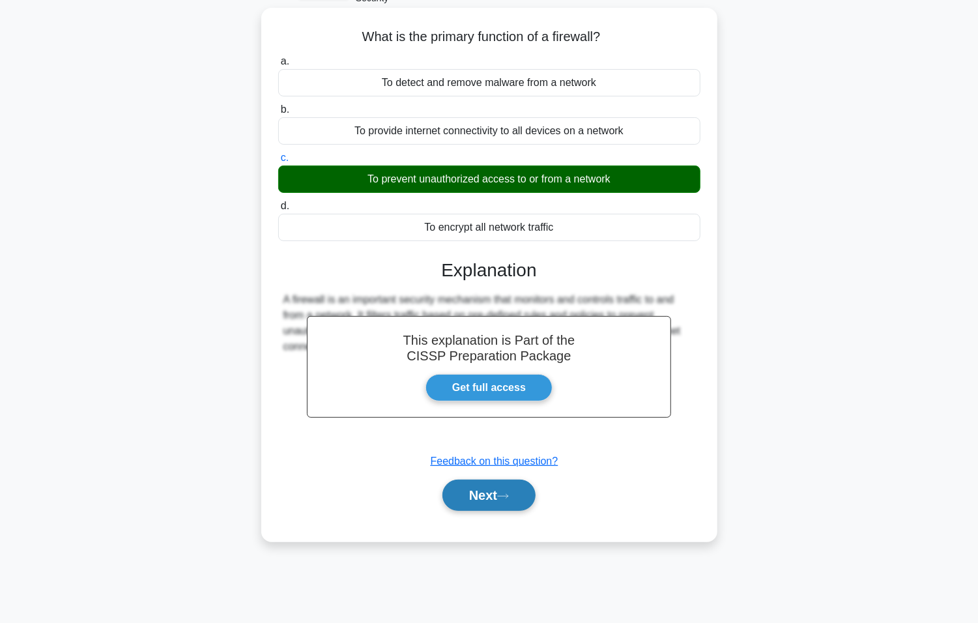
click at [493, 492] on button "Next" at bounding box center [488, 494] width 93 height 31
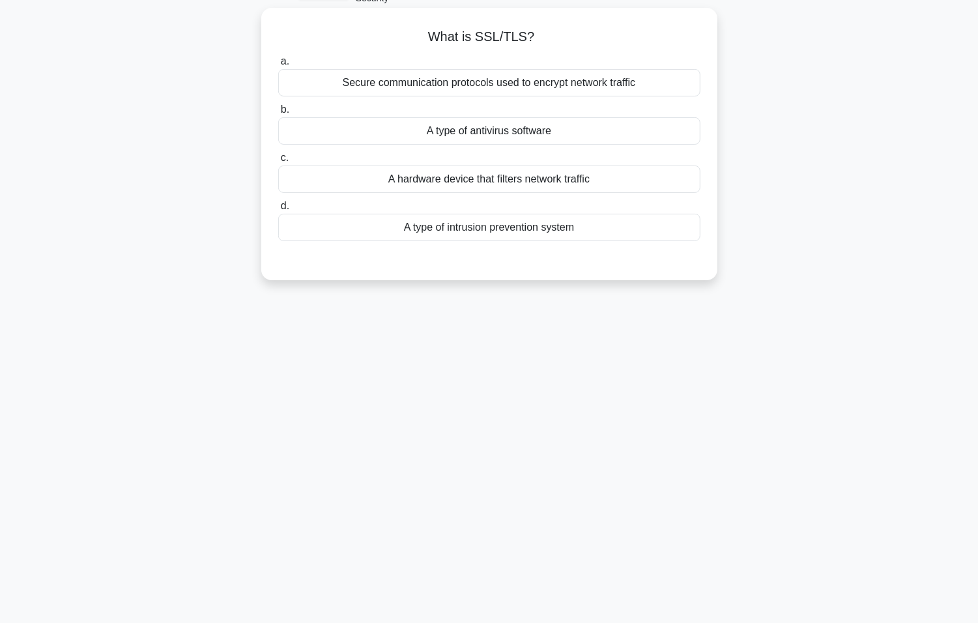
click at [571, 89] on div "Secure communication protocols used to encrypt network traffic" at bounding box center [489, 82] width 422 height 27
click at [278, 66] on input "a. Secure communication protocols used to encrypt network traffic" at bounding box center [278, 61] width 0 height 8
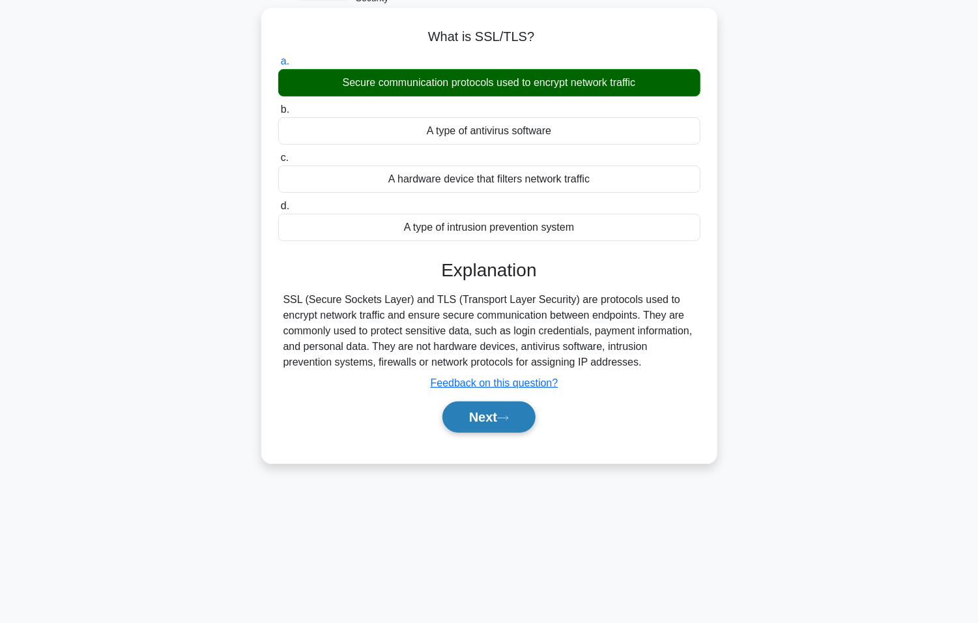
click at [507, 421] on icon at bounding box center [503, 417] width 12 height 7
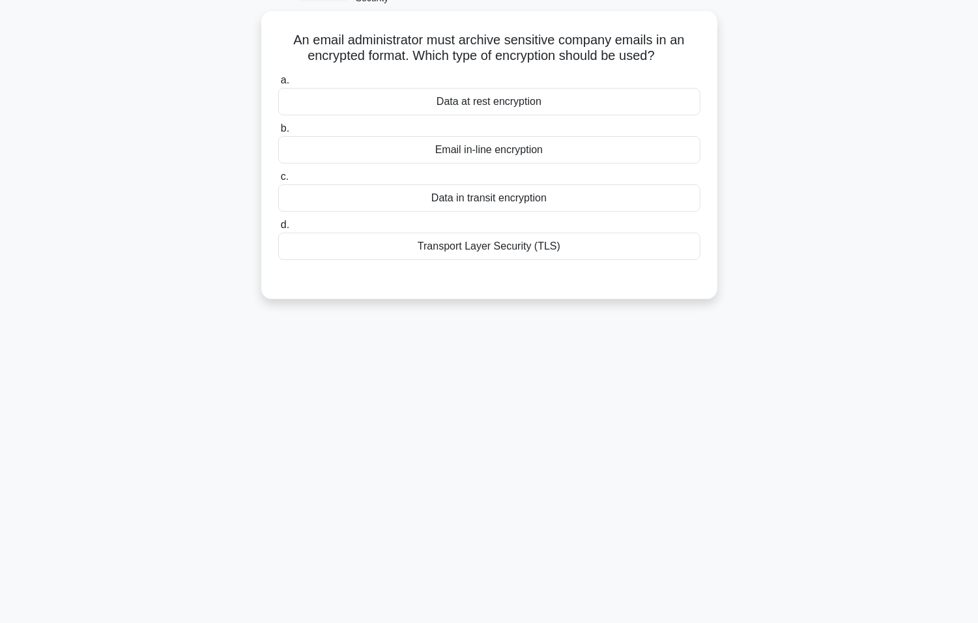
scroll to position [0, 0]
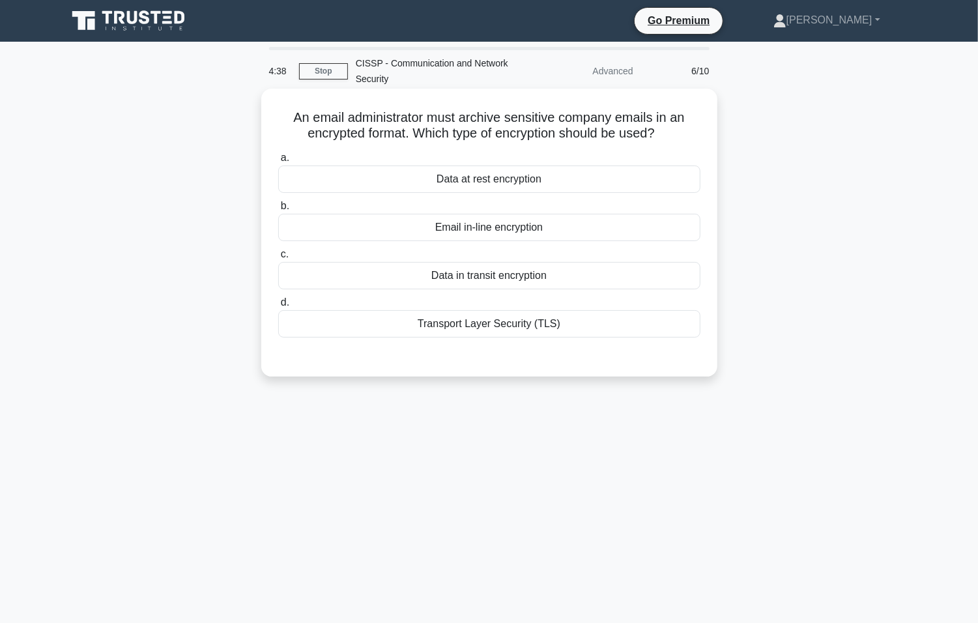
click at [511, 228] on div "Email in-line encryption" at bounding box center [489, 227] width 422 height 27
click at [278, 210] on input "b. Email in-line encryption" at bounding box center [278, 206] width 0 height 8
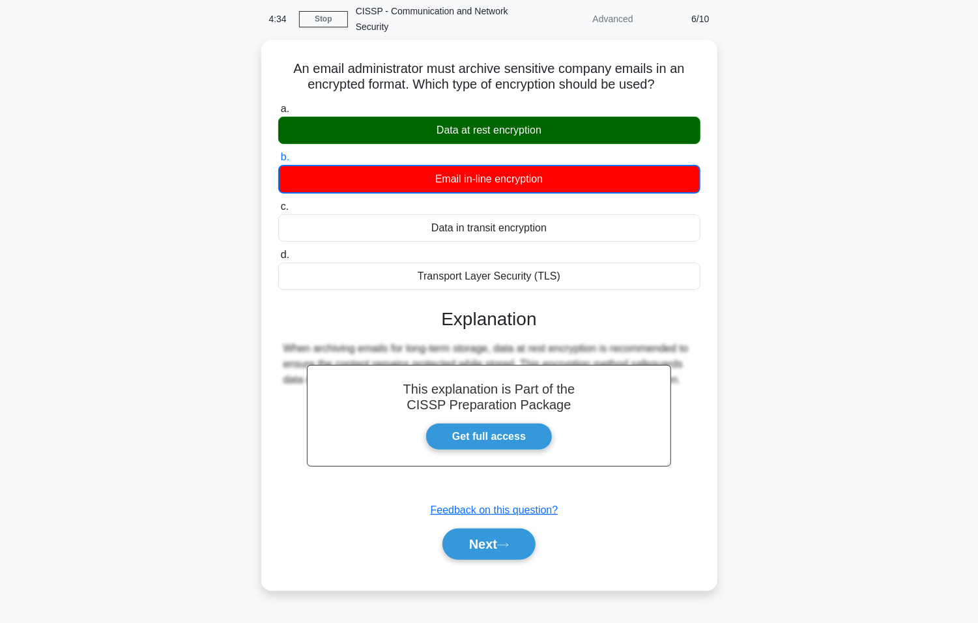
scroll to position [81, 0]
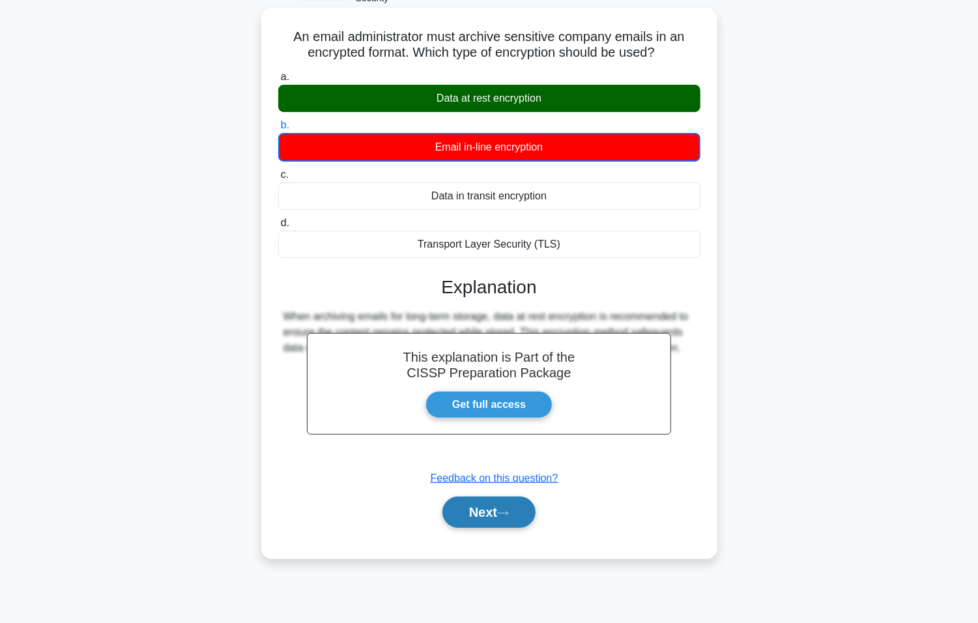
click at [509, 511] on icon at bounding box center [503, 512] width 12 height 7
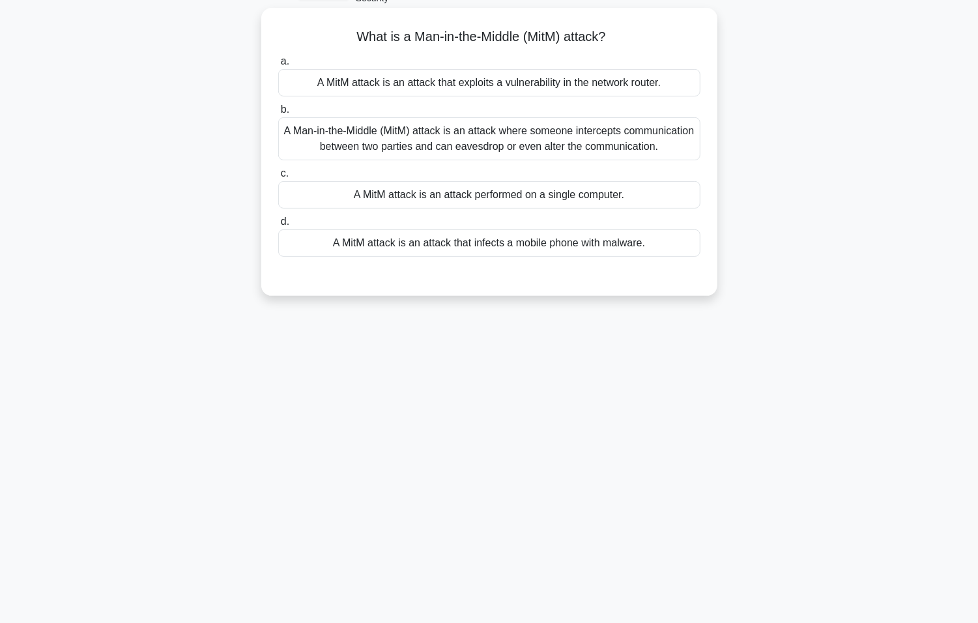
click at [634, 150] on div "A Man-in-the-Middle (MitM) attack is an attack where someone intercepts communi…" at bounding box center [489, 138] width 422 height 43
click at [278, 114] on input "b. A Man-in-the-Middle (MitM) attack is an attack where someone intercepts comm…" at bounding box center [278, 110] width 0 height 8
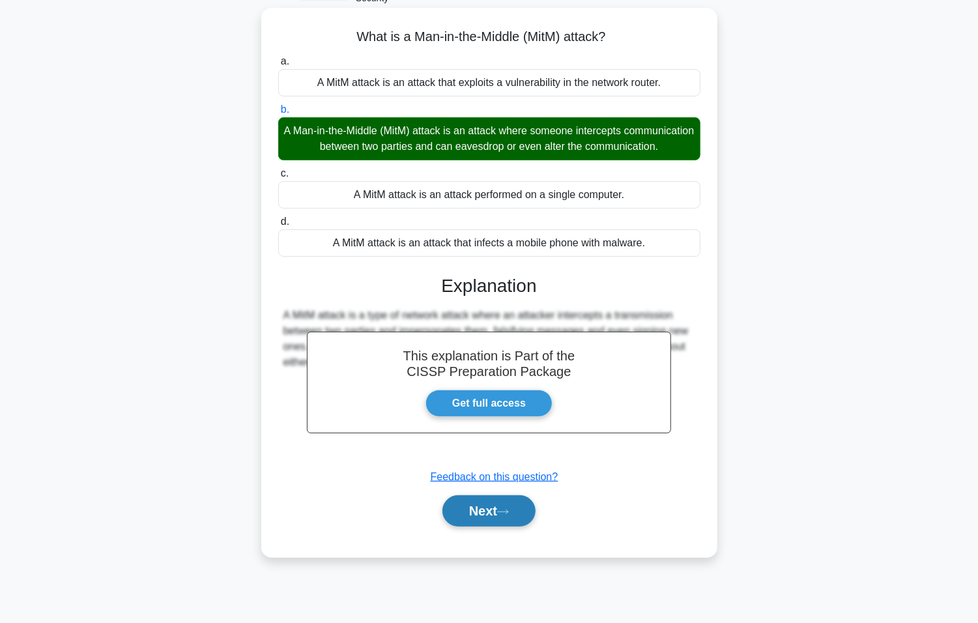
click at [489, 526] on button "Next" at bounding box center [488, 510] width 93 height 31
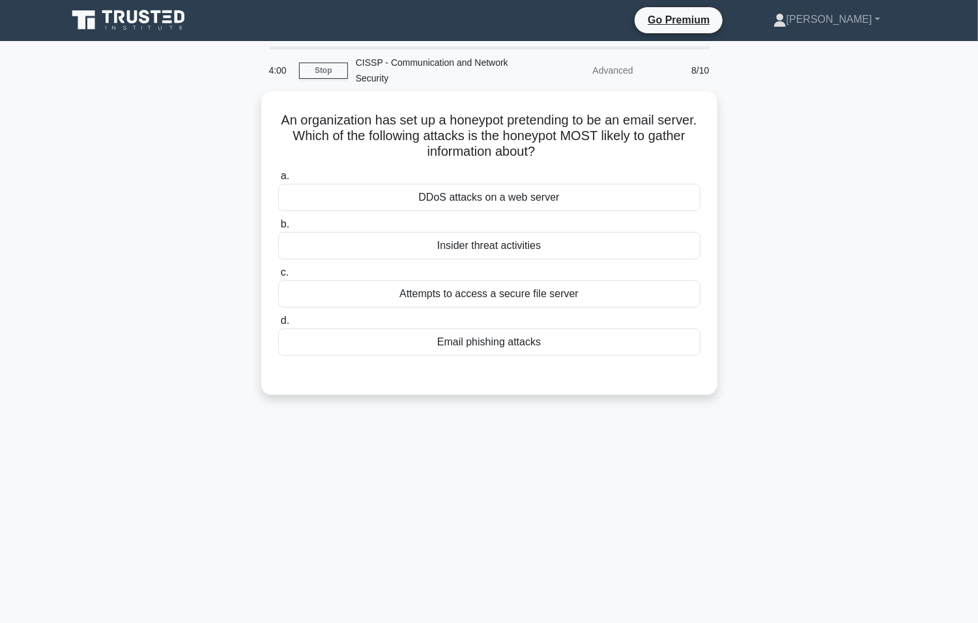
scroll to position [0, 0]
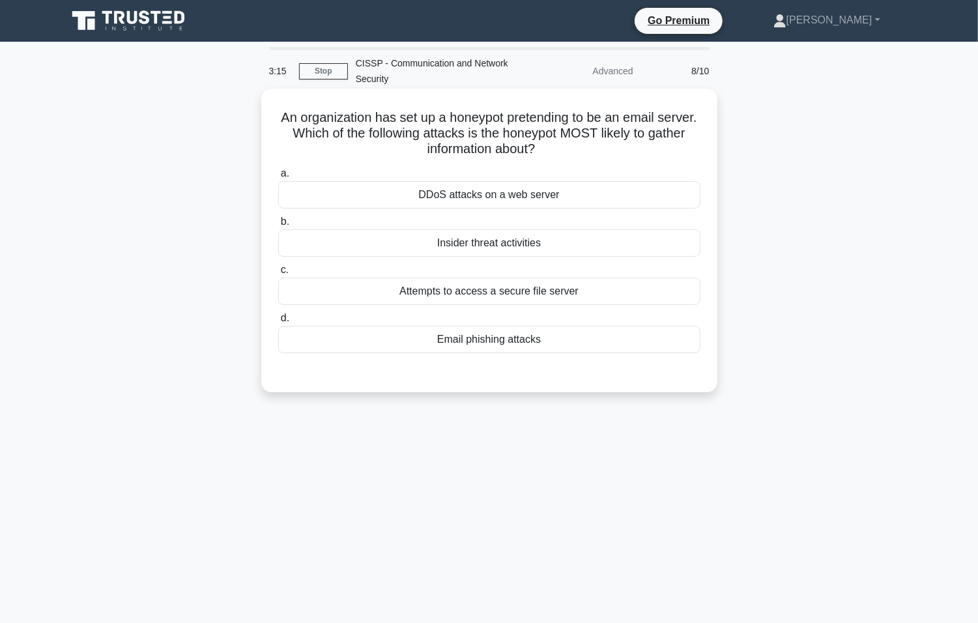
click at [548, 296] on div "Attempts to access a secure file server" at bounding box center [489, 290] width 422 height 27
click at [278, 274] on input "c. Attempts to access a secure file server" at bounding box center [278, 270] width 0 height 8
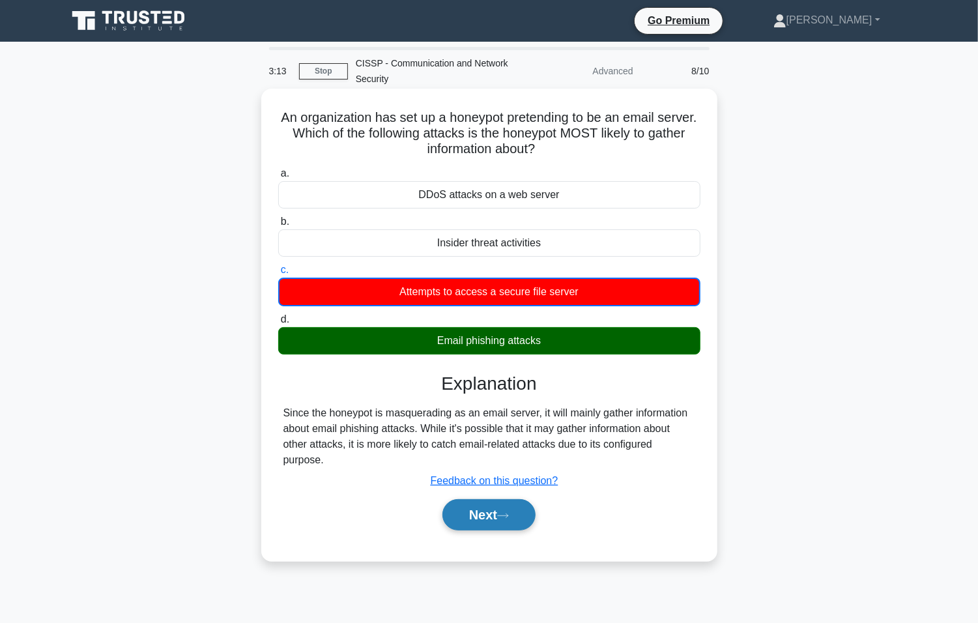
click at [507, 518] on icon at bounding box center [503, 515] width 12 height 7
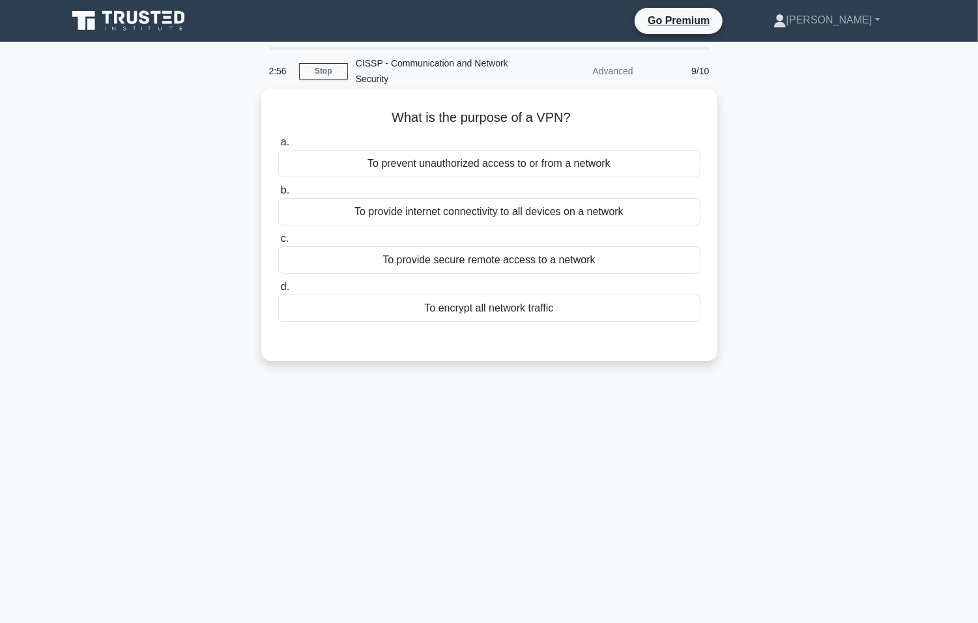
click at [582, 265] on div "To provide secure remote access to a network" at bounding box center [489, 259] width 422 height 27
click at [278, 243] on input "c. To provide secure remote access to a network" at bounding box center [278, 238] width 0 height 8
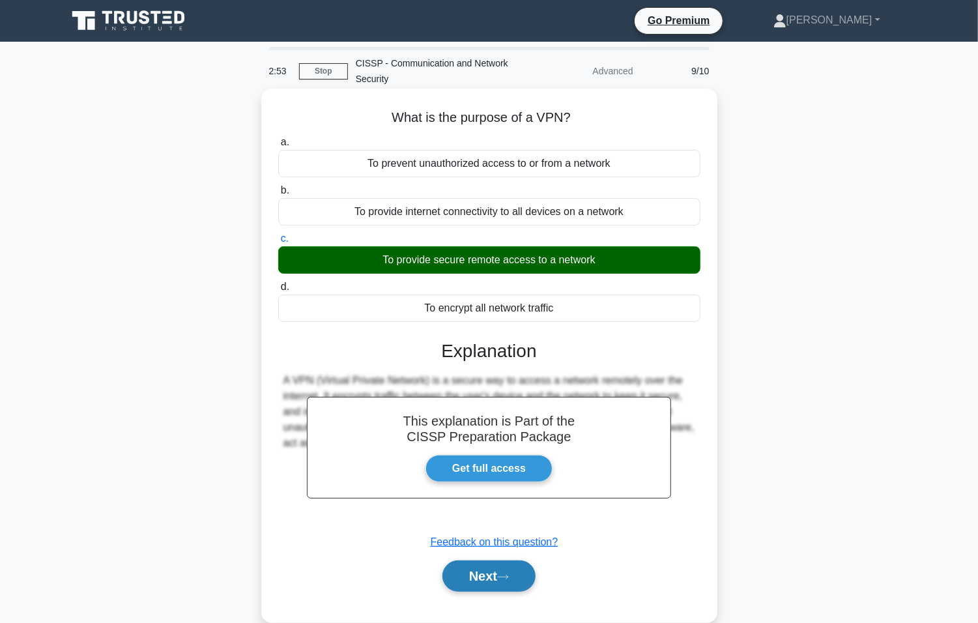
click at [478, 580] on button "Next" at bounding box center [488, 575] width 93 height 31
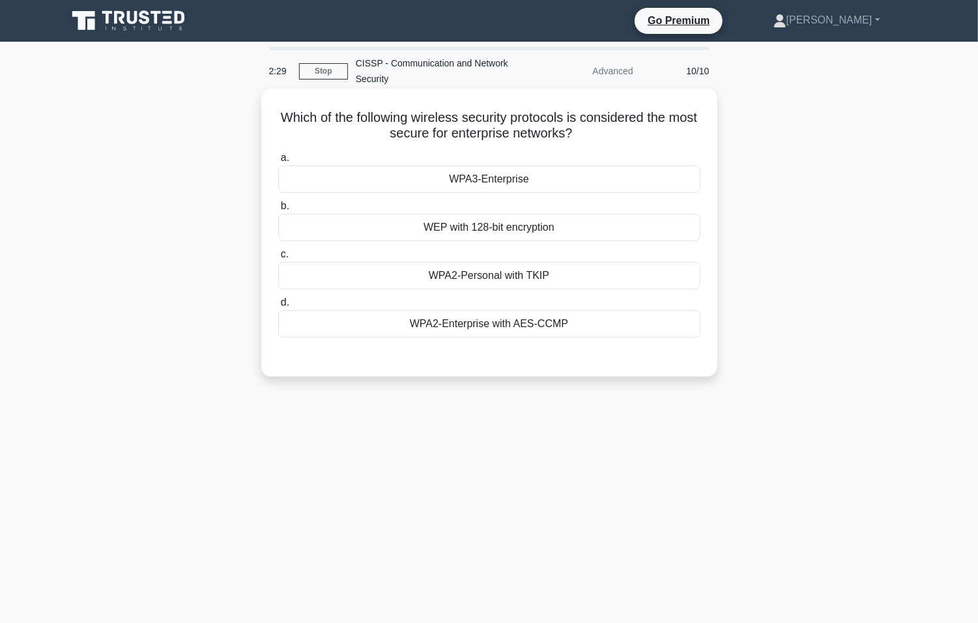
click at [545, 172] on div "WPA3-Enterprise" at bounding box center [489, 178] width 422 height 27
click at [278, 162] on input "a. WPA3-Enterprise" at bounding box center [278, 158] width 0 height 8
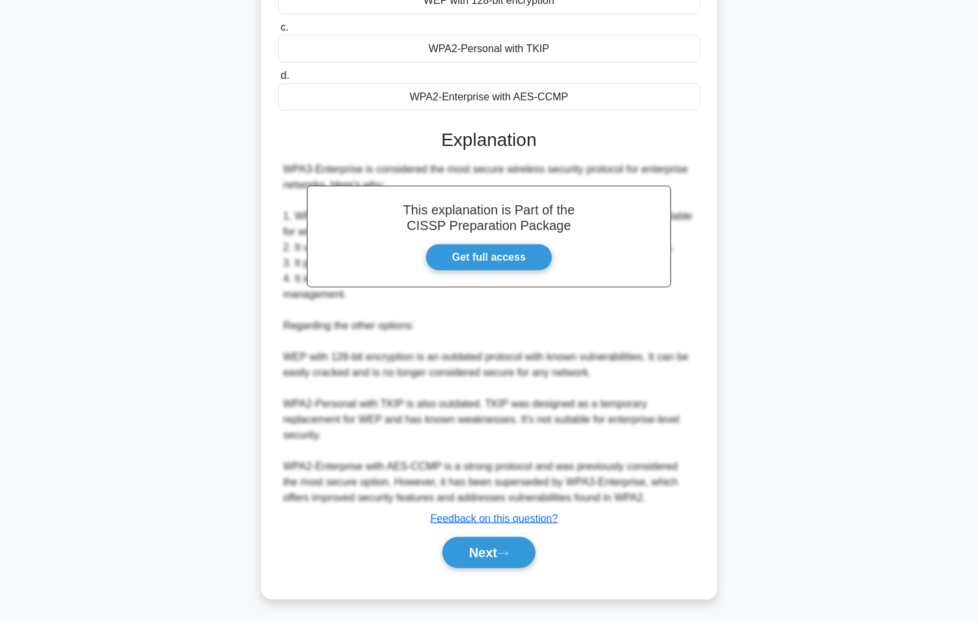
scroll to position [230, 0]
click at [495, 546] on button "Next" at bounding box center [488, 551] width 93 height 31
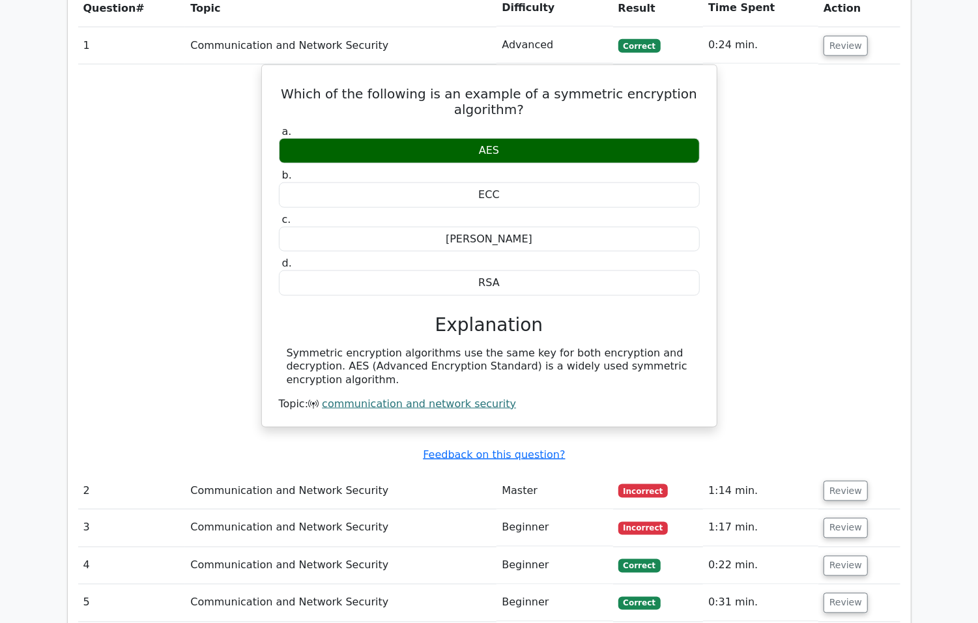
scroll to position [1172, 0]
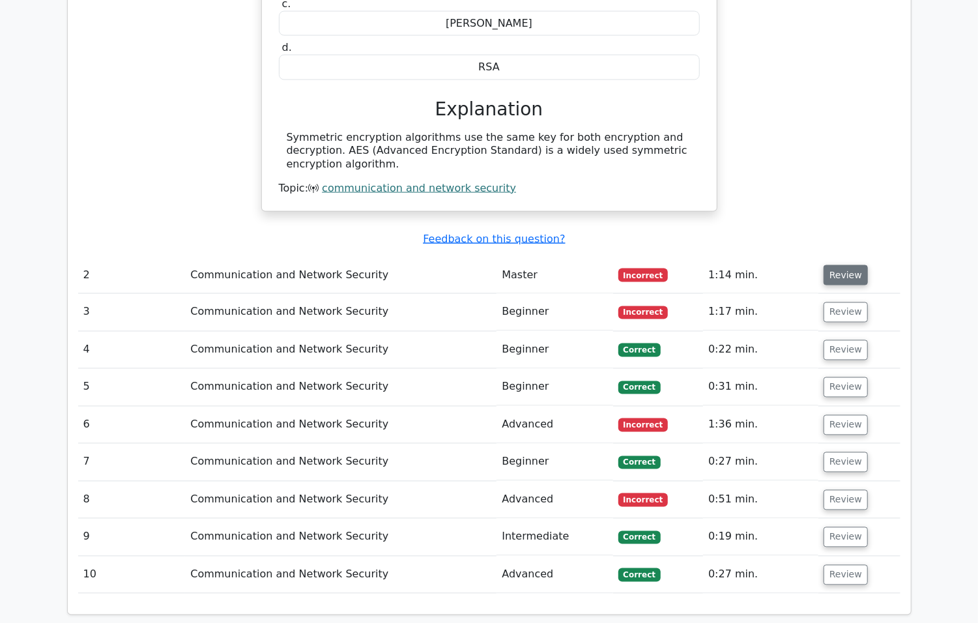
click at [848, 265] on button "Review" at bounding box center [845, 275] width 44 height 20
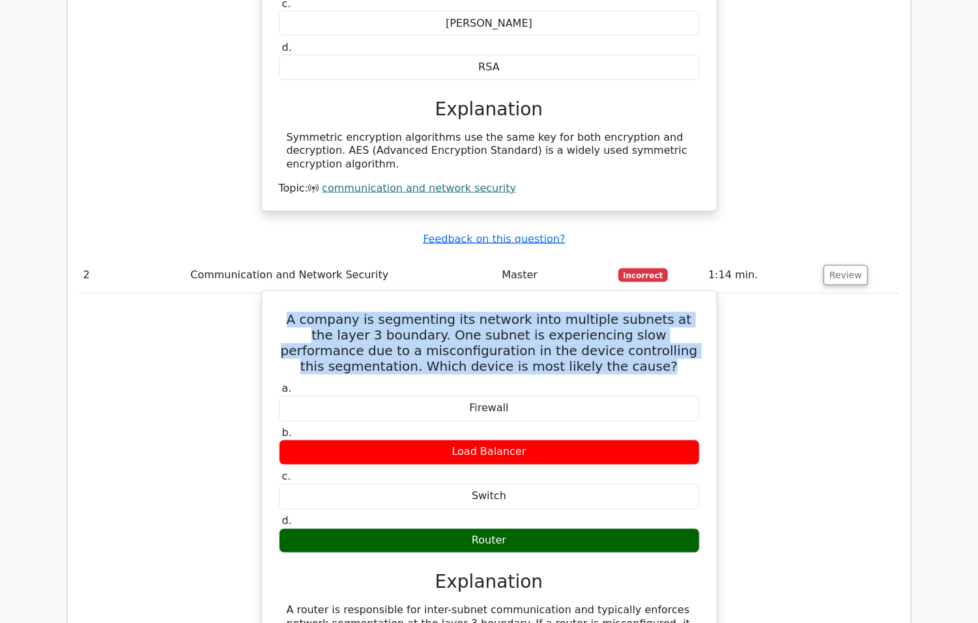
drag, startPoint x: 277, startPoint y: 279, endPoint x: 606, endPoint y: 328, distance: 332.0
click at [606, 328] on h5 "A company is segmenting its network into multiple subnets at the layer 3 bounda…" at bounding box center [488, 343] width 423 height 63
copy h5 "A company is segmenting its network into multiple subnets at the layer 3 bounda…"
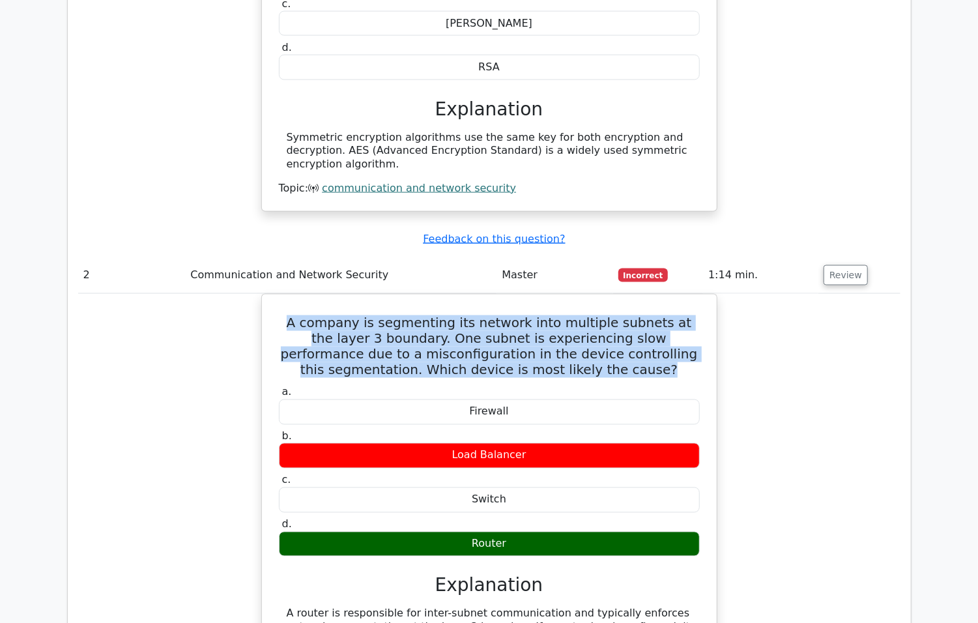
click at [832, 309] on div "A company is segmenting its network into multiple subnets at the layer 3 bounda…" at bounding box center [489, 519] width 822 height 451
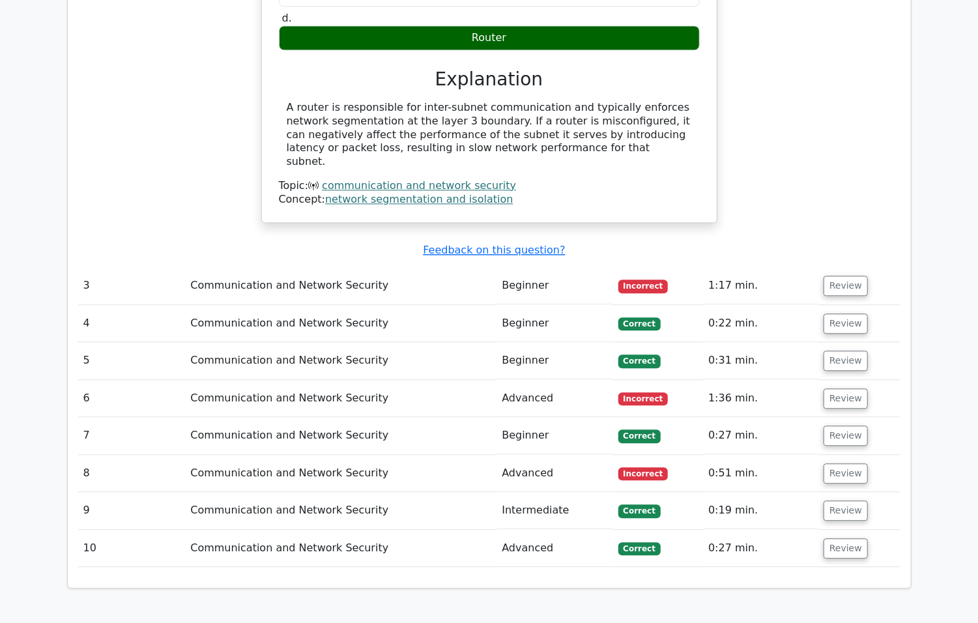
scroll to position [1694, 0]
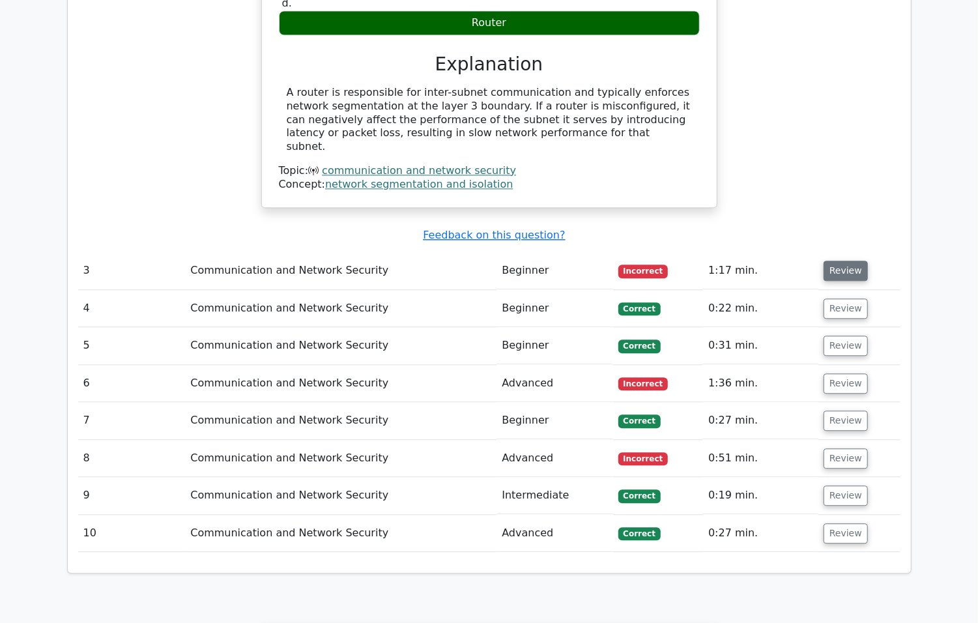
click at [847, 261] on button "Review" at bounding box center [845, 271] width 44 height 20
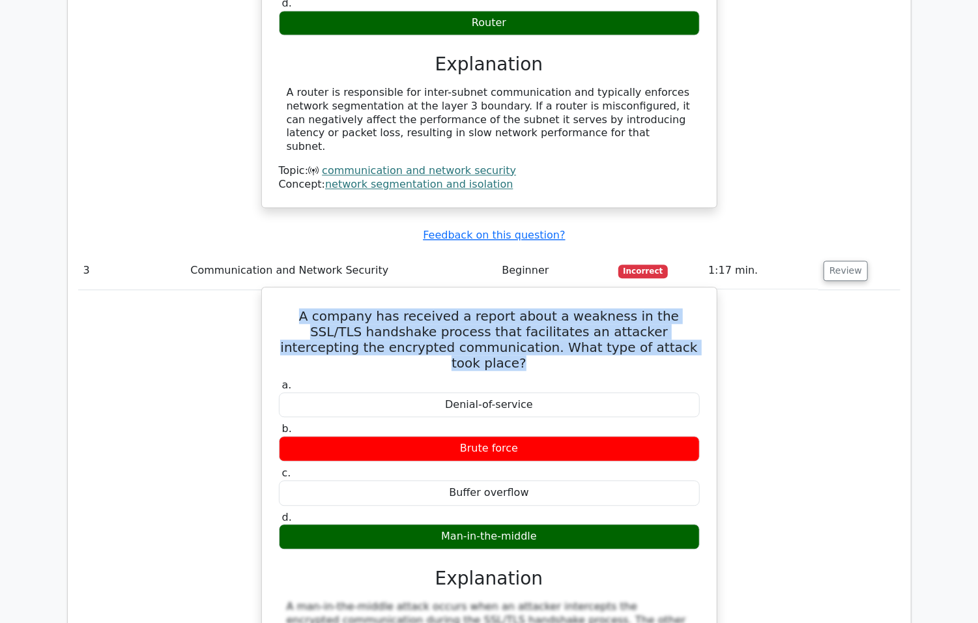
drag, startPoint x: 296, startPoint y: 267, endPoint x: 666, endPoint y: 306, distance: 372.0
click at [666, 306] on div "A company has received a report about a weakness in the SSL/TLS handshake proce…" at bounding box center [489, 542] width 444 height 500
copy h5 "A company has received a report about a weakness in the SSL/TLS handshake proce…"
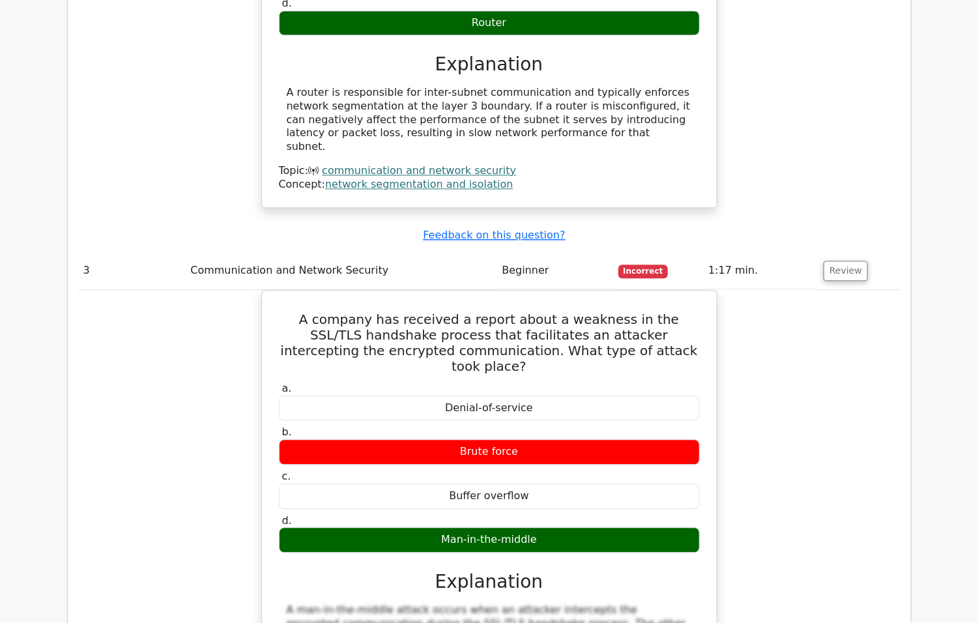
click at [787, 337] on div "A company has received a report about a weakness in the SSL/TLS handshake proce…" at bounding box center [489, 554] width 822 height 528
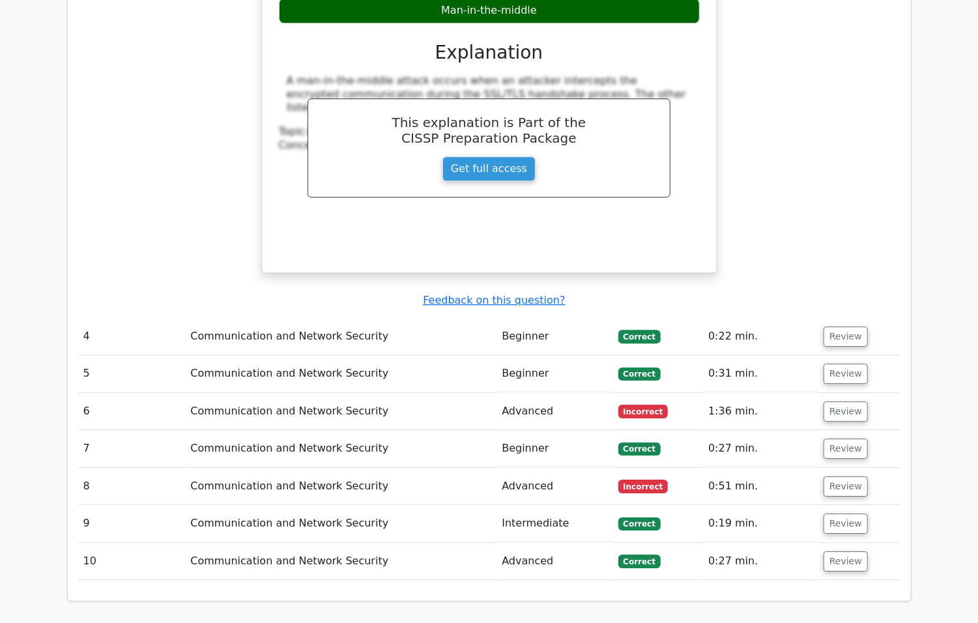
scroll to position [2215, 0]
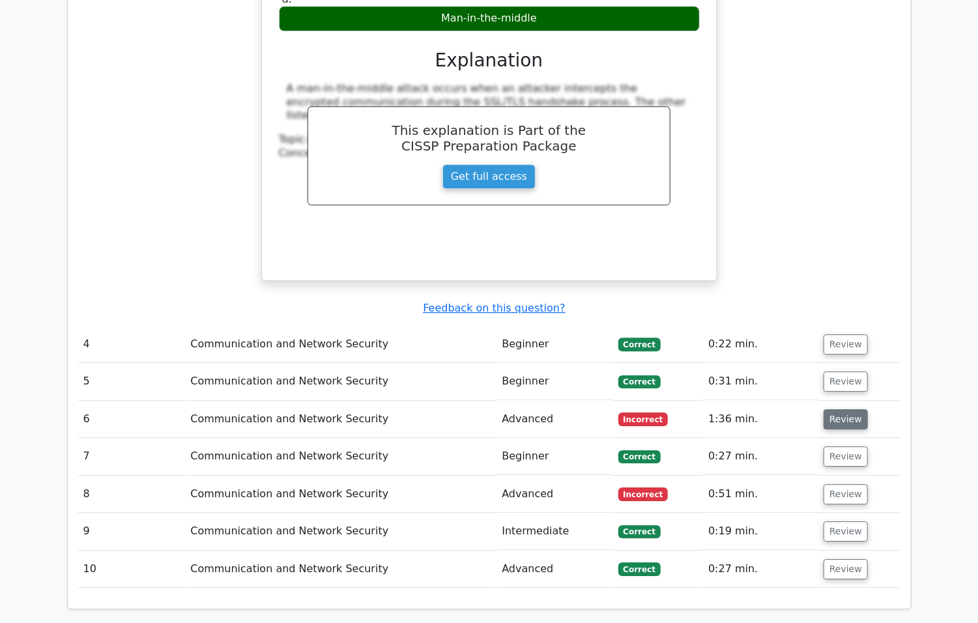
click at [849, 409] on button "Review" at bounding box center [845, 419] width 44 height 20
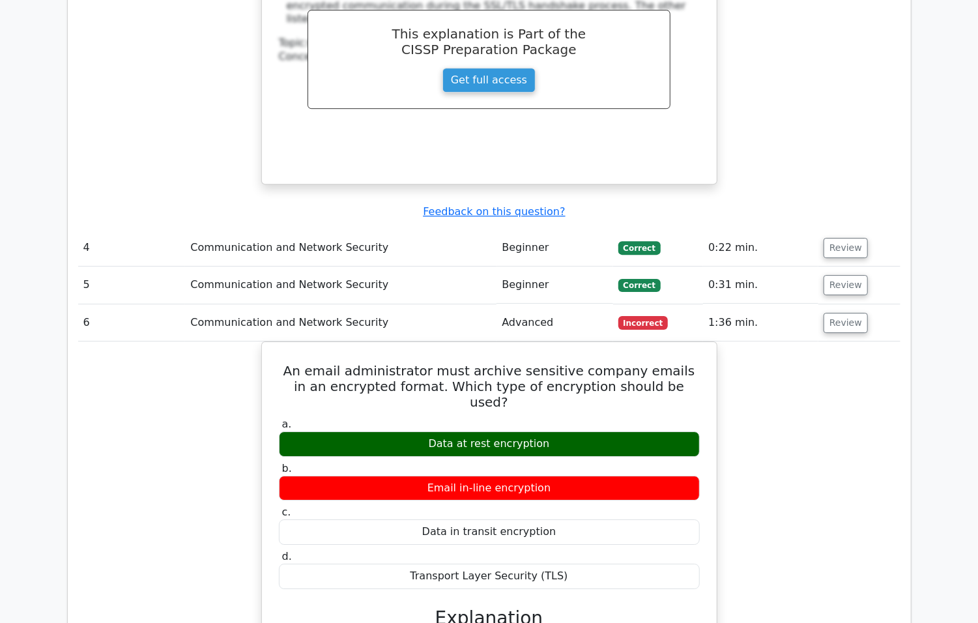
scroll to position [2475, 0]
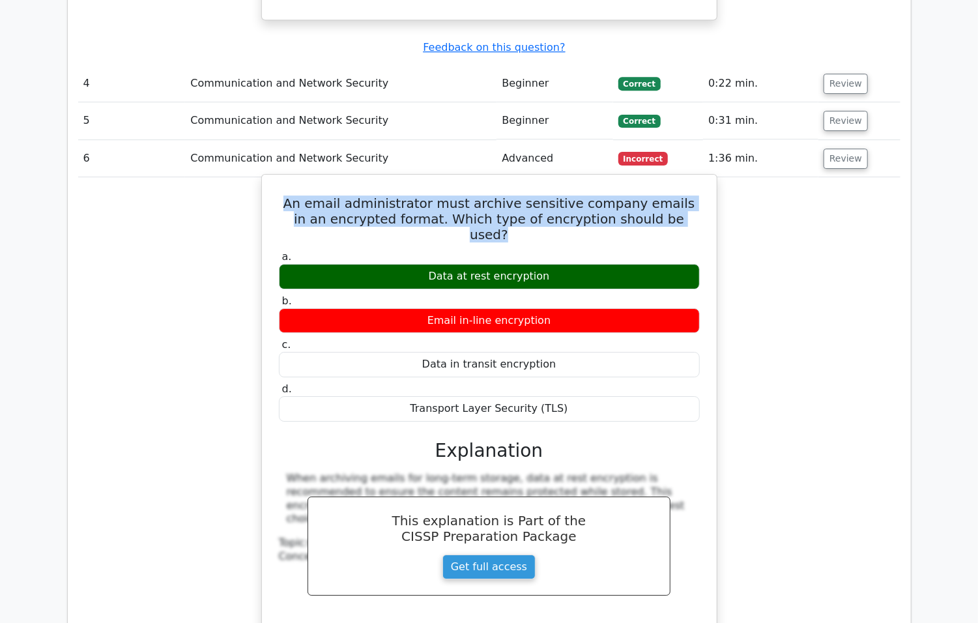
drag, startPoint x: 287, startPoint y: 143, endPoint x: 681, endPoint y: 163, distance: 395.3
click at [681, 195] on h5 "An email administrator must archive sensitive company emails in an encrypted fo…" at bounding box center [488, 218] width 423 height 47
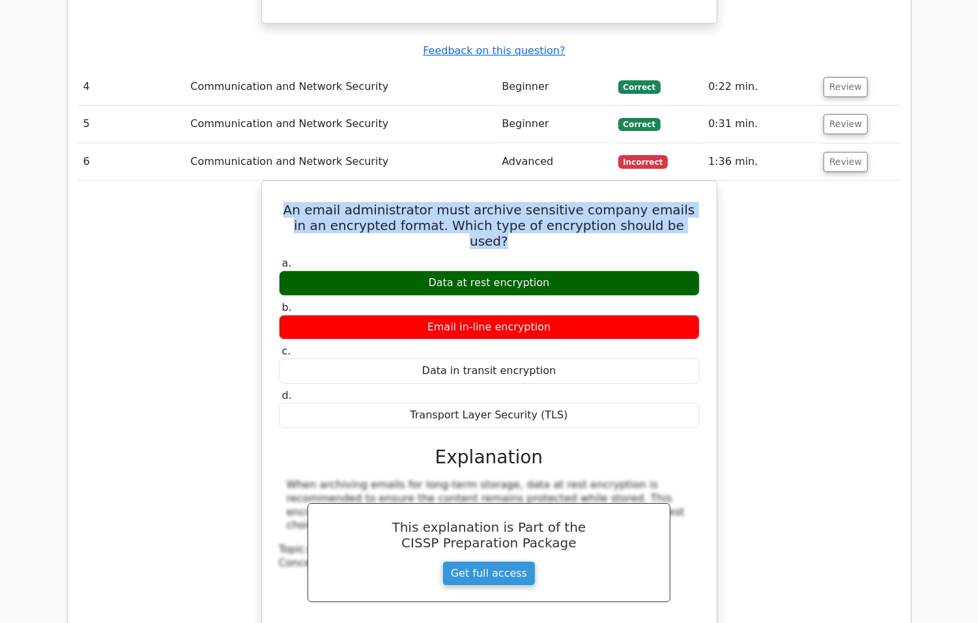
copy h5 "An email administrator must archive sensitive company emails in an encrypted fo…"
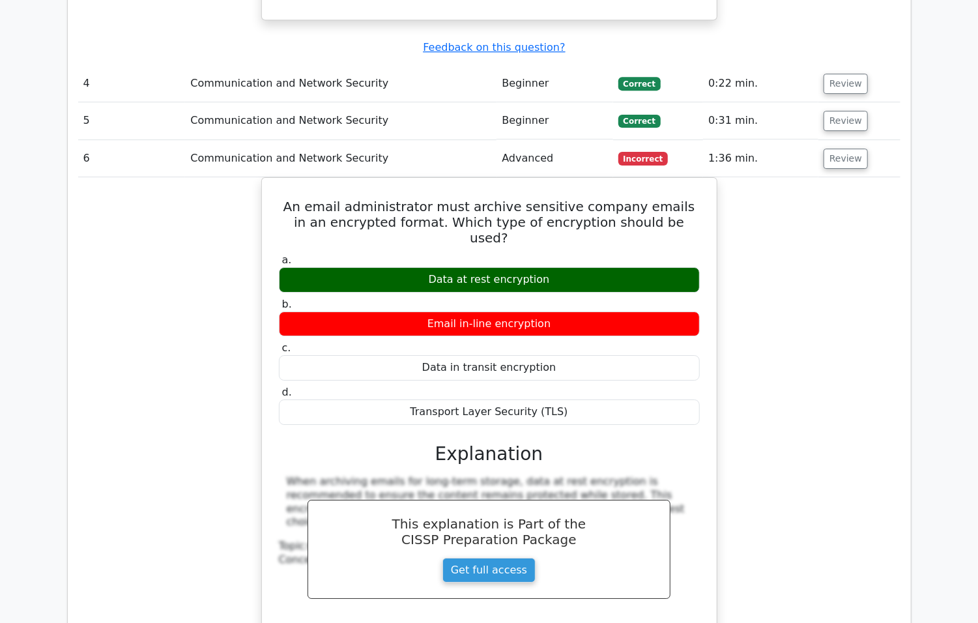
click at [793, 343] on div "An email administrator must archive sensitive company emails in an encrypted fo…" at bounding box center [489, 433] width 822 height 512
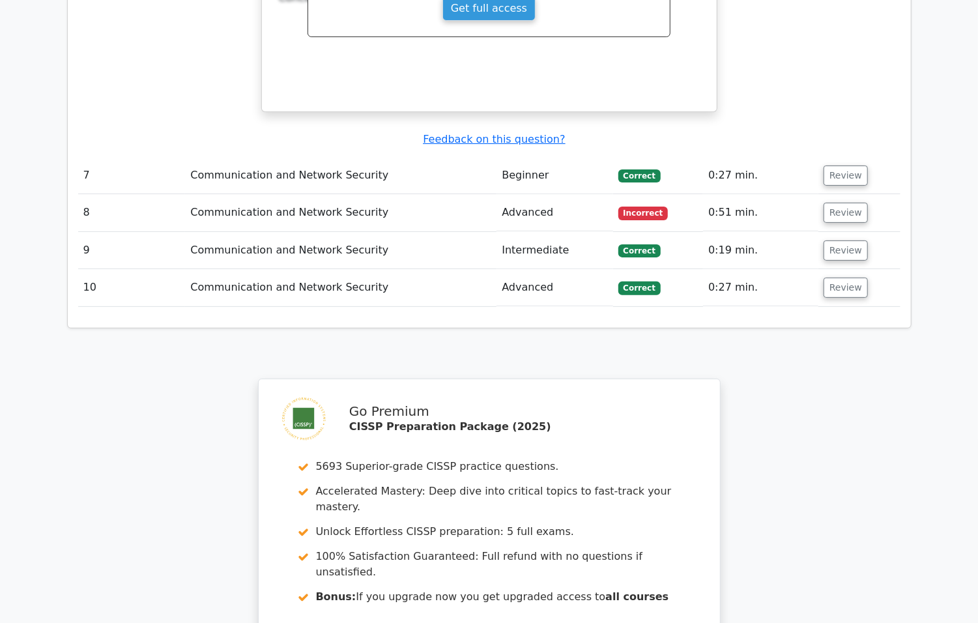
scroll to position [2996, 0]
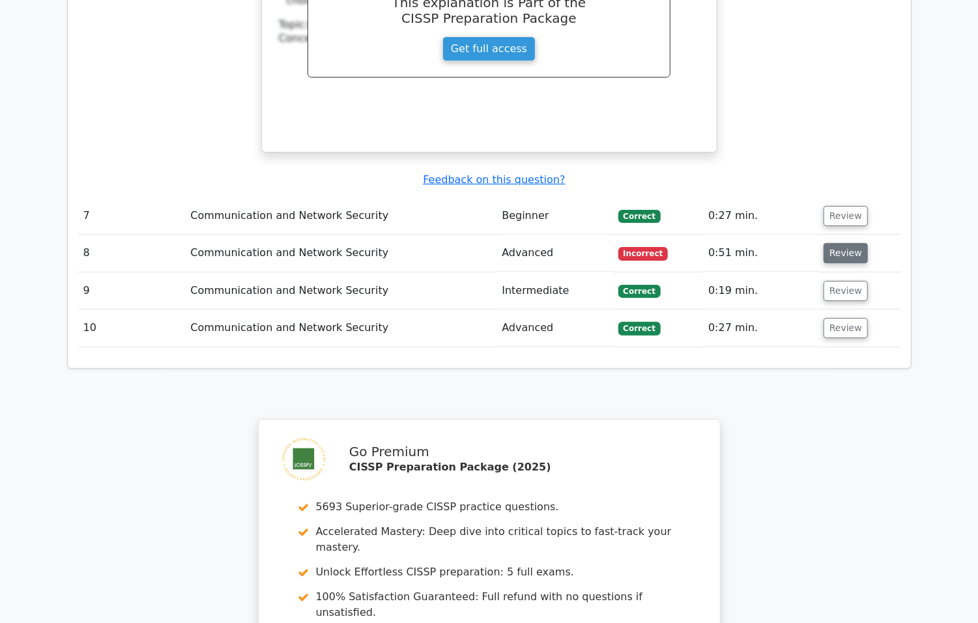
click at [844, 243] on button "Review" at bounding box center [845, 253] width 44 height 20
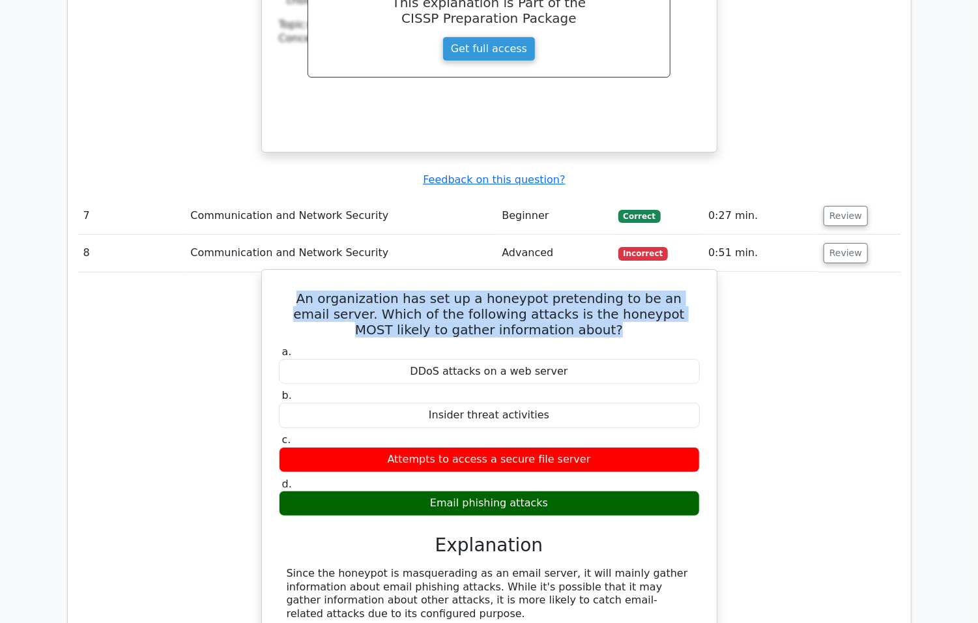
drag, startPoint x: 297, startPoint y: 221, endPoint x: 576, endPoint y: 257, distance: 281.8
click at [576, 291] on h5 "An organization has set up a honeypot pretending to be an email server. Which o…" at bounding box center [488, 314] width 423 height 47
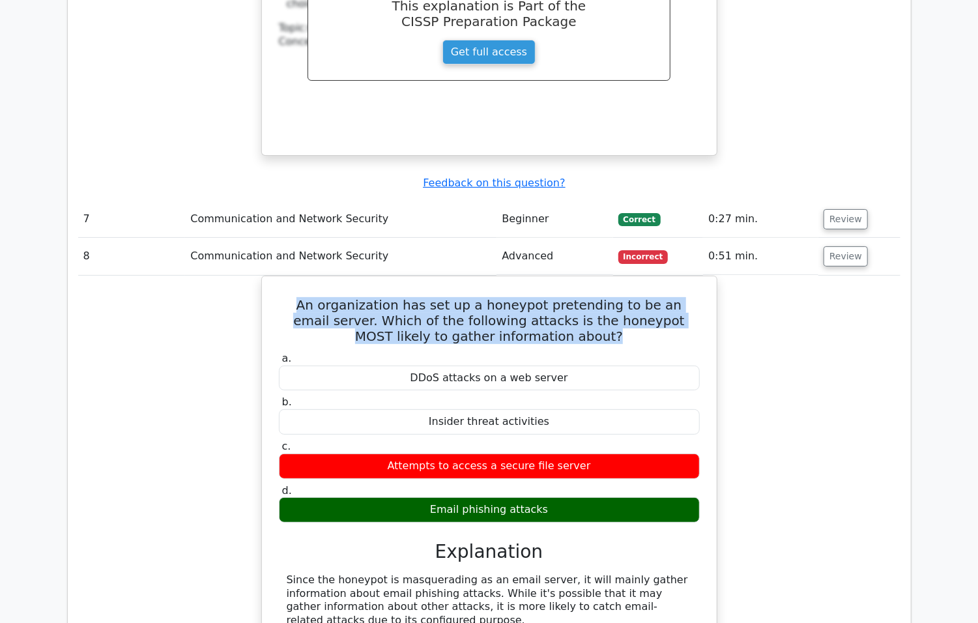
copy h5 "An organization has set up a honeypot pretending to be an email server. Which o…"
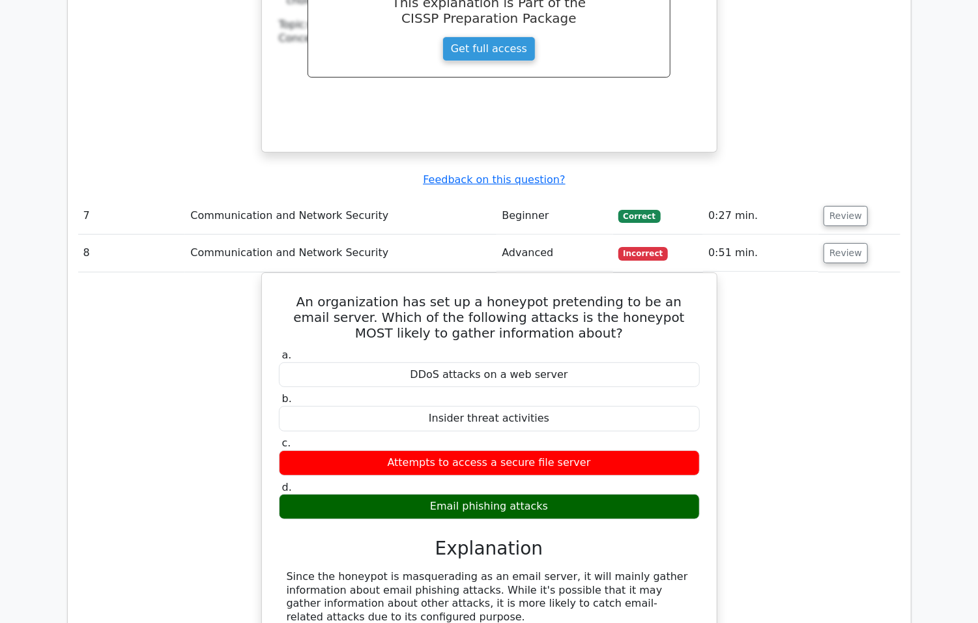
click at [777, 306] on div "An organization has set up a honeypot pretending to be an email server. Which o…" at bounding box center [489, 482] width 822 height 421
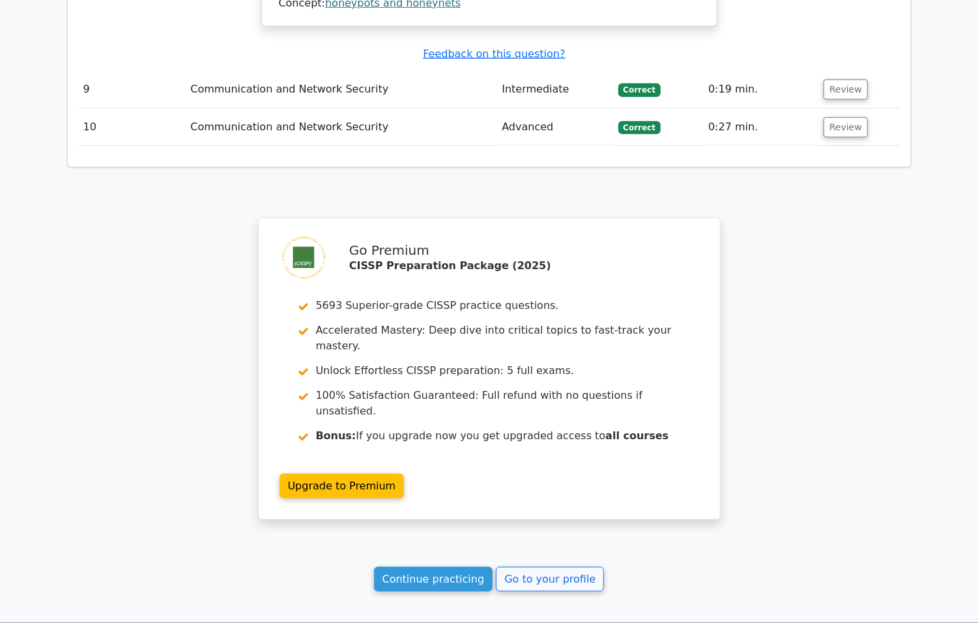
scroll to position [3719, 0]
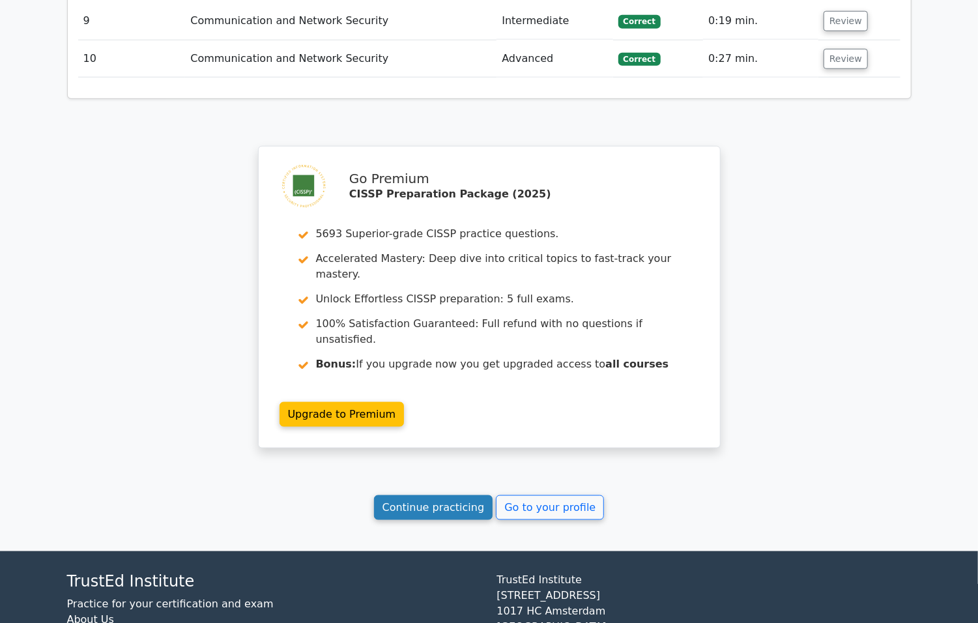
click at [448, 495] on link "Continue practicing" at bounding box center [433, 507] width 119 height 25
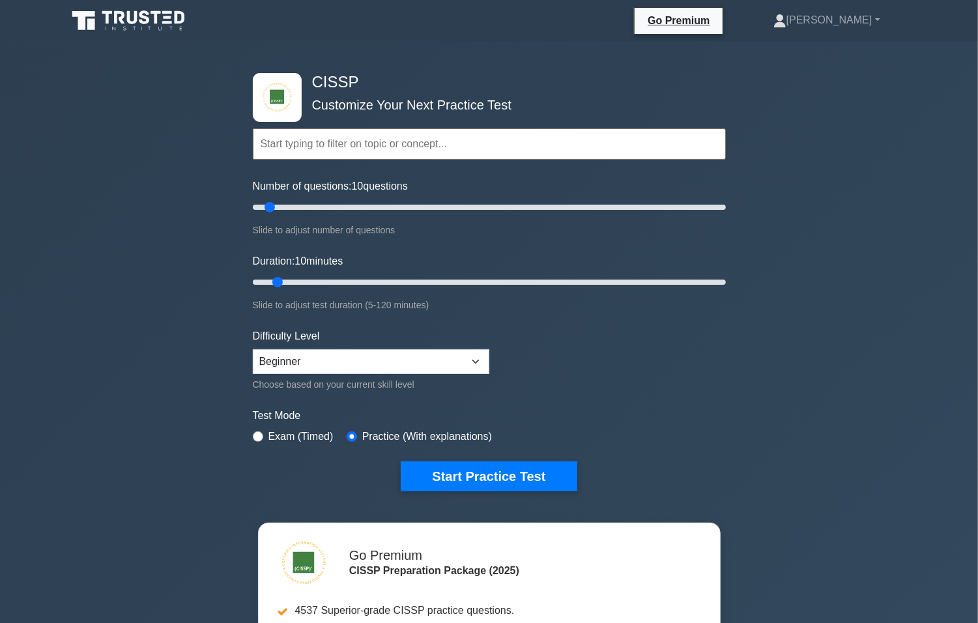
click at [653, 143] on input "text" at bounding box center [489, 143] width 473 height 31
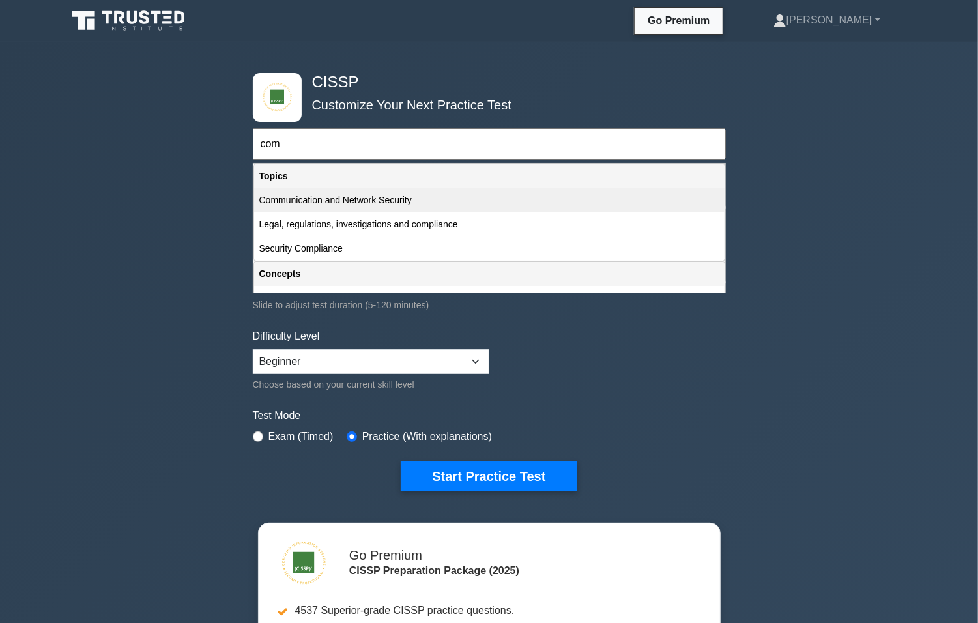
click at [479, 203] on div "Communication and Network Security" at bounding box center [489, 200] width 470 height 24
type input "Communication and Network Security"
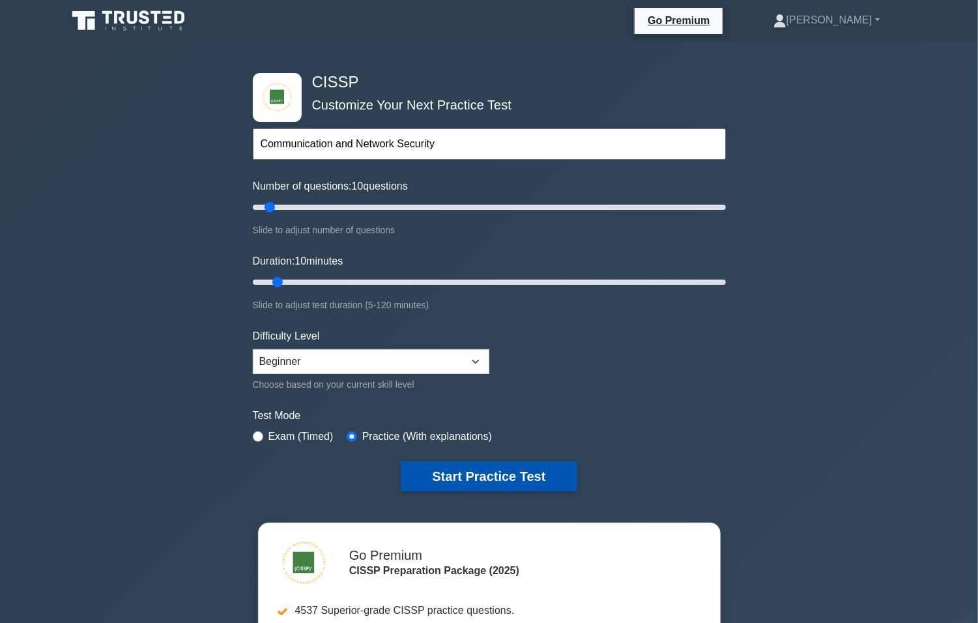
click at [509, 465] on button "Start Practice Test" at bounding box center [489, 476] width 176 height 30
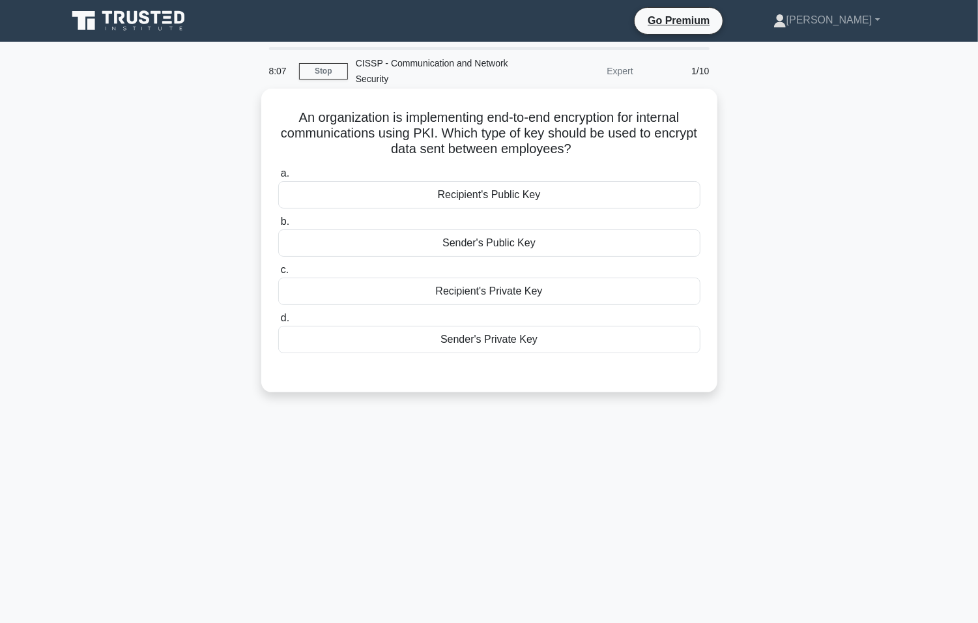
click at [498, 343] on div "Sender's Private Key" at bounding box center [489, 339] width 422 height 27
click at [278, 322] on input "d. Sender's Private Key" at bounding box center [278, 318] width 0 height 8
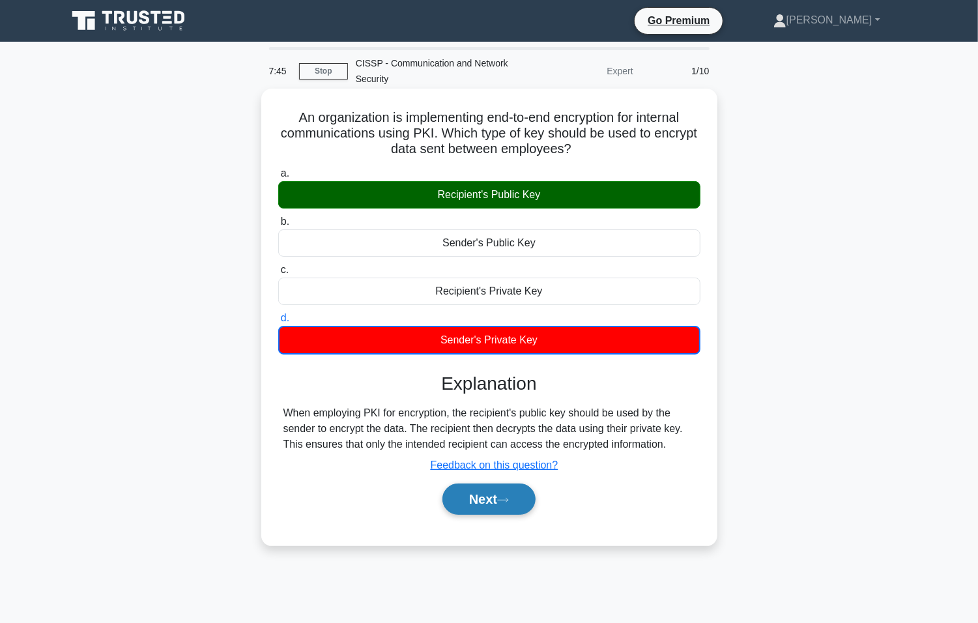
click at [485, 504] on button "Next" at bounding box center [488, 498] width 93 height 31
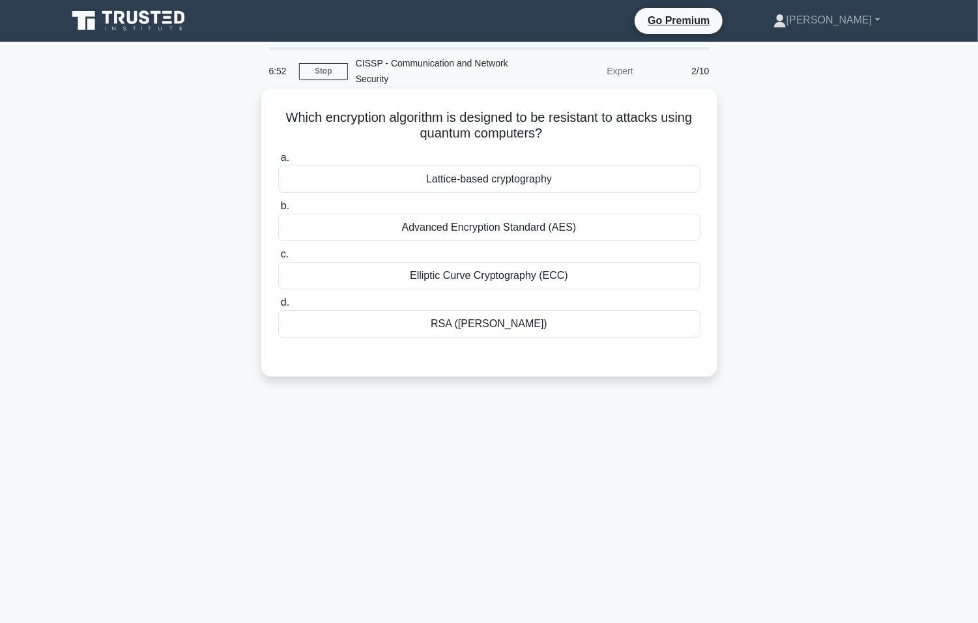
click at [607, 274] on div "Elliptic Curve Cryptography (ECC)" at bounding box center [489, 275] width 422 height 27
click at [278, 259] on input "c. Elliptic Curve Cryptography (ECC)" at bounding box center [278, 254] width 0 height 8
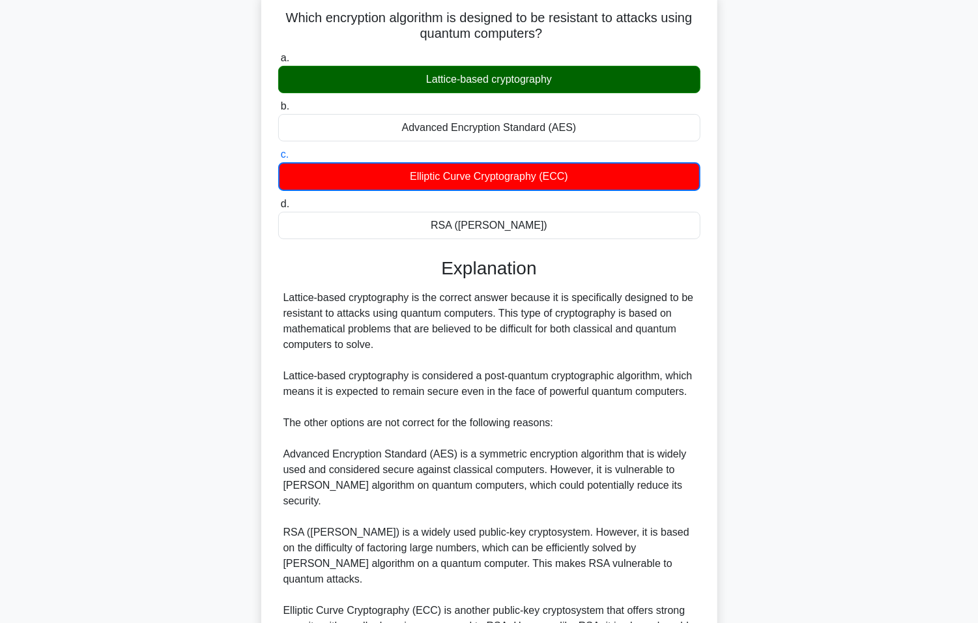
scroll to position [292, 0]
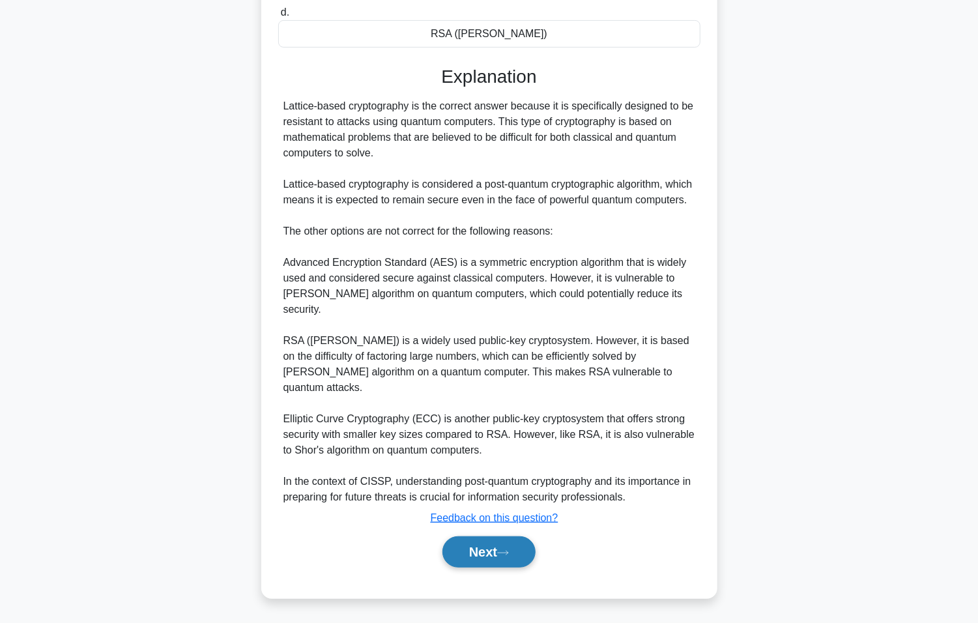
click at [494, 554] on button "Next" at bounding box center [488, 551] width 93 height 31
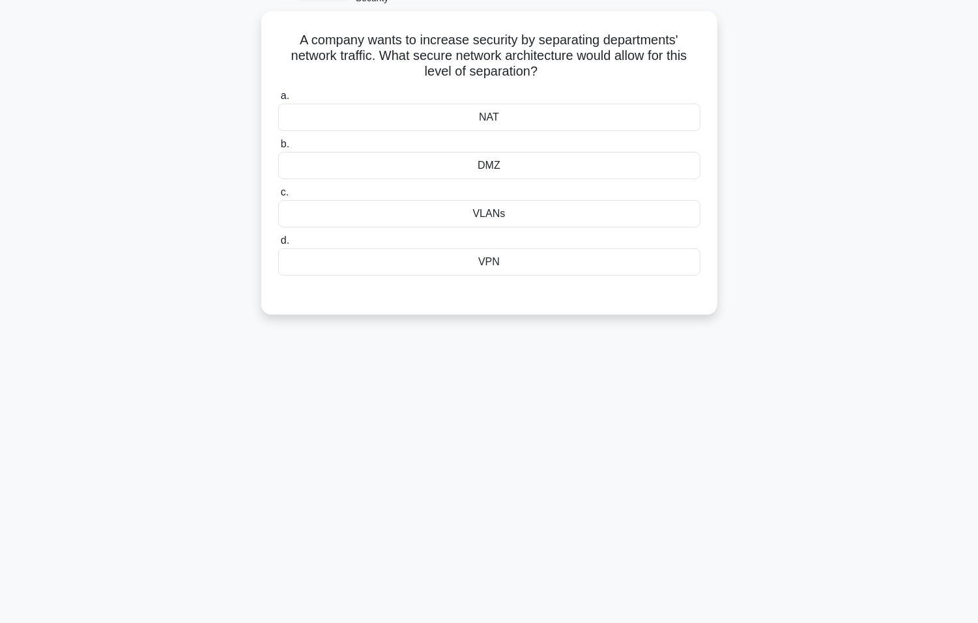
scroll to position [81, 0]
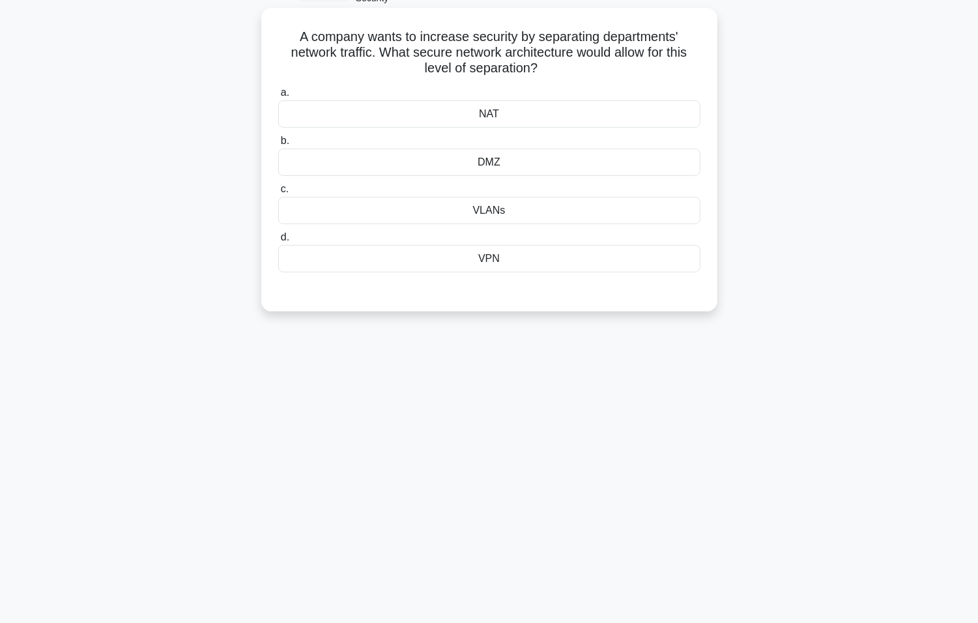
click at [619, 214] on div "VLANs" at bounding box center [489, 210] width 422 height 27
click at [278, 193] on input "c. VLANs" at bounding box center [278, 189] width 0 height 8
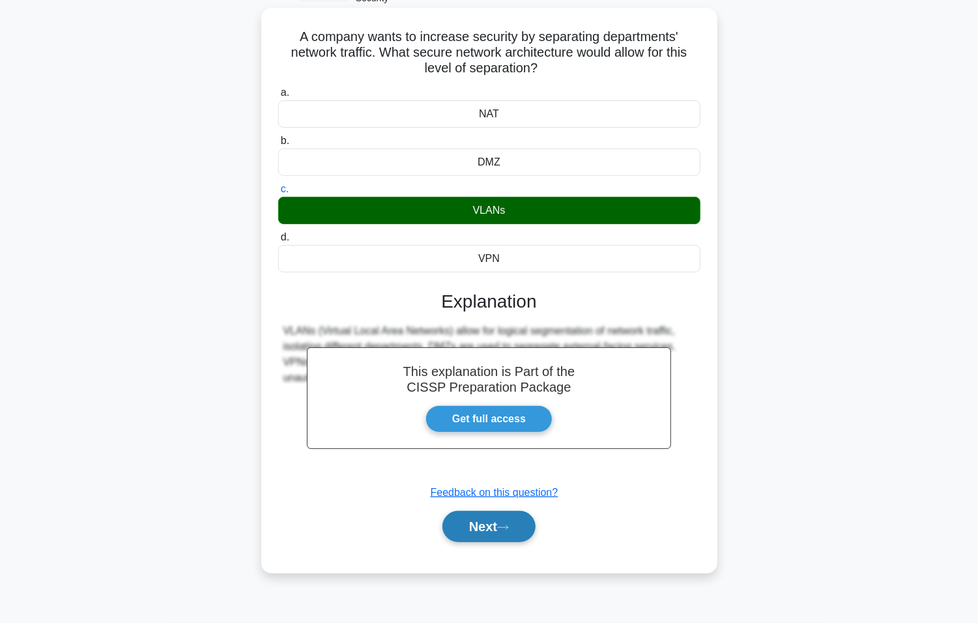
click at [516, 528] on button "Next" at bounding box center [488, 526] width 93 height 31
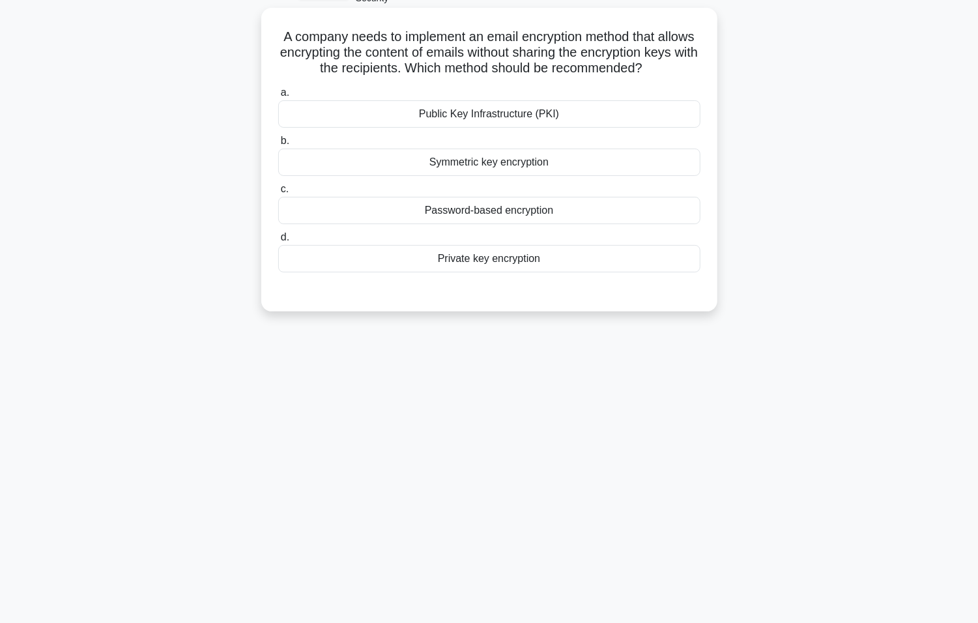
click at [469, 119] on div "Public Key Infrastructure (PKI)" at bounding box center [489, 113] width 422 height 27
click at [278, 97] on input "a. Public Key Infrastructure (PKI)" at bounding box center [278, 93] width 0 height 8
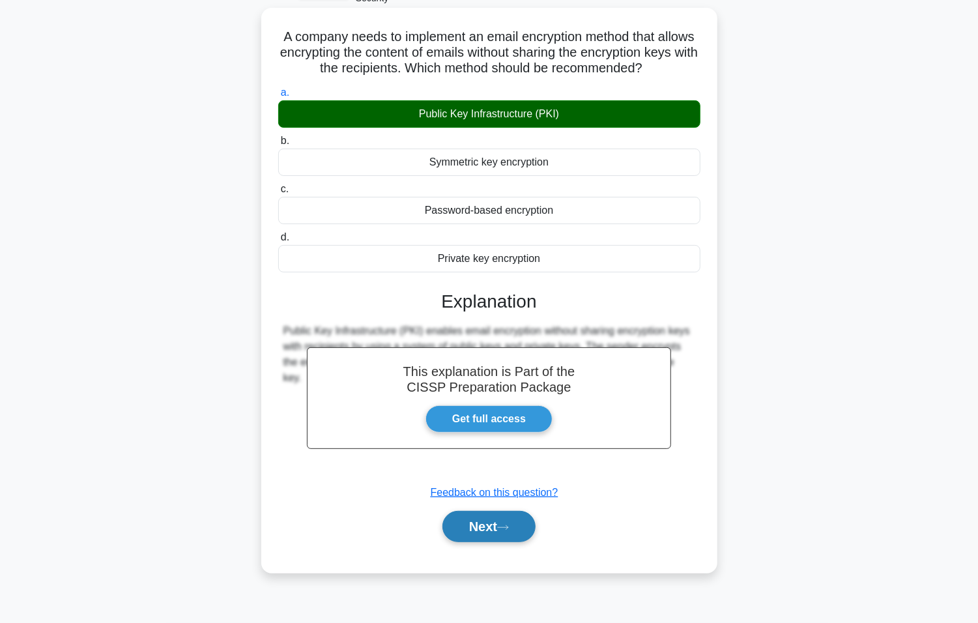
click at [509, 536] on button "Next" at bounding box center [488, 526] width 93 height 31
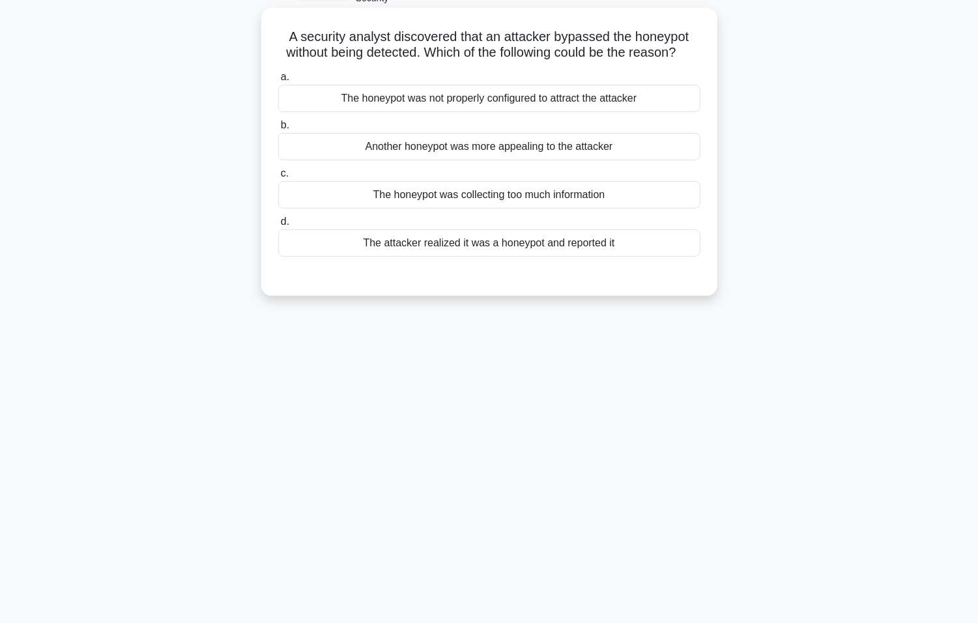
click at [611, 112] on div "The honeypot was not properly configured to attract the attacker" at bounding box center [489, 98] width 422 height 27
click at [278, 81] on input "a. The honeypot was not properly configured to attract the attacker" at bounding box center [278, 77] width 0 height 8
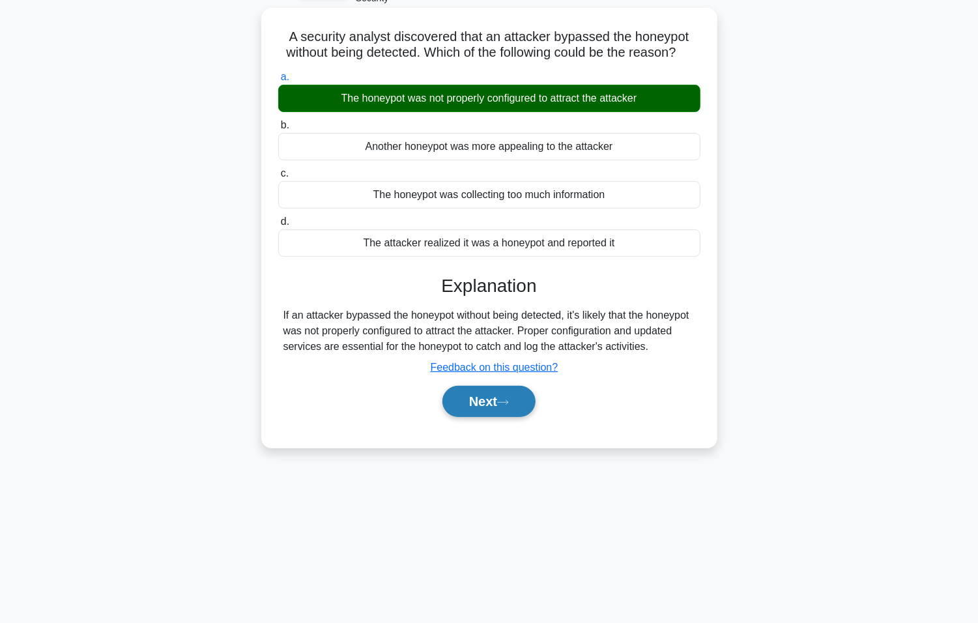
click at [482, 416] on button "Next" at bounding box center [488, 401] width 93 height 31
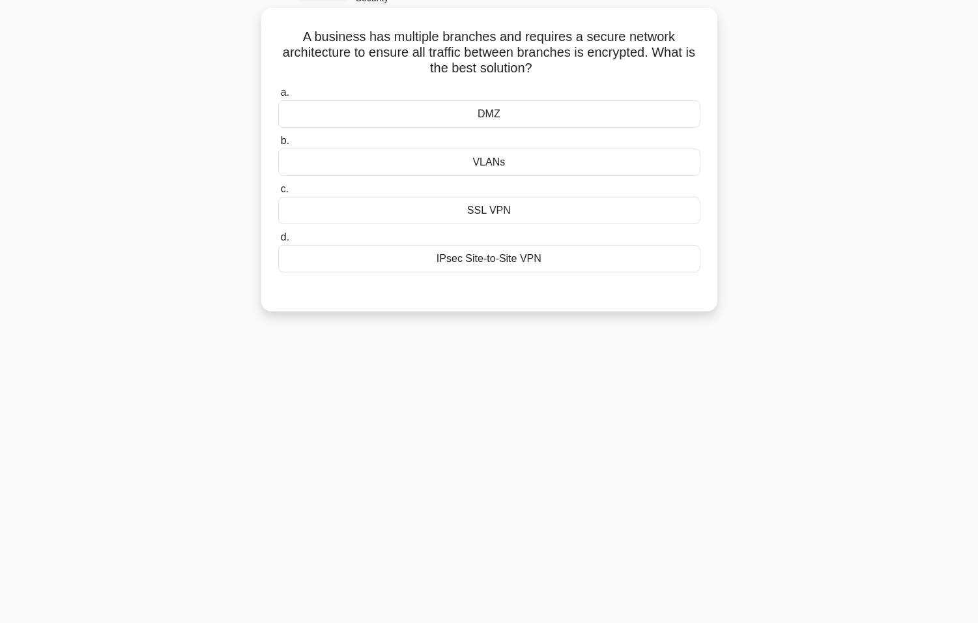
click at [548, 263] on div "IPsec Site-to-Site VPN" at bounding box center [489, 258] width 422 height 27
click at [278, 242] on input "d. IPsec Site-to-Site VPN" at bounding box center [278, 237] width 0 height 8
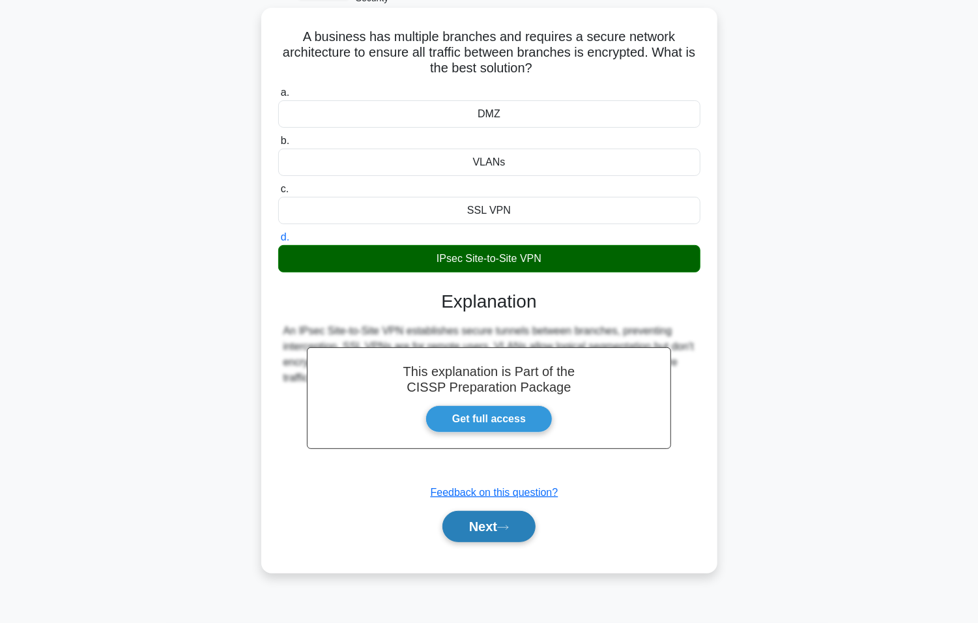
click at [496, 529] on button "Next" at bounding box center [488, 526] width 93 height 31
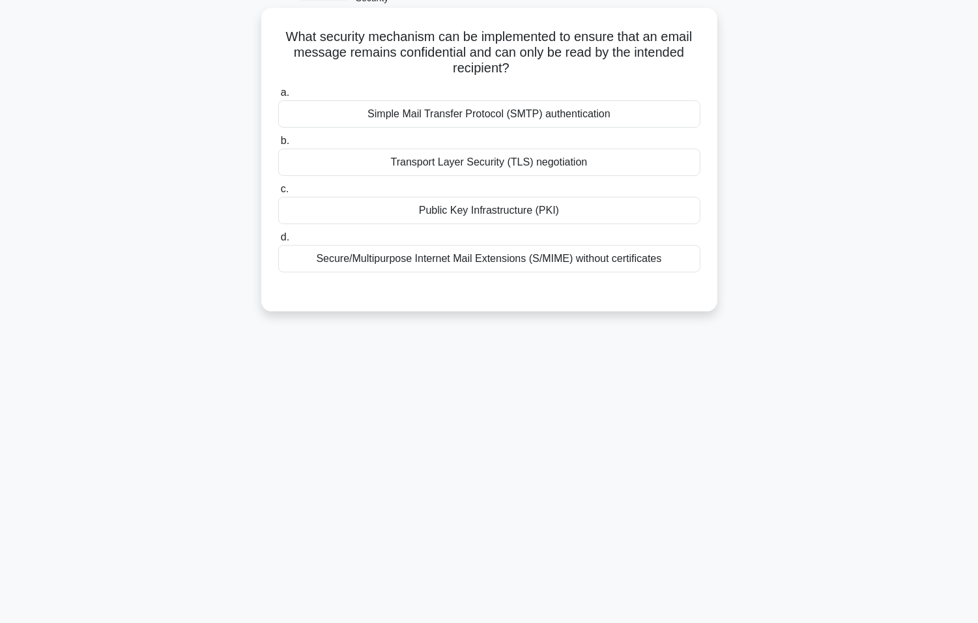
click at [598, 116] on div "Simple Mail Transfer Protocol (SMTP) authentication" at bounding box center [489, 113] width 422 height 27
click at [278, 97] on input "a. Simple Mail Transfer Protocol (SMTP) authentication" at bounding box center [278, 93] width 0 height 8
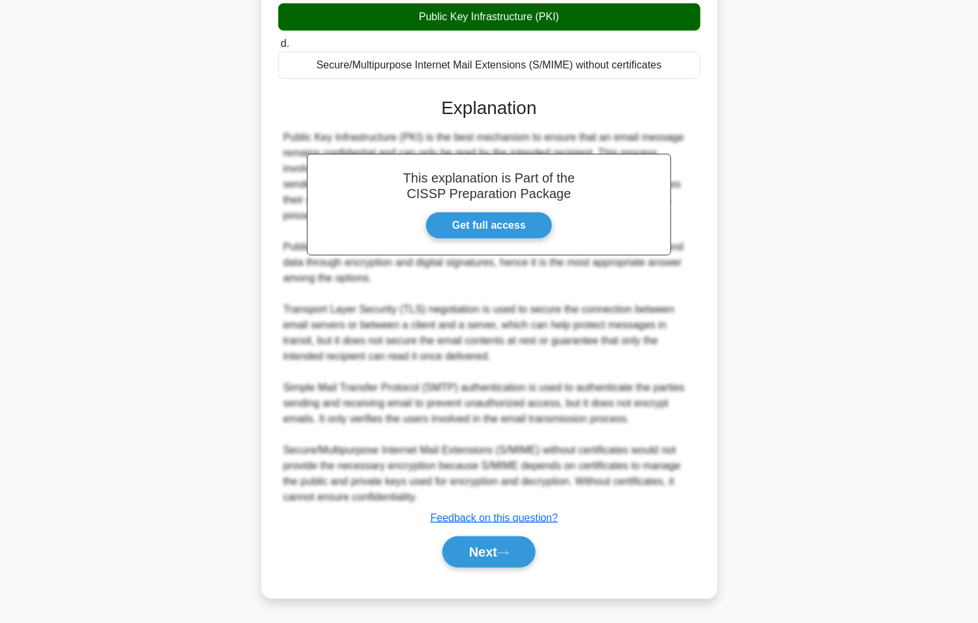
scroll to position [277, 0]
click at [486, 554] on button "Next" at bounding box center [488, 551] width 93 height 31
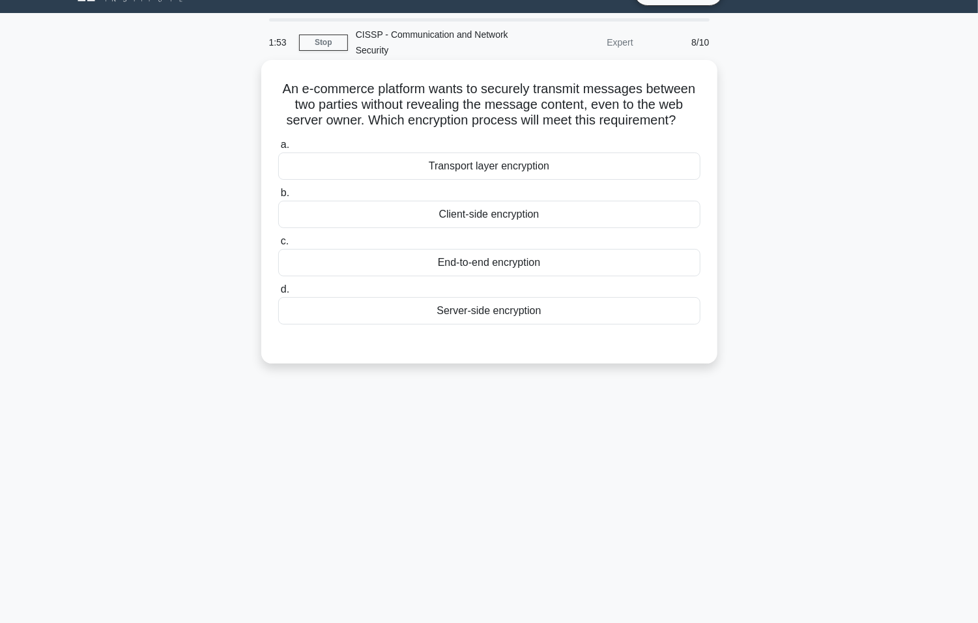
scroll to position [0, 0]
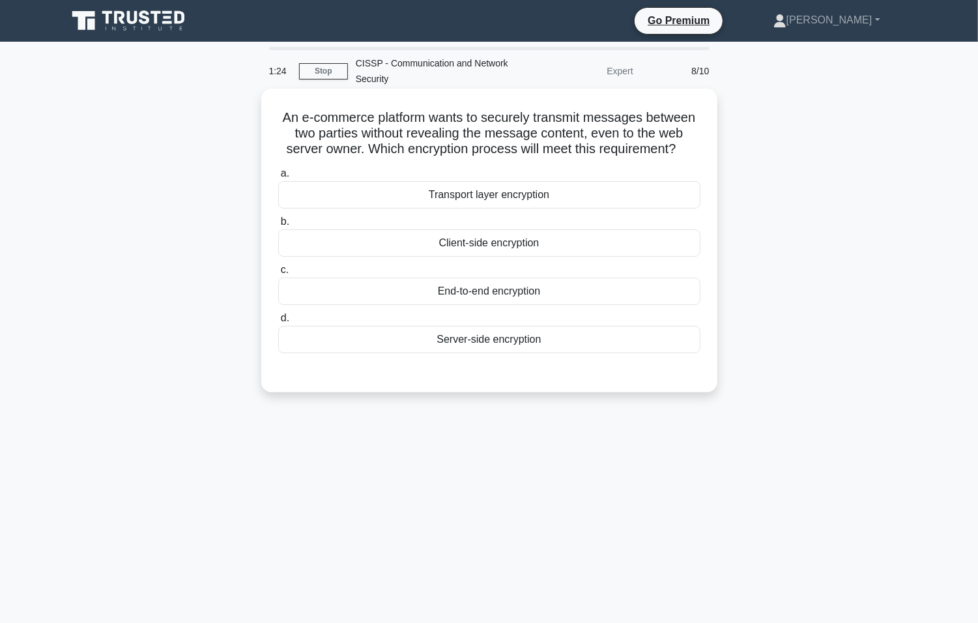
click at [496, 294] on div "End-to-end encryption" at bounding box center [489, 290] width 422 height 27
click at [278, 274] on input "c. End-to-end encryption" at bounding box center [278, 270] width 0 height 8
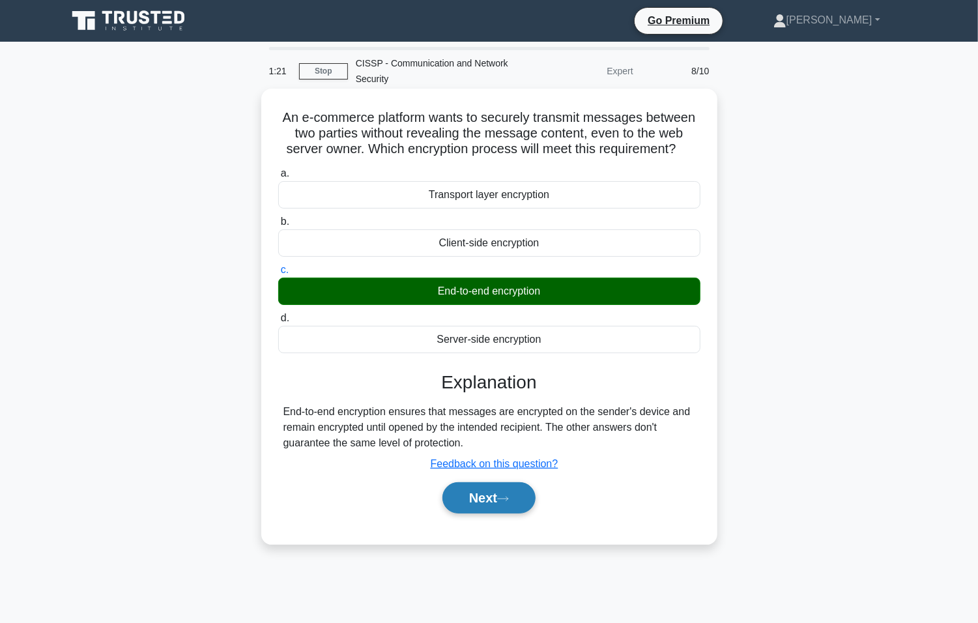
click at [506, 497] on icon at bounding box center [503, 498] width 12 height 7
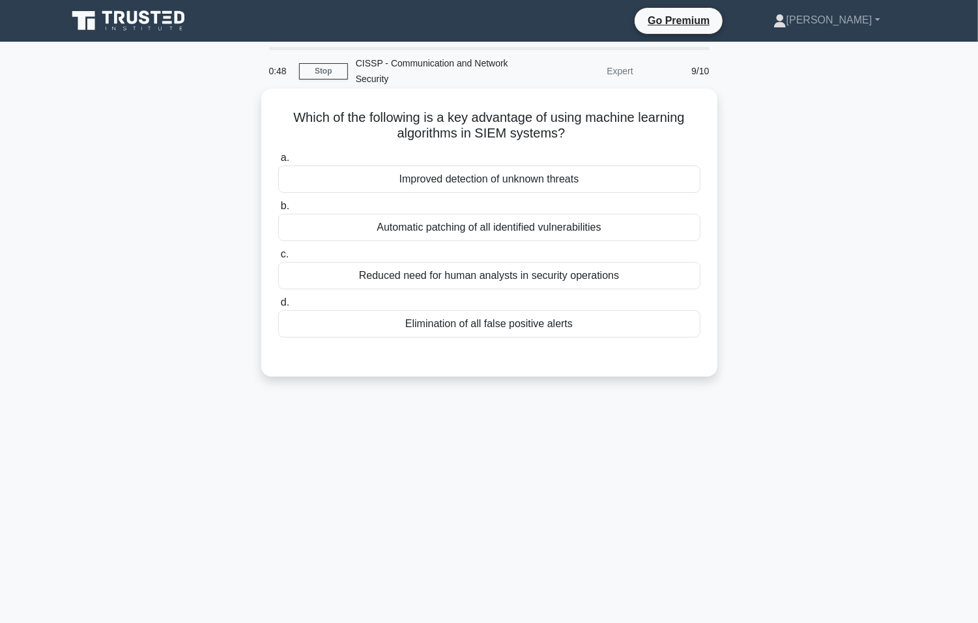
click at [569, 280] on div "Reduced need for human analysts in security operations" at bounding box center [489, 275] width 422 height 27
click at [278, 259] on input "c. Reduced need for human analysts in security operations" at bounding box center [278, 254] width 0 height 8
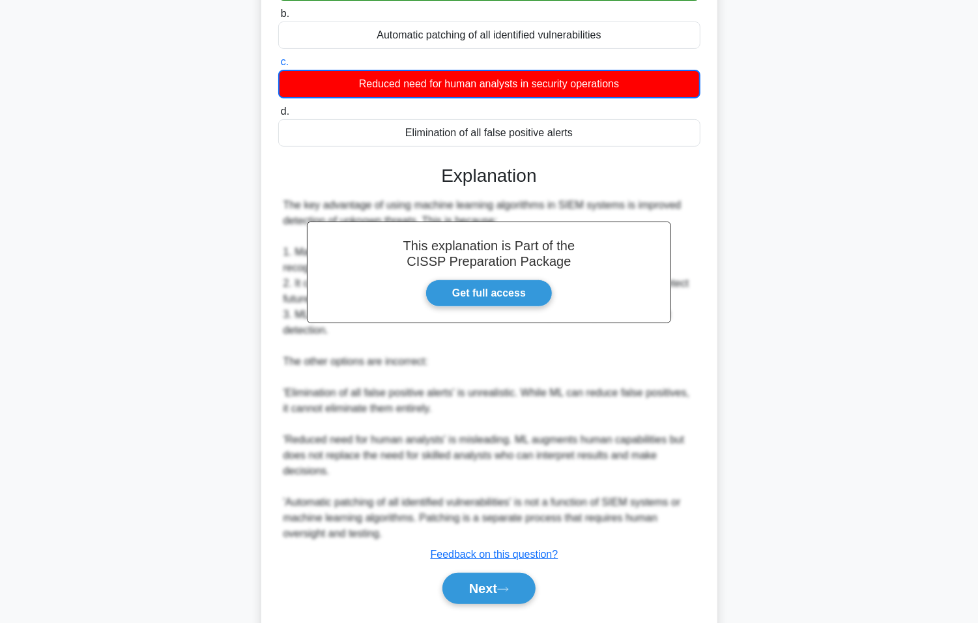
scroll to position [230, 0]
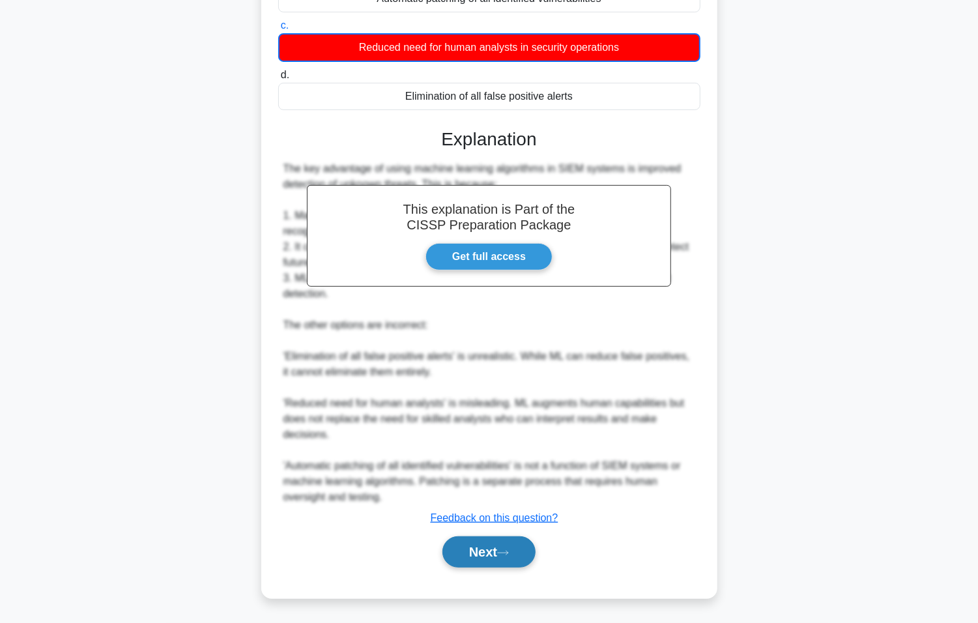
click at [490, 552] on button "Next" at bounding box center [488, 551] width 93 height 31
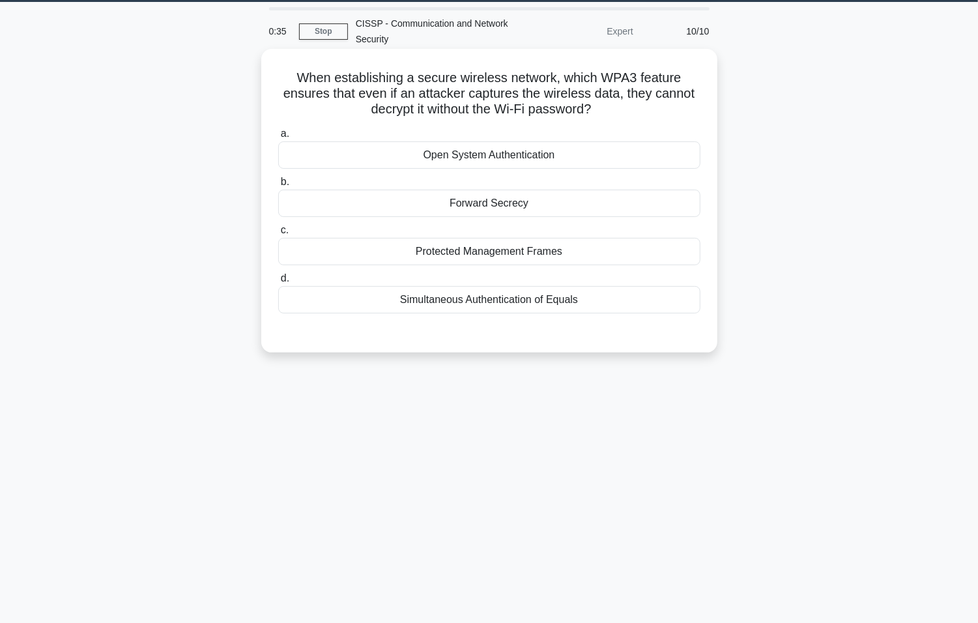
scroll to position [0, 0]
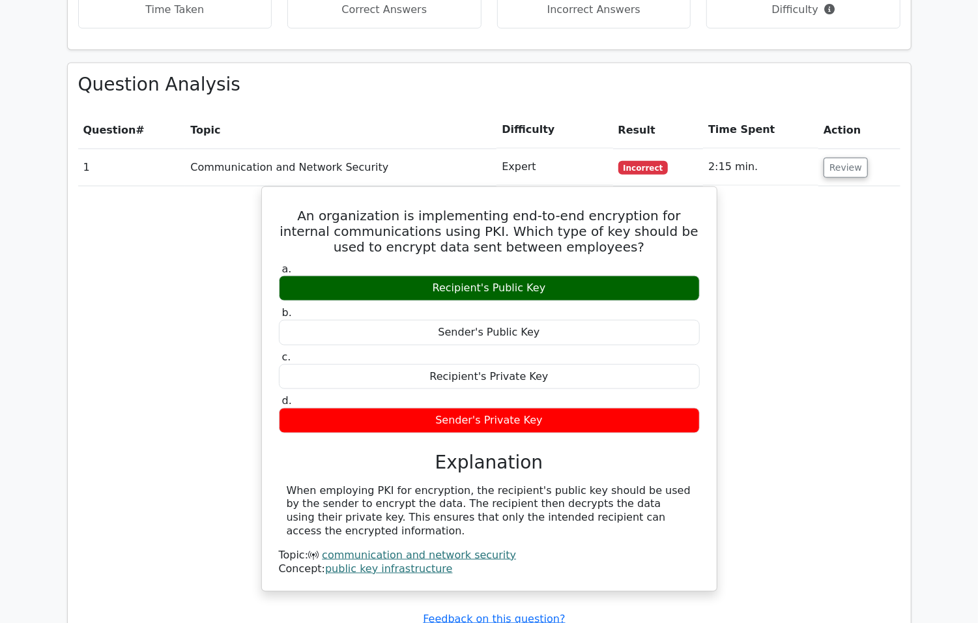
scroll to position [912, 0]
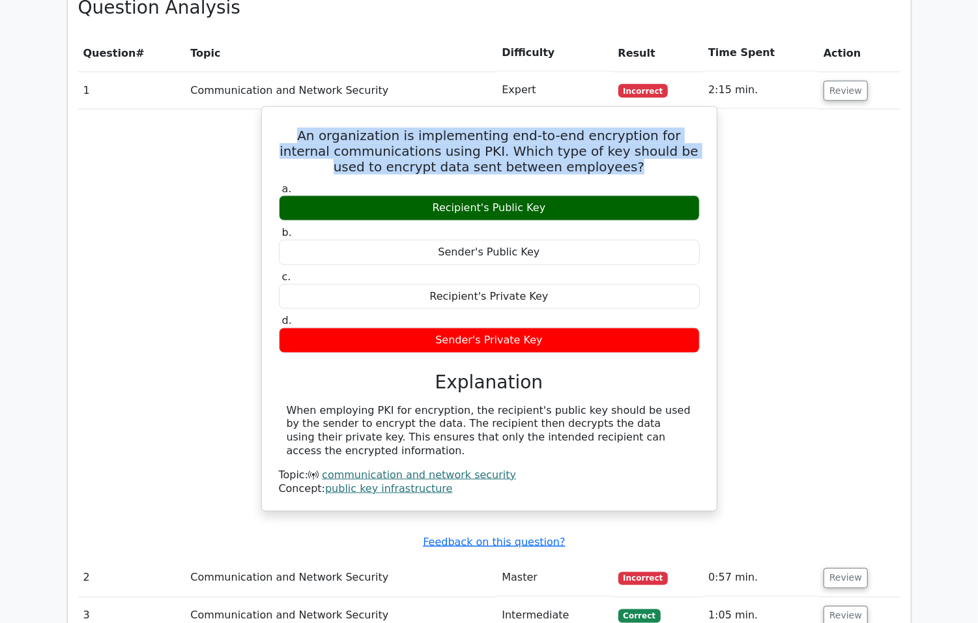
drag, startPoint x: 285, startPoint y: 104, endPoint x: 668, endPoint y: 138, distance: 383.8
click at [668, 138] on h5 "An organization is implementing end-to-end encryption for internal communicatio…" at bounding box center [488, 151] width 423 height 47
copy h5 "An organization is implementing end-to-end encryption for internal communicatio…"
drag, startPoint x: 290, startPoint y: 382, endPoint x: 670, endPoint y: 409, distance: 381.3
click at [670, 409] on div "When employing PKI for encryption, the recipient's public key should be used by…" at bounding box center [489, 431] width 405 height 54
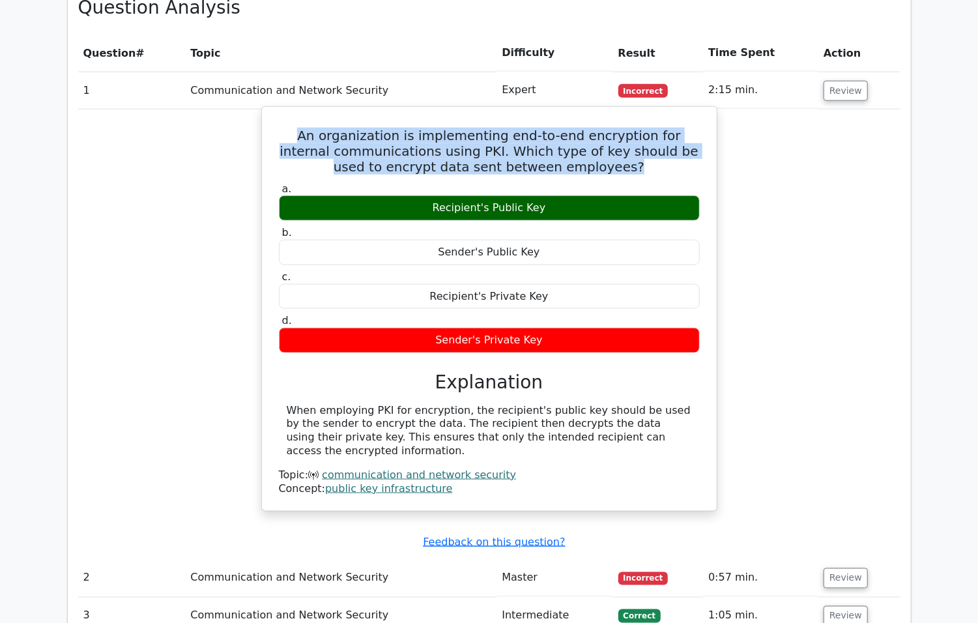
copy div "When employing PKI for encryption, the recipient's public key should be used by…"
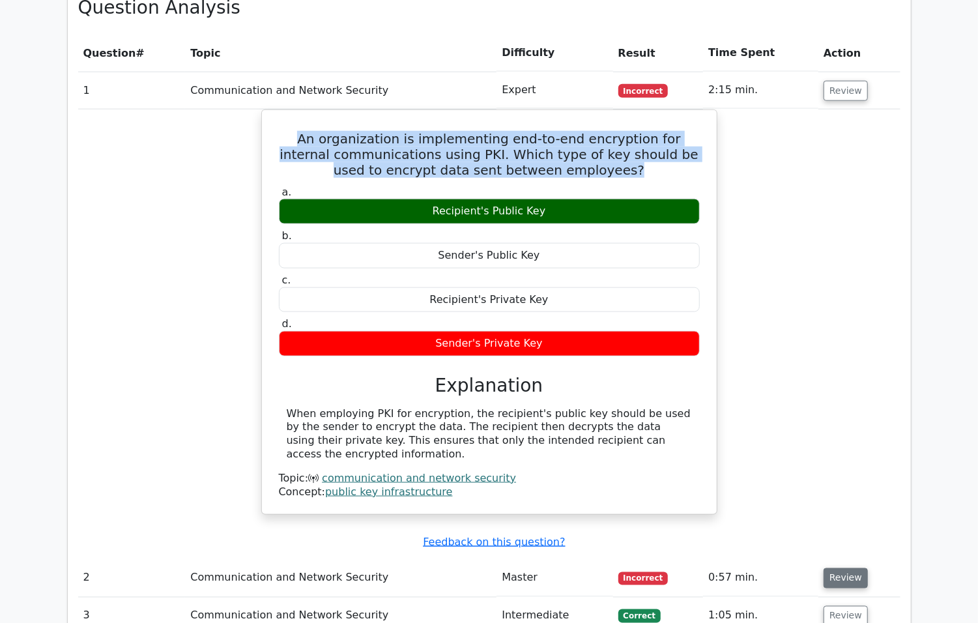
click at [832, 568] on button "Review" at bounding box center [845, 578] width 44 height 20
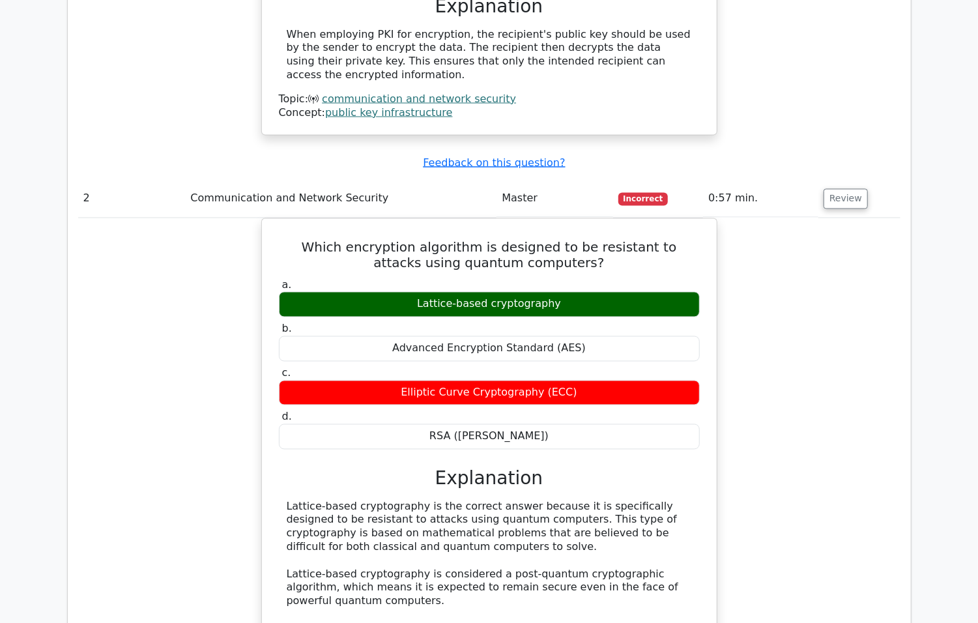
scroll to position [1303, 0]
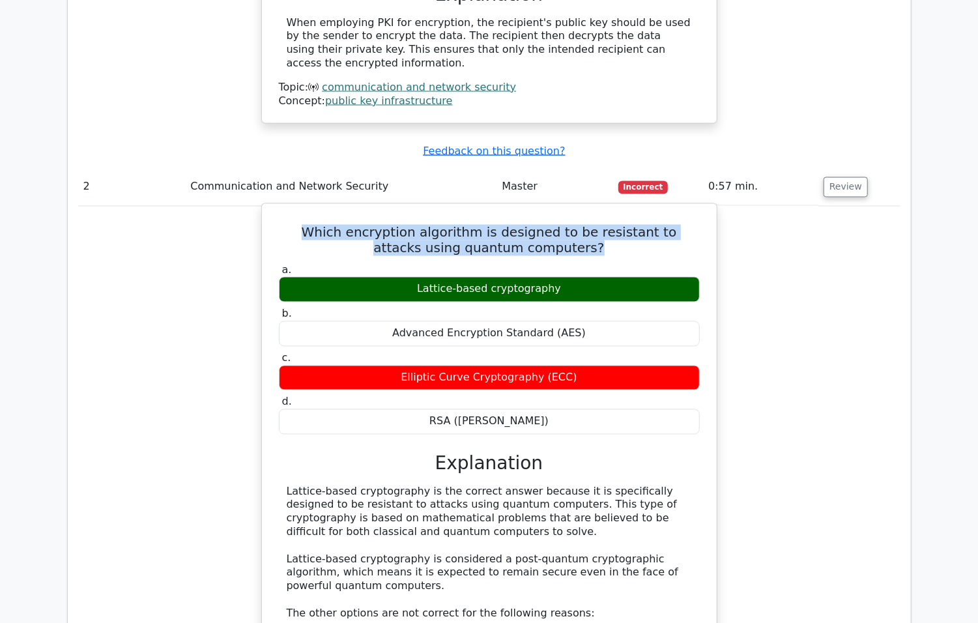
drag, startPoint x: 280, startPoint y: 186, endPoint x: 571, endPoint y: 218, distance: 292.3
click at [571, 218] on div "Which encryption algorithm is designed to be resistant to attacks using quantum…" at bounding box center [489, 560] width 444 height 703
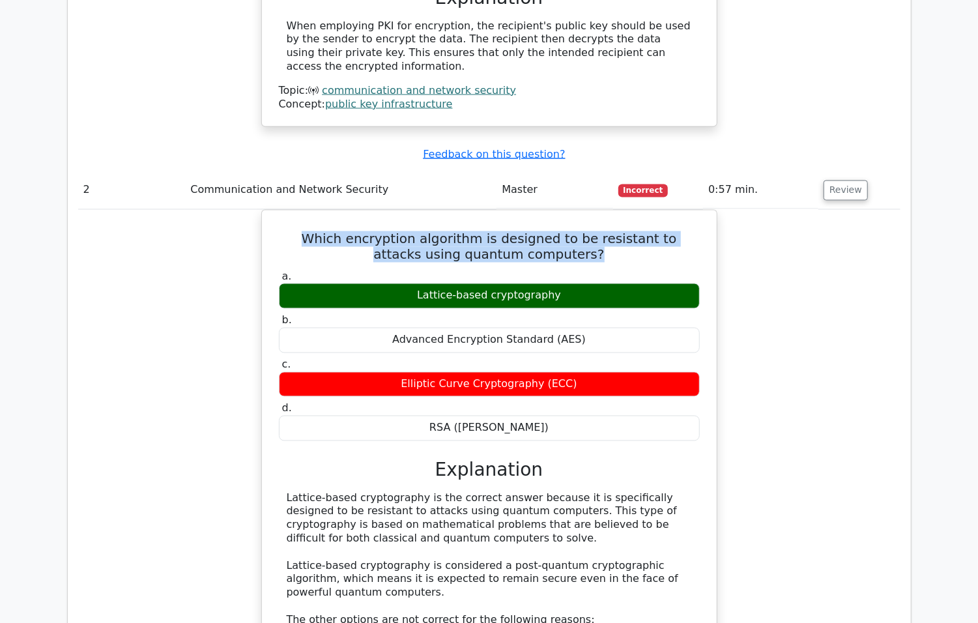
copy h5 "Which encryption algorithm is designed to be resistant to attacks using quantum…"
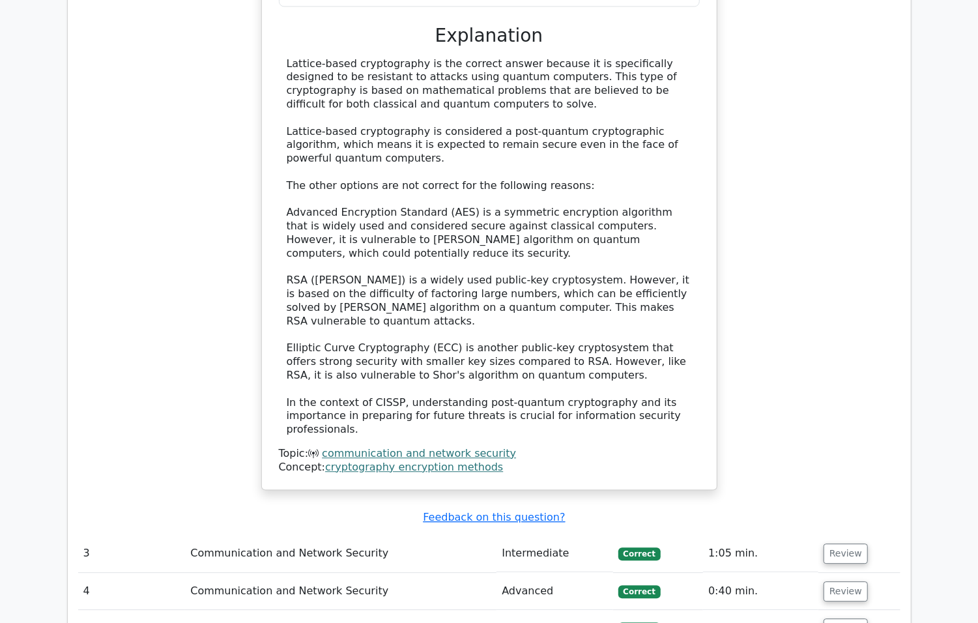
scroll to position [1694, 0]
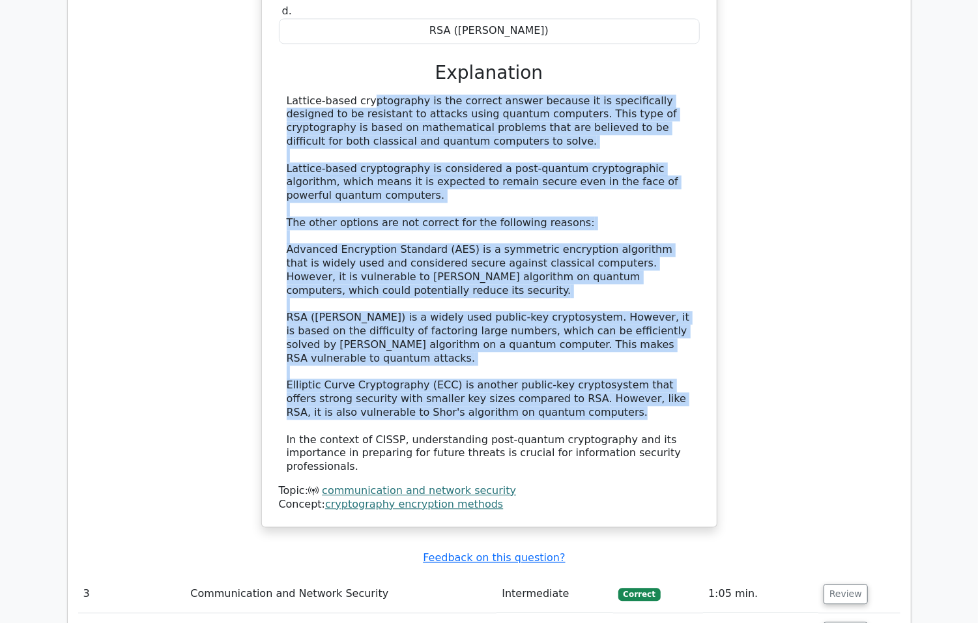
drag, startPoint x: 287, startPoint y: 64, endPoint x: 495, endPoint y: 359, distance: 360.9
click at [495, 359] on div "Lattice-based cryptography is the correct answer because it is specifically des…" at bounding box center [489, 283] width 405 height 379
copy div "Lattice-based cryptography is the correct answer because it is specifically des…"
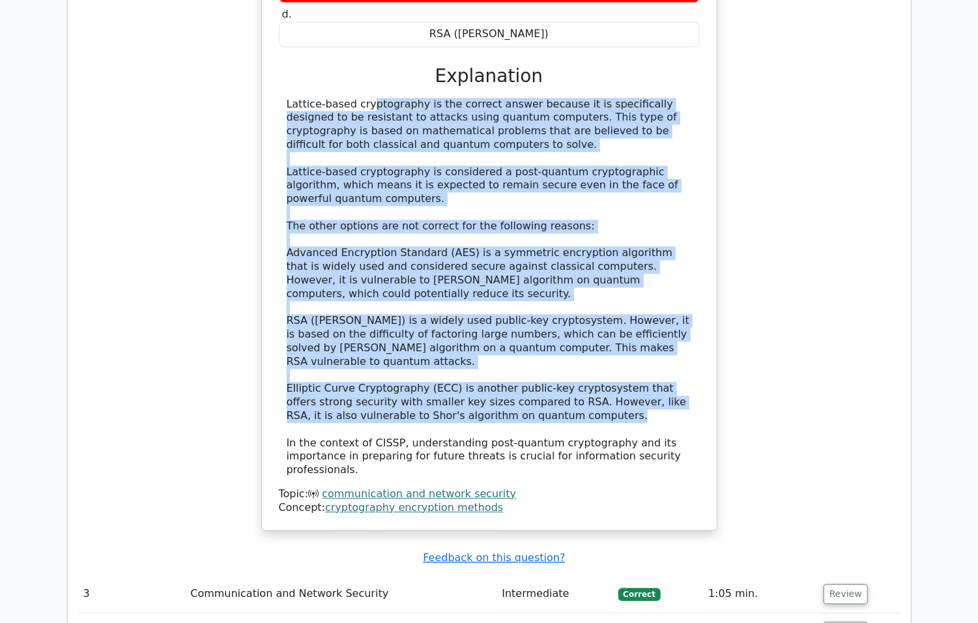
click at [786, 241] on div "Which encryption algorithm is designed to be resistant to attacks using quantum…" at bounding box center [489, 181] width 822 height 731
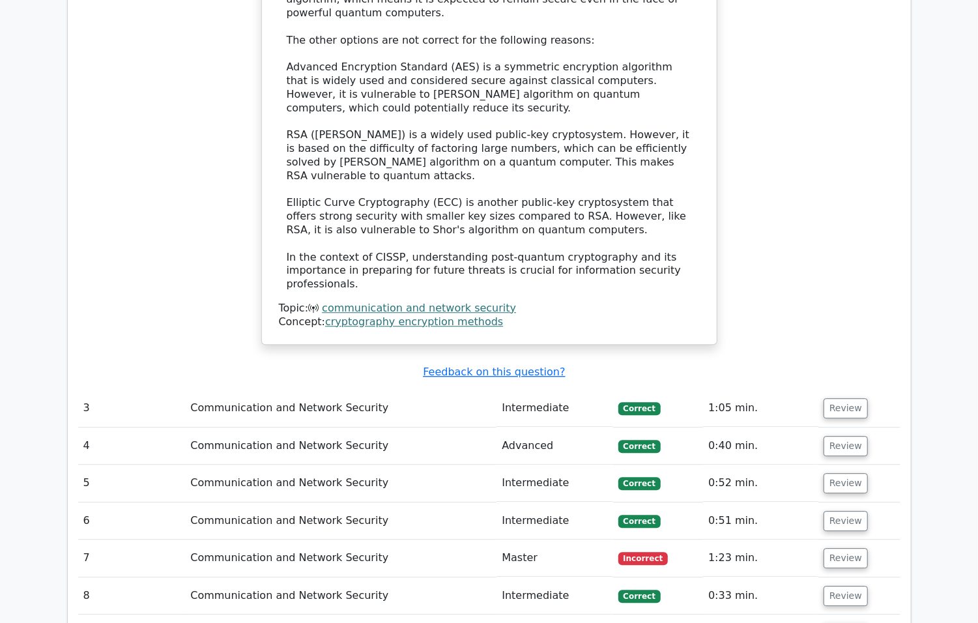
scroll to position [2084, 0]
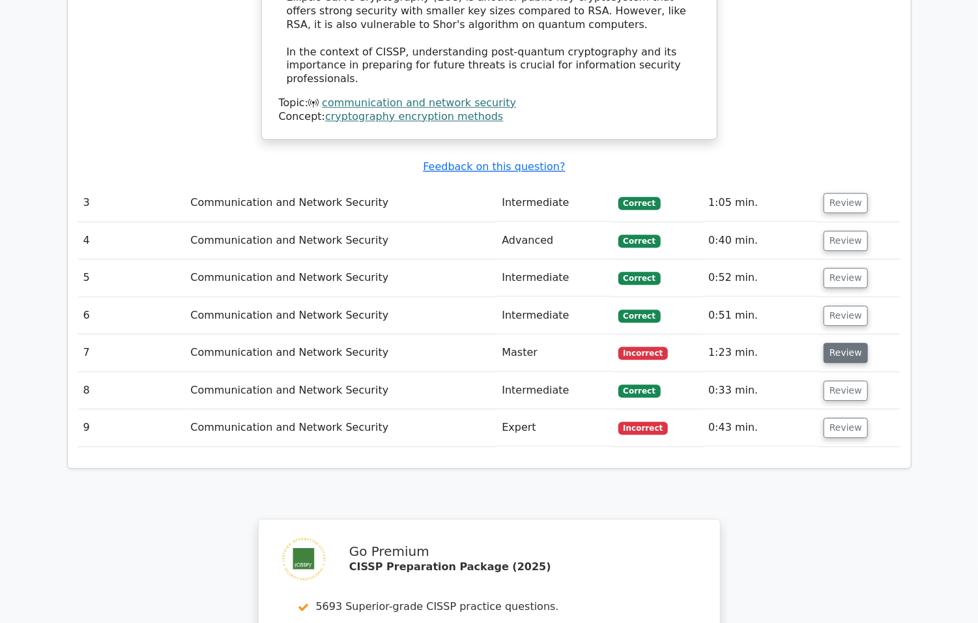
click at [852, 343] on button "Review" at bounding box center [845, 353] width 44 height 20
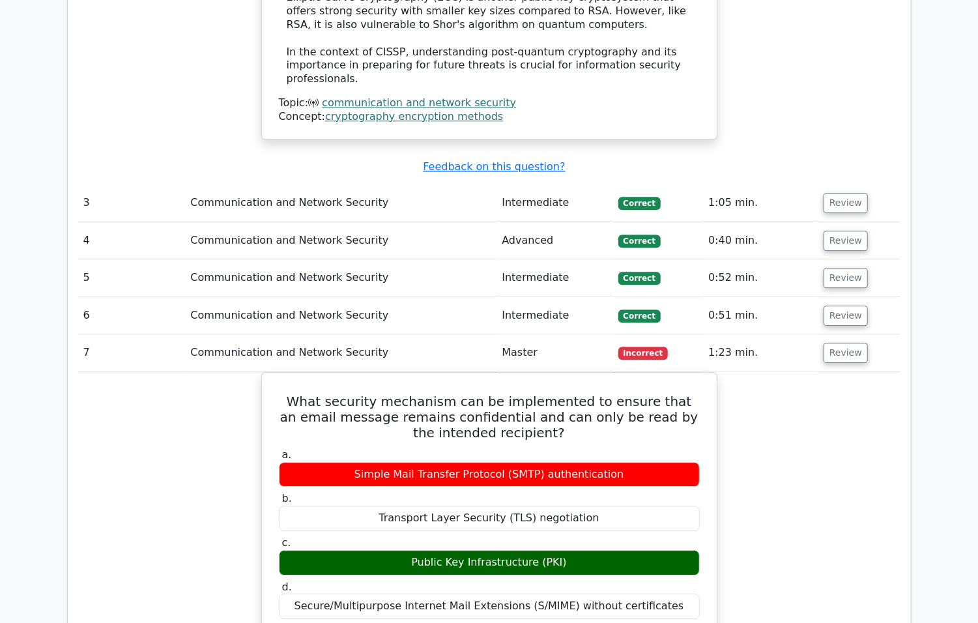
scroll to position [2215, 0]
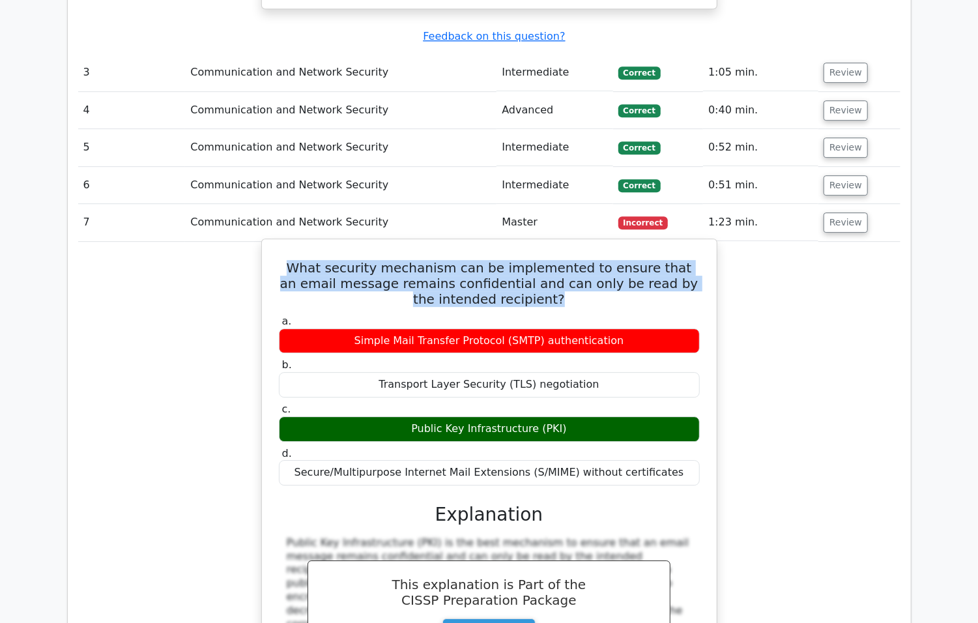
drag, startPoint x: 534, startPoint y: 244, endPoint x: 271, endPoint y: 211, distance: 265.2
click at [271, 244] on div "What security mechanism can be implemented to ensure that an email message rema…" at bounding box center [489, 590] width 444 height 692
copy h5 "What security mechanism can be implemented to ensure that an email message rema…"
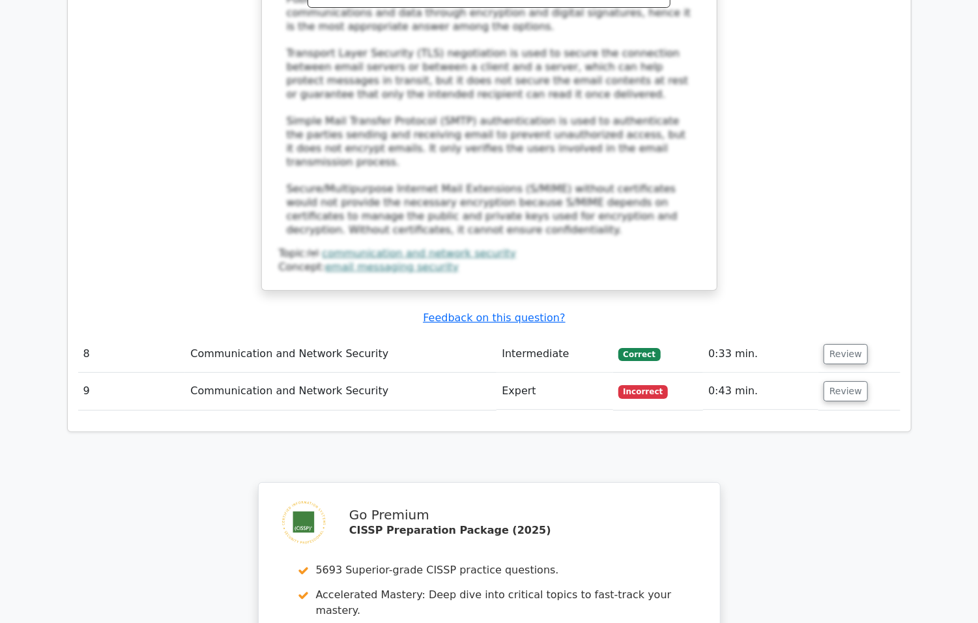
scroll to position [2996, 0]
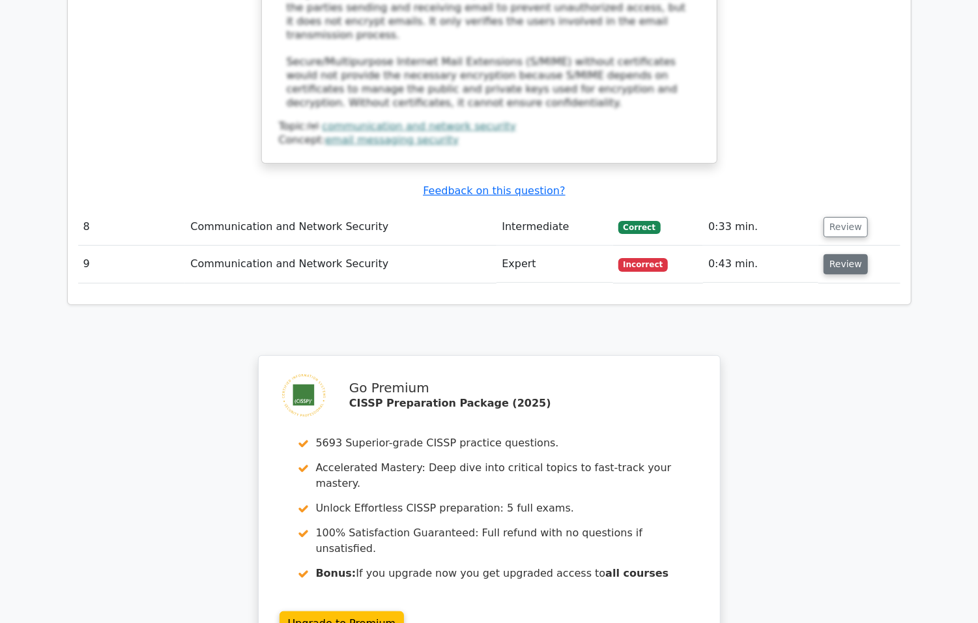
click at [840, 254] on button "Review" at bounding box center [845, 264] width 44 height 20
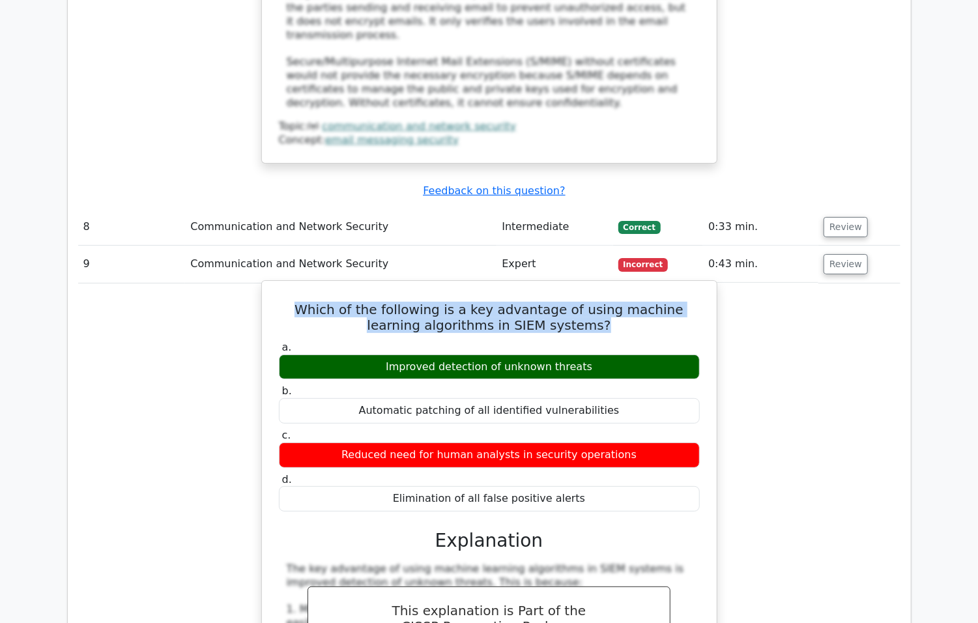
drag, startPoint x: 618, startPoint y: 244, endPoint x: 272, endPoint y: 223, distance: 347.2
click at [272, 286] on div "Which of the following is a key advantage of using machine learning algorithms …" at bounding box center [489, 597] width 444 height 622
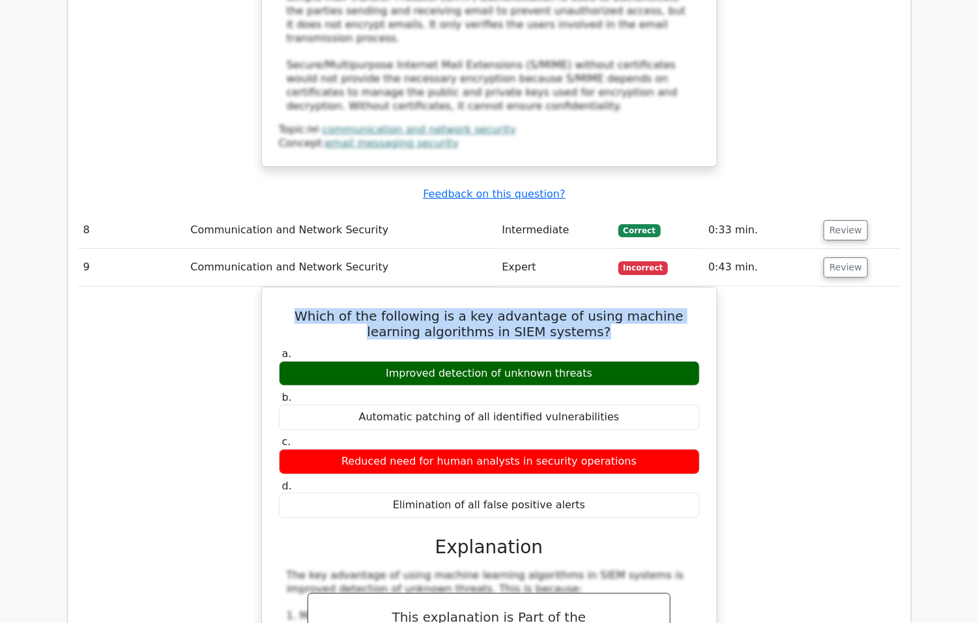
copy h5 "Which of the following is a key advantage of using machine learning algorithms …"
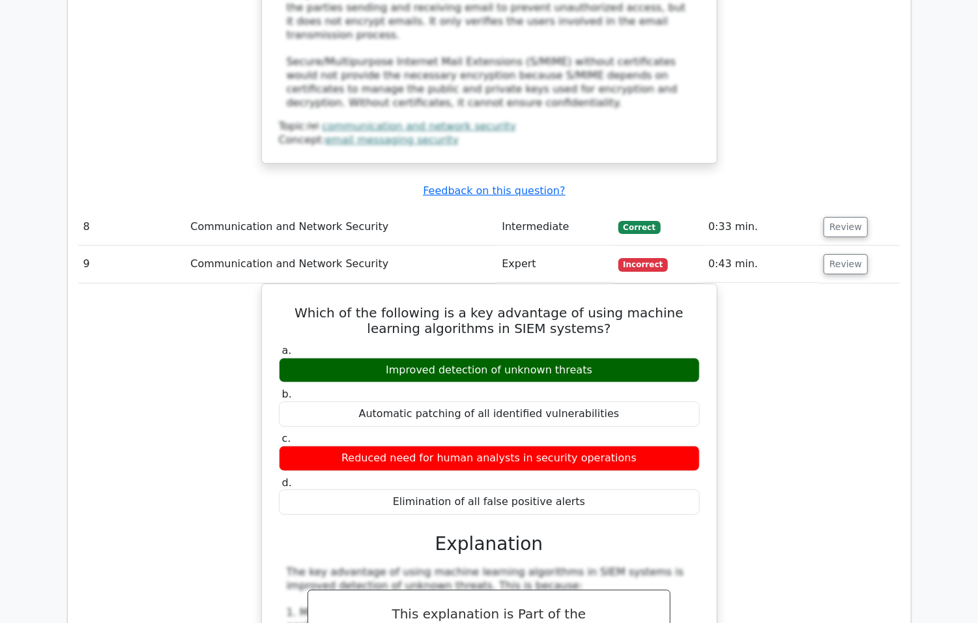
click at [853, 382] on div "Which of the following is a key advantage of using machine learning algorithms …" at bounding box center [489, 607] width 822 height 649
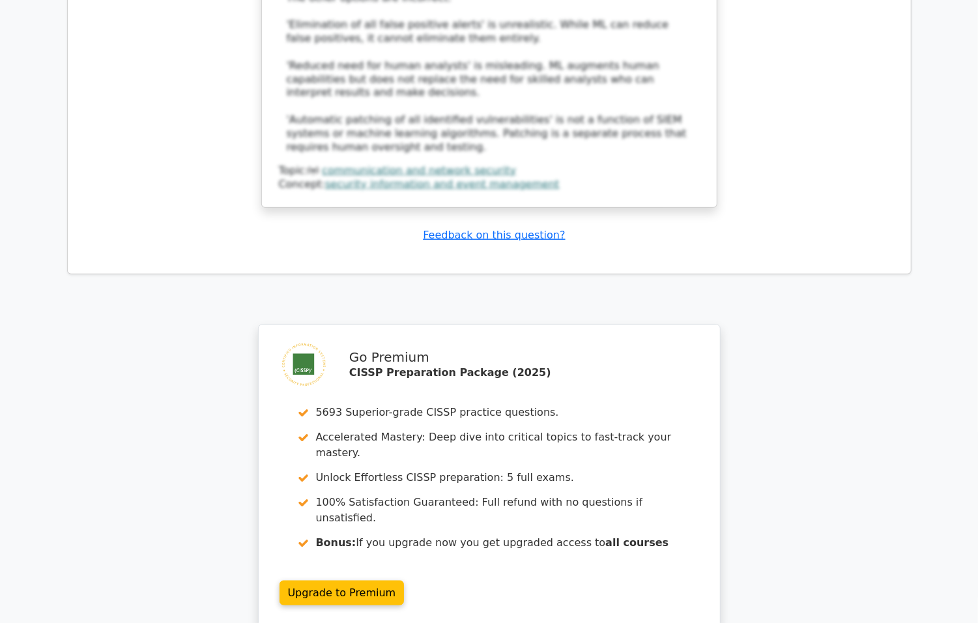
scroll to position [3778, 0]
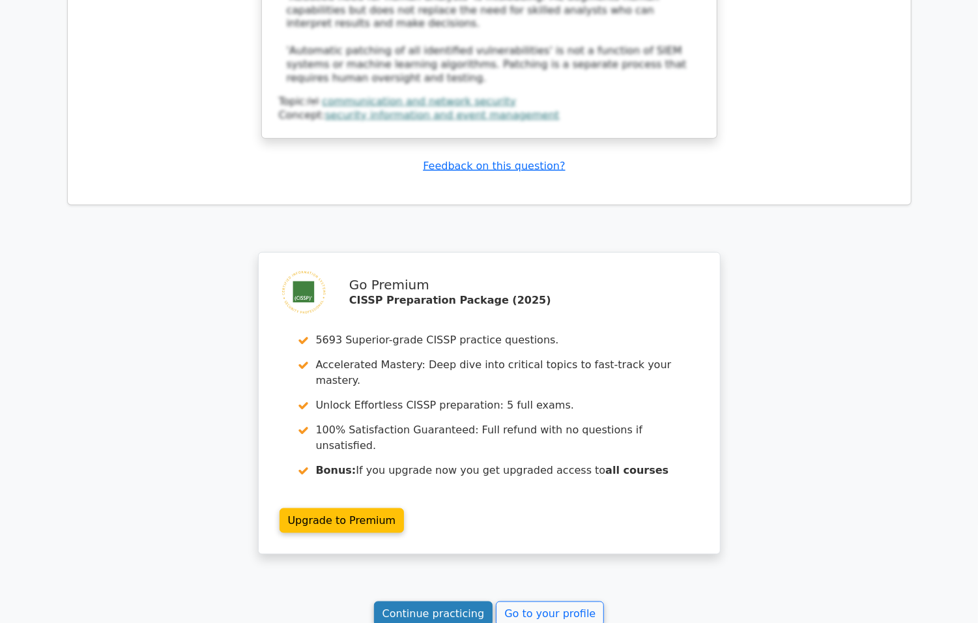
click at [438, 601] on link "Continue practicing" at bounding box center [433, 613] width 119 height 25
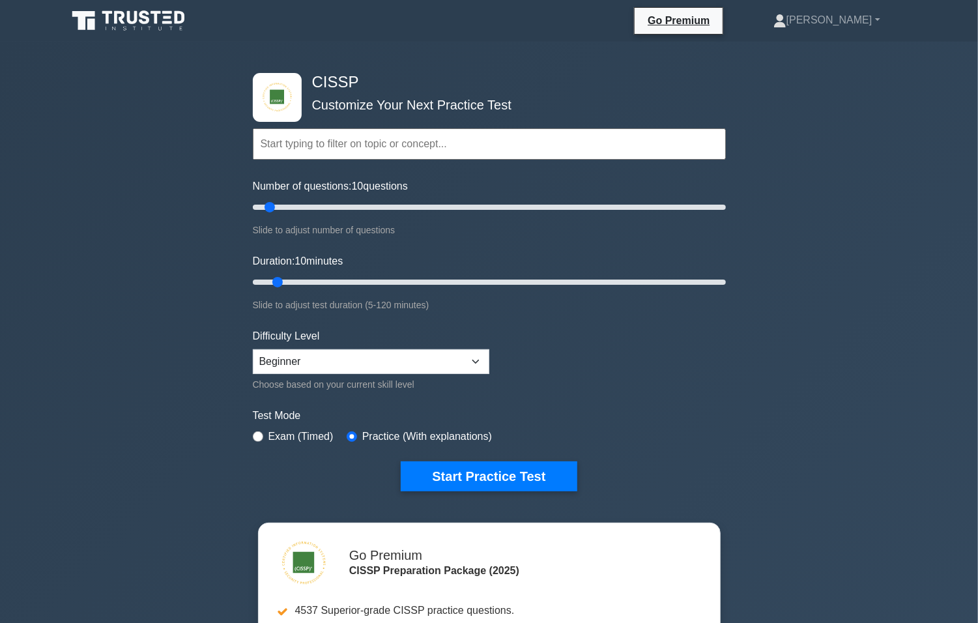
click at [894, 186] on div "CISSP Customize Your Next Practice Test Topics Security and Risk Management Ass…" at bounding box center [489, 427] width 978 height 770
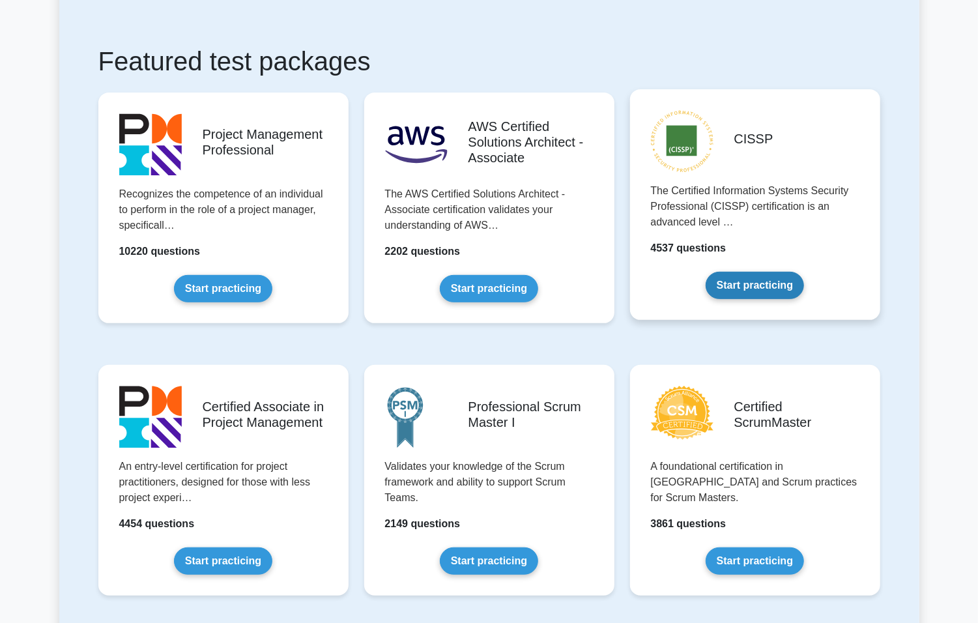
scroll to position [261, 0]
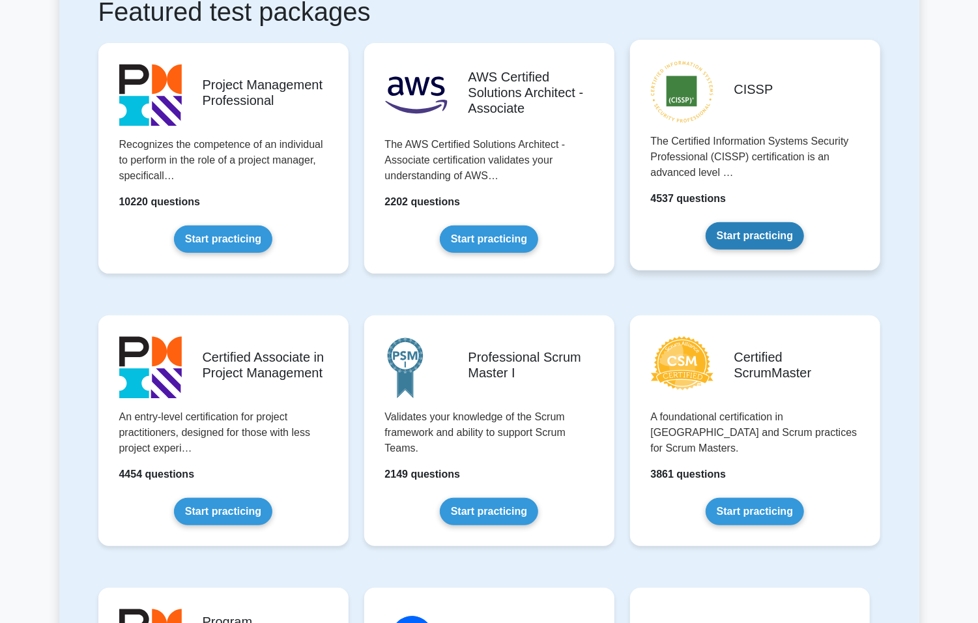
click at [788, 222] on link "Start practicing" at bounding box center [754, 235] width 98 height 27
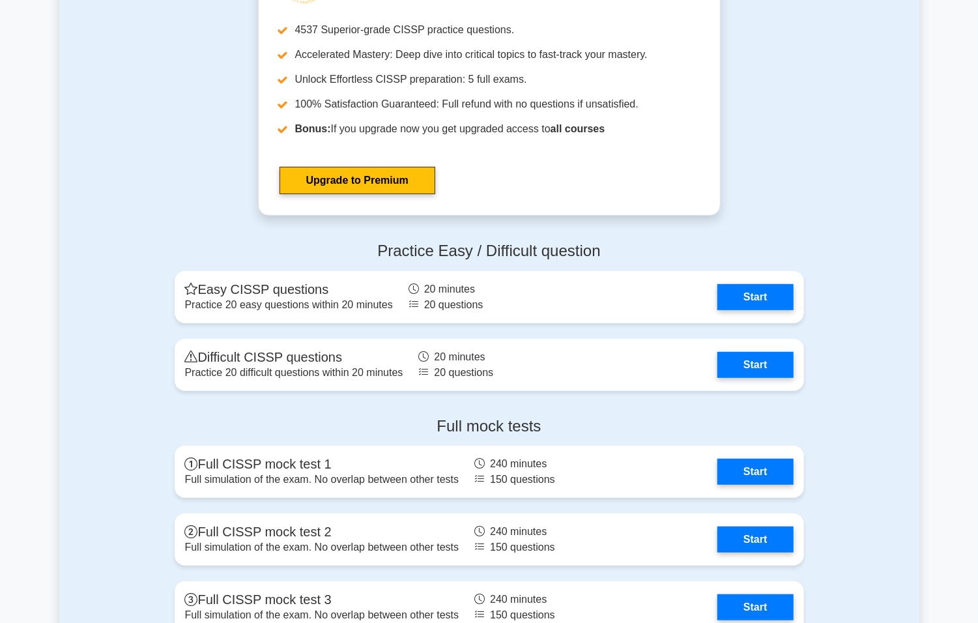
scroll to position [3257, 0]
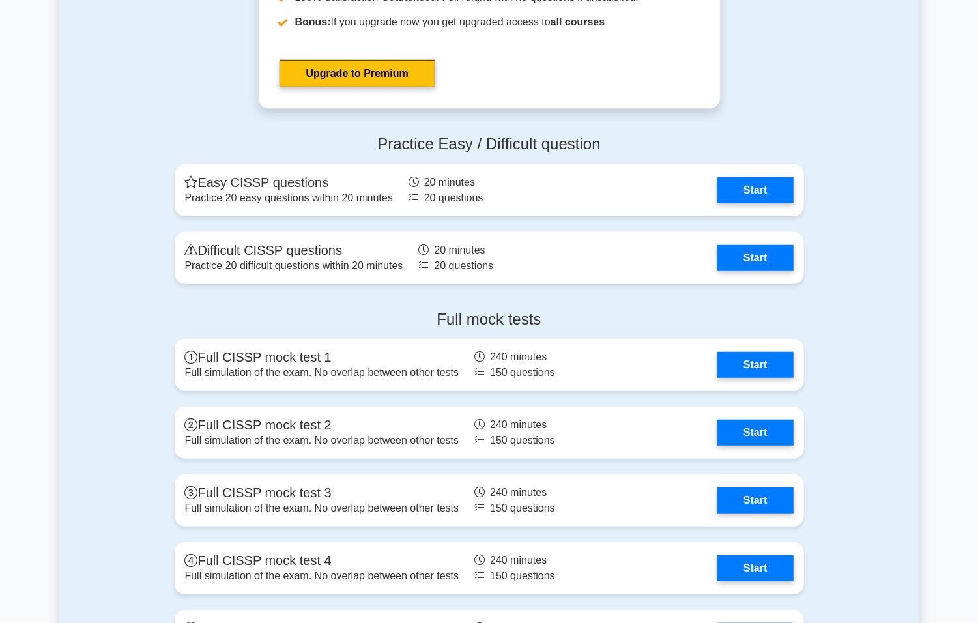
click at [909, 236] on div "Practice Easy / Difficult question Easy CISSP questions Practice 20 easy questi…" at bounding box center [489, 211] width 860 height 175
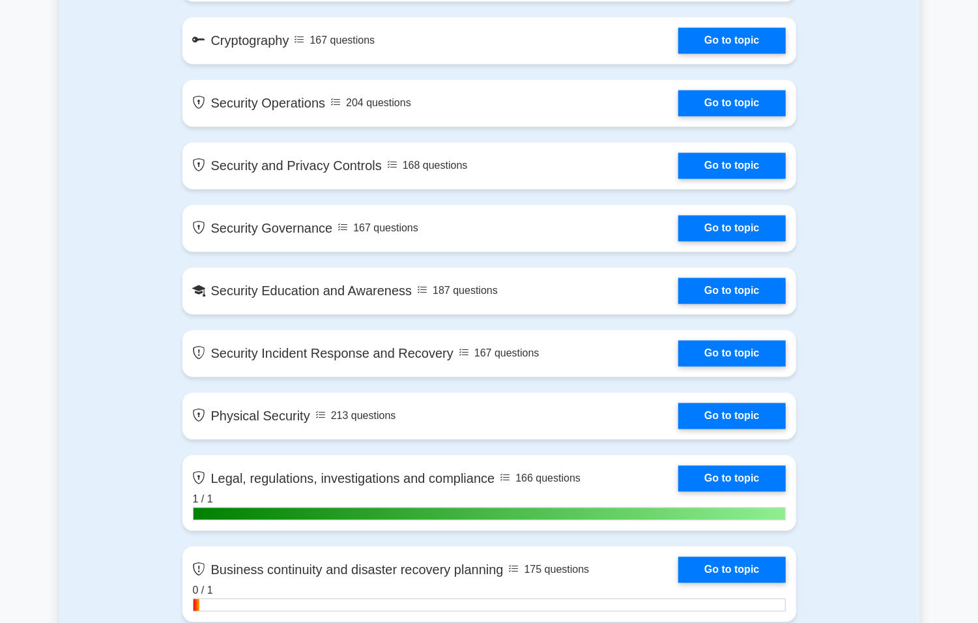
scroll to position [1433, 0]
